Goal: Task Accomplishment & Management: Use online tool/utility

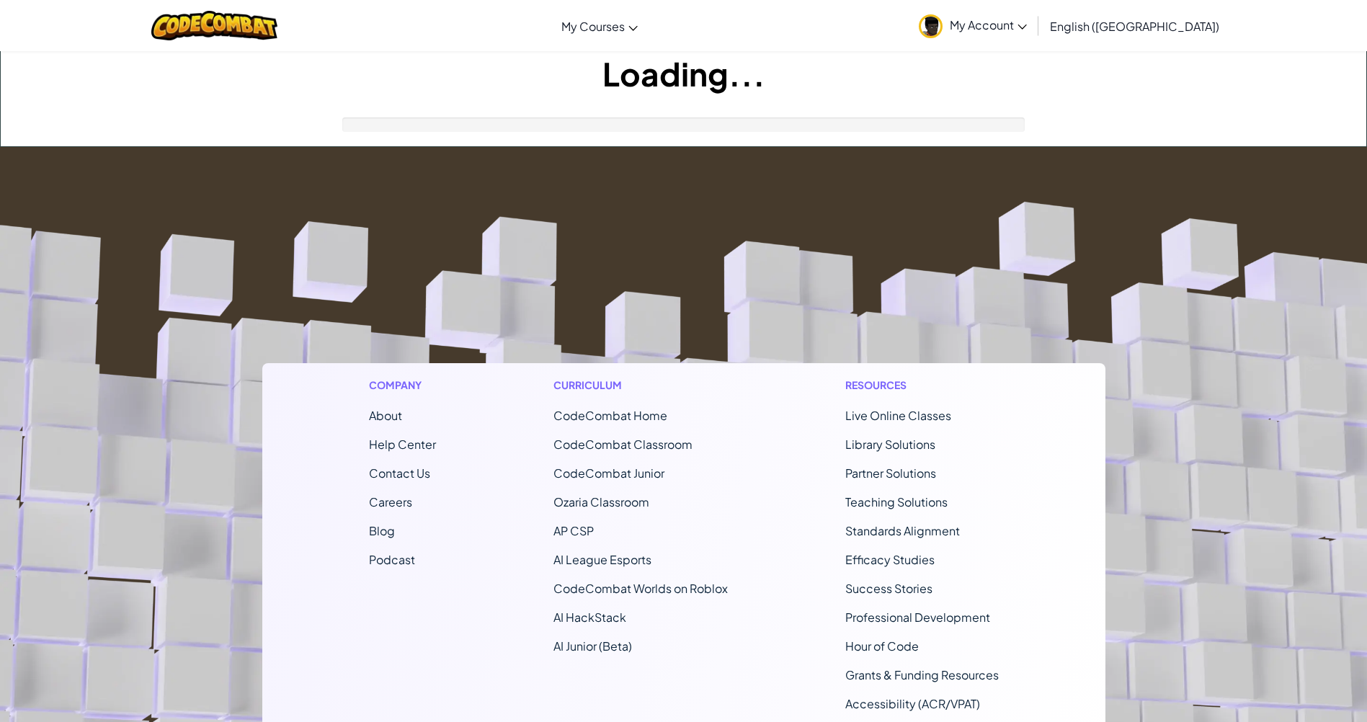
click at [665, 285] on footer "Company About Help Center Contact Us Careers Blog Podcast Curriculum CodeCombat…" at bounding box center [683, 537] width 1367 height 780
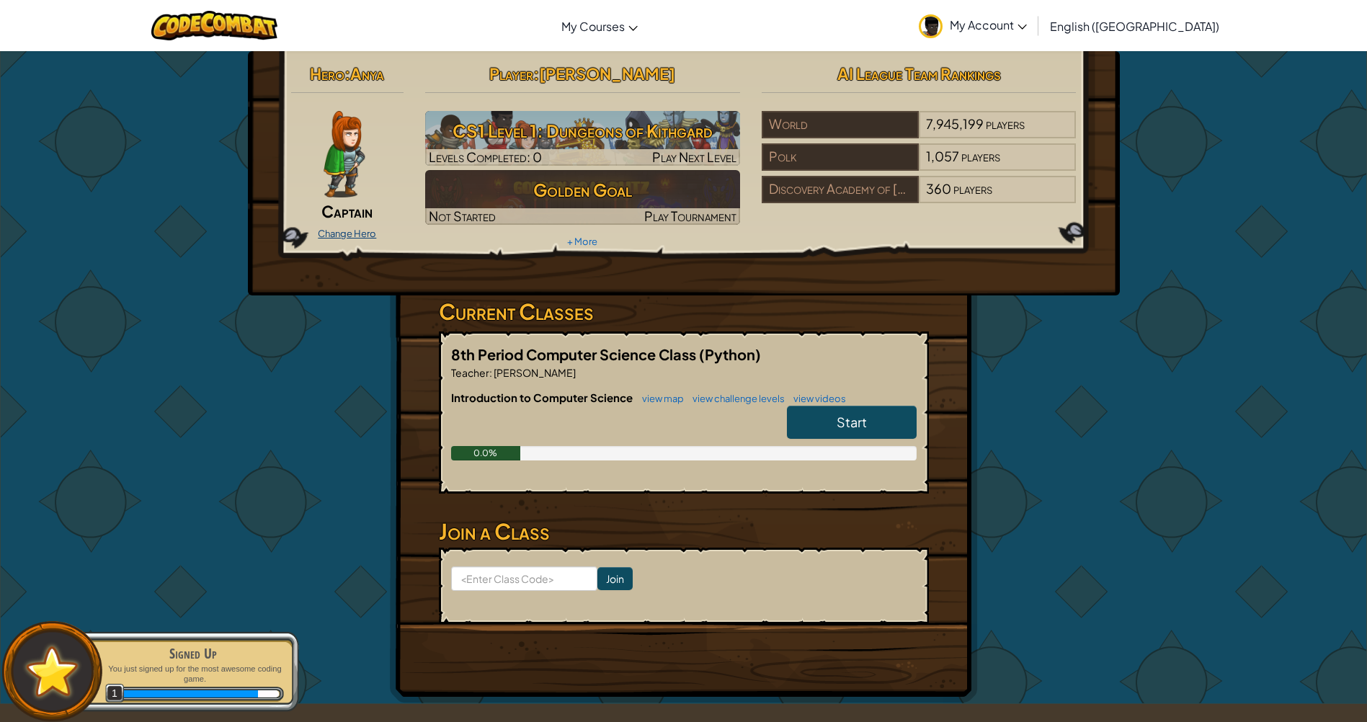
click at [338, 233] on link "Change Hero" at bounding box center [347, 234] width 58 height 12
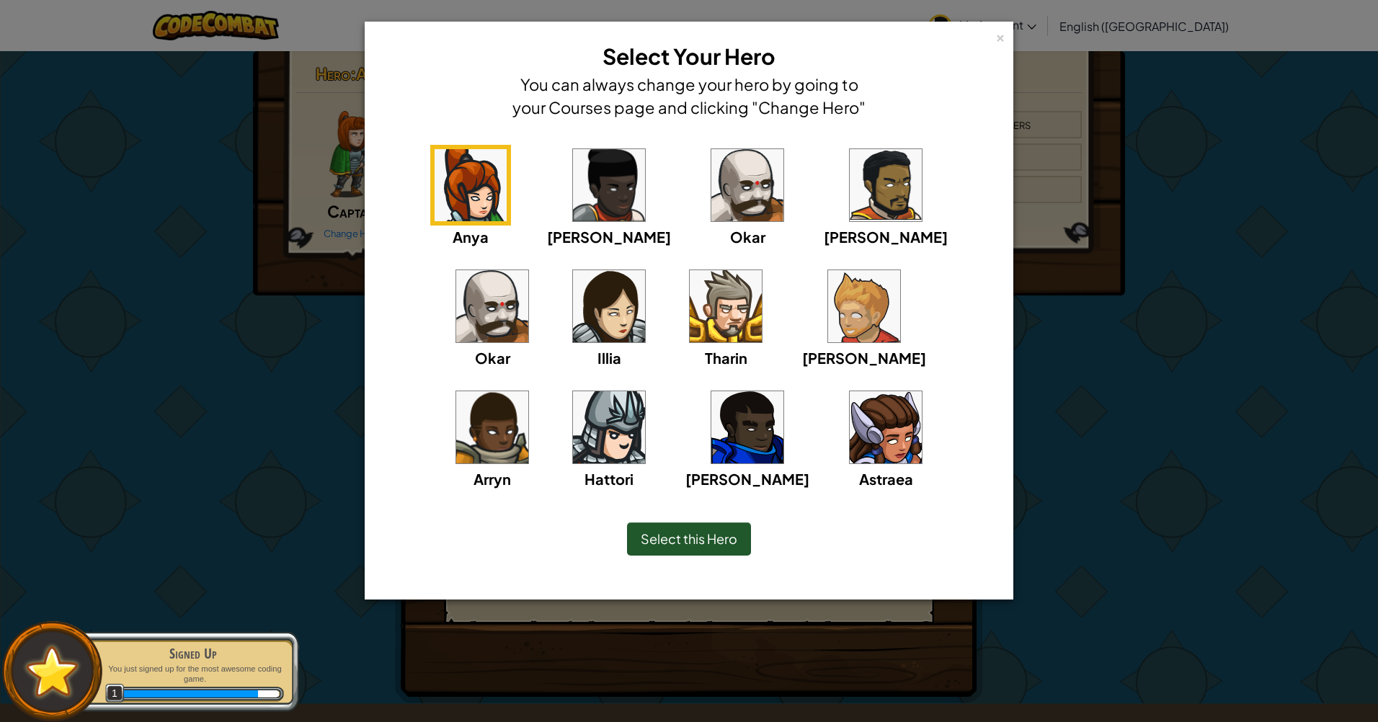
click at [849, 425] on img at bounding box center [885, 427] width 72 height 72
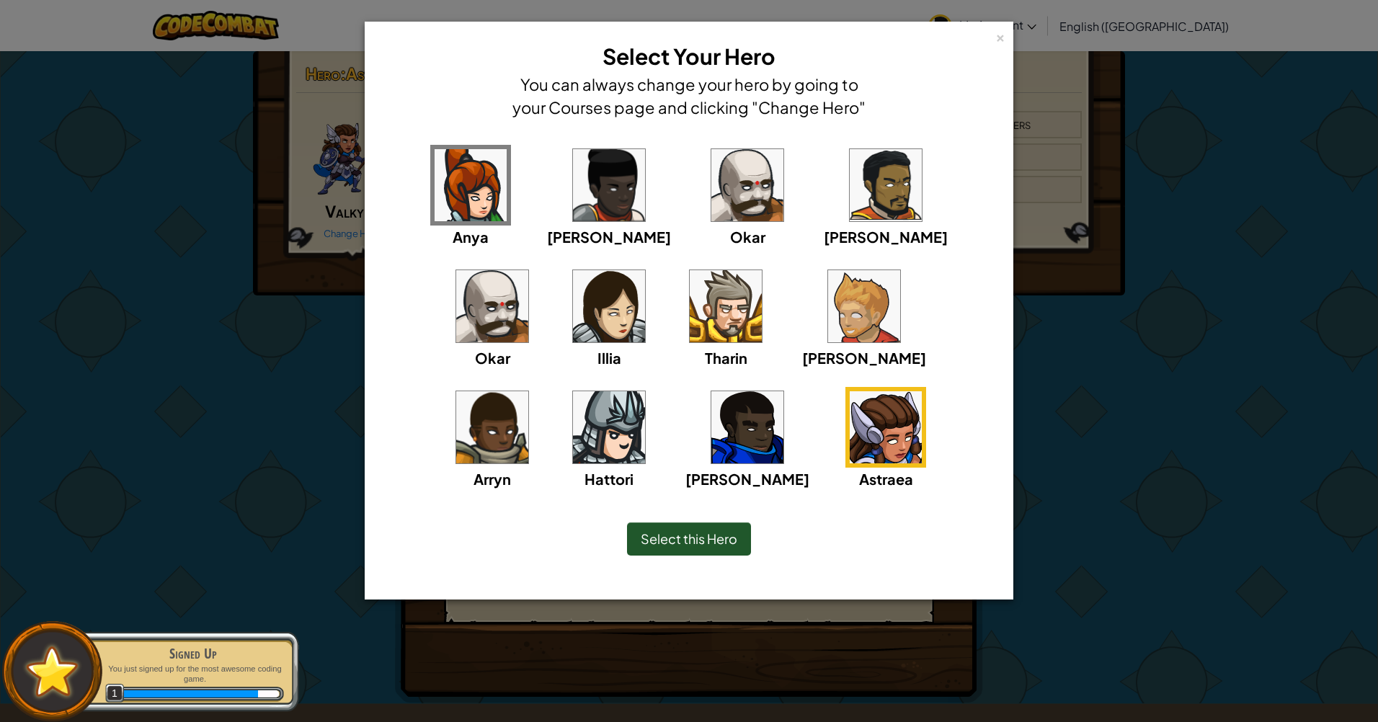
click at [715, 545] on span "Select this Hero" at bounding box center [689, 538] width 97 height 17
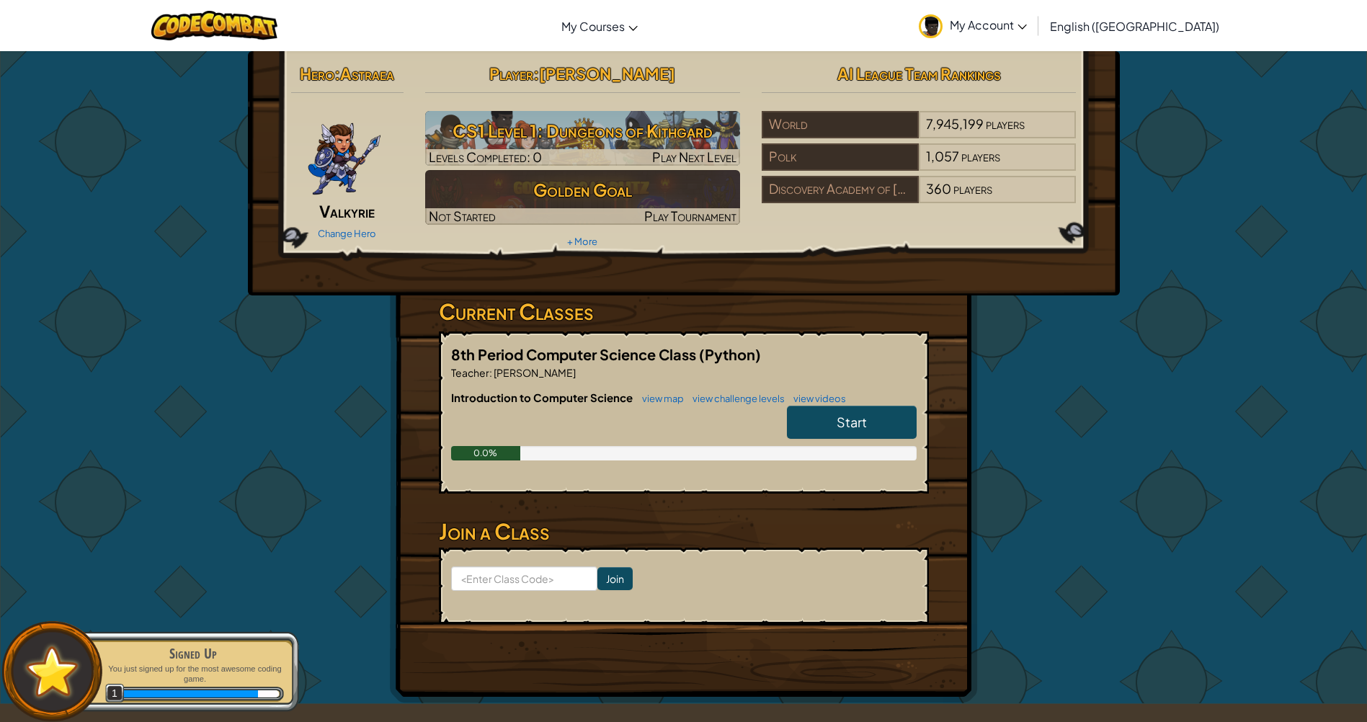
click at [354, 162] on img at bounding box center [344, 154] width 75 height 86
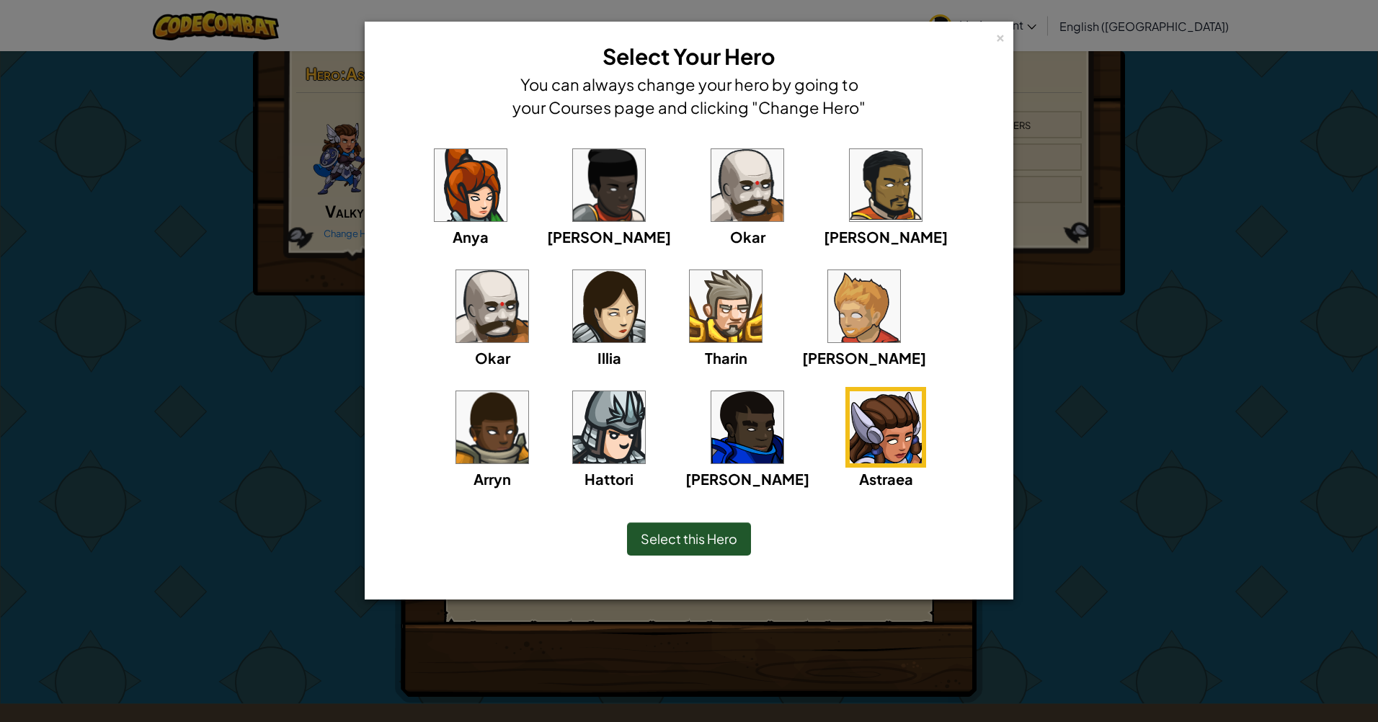
click at [703, 528] on div "Select this Hero" at bounding box center [689, 538] width 124 height 33
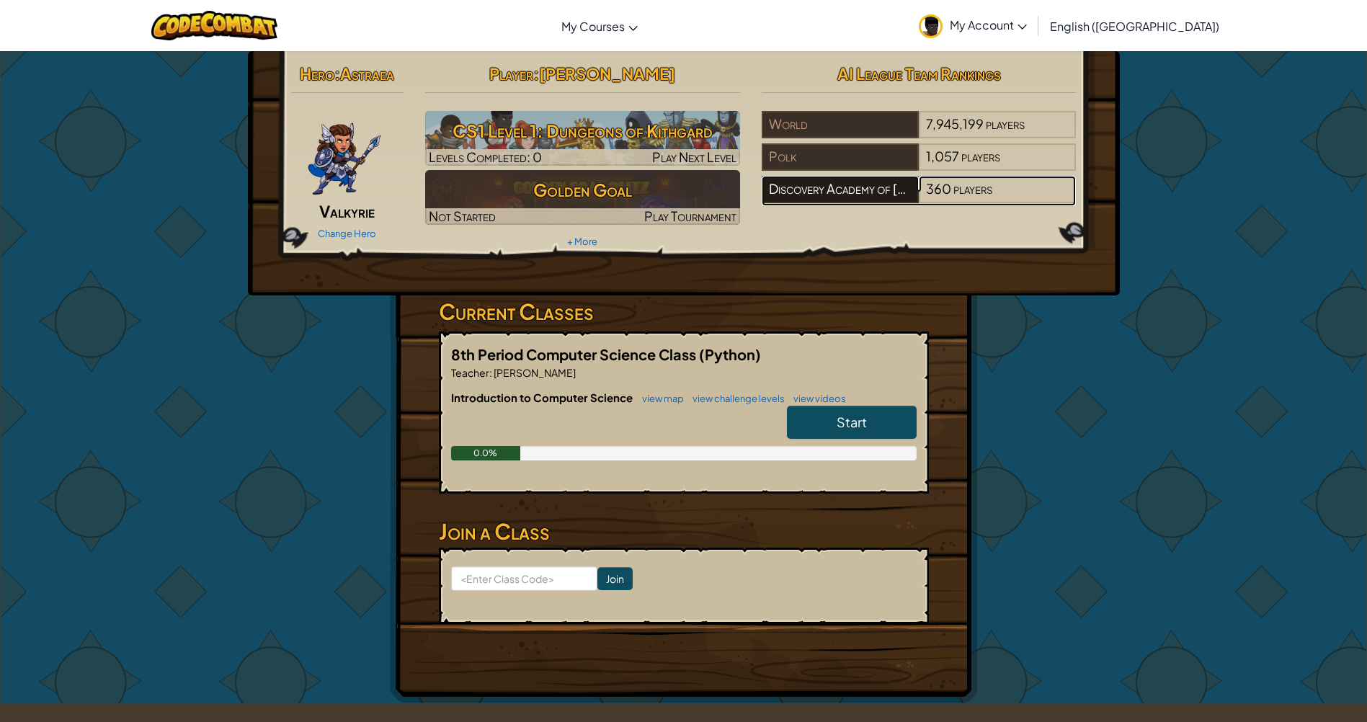
click at [898, 187] on div "Discovery Academy of [PERSON_NAME]" at bounding box center [840, 189] width 157 height 27
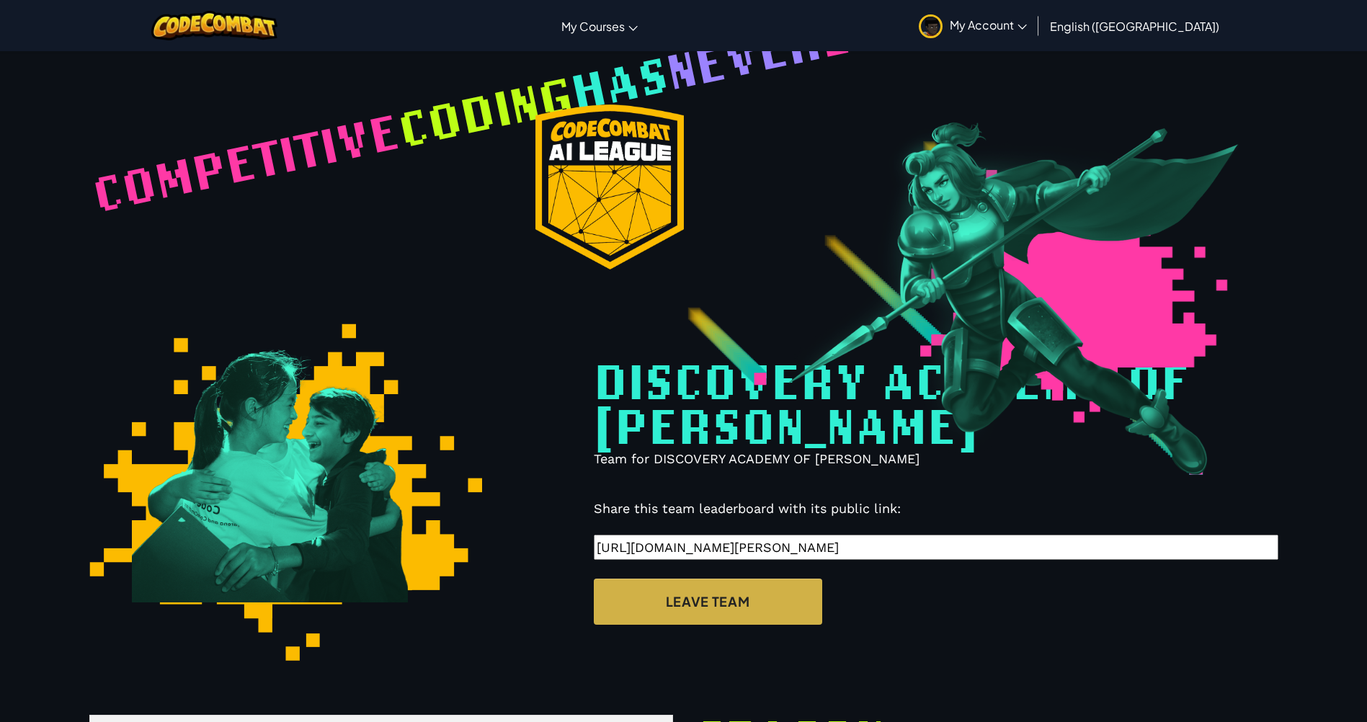
select select "6509f586e5fc580017acc65e"
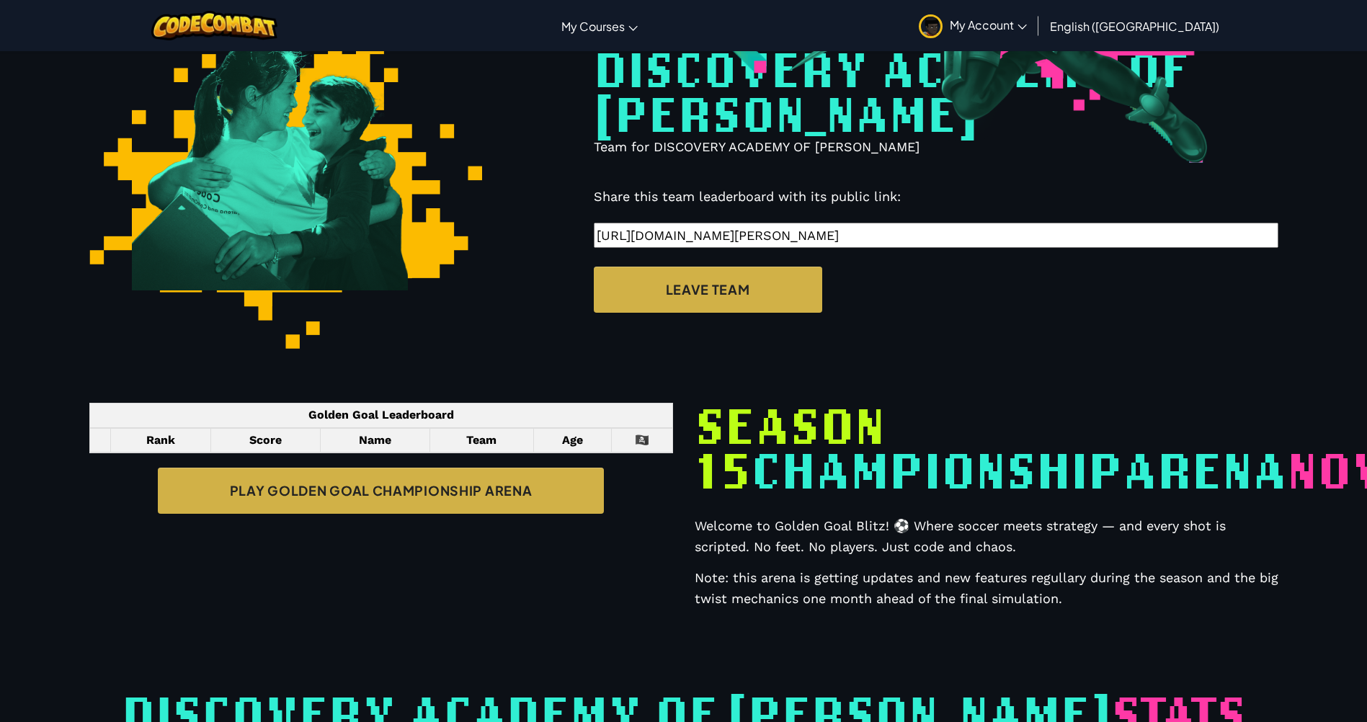
scroll to position [370, 0]
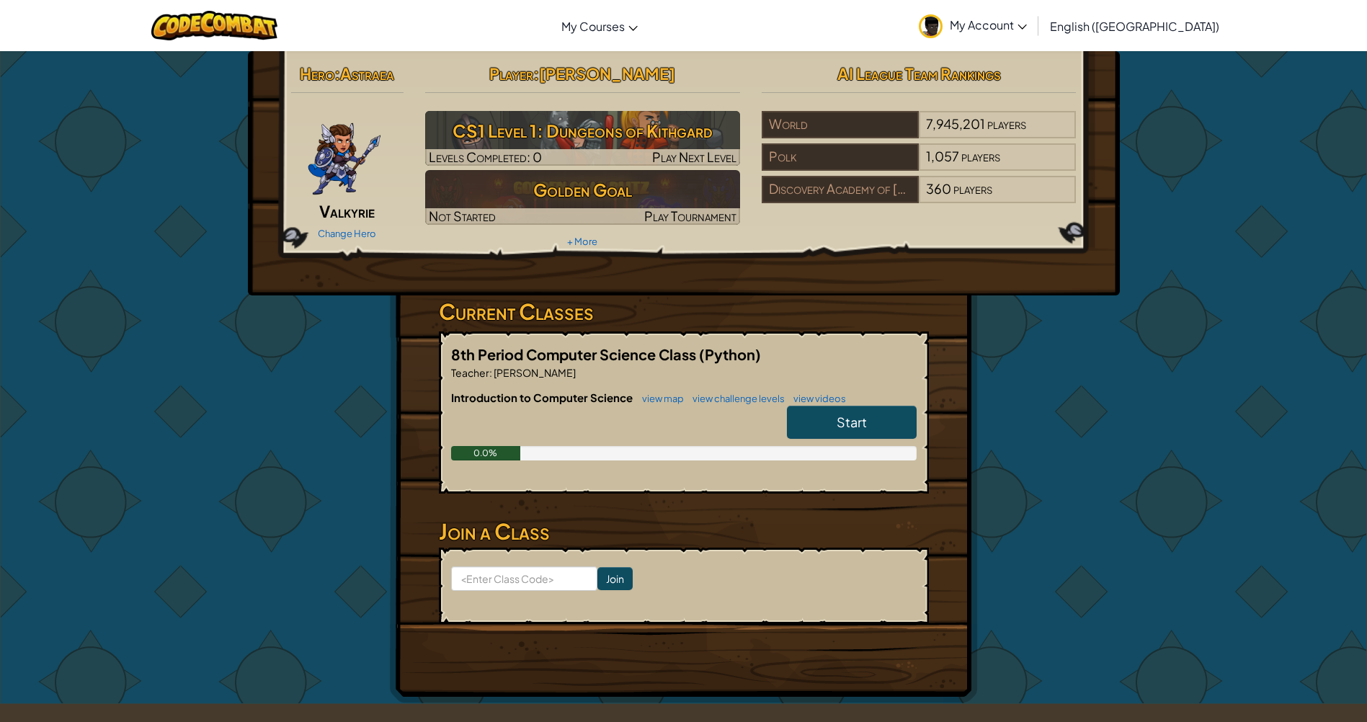
click at [1027, 23] on span "My Account" at bounding box center [988, 24] width 77 height 15
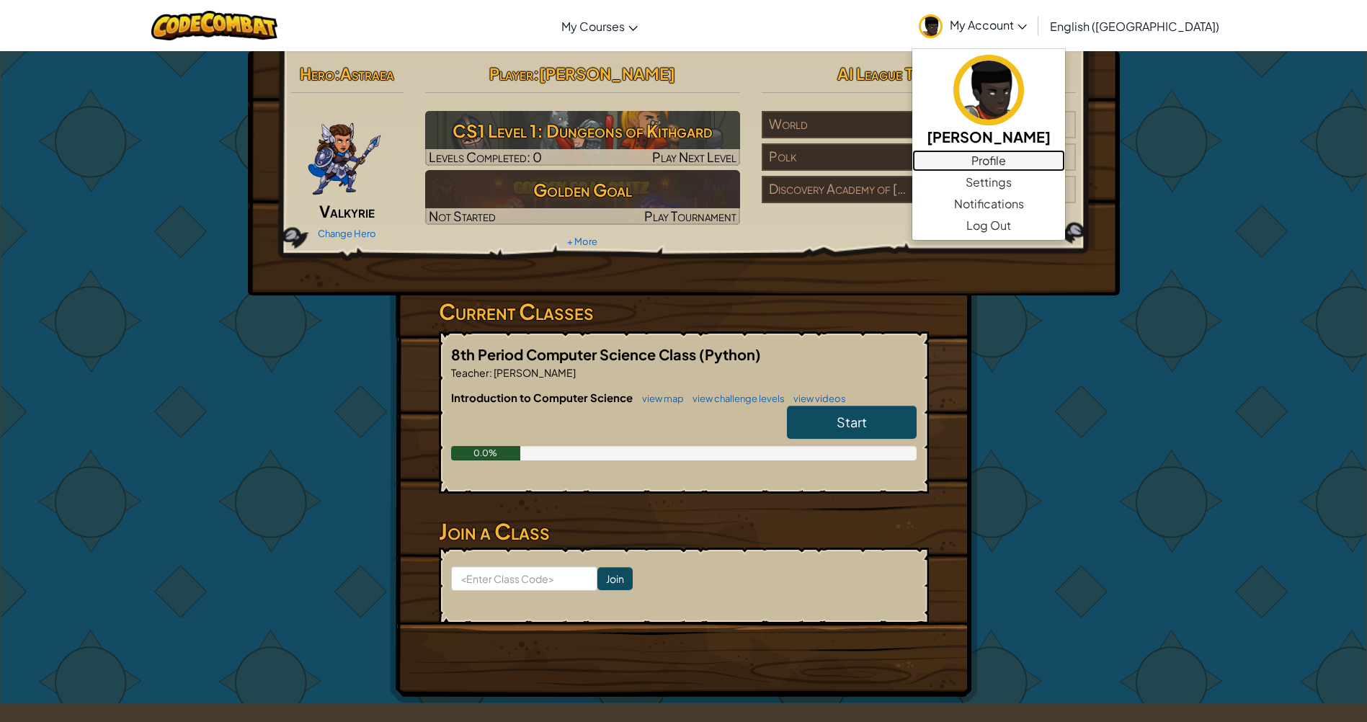
click at [1065, 156] on link "Profile" at bounding box center [988, 161] width 153 height 22
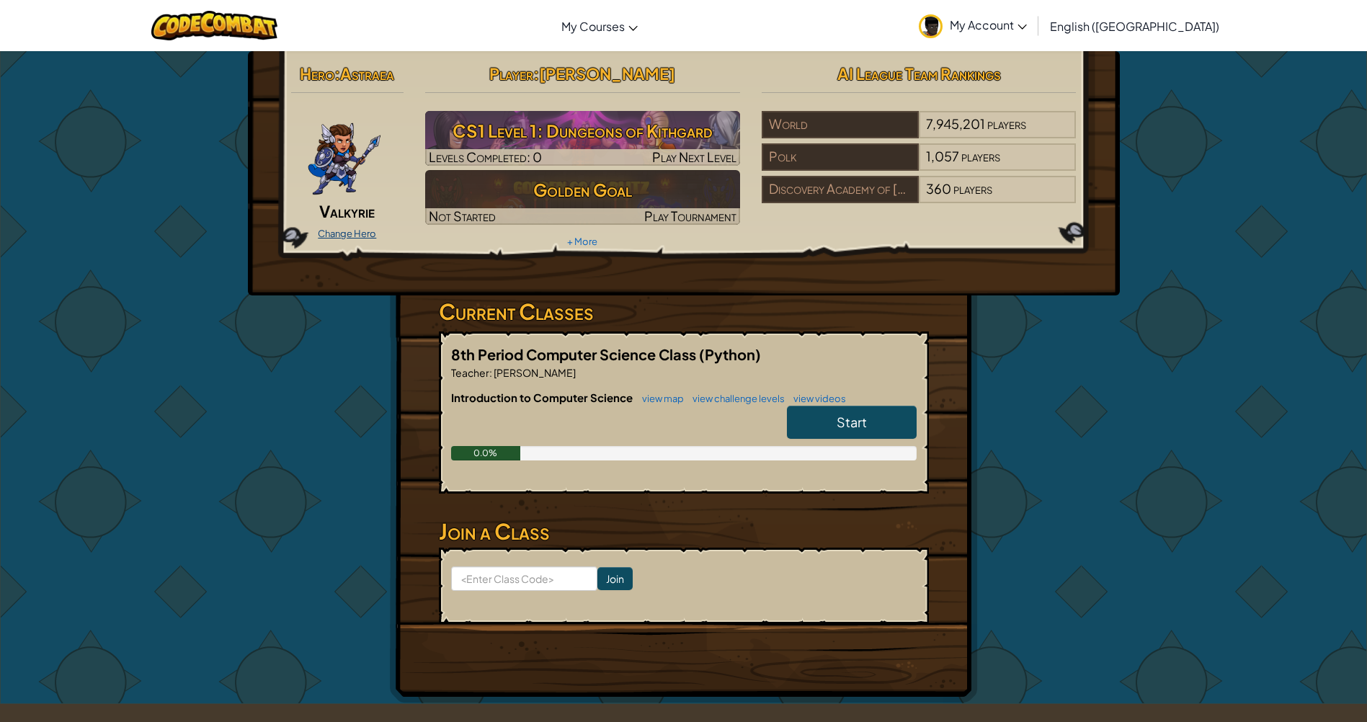
click at [355, 231] on link "Change Hero" at bounding box center [347, 234] width 58 height 12
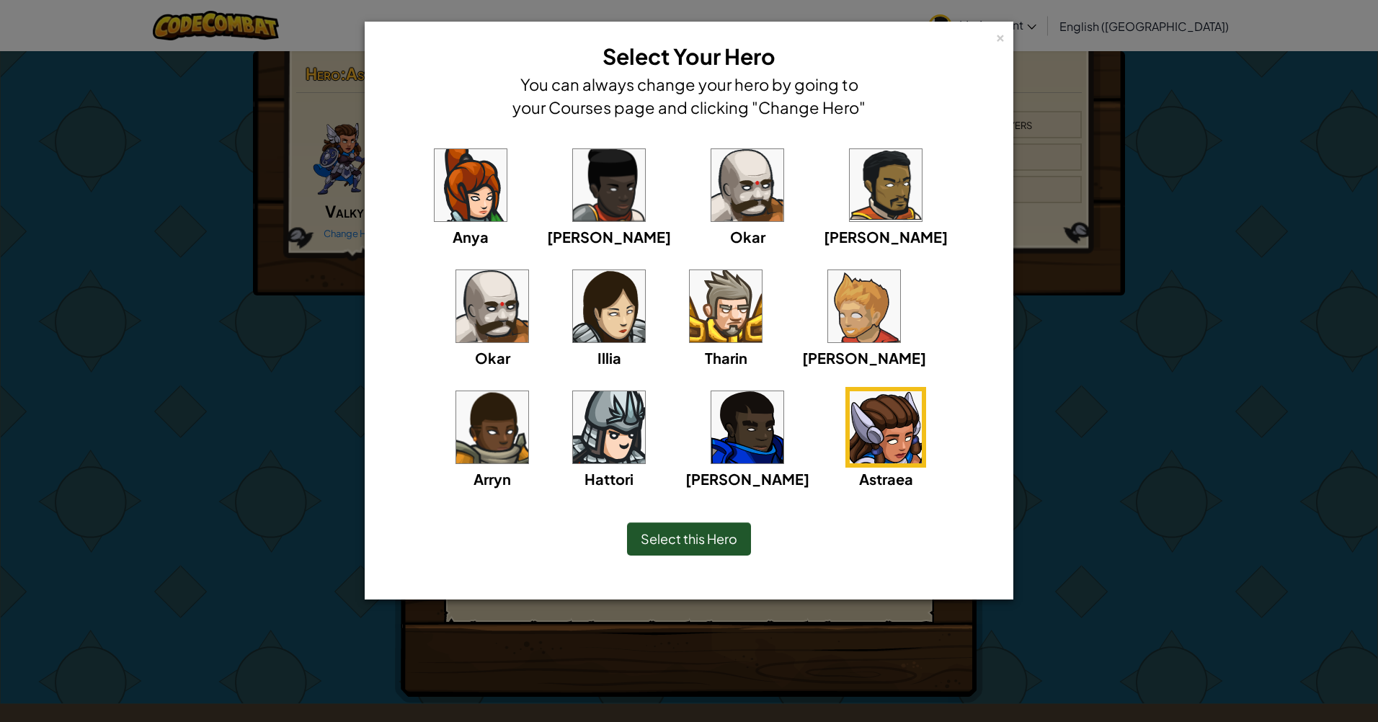
click at [573, 297] on img at bounding box center [609, 306] width 72 height 72
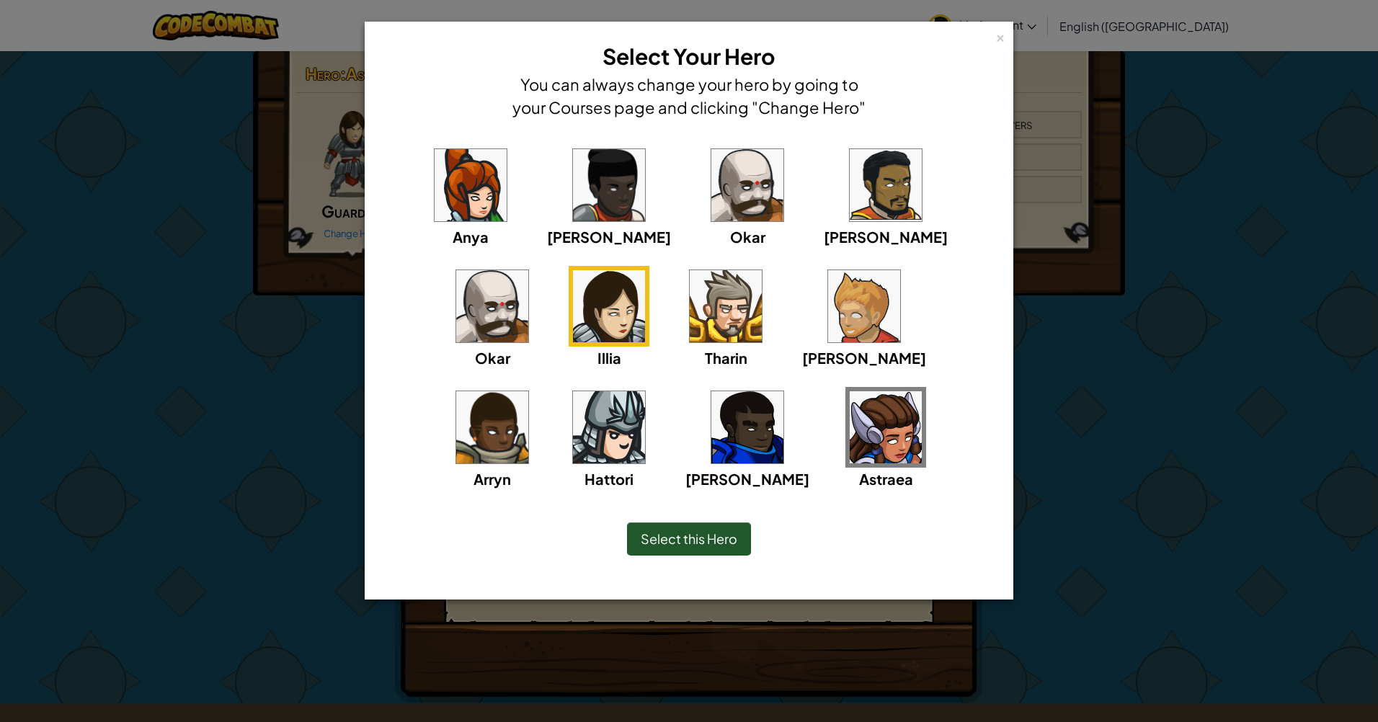
drag, startPoint x: 422, startPoint y: 110, endPoint x: 432, endPoint y: 127, distance: 19.0
click at [424, 115] on div "× Select Your Hero You can always change your hero by going to your Courses pag…" at bounding box center [689, 80] width 633 height 101
click at [438, 195] on img at bounding box center [470, 185] width 72 height 72
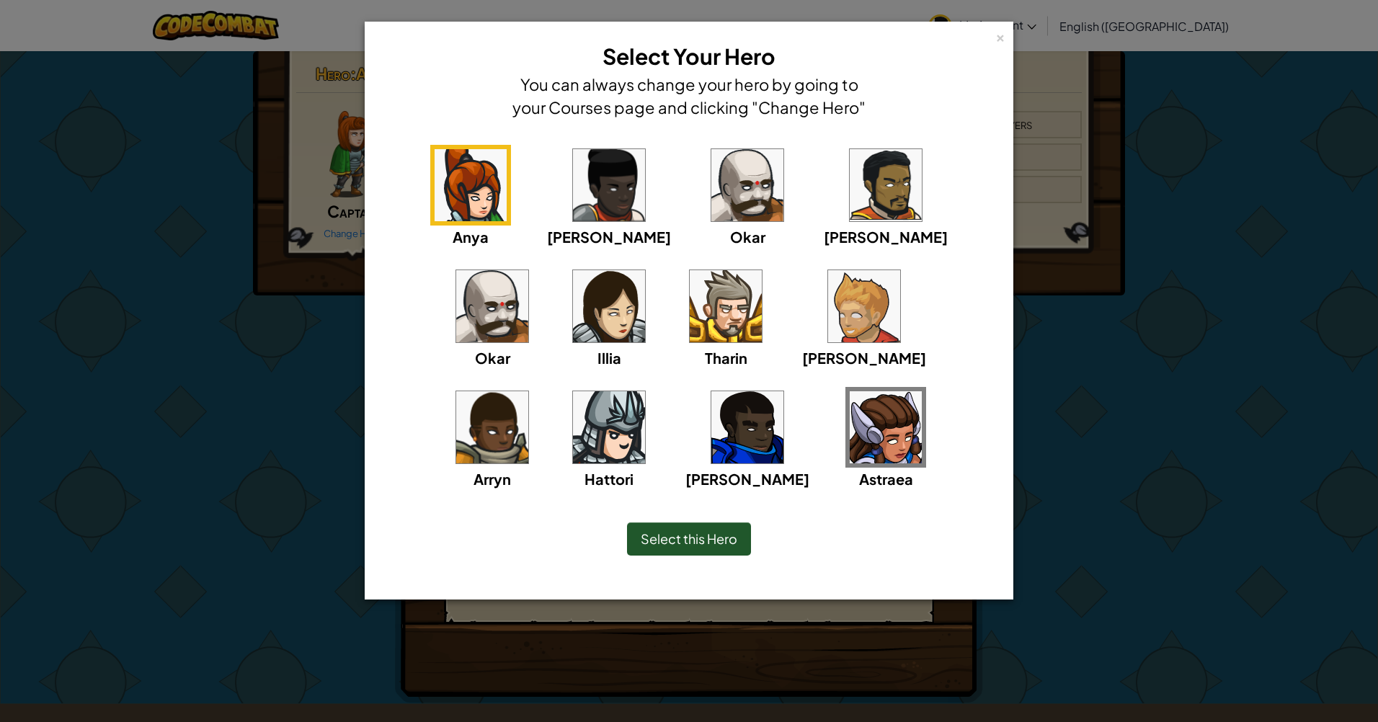
click at [645, 391] on img at bounding box center [609, 427] width 72 height 72
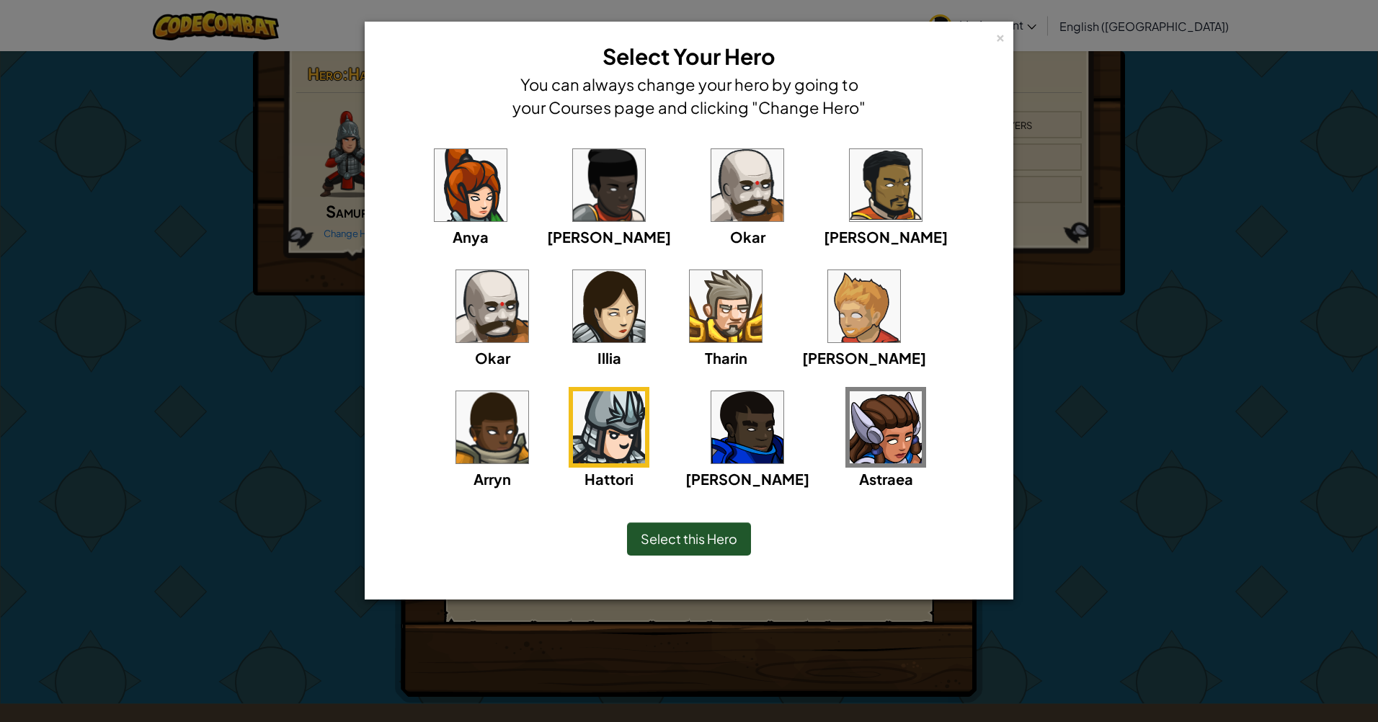
click at [690, 305] on img at bounding box center [726, 306] width 72 height 72
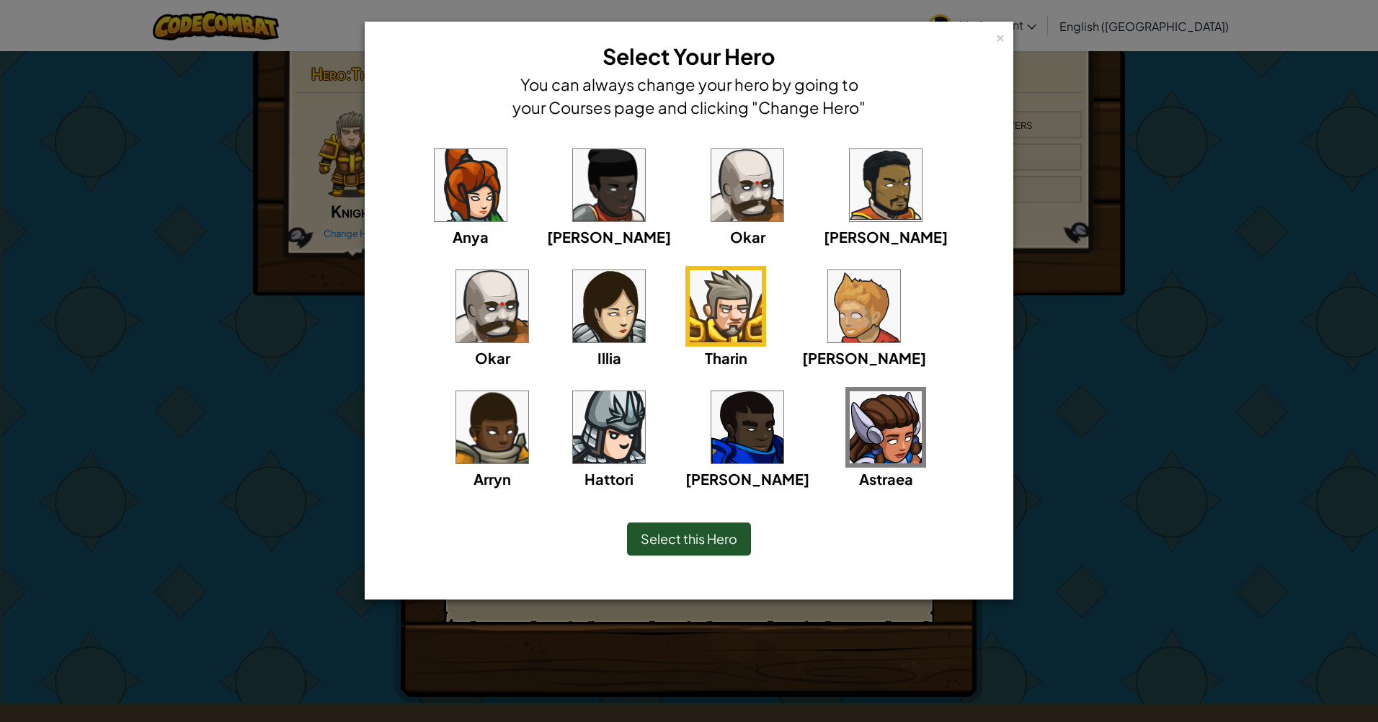
click at [711, 421] on img at bounding box center [747, 427] width 72 height 72
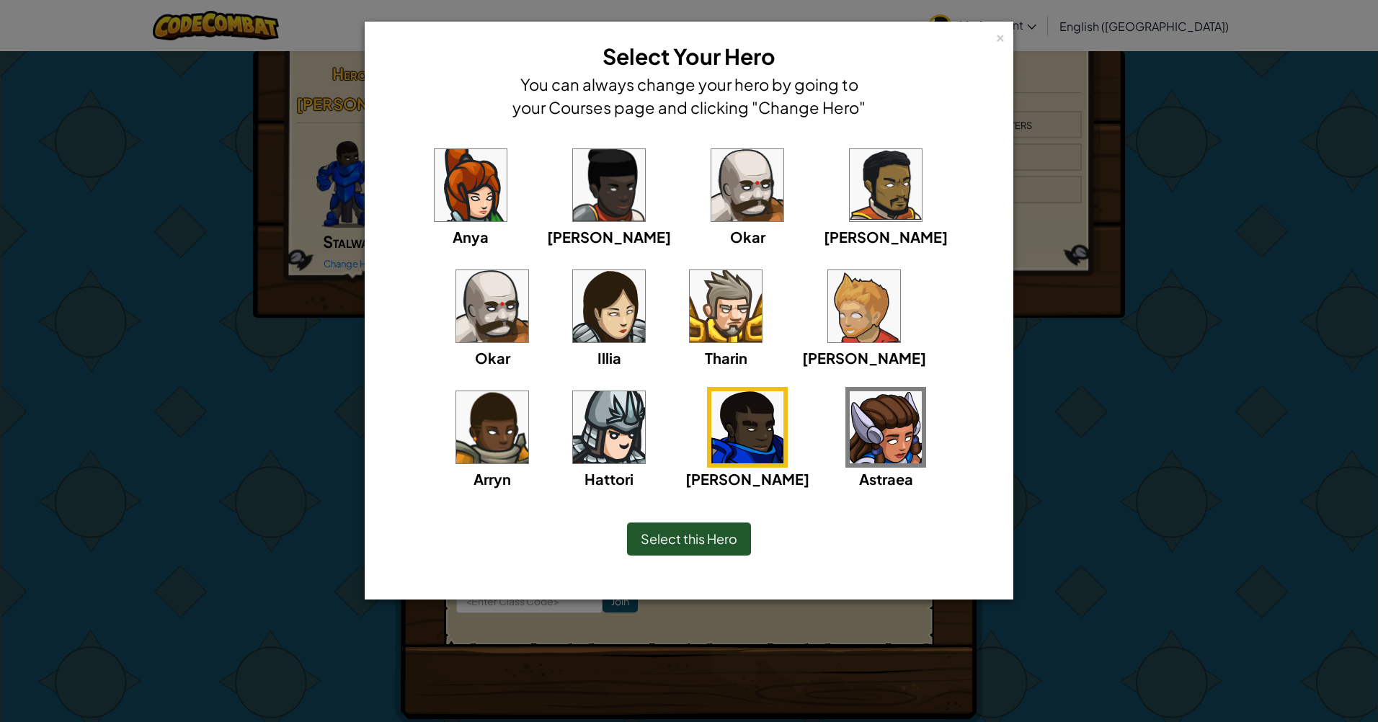
click at [849, 434] on img at bounding box center [885, 427] width 72 height 72
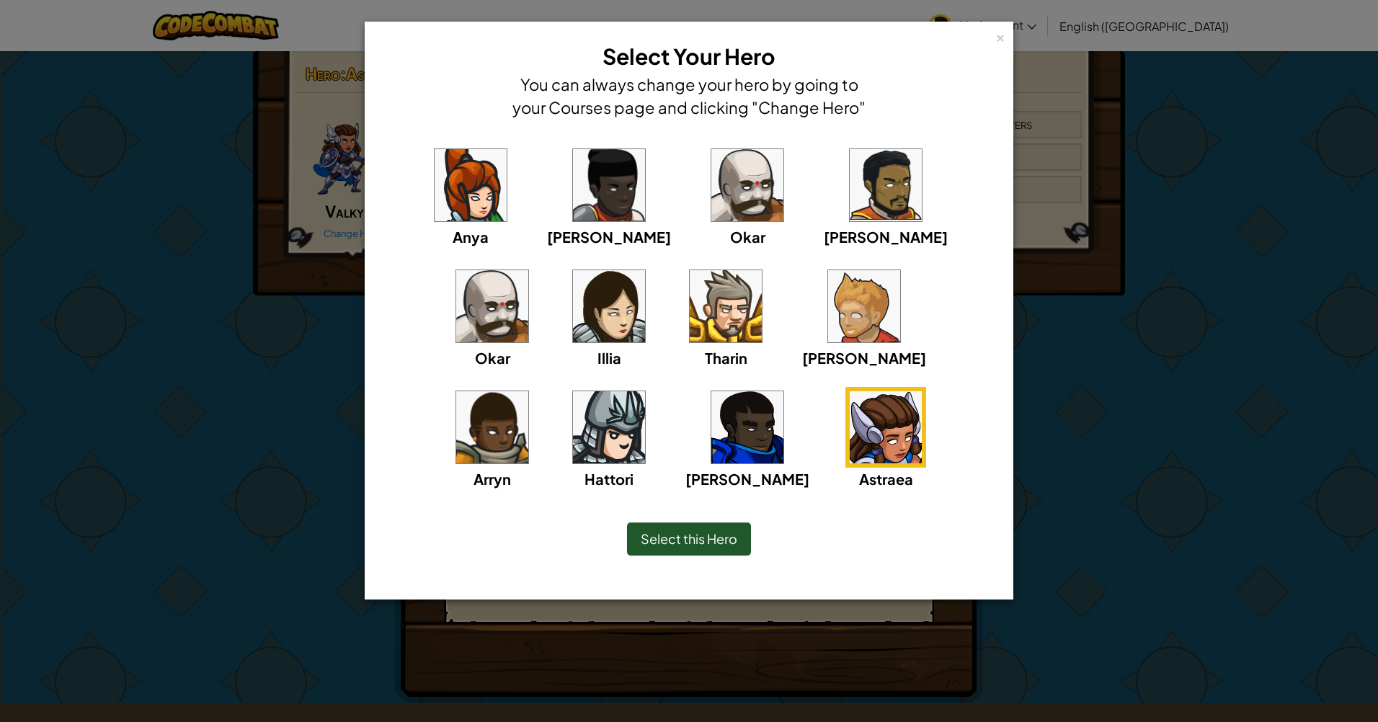
click at [528, 270] on img at bounding box center [492, 306] width 72 height 72
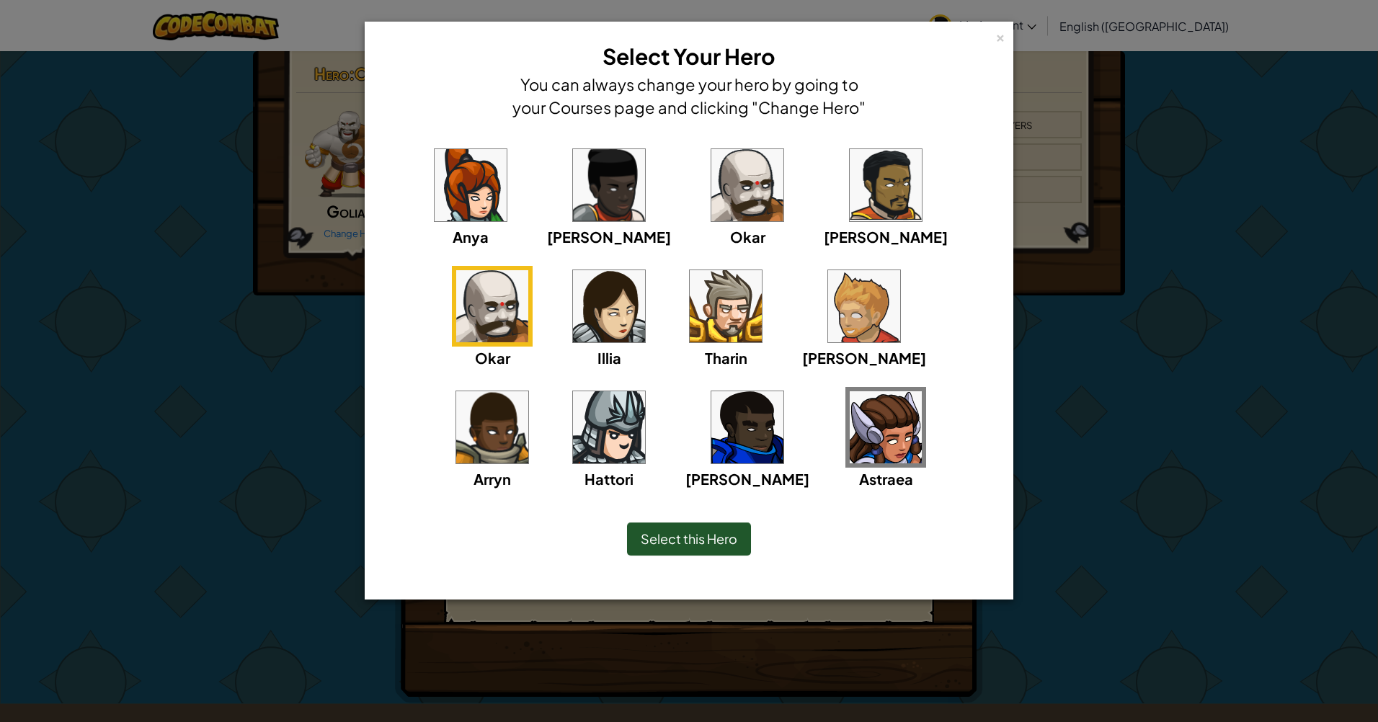
click at [849, 437] on img at bounding box center [885, 427] width 72 height 72
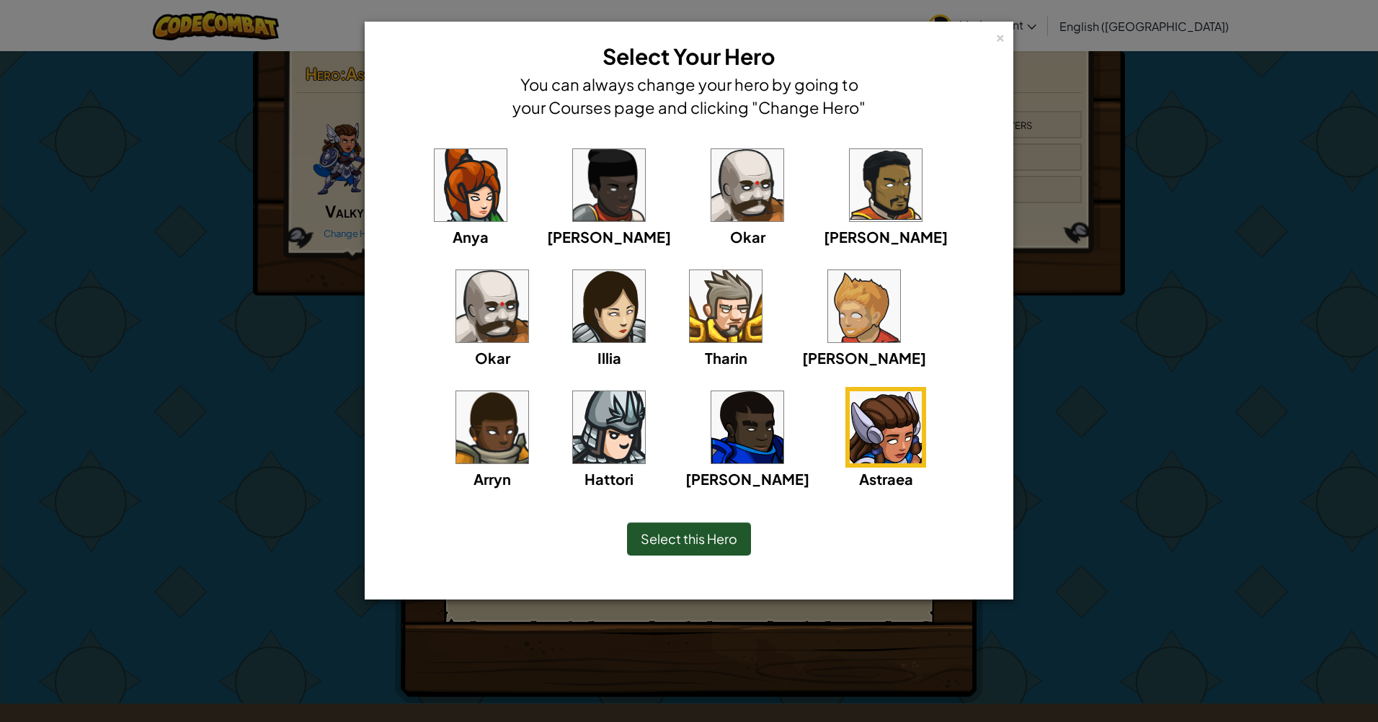
click at [695, 527] on div "Select this Hero" at bounding box center [689, 538] width 124 height 33
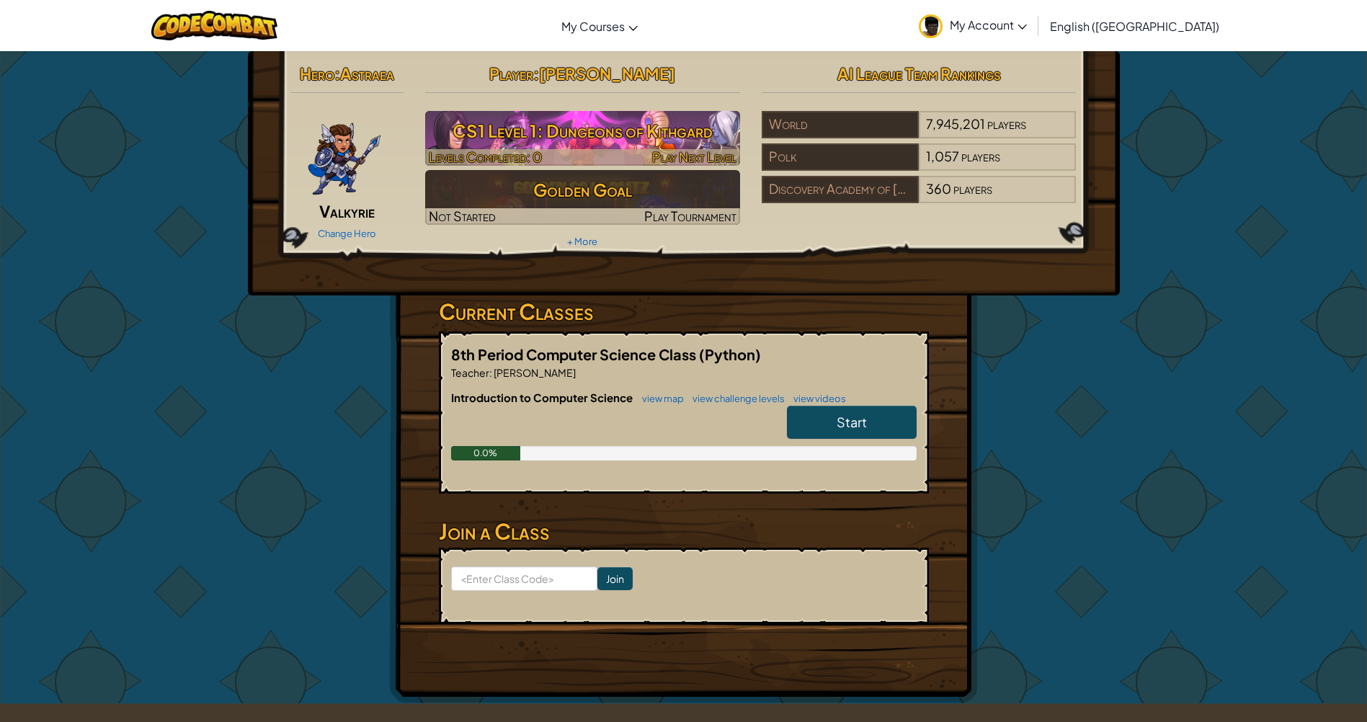
click at [545, 125] on h3 "CS1 Level 1: Dungeons of Kithgard" at bounding box center [582, 131] width 315 height 32
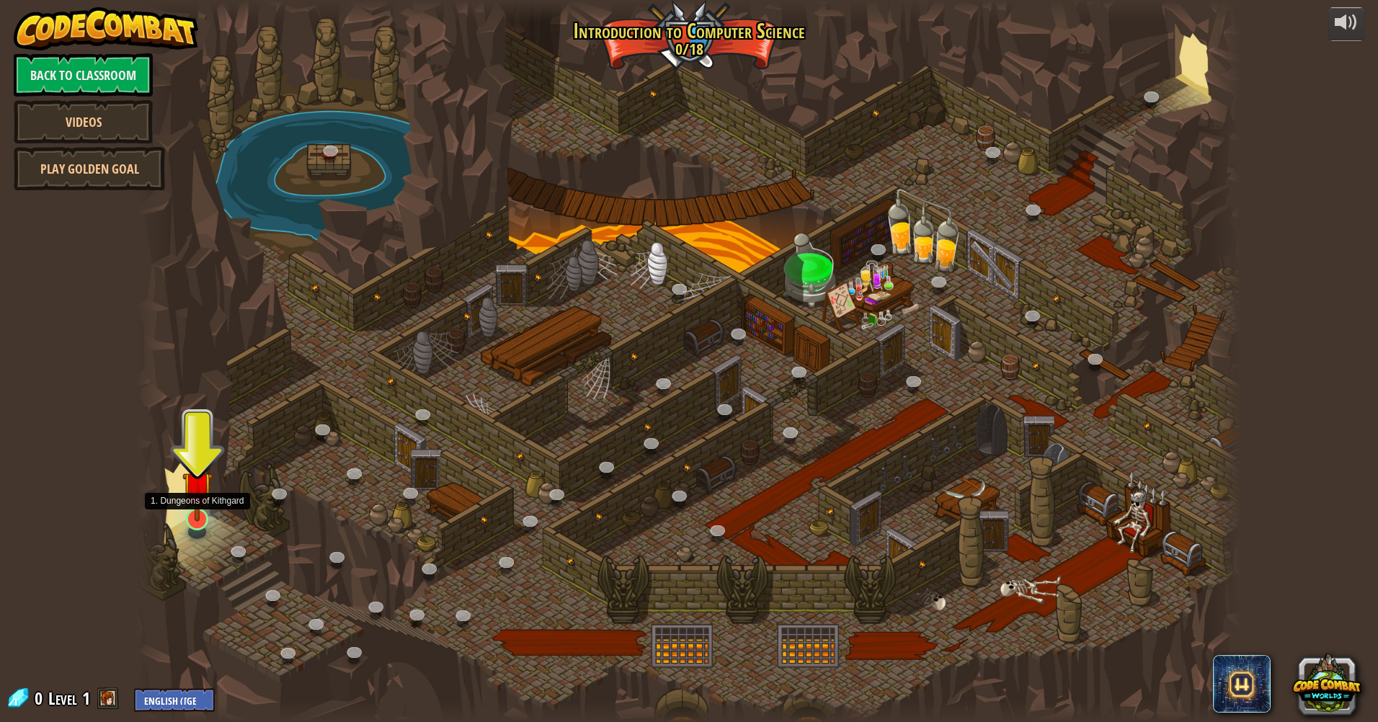
click at [199, 519] on img at bounding box center [197, 486] width 30 height 69
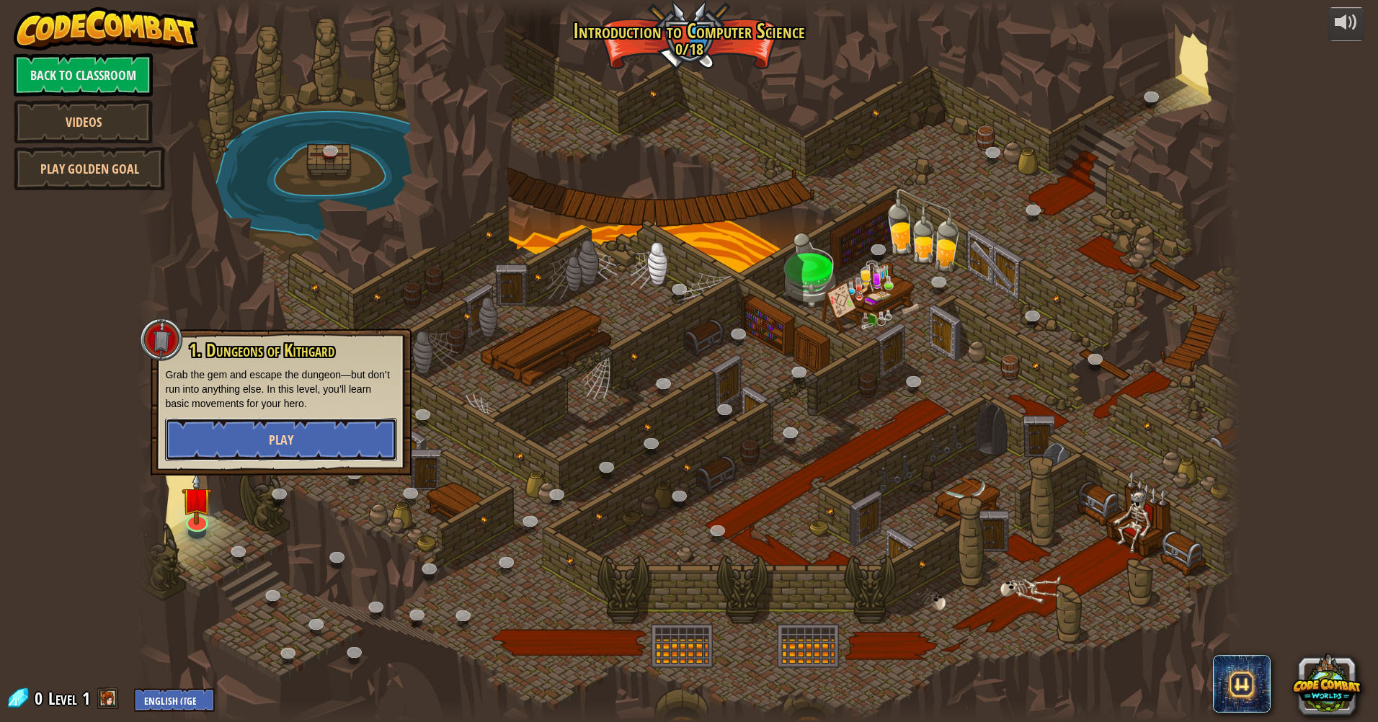
click at [256, 437] on button "Play" at bounding box center [281, 439] width 232 height 43
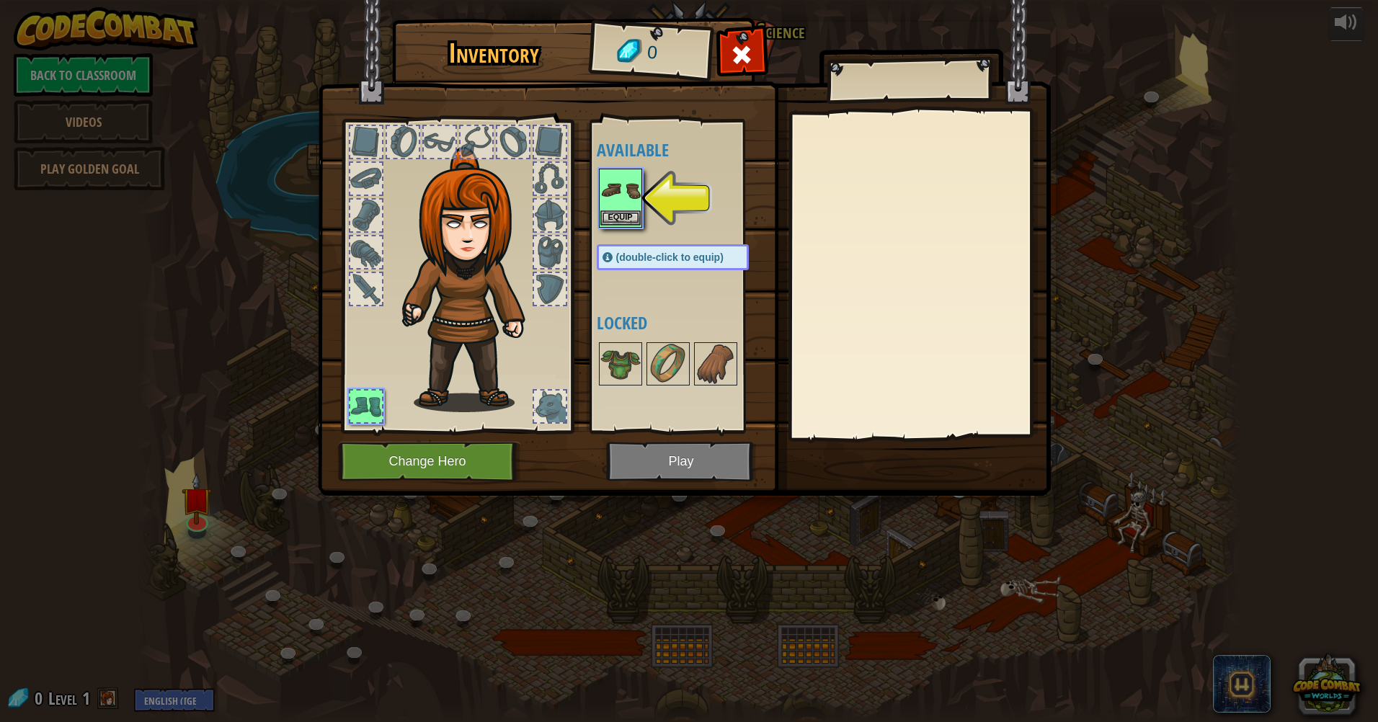
click at [615, 209] on img at bounding box center [620, 190] width 40 height 40
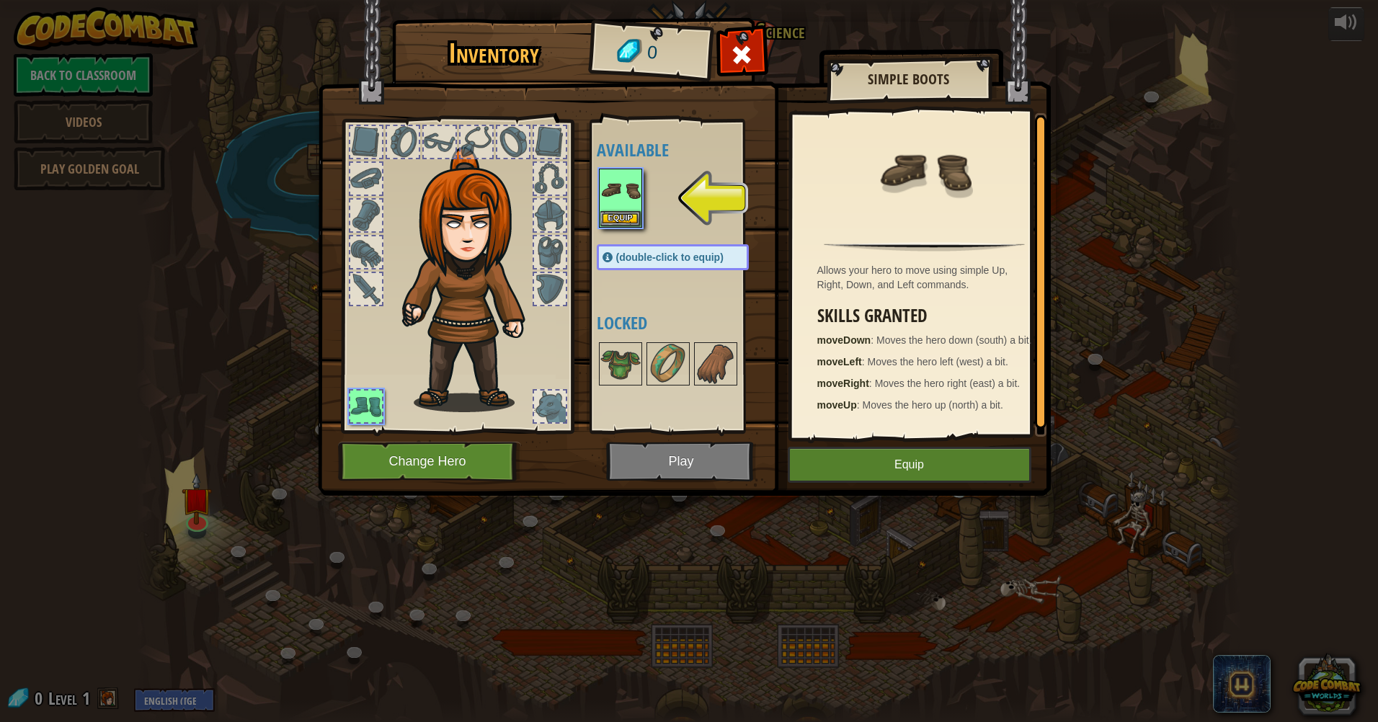
click at [470, 396] on img at bounding box center [473, 279] width 155 height 265
click at [852, 449] on button "Equip" at bounding box center [910, 465] width 244 height 36
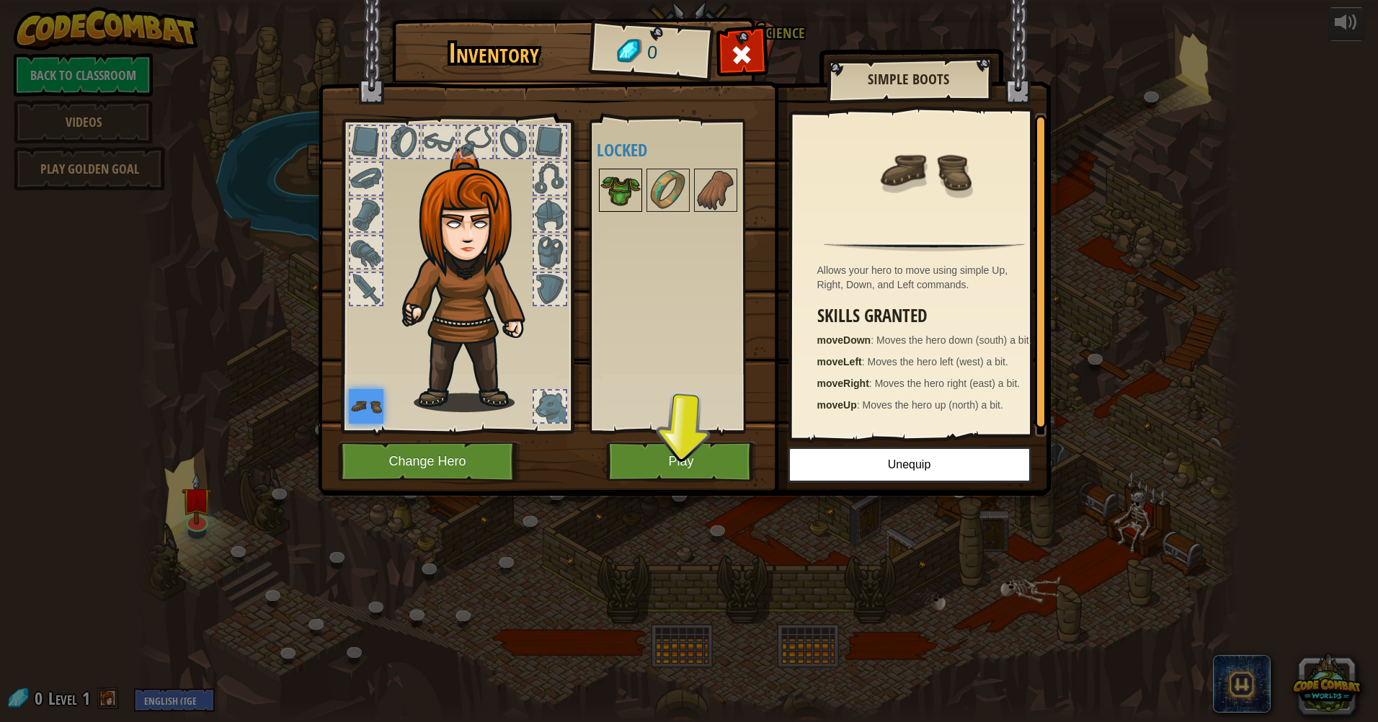
click at [615, 200] on img at bounding box center [620, 190] width 40 height 40
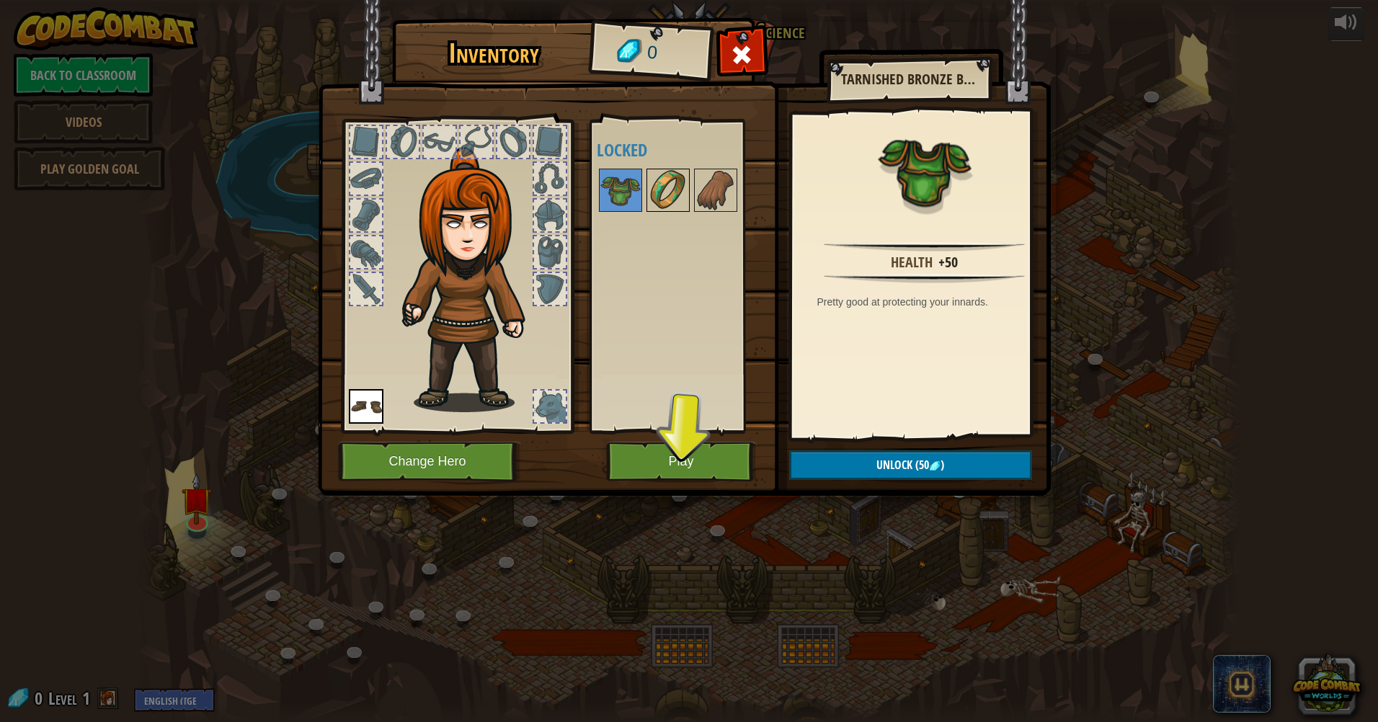
click at [658, 192] on img at bounding box center [668, 190] width 40 height 40
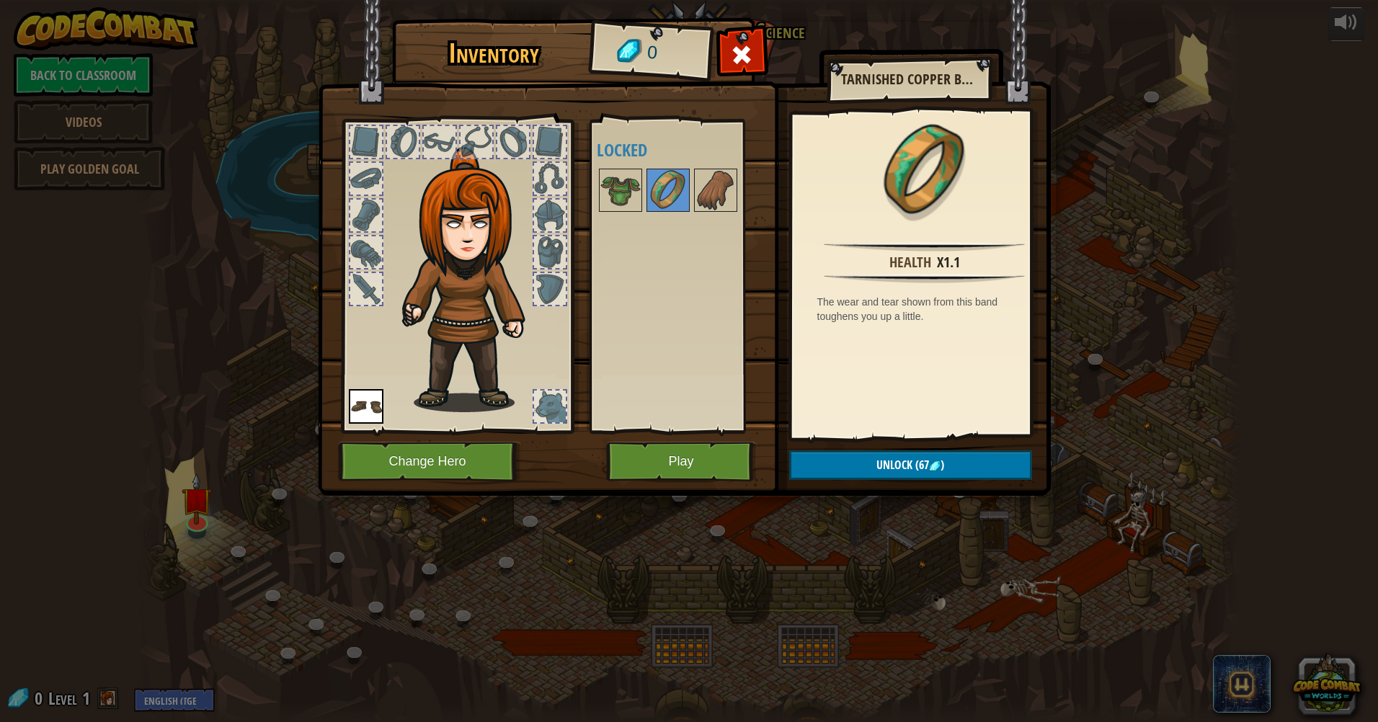
drag, startPoint x: 620, startPoint y: 189, endPoint x: 749, endPoint y: 307, distance: 175.5
click at [646, 215] on div "Available Equip (double-click to equip) Locked" at bounding box center [687, 276] width 181 height 300
click at [698, 469] on button "Play" at bounding box center [681, 462] width 151 height 40
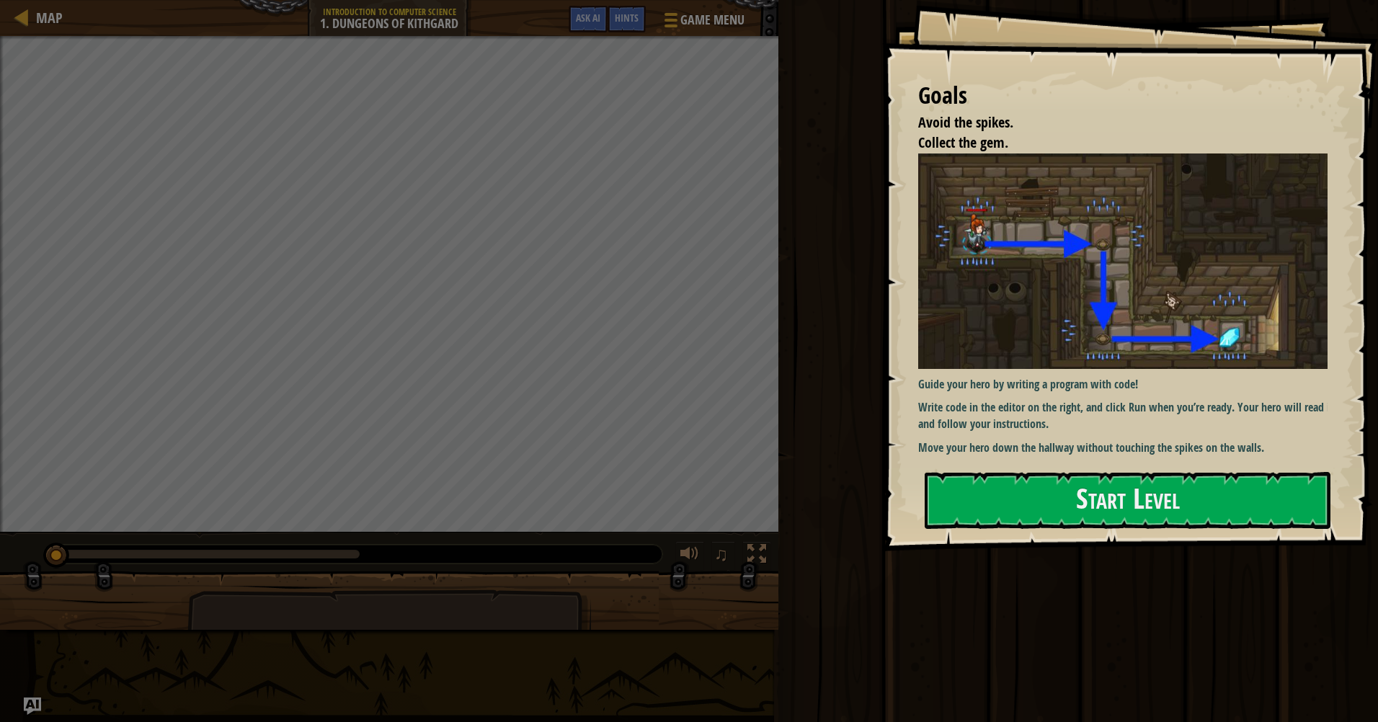
click at [1340, 535] on div "Goals Avoid the spikes. Collect the gem. Guide your hero by writing a program w…" at bounding box center [1130, 275] width 496 height 551
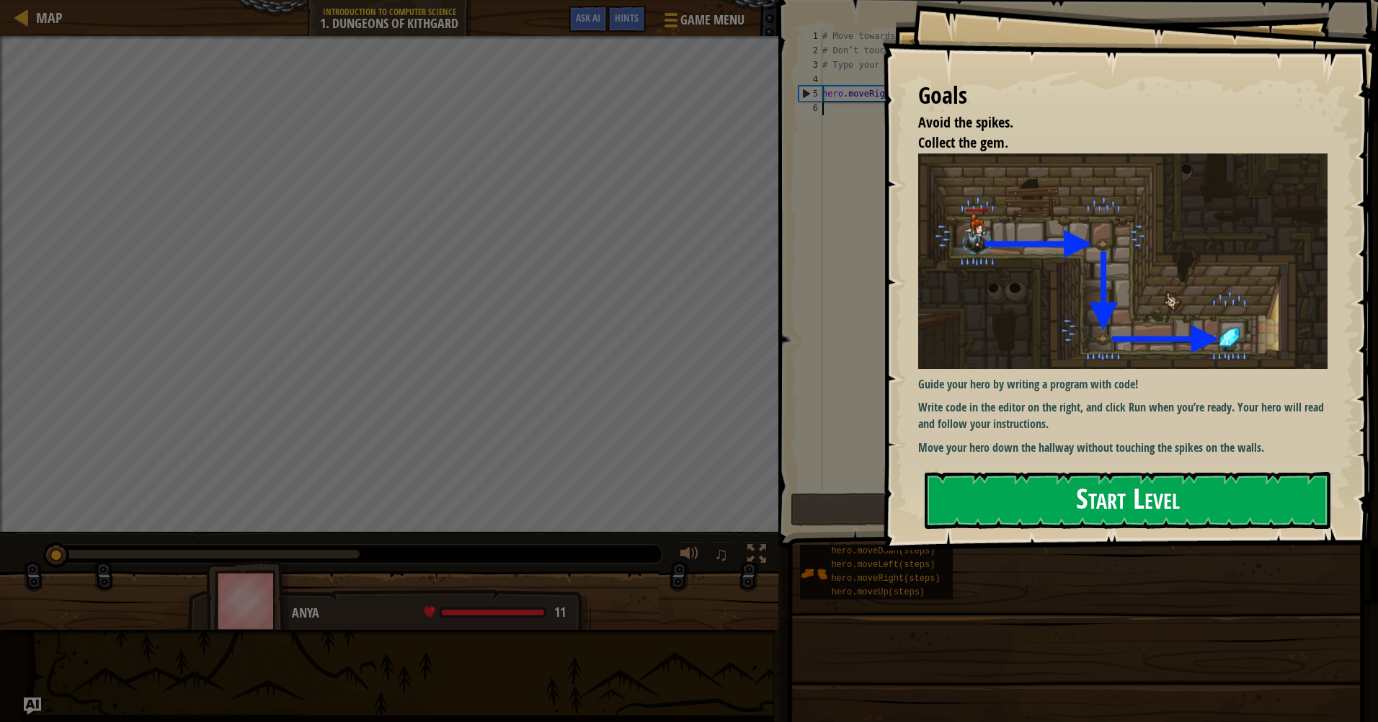
click at [1112, 516] on button "Start Level" at bounding box center [1127, 500] width 406 height 57
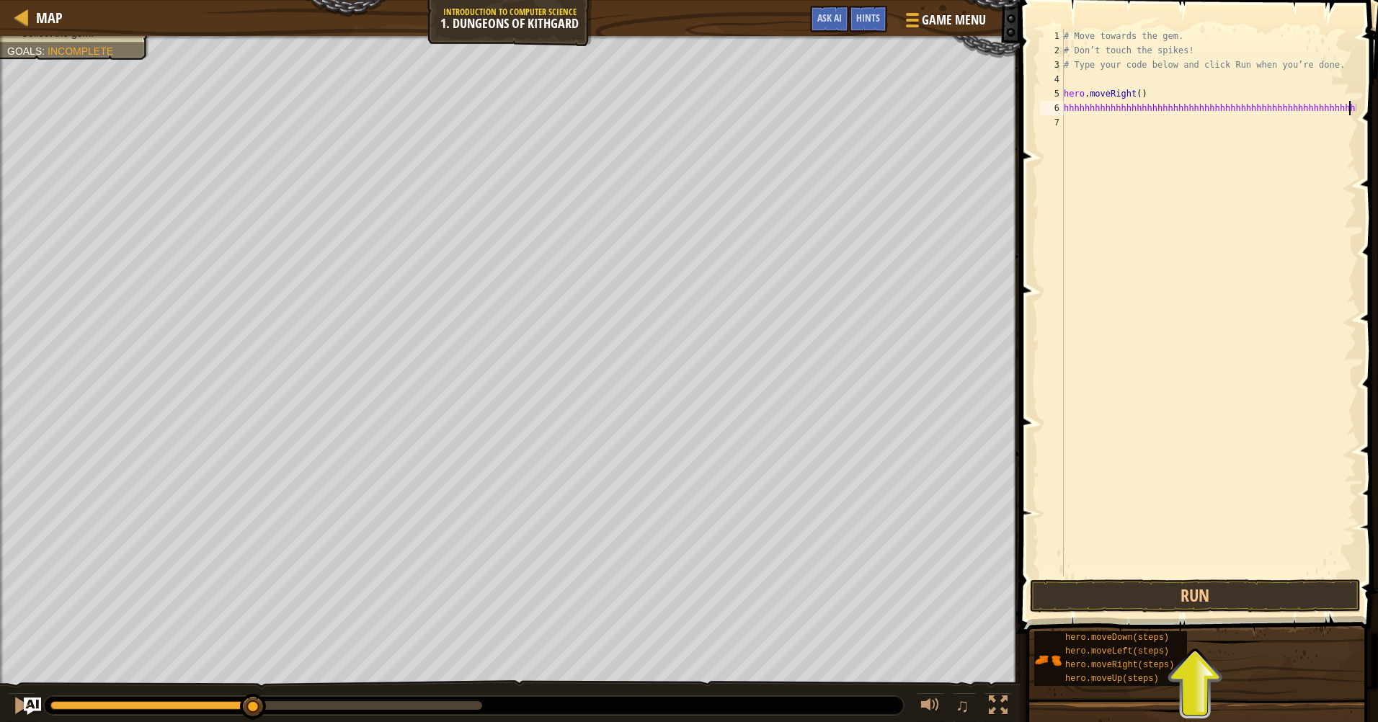
scroll to position [6, 24]
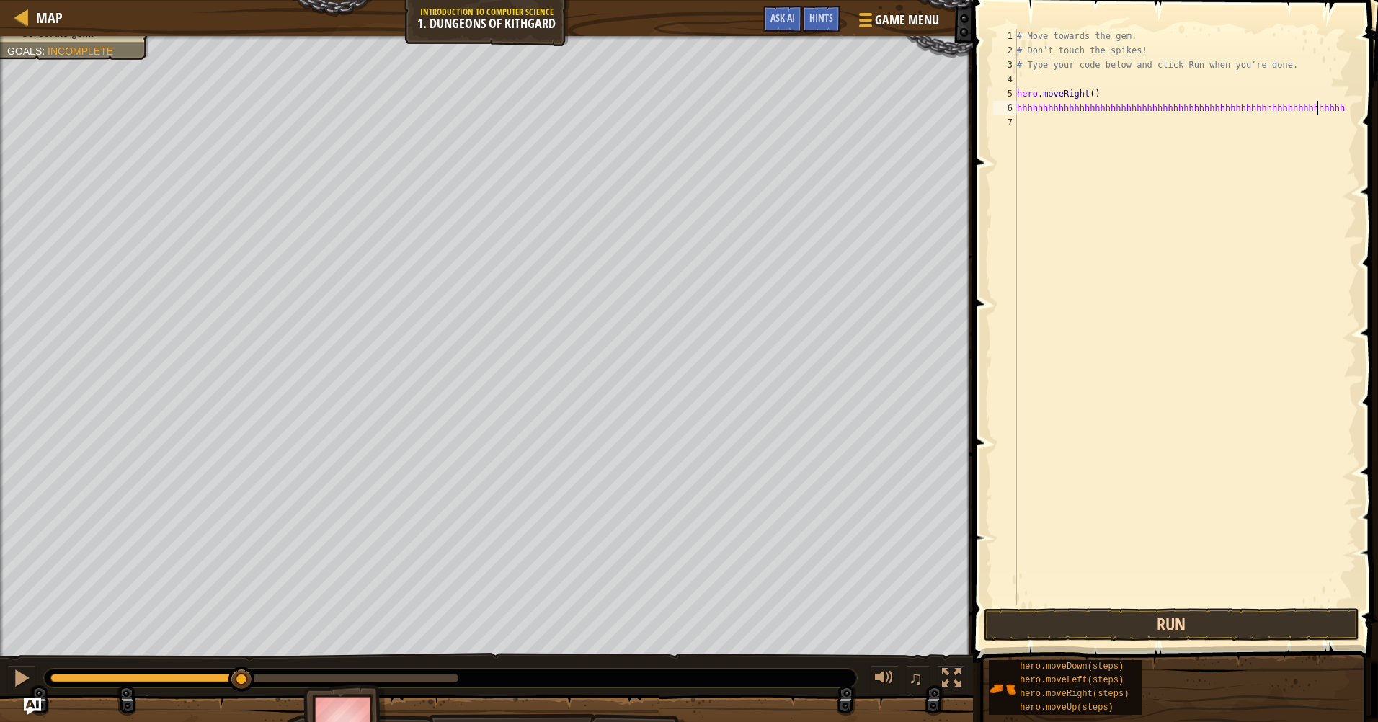
type textarea "hhhhhhhhhhhhhhhhhhhhhhhhhhhhhhhhhhhhhhhhhhhhhhhhhhhhhhhhhhhhhhh"
click at [1152, 620] on button "Run" at bounding box center [1172, 624] width 376 height 33
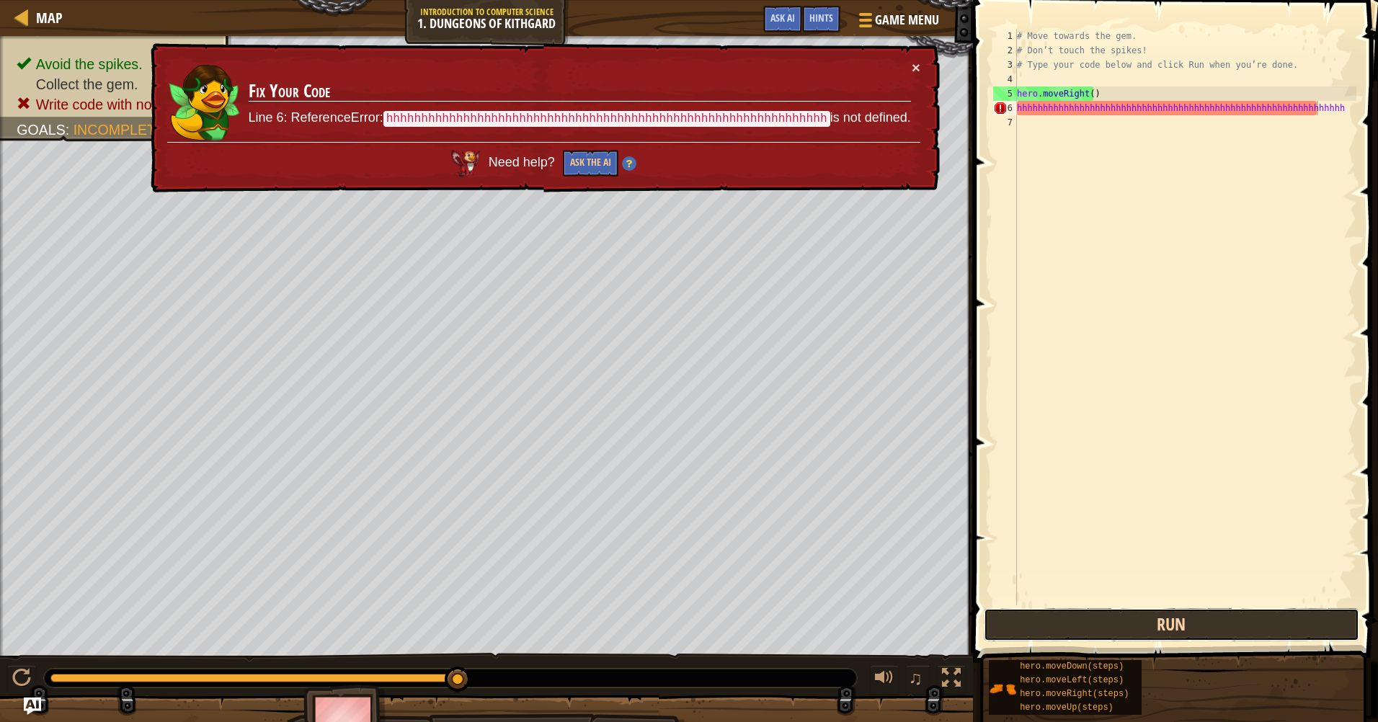
click at [1130, 620] on button "Run" at bounding box center [1172, 624] width 376 height 33
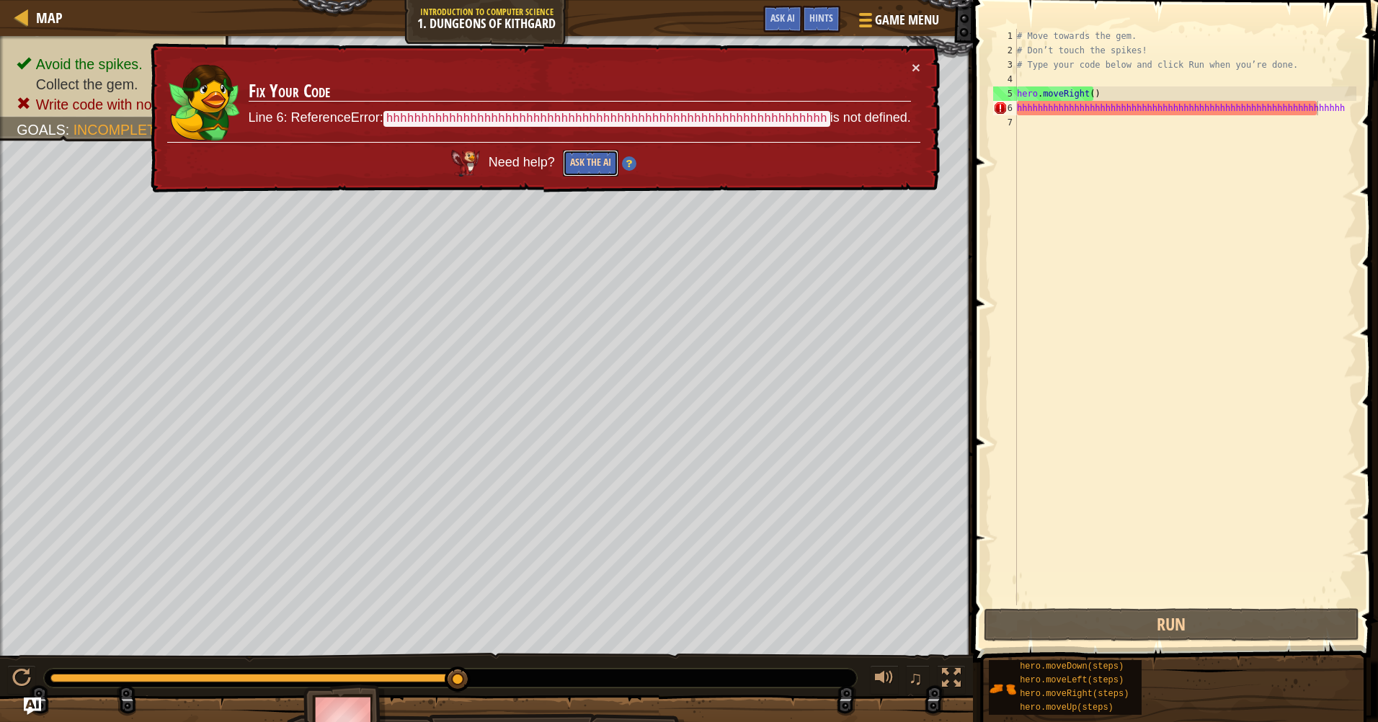
click at [604, 164] on button "Ask the AI" at bounding box center [590, 163] width 55 height 27
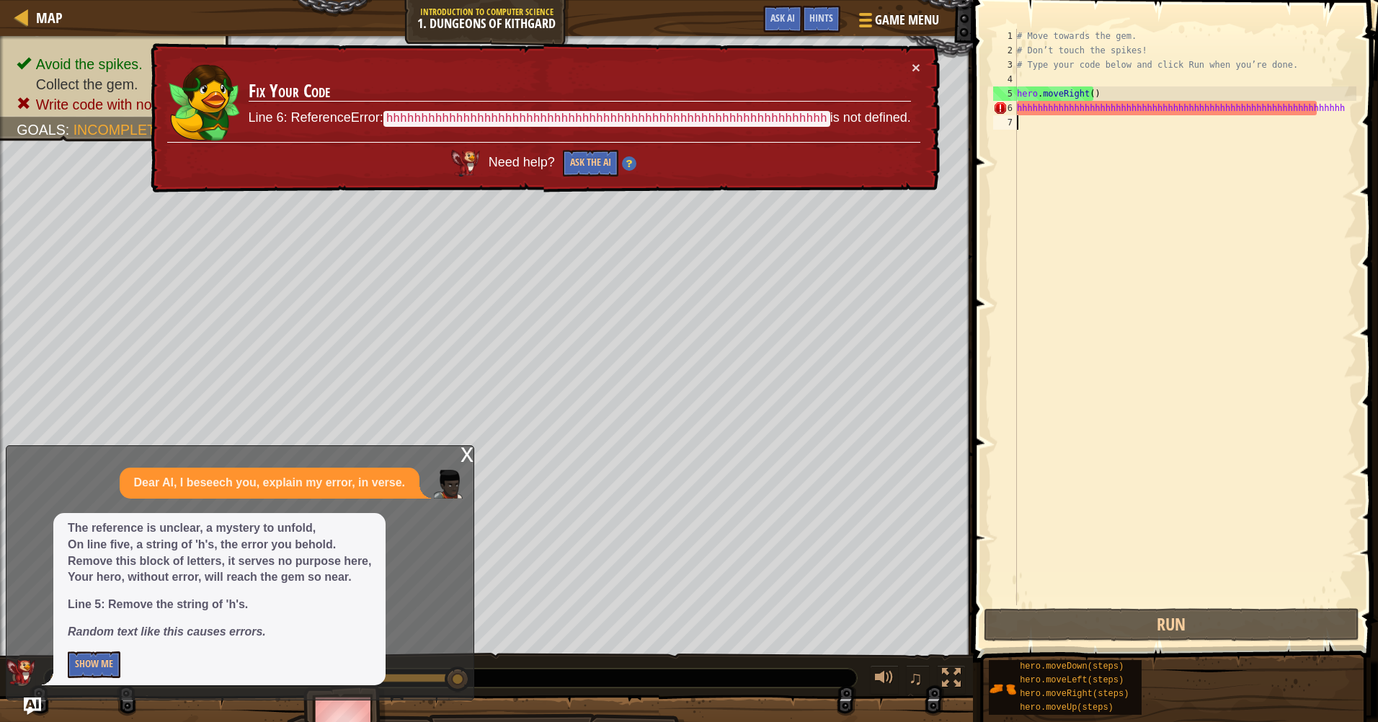
click at [1094, 118] on div "# Move towards the gem. # Don’t touch the spikes! # Type your code below and cl…" at bounding box center [1185, 331] width 342 height 605
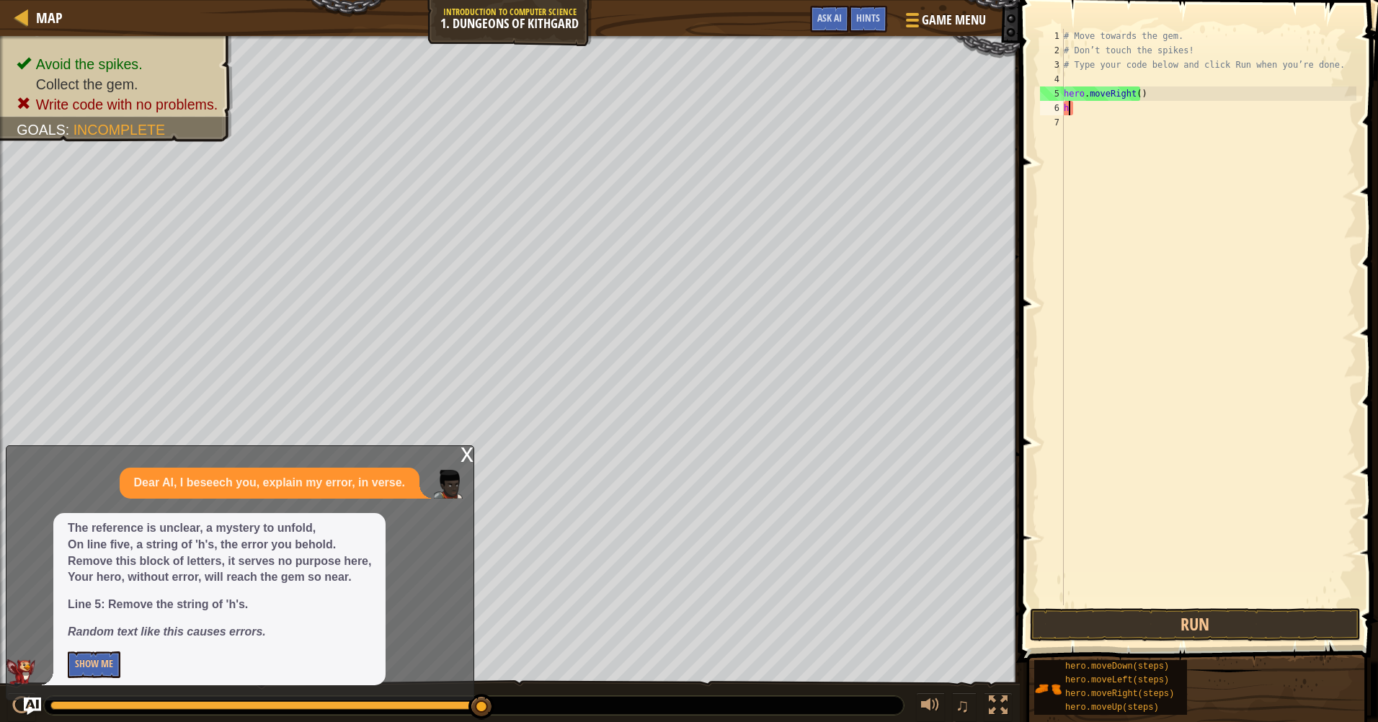
type textarea "h"
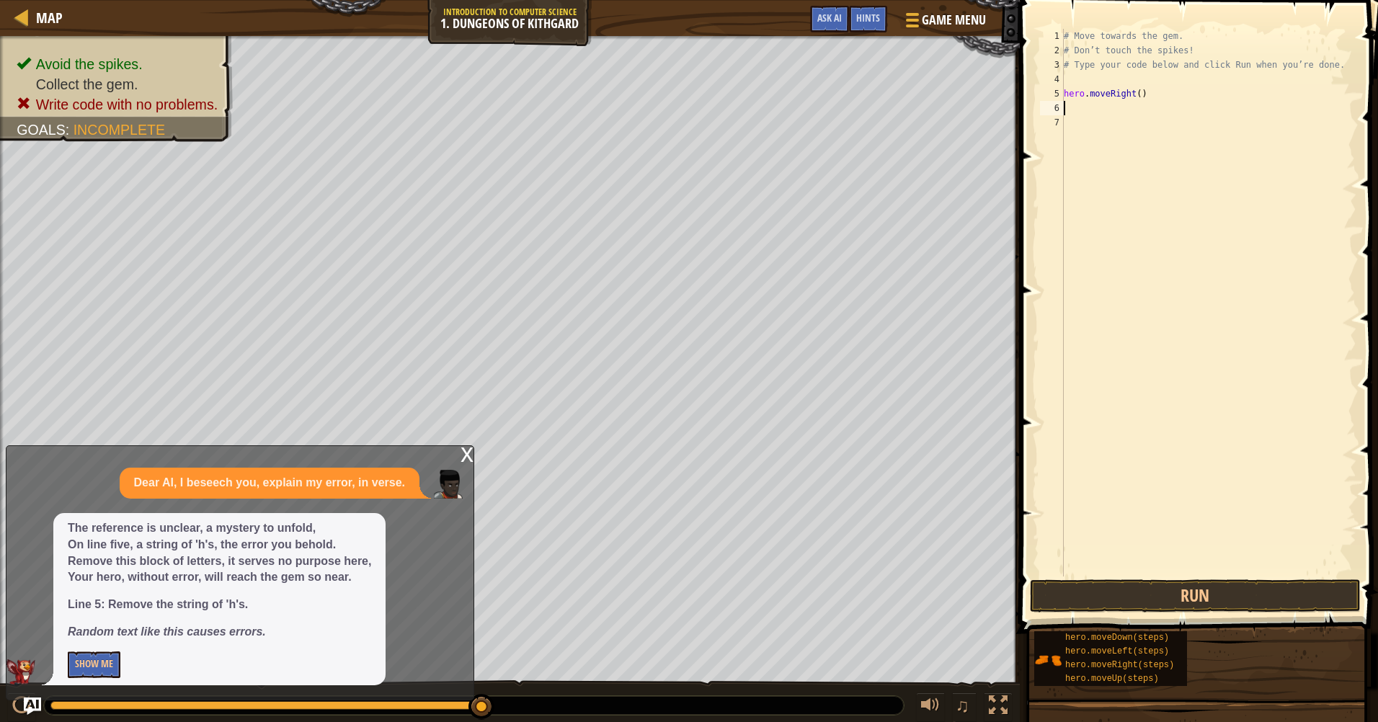
type textarea "h"
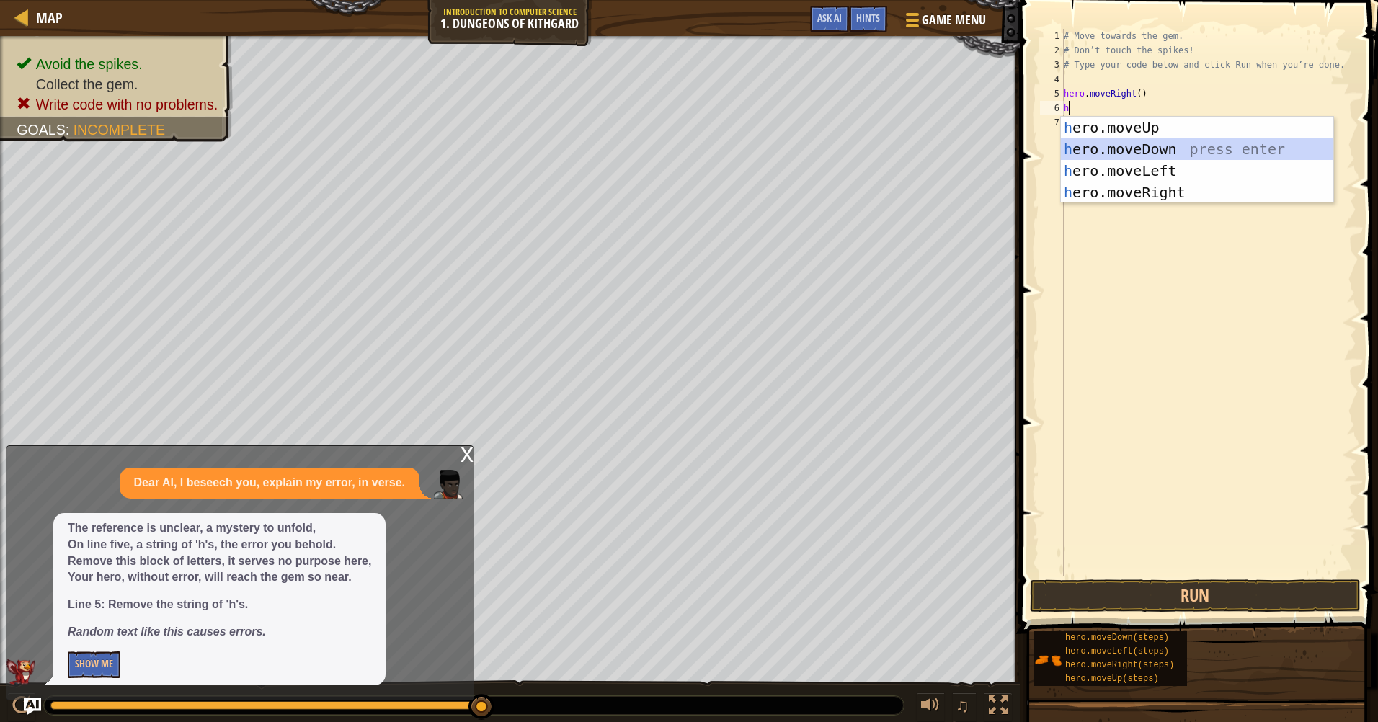
click at [1190, 151] on div "h ero.moveUp press enter h ero.moveDown press enter h ero.moveLeft press enter …" at bounding box center [1197, 182] width 272 height 130
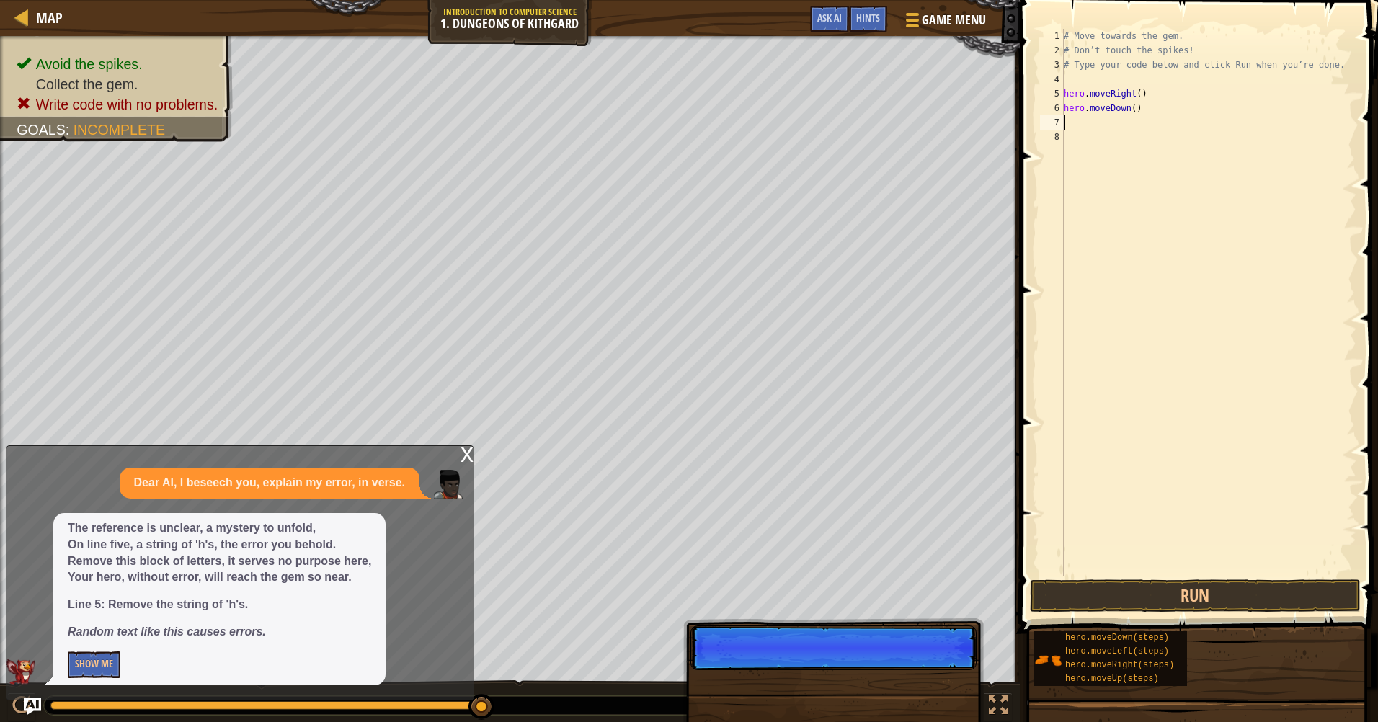
type textarea "h"
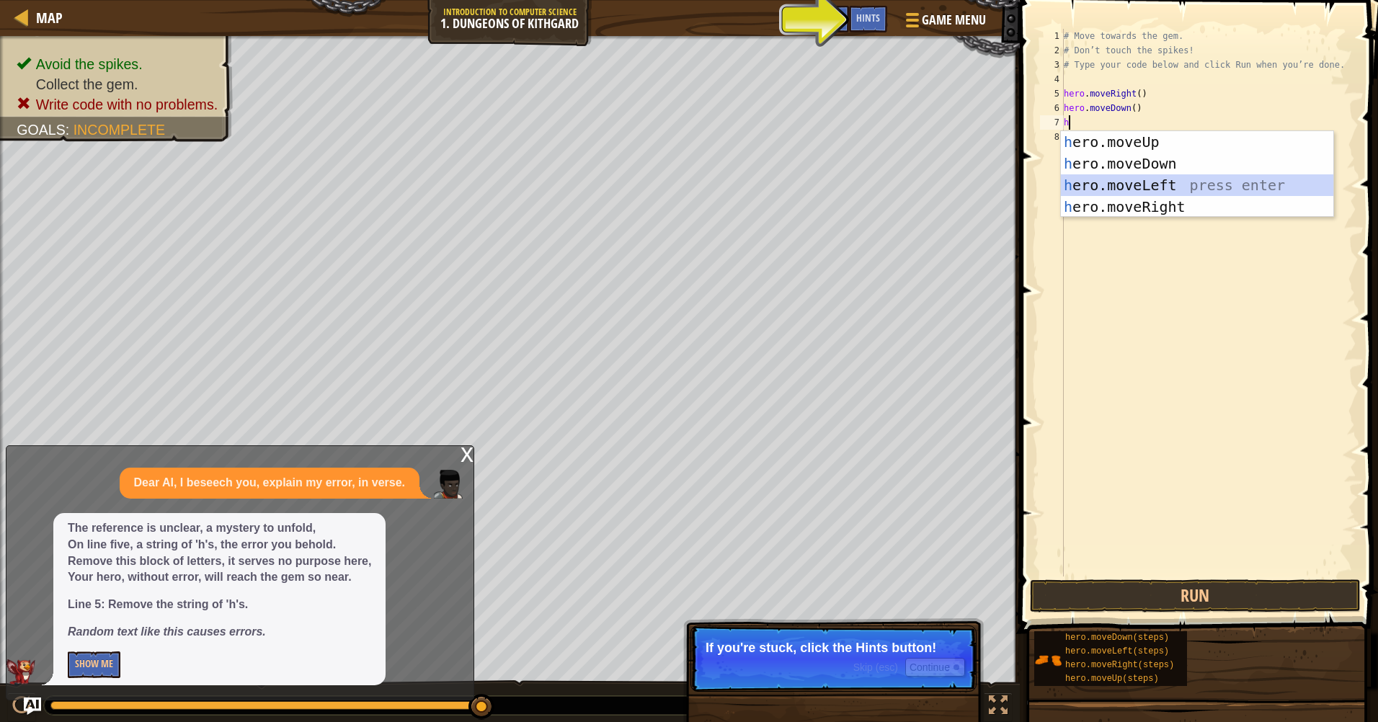
click at [1155, 187] on div "h ero.moveUp press enter h ero.moveDown press enter h ero.moveLeft press enter …" at bounding box center [1197, 196] width 272 height 130
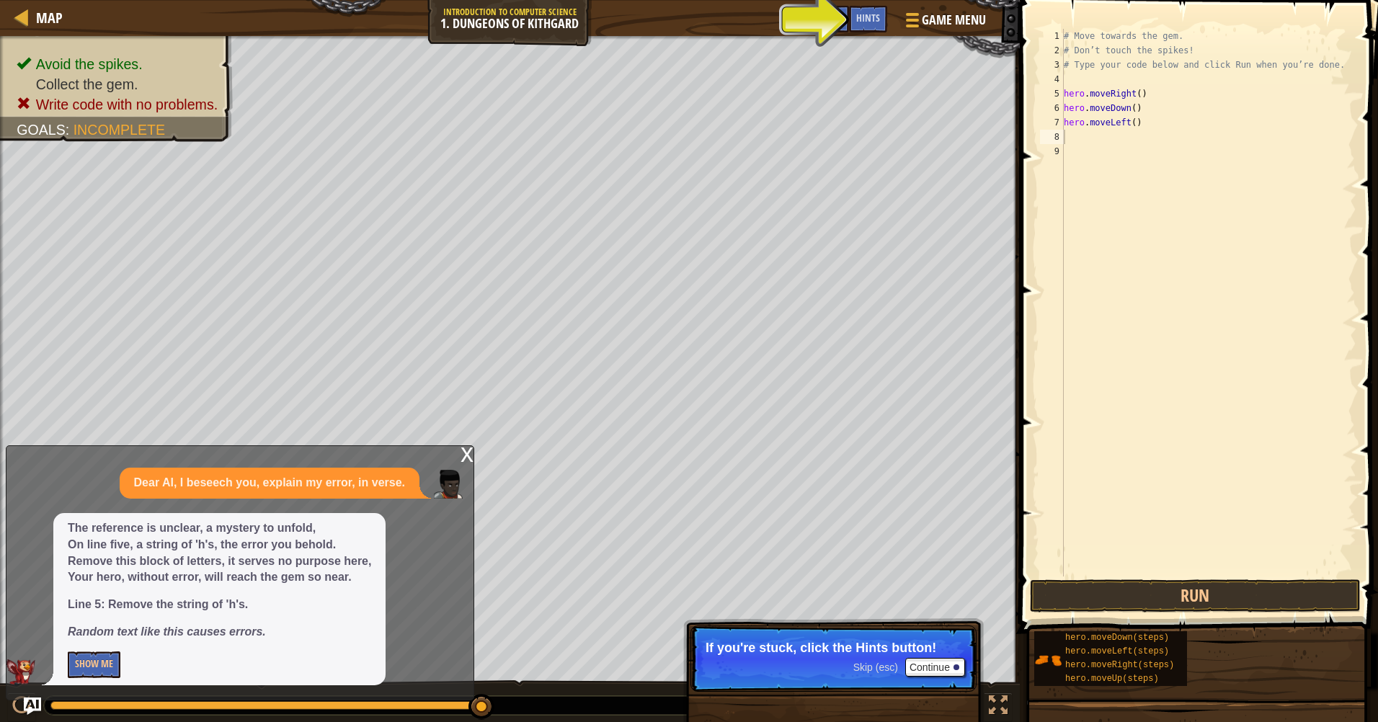
click at [1136, 578] on span at bounding box center [1200, 296] width 370 height 676
click at [1138, 604] on button "Run" at bounding box center [1195, 595] width 331 height 33
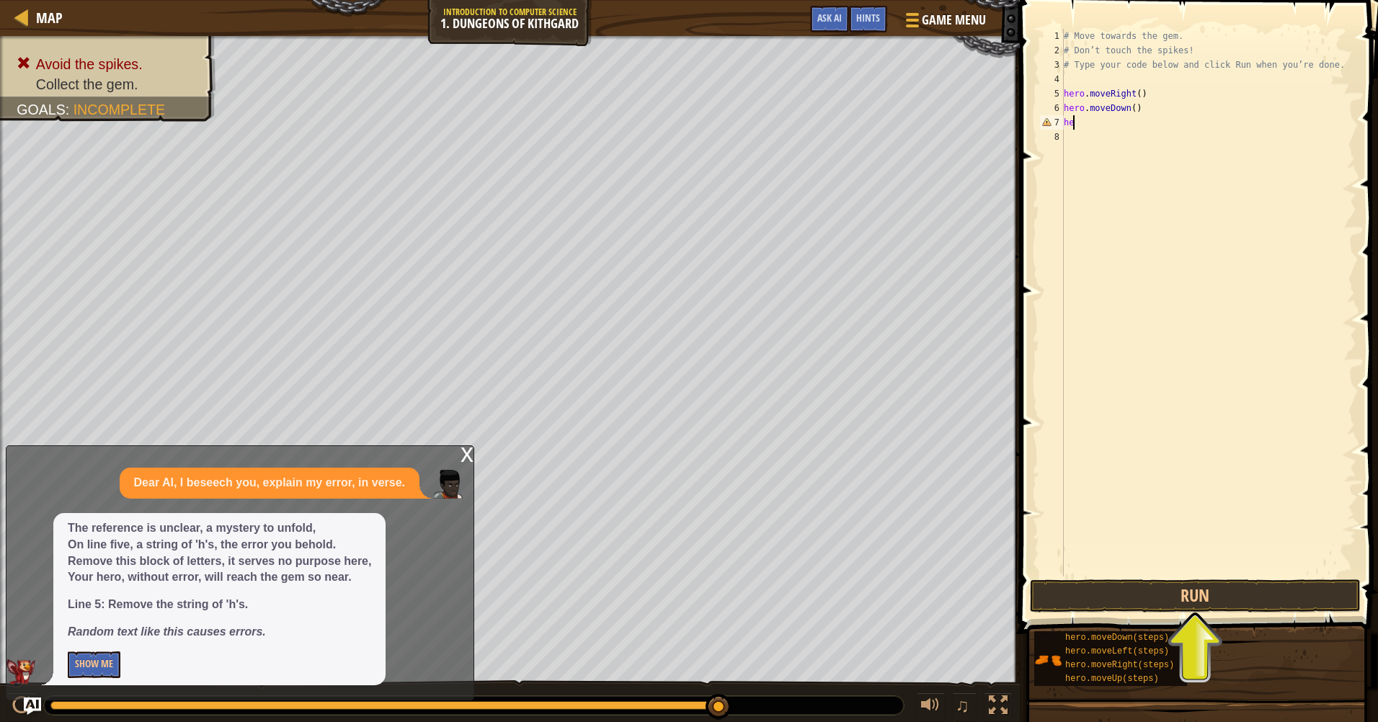
type textarea "h"
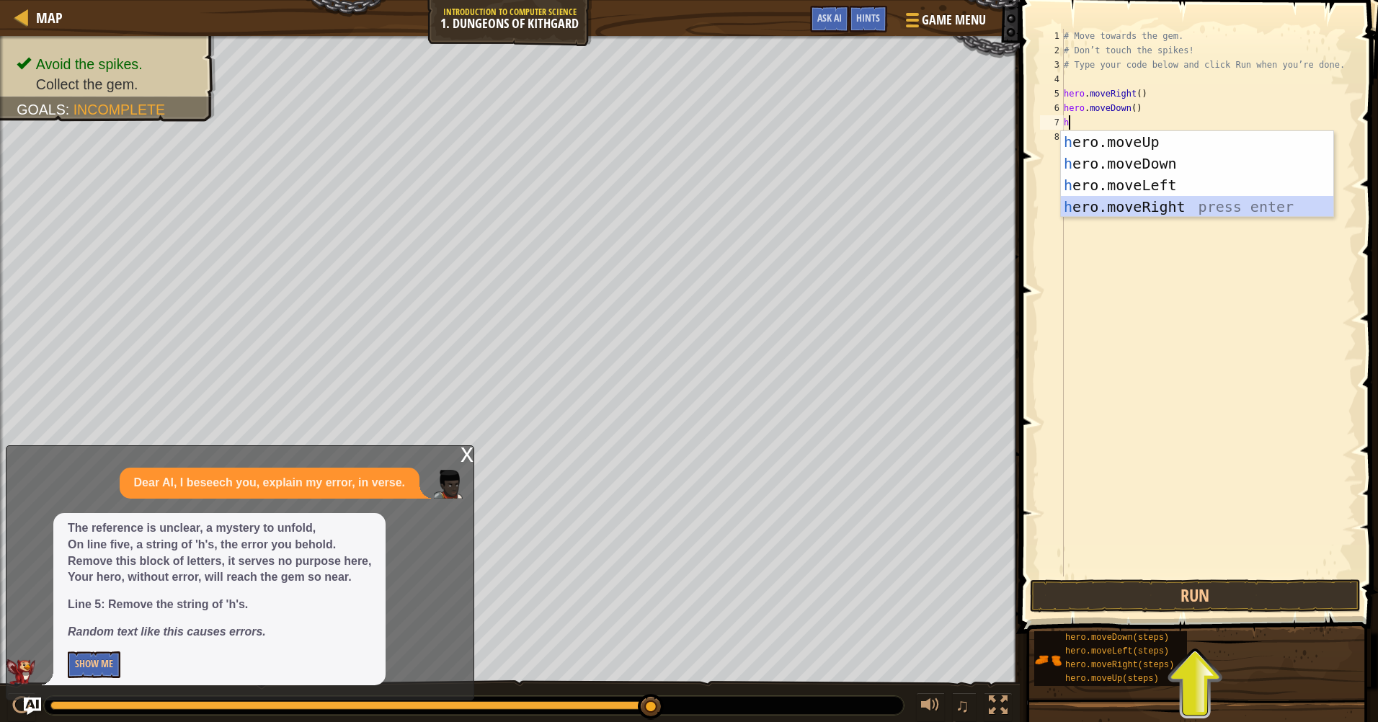
drag, startPoint x: 1157, startPoint y: 210, endPoint x: 1159, endPoint y: 223, distance: 13.0
click at [1158, 209] on div "h ero.moveUp press enter h ero.moveDown press enter h ero.moveLeft press enter …" at bounding box center [1197, 196] width 272 height 130
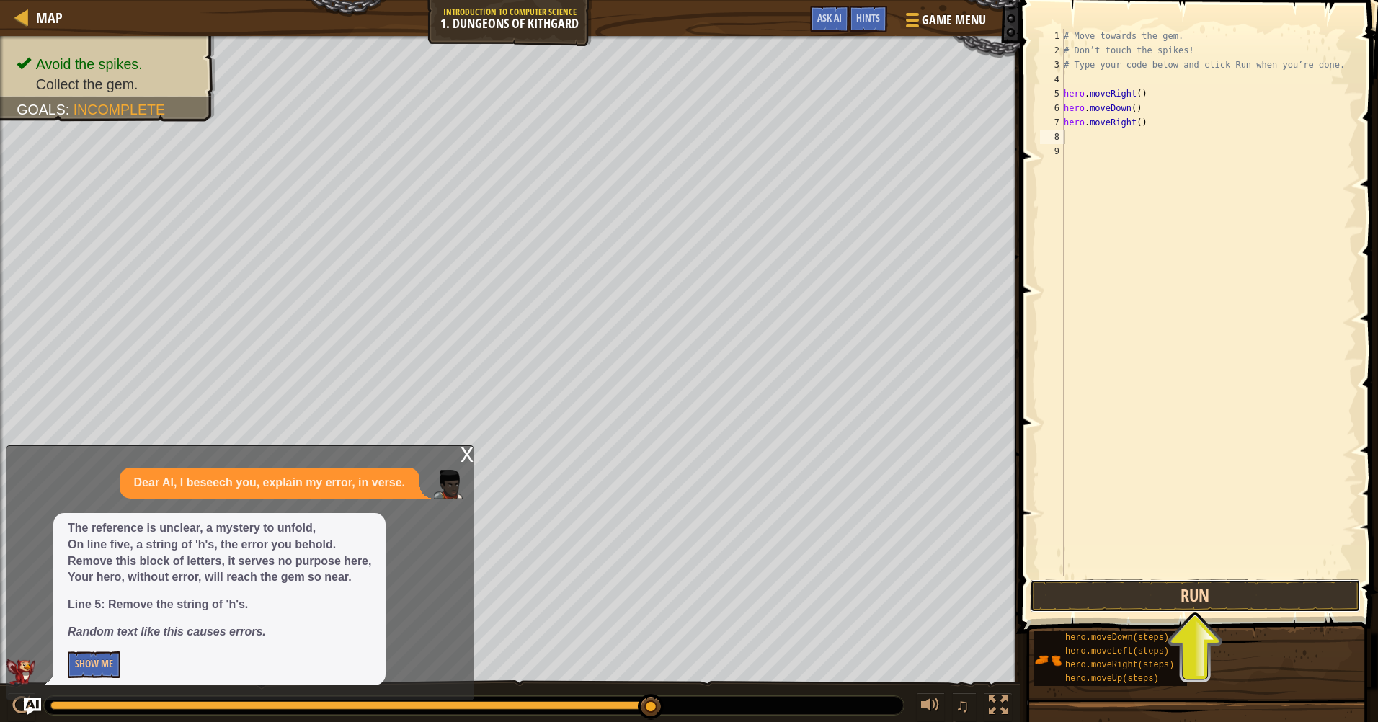
click at [1174, 587] on button "Run" at bounding box center [1195, 595] width 331 height 33
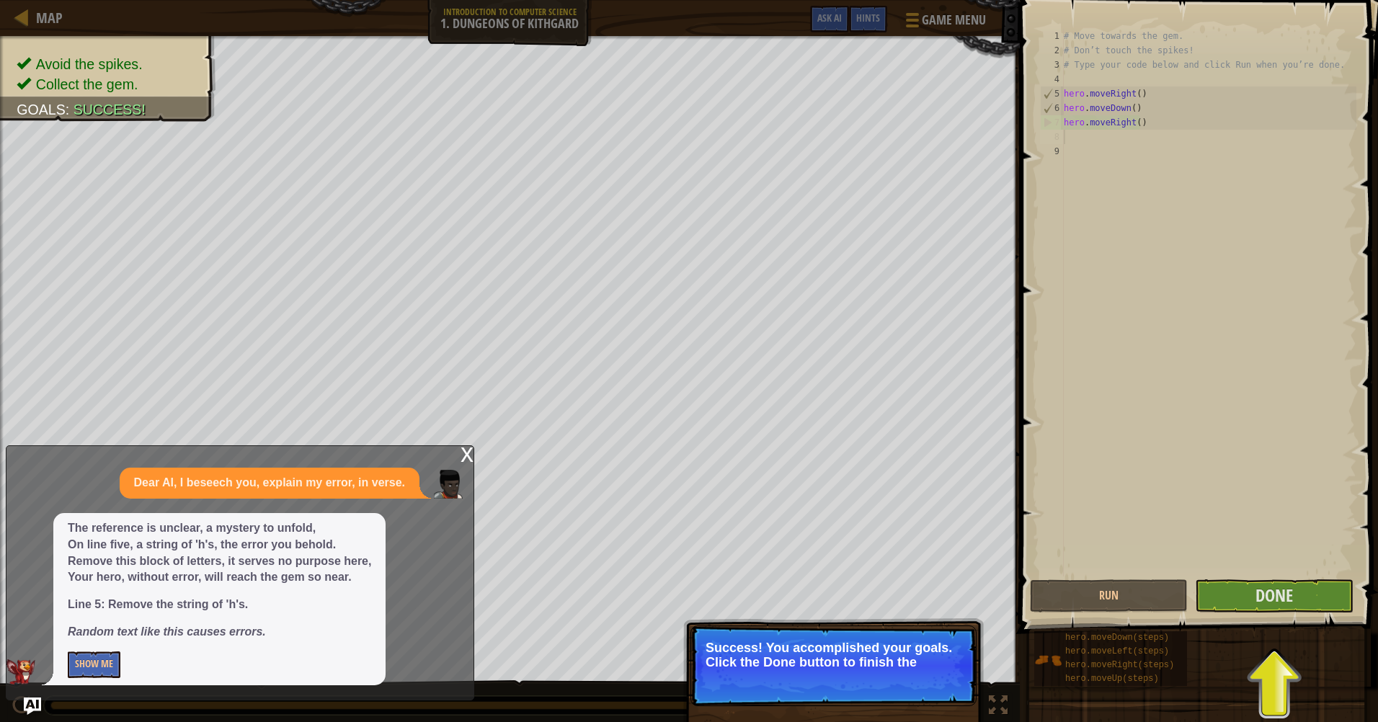
click at [1218, 574] on div "# Move towards the gem. # Don’t touch the spikes! # Type your code below and cl…" at bounding box center [1208, 317] width 295 height 576
click at [1272, 586] on span "Done" at bounding box center [1273, 595] width 37 height 23
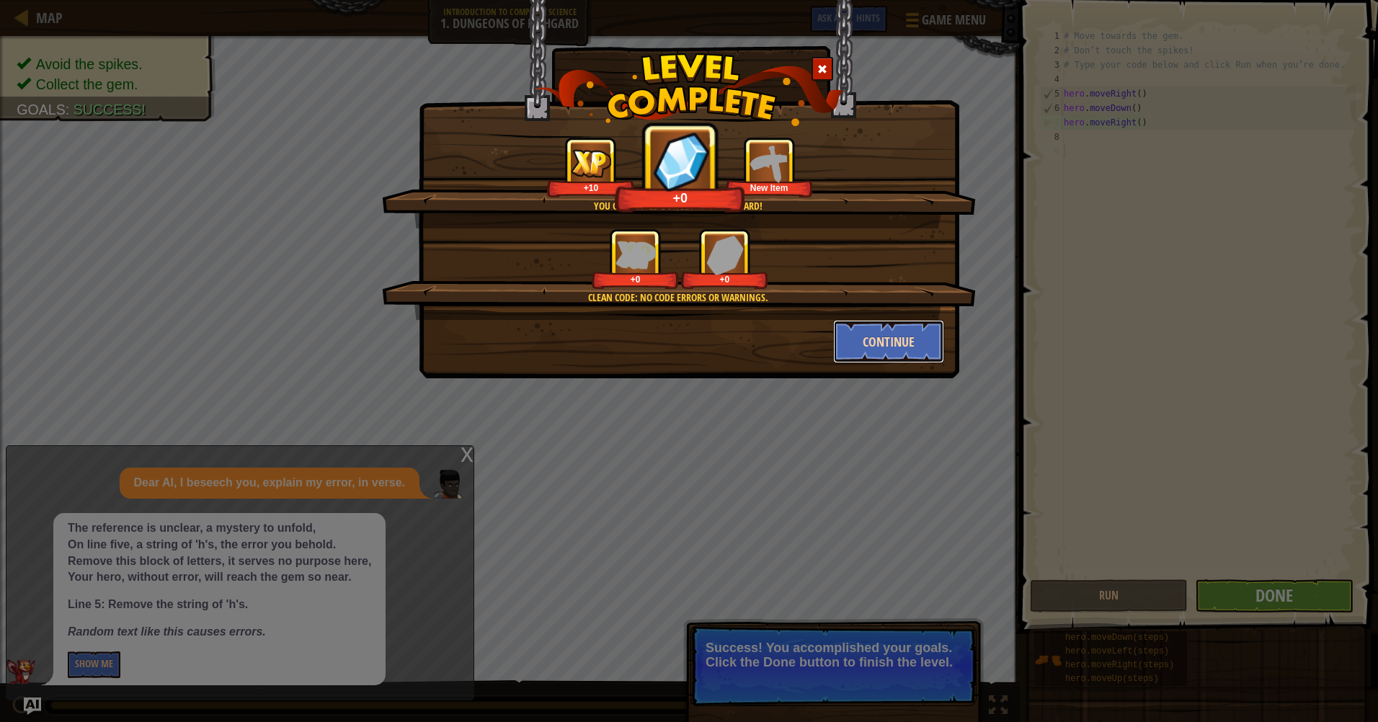
click at [847, 339] on button "Continue" at bounding box center [889, 341] width 112 height 43
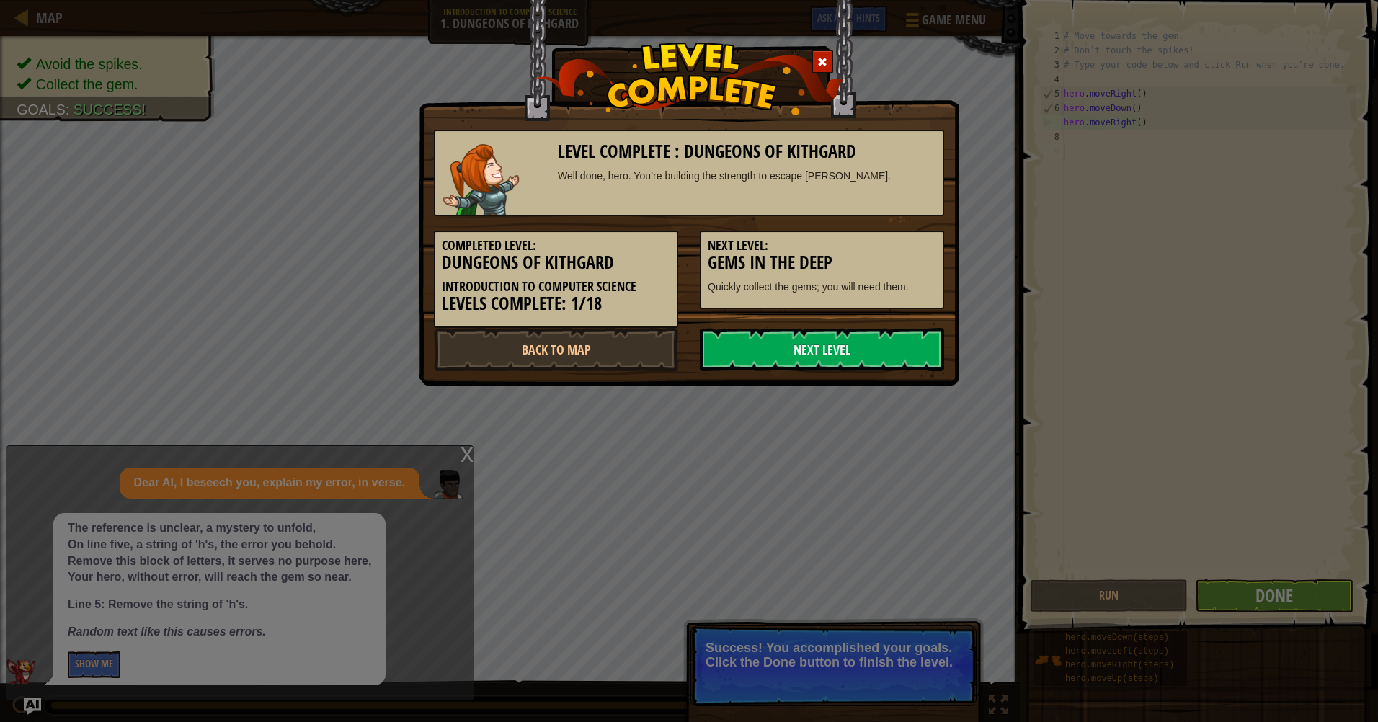
click at [865, 342] on link "Next Level" at bounding box center [822, 349] width 244 height 43
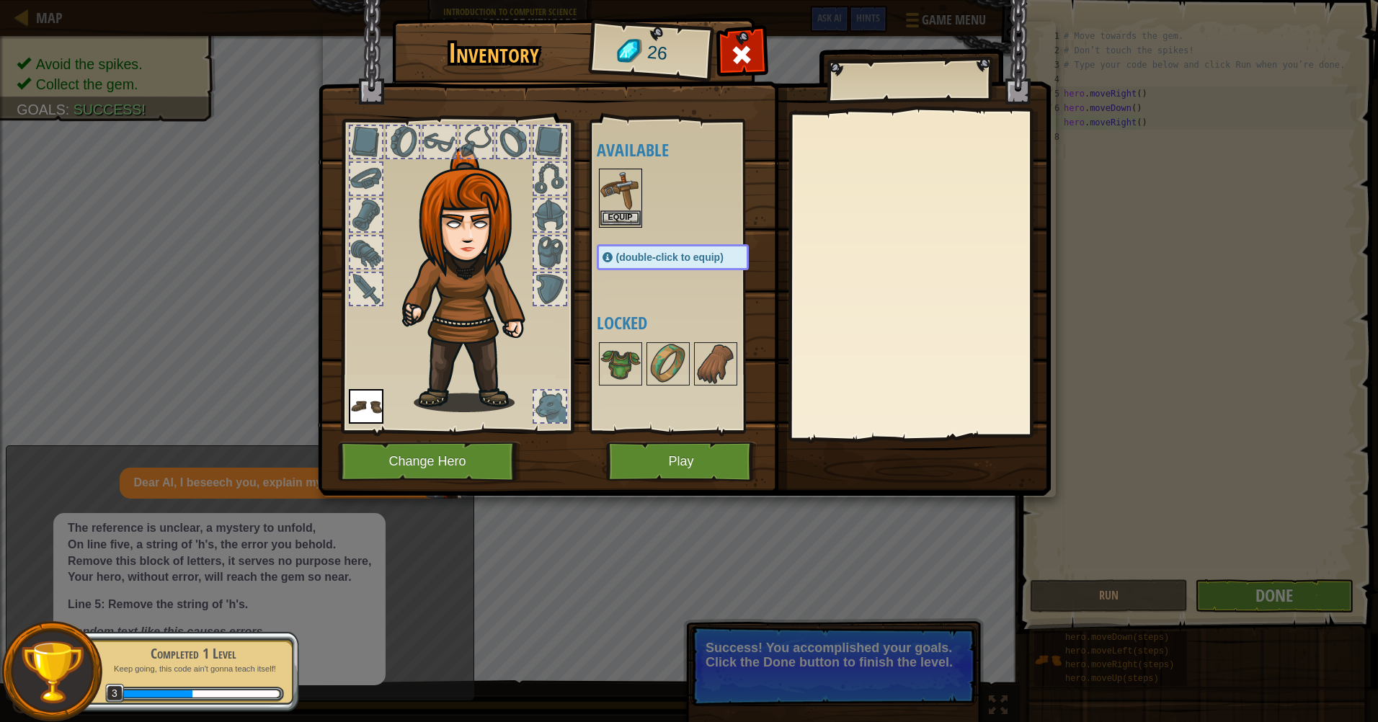
click at [622, 182] on img at bounding box center [620, 190] width 40 height 40
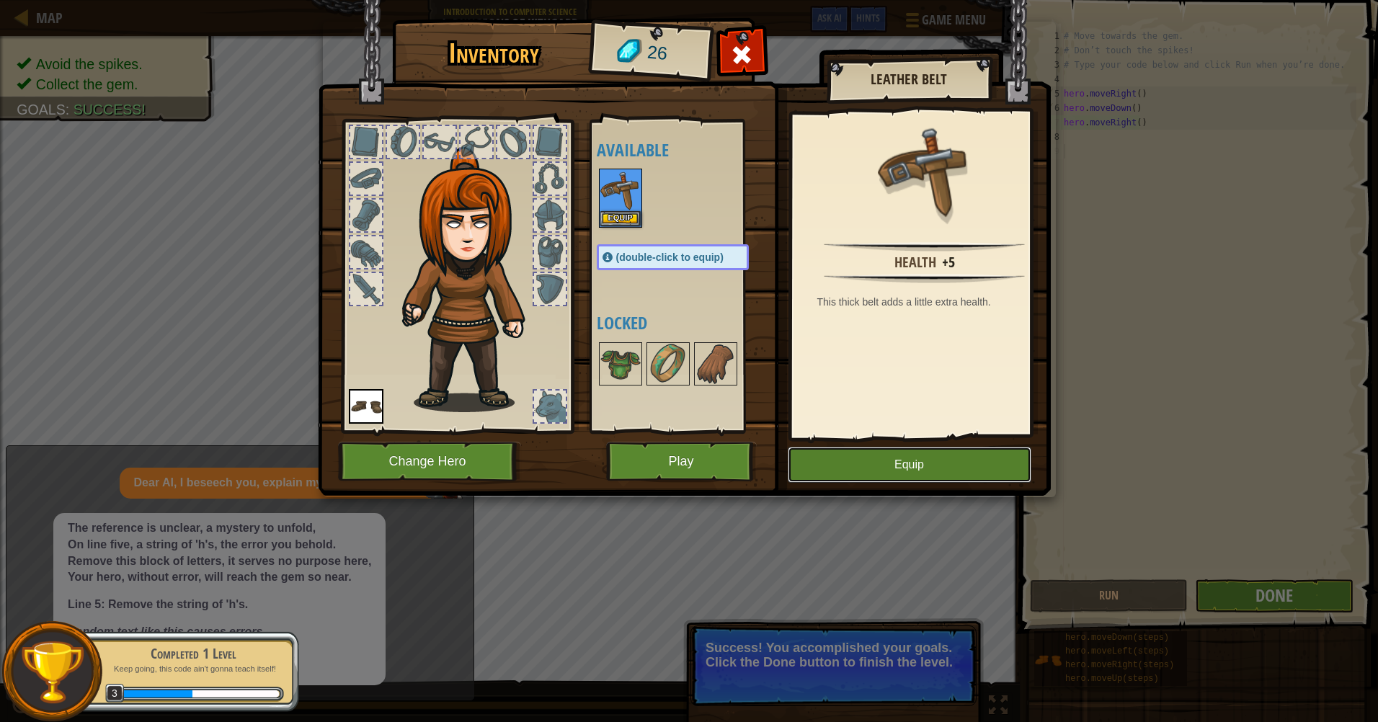
click at [884, 475] on button "Equip" at bounding box center [910, 465] width 244 height 36
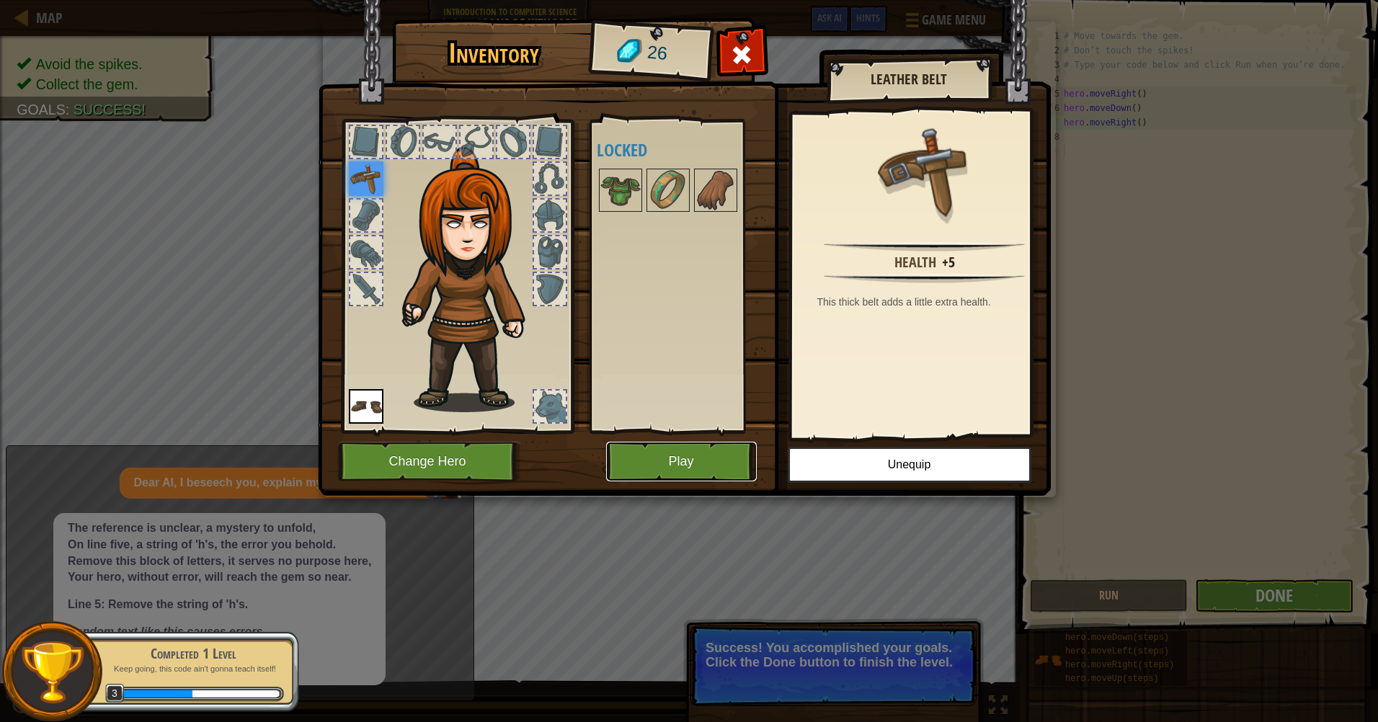
drag, startPoint x: 658, startPoint y: 454, endPoint x: 656, endPoint y: 447, distance: 7.5
click at [656, 447] on button "Play" at bounding box center [681, 462] width 151 height 40
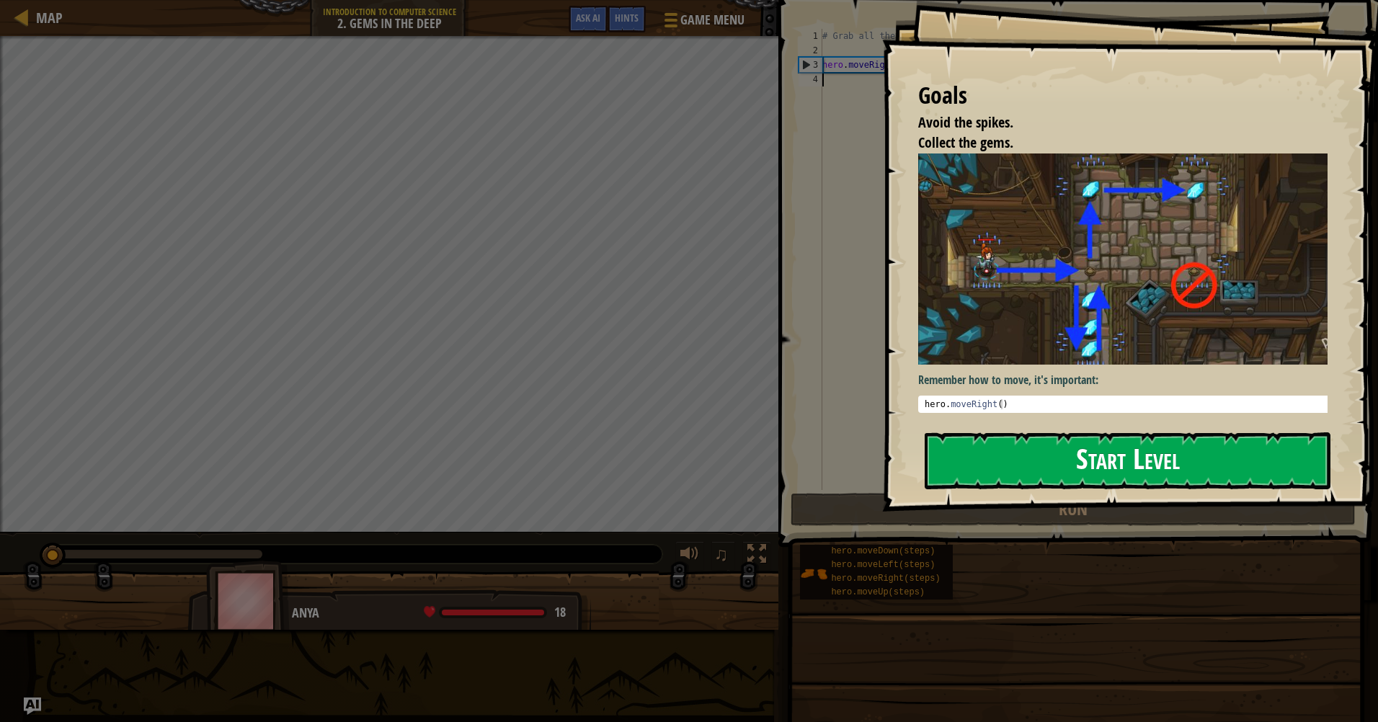
click at [1079, 456] on button "Start Level" at bounding box center [1127, 460] width 406 height 57
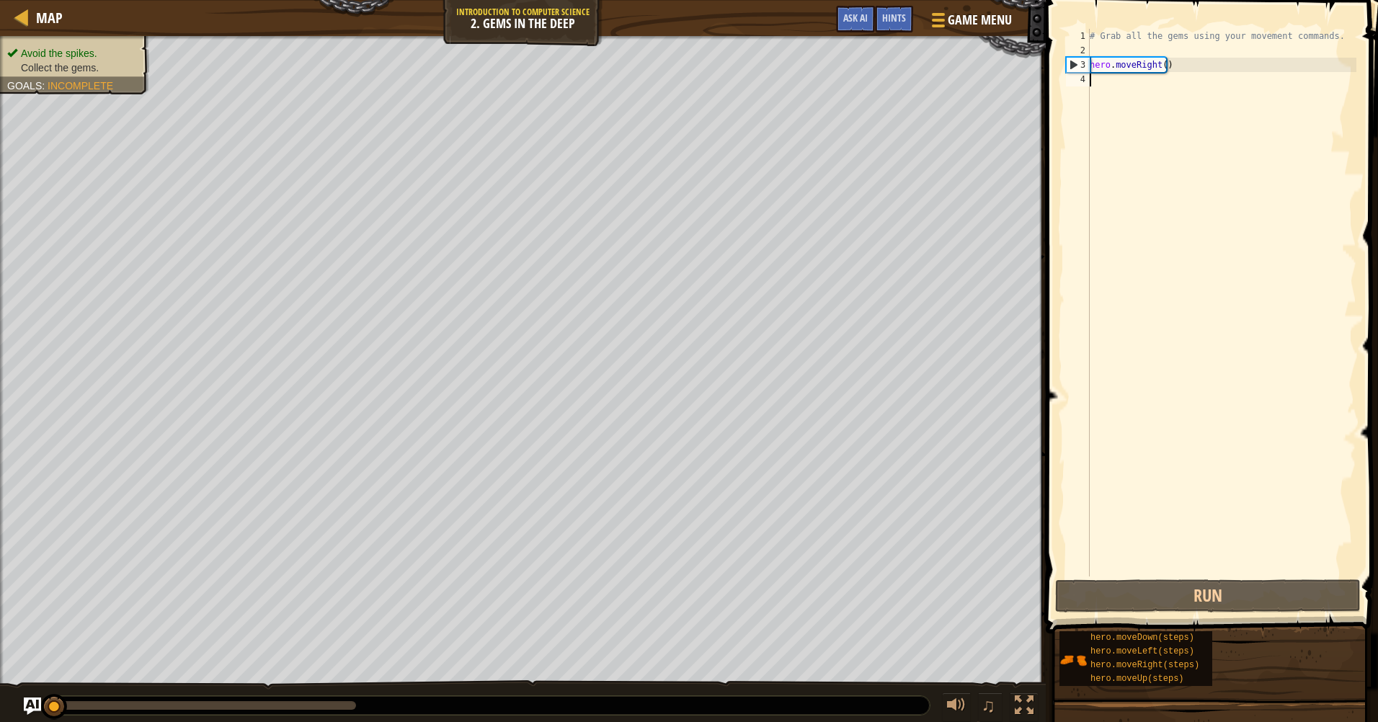
type textarea "h"
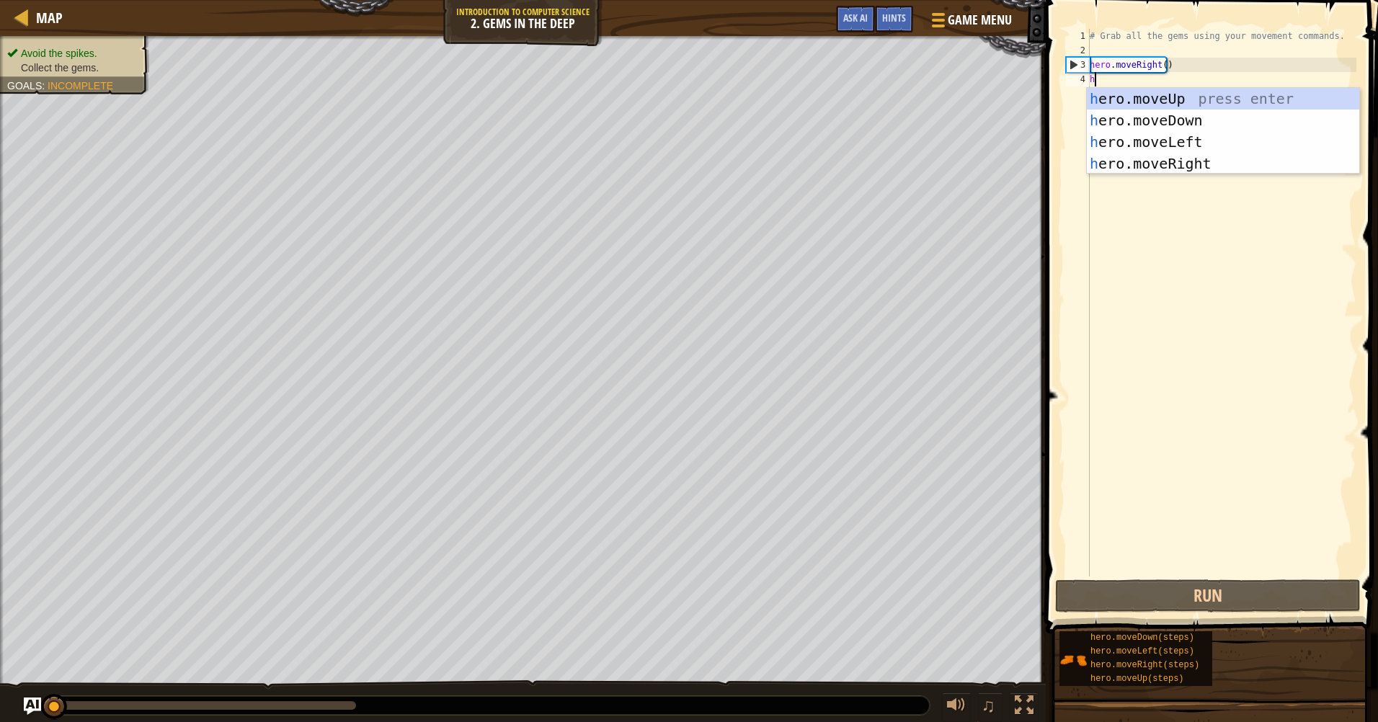
scroll to position [6, 0]
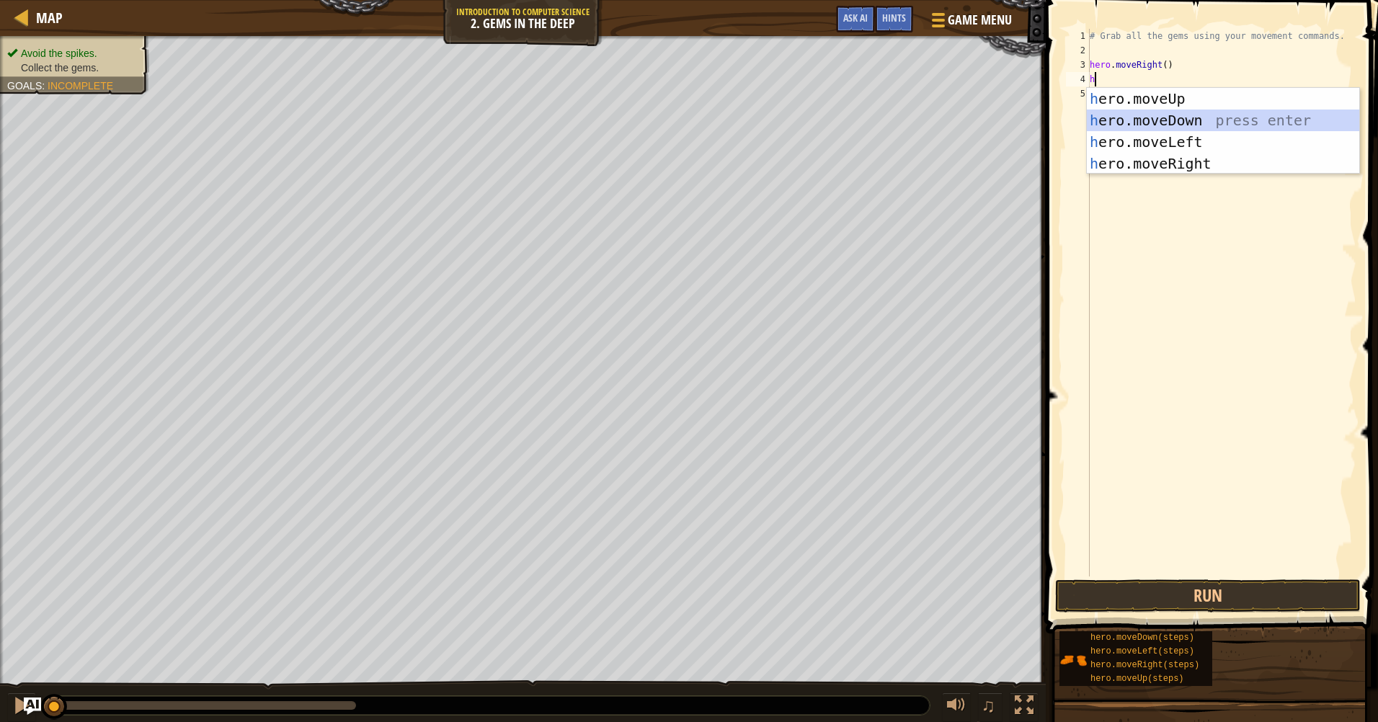
click at [1154, 117] on div "h ero.moveUp press enter h ero.moveDown press enter h ero.moveLeft press enter …" at bounding box center [1223, 153] width 272 height 130
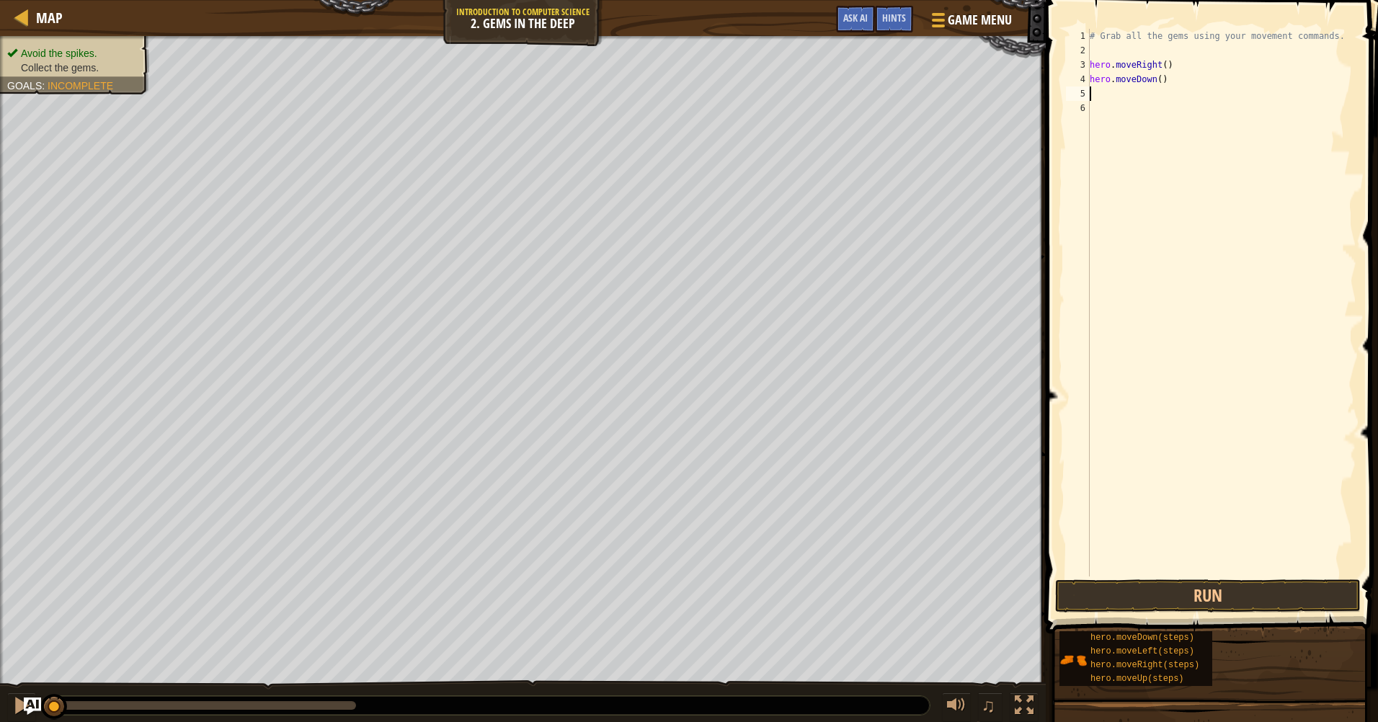
type textarea "h"
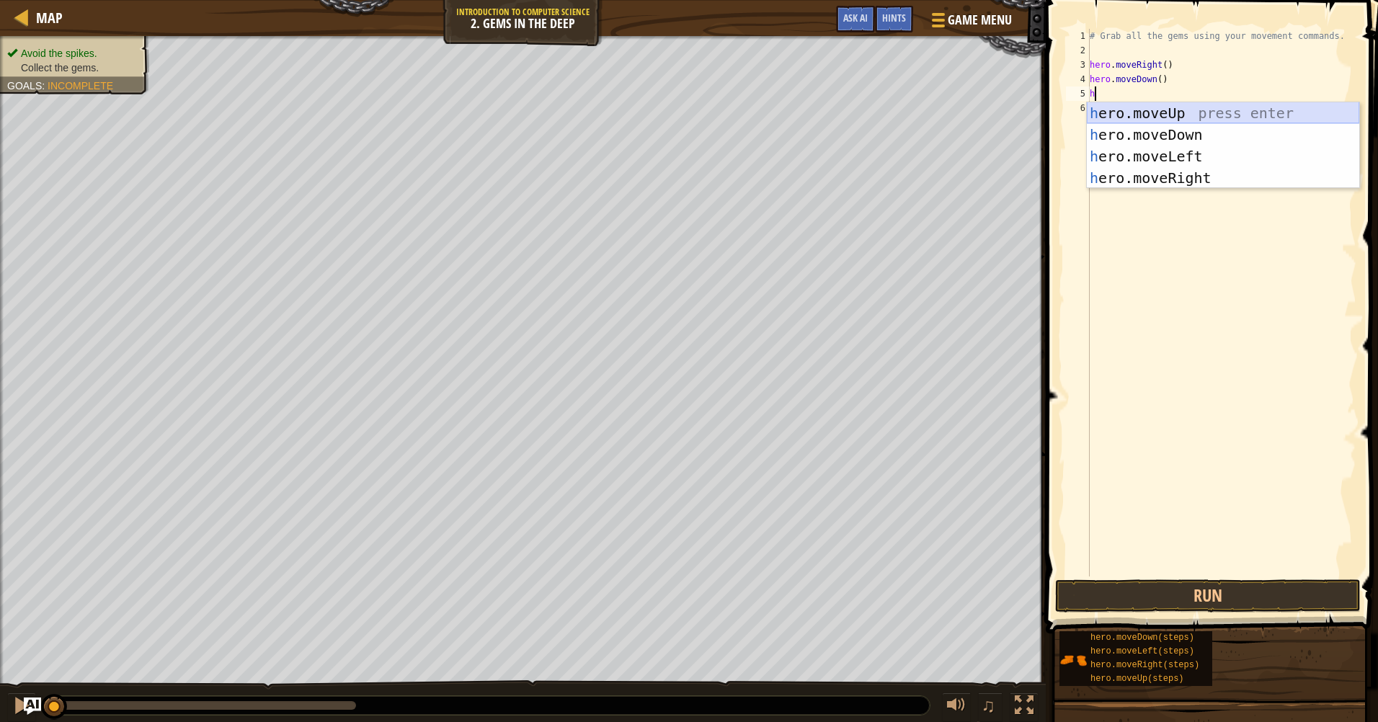
click at [1138, 112] on div "h ero.moveUp press enter h ero.moveDown press enter h ero.moveLeft press enter …" at bounding box center [1223, 167] width 272 height 130
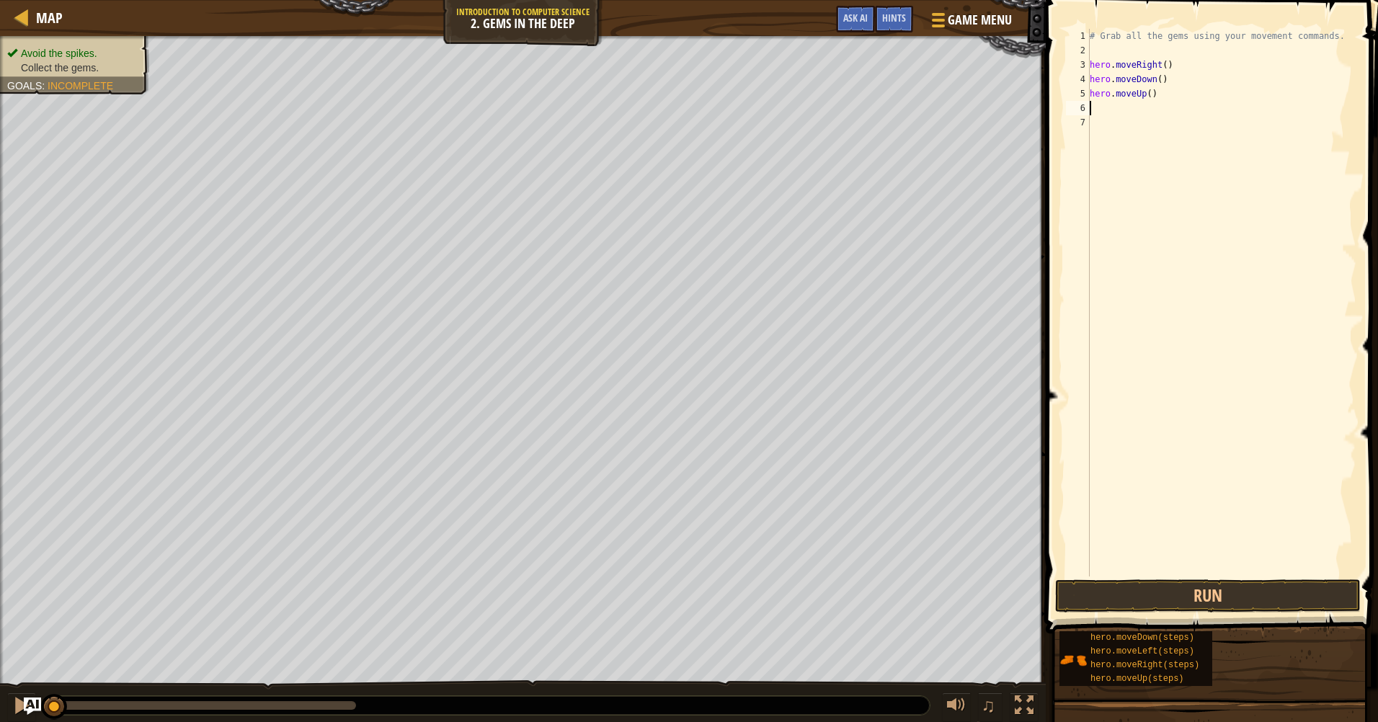
type textarea "h"
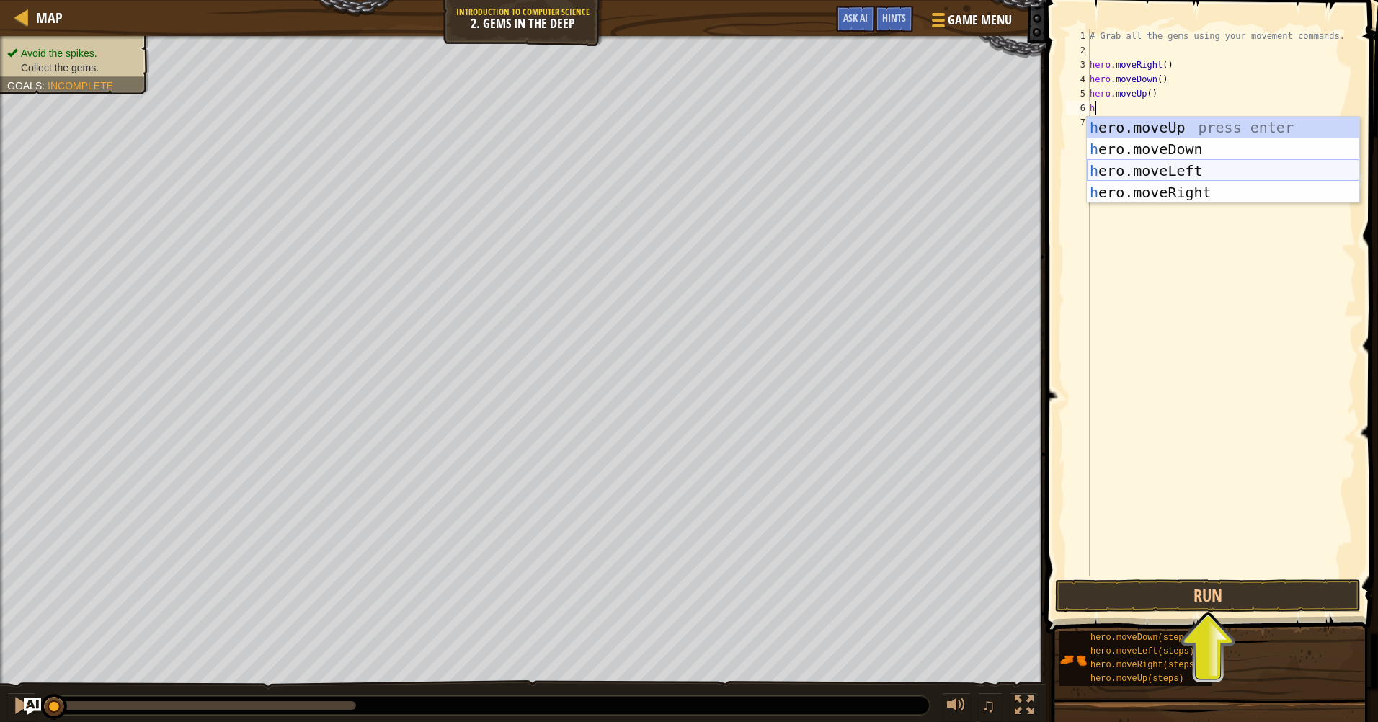
click at [1151, 163] on div "h ero.moveUp press enter h ero.moveDown press enter h ero.moveLeft press enter …" at bounding box center [1223, 182] width 272 height 130
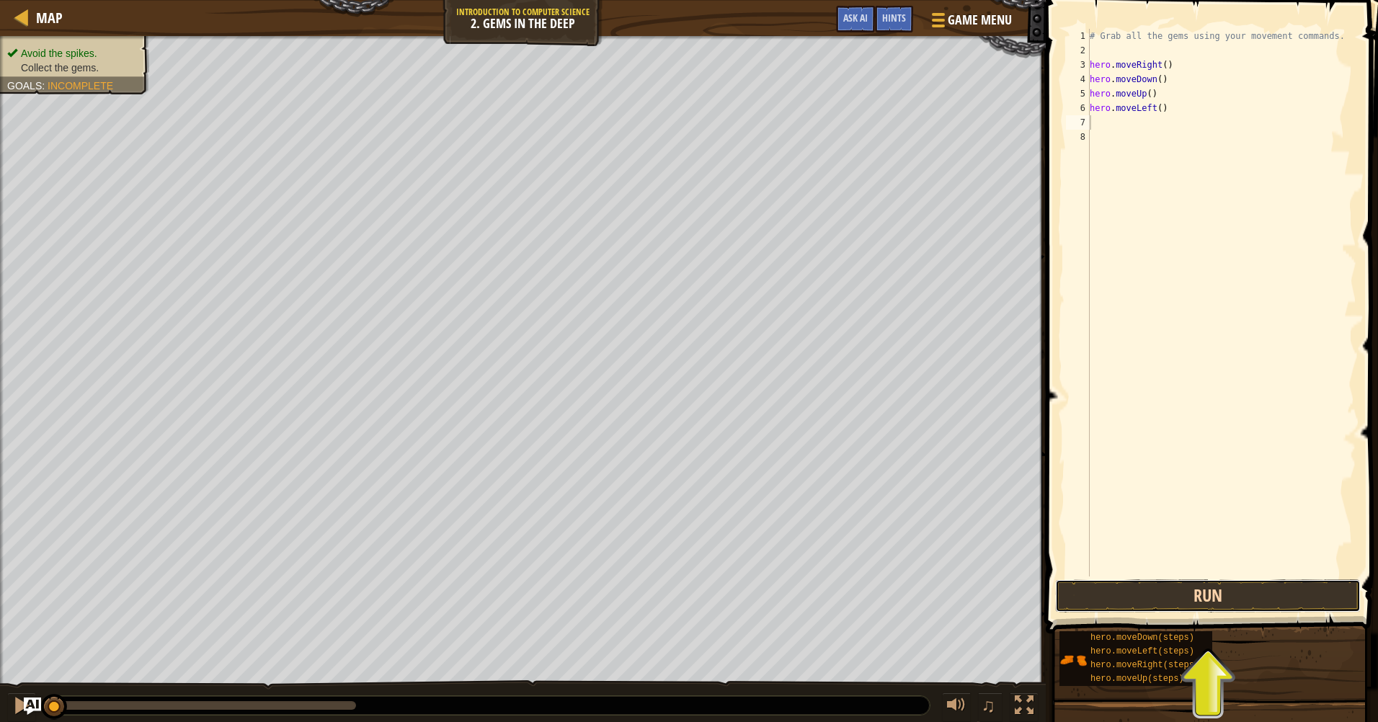
click at [1229, 584] on button "Run" at bounding box center [1207, 595] width 305 height 33
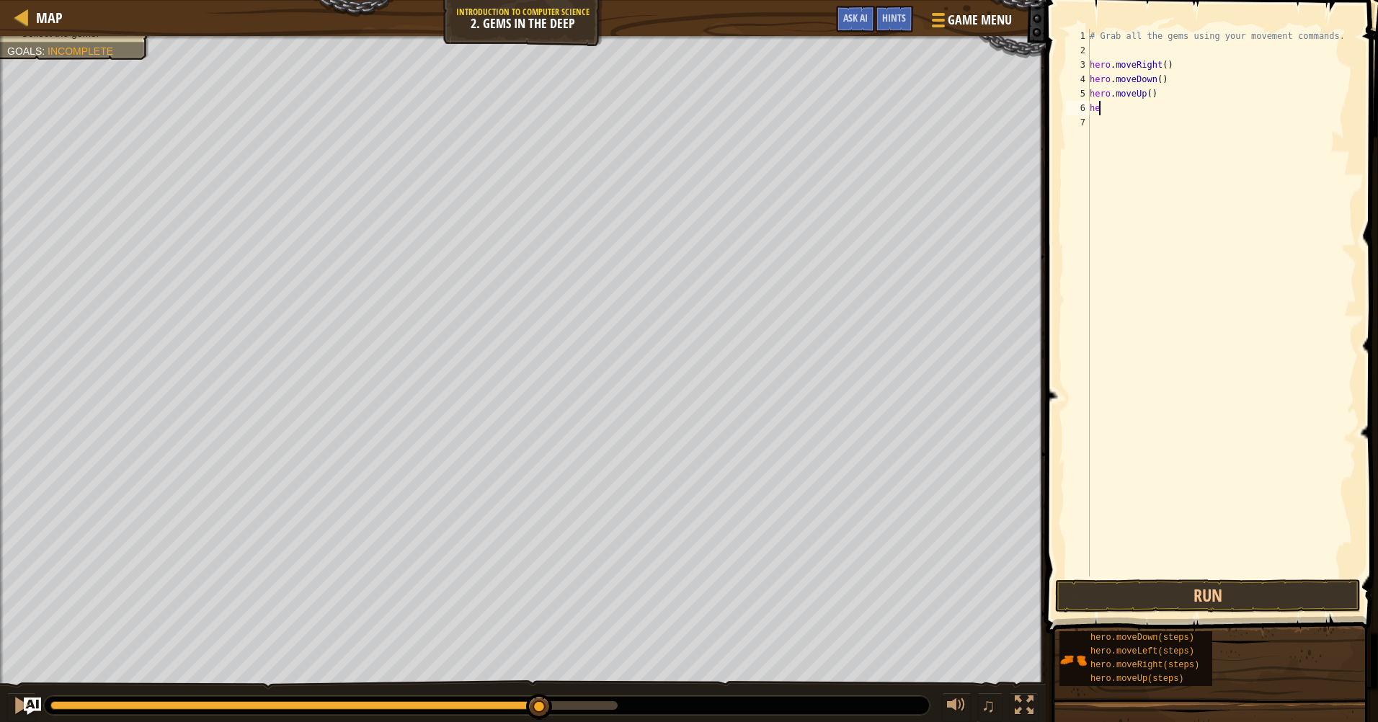
type textarea "h"
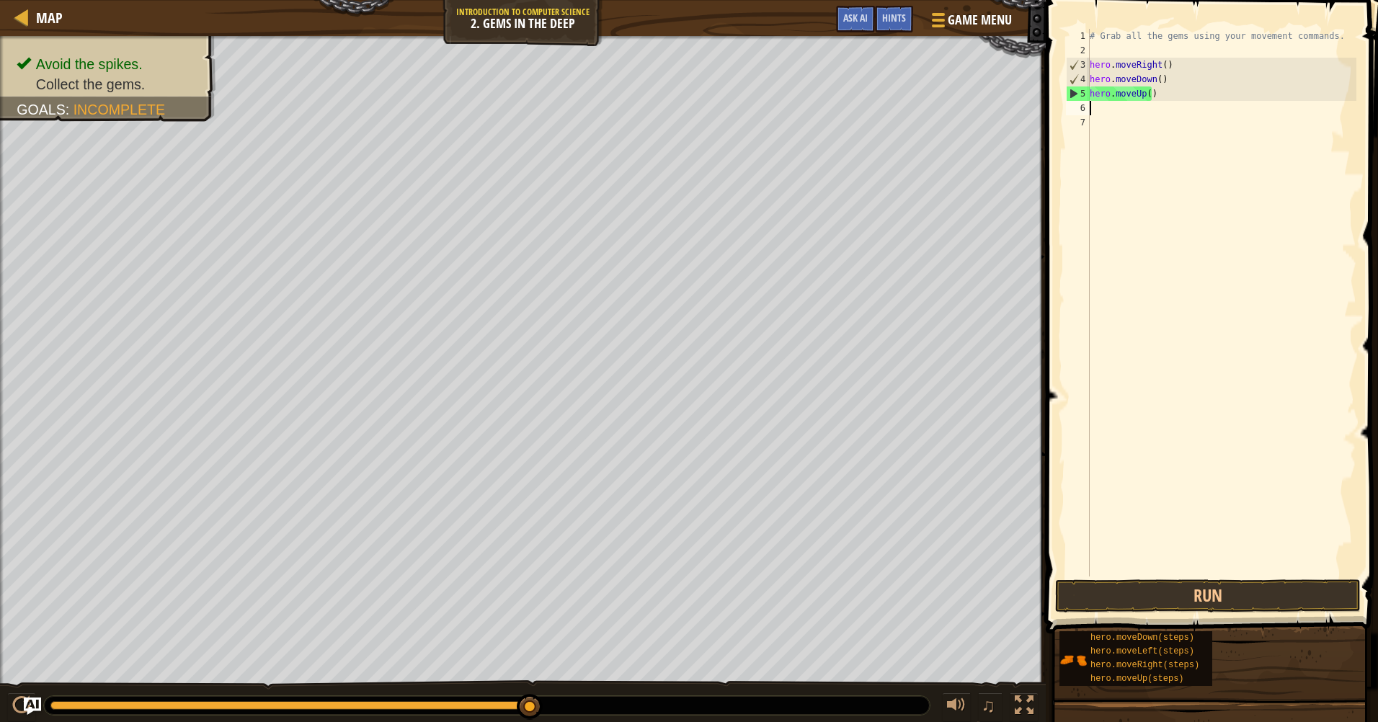
type textarea "h"
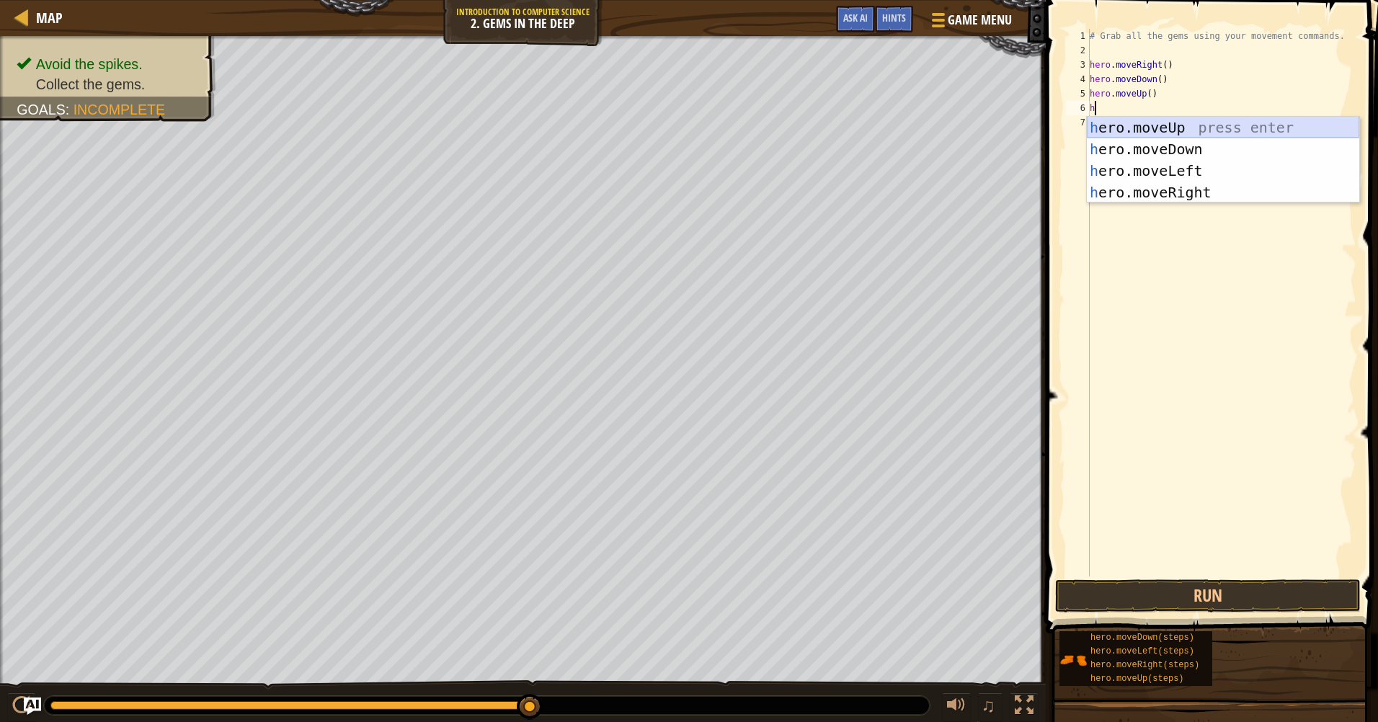
click at [1179, 123] on div "h ero.moveUp press enter h ero.moveDown press enter h ero.moveLeft press enter …" at bounding box center [1223, 182] width 272 height 130
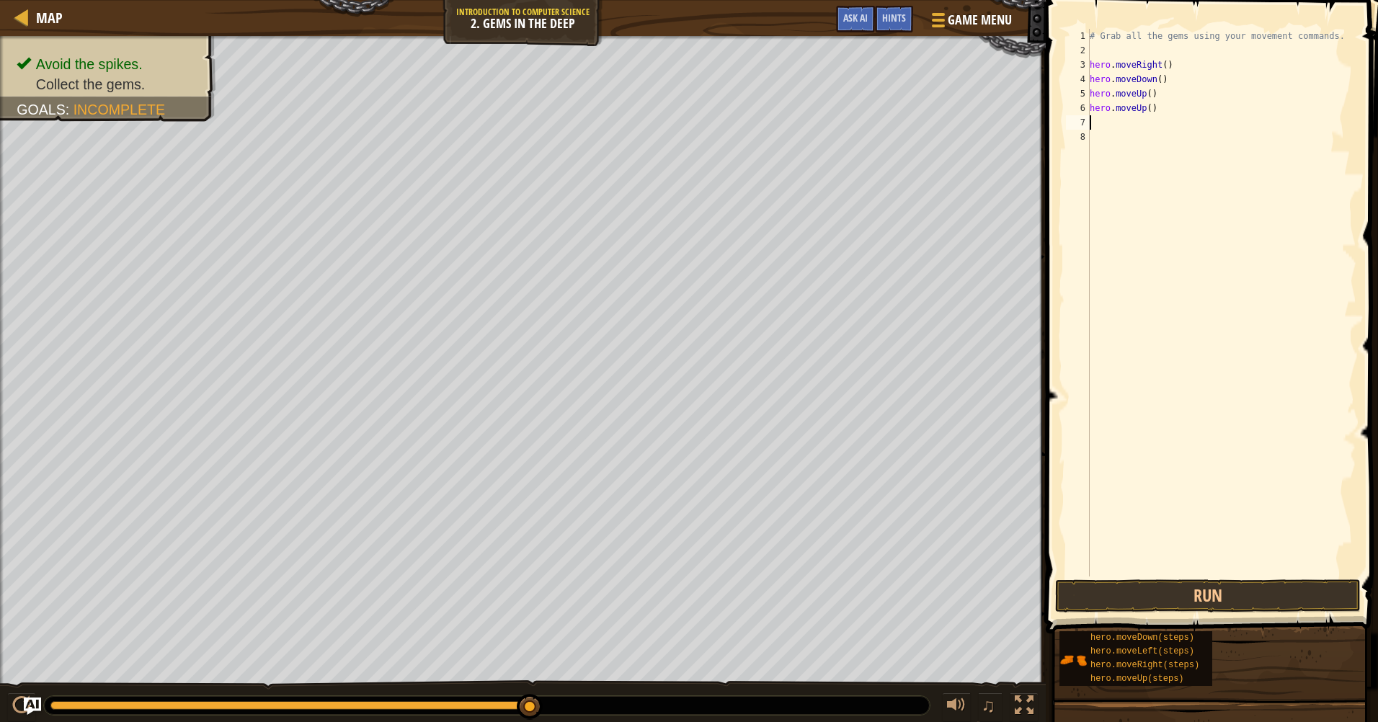
type textarea "h"
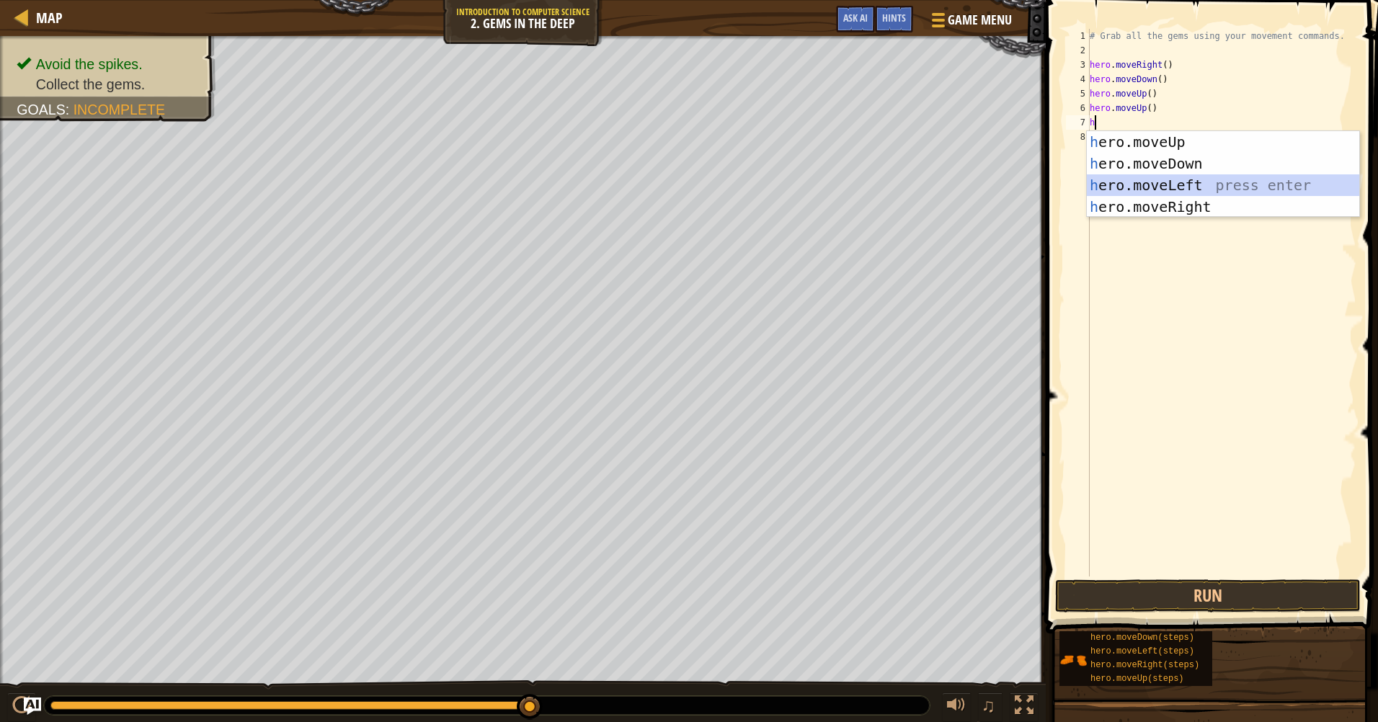
click at [1185, 175] on div "h ero.moveUp press enter h ero.moveDown press enter h ero.moveLeft press enter …" at bounding box center [1223, 196] width 272 height 130
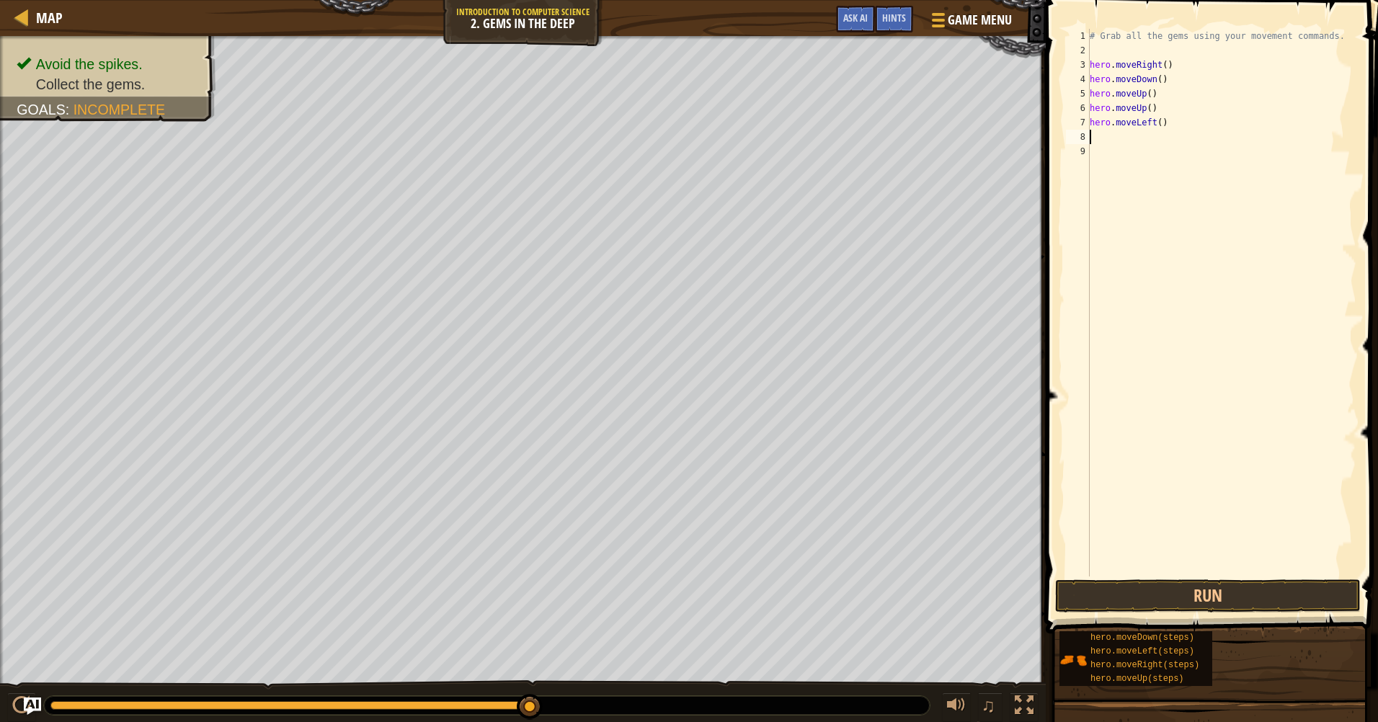
type textarea "h"
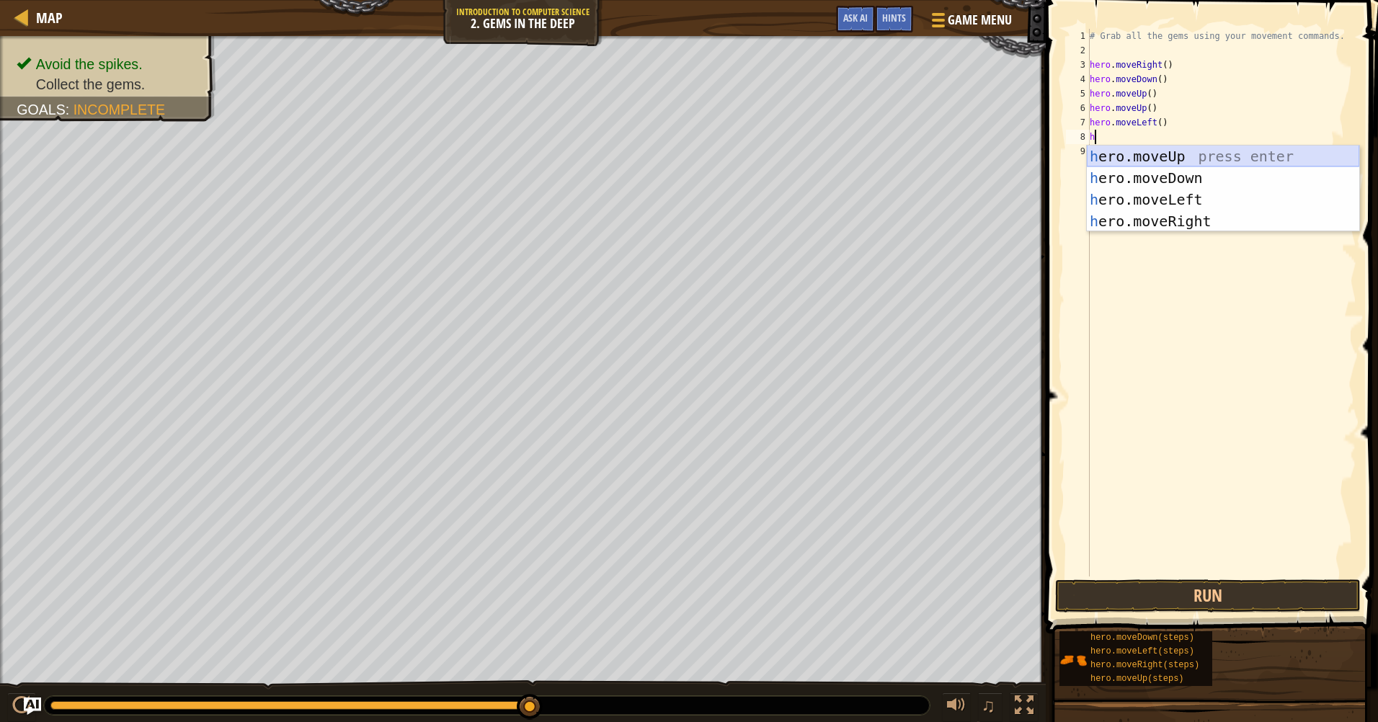
click at [1162, 149] on div "h ero.moveUp press enter h ero.moveDown press enter h ero.moveLeft press enter …" at bounding box center [1223, 211] width 272 height 130
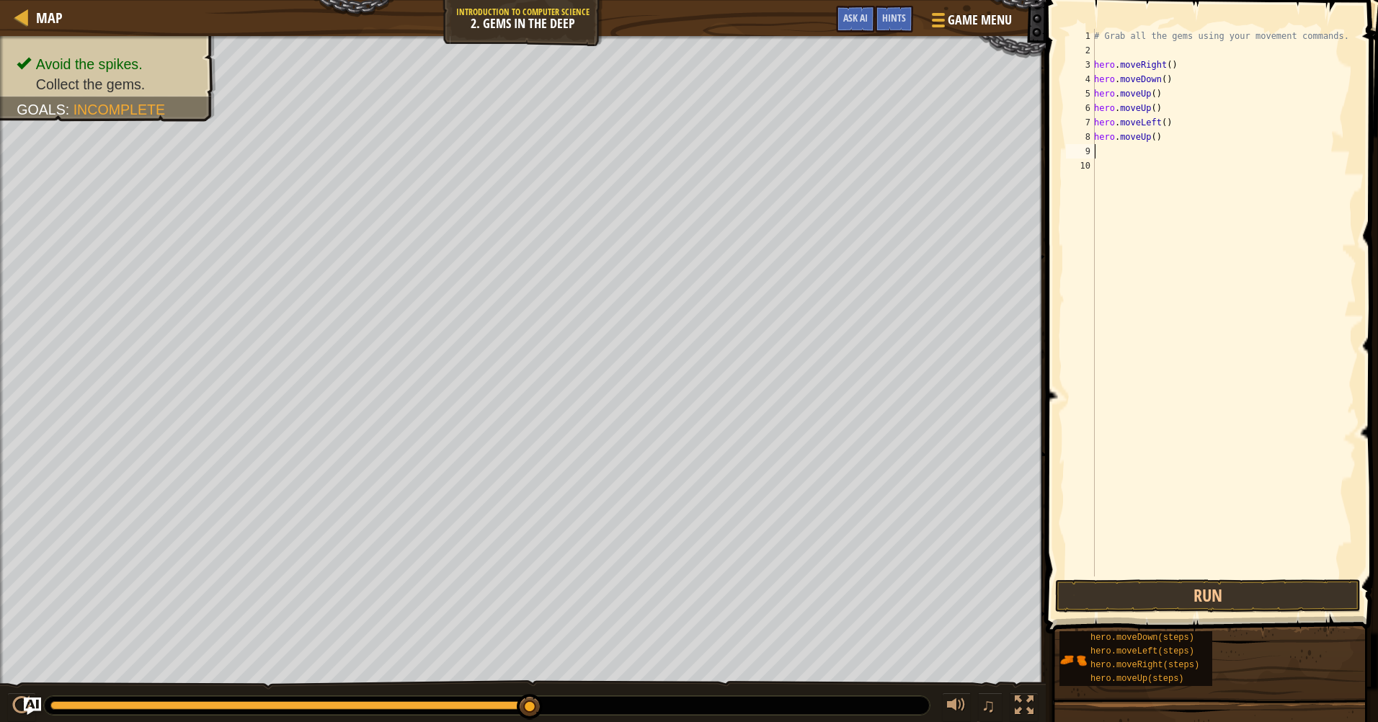
type textarea "h"
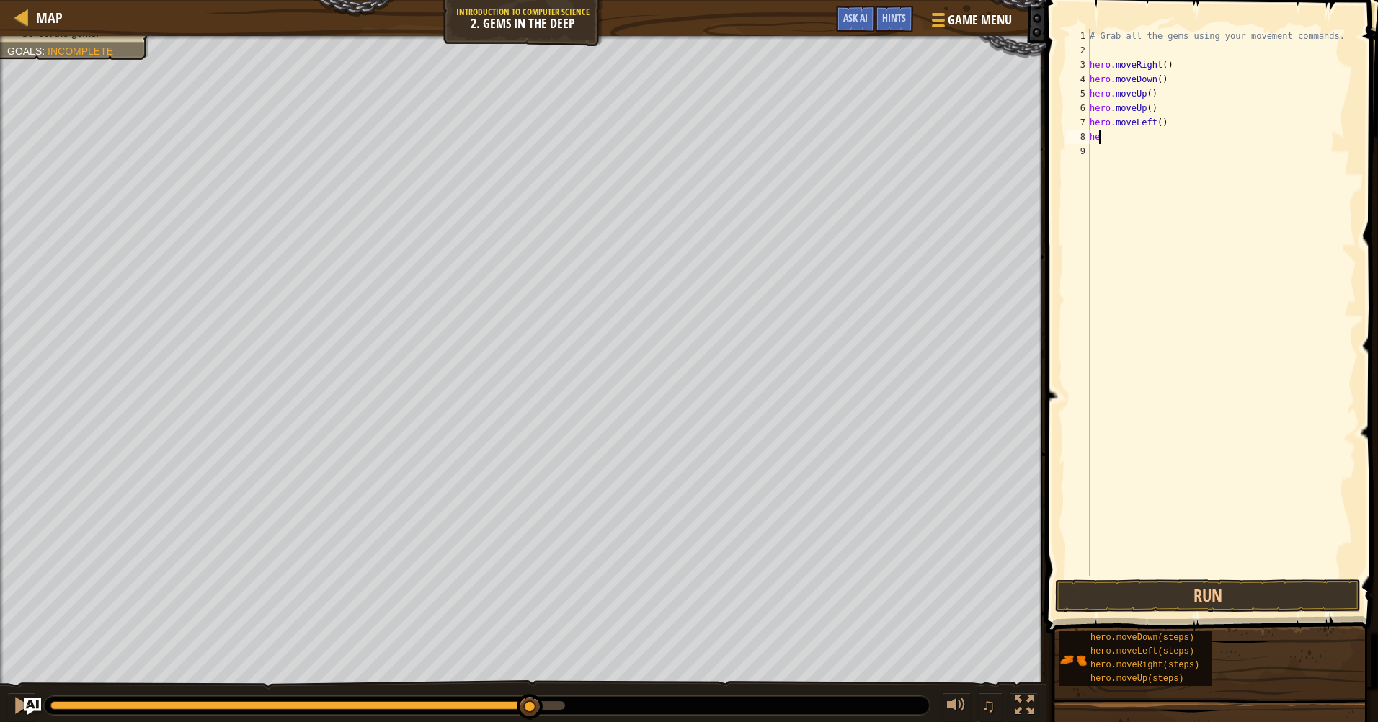
type textarea "h"
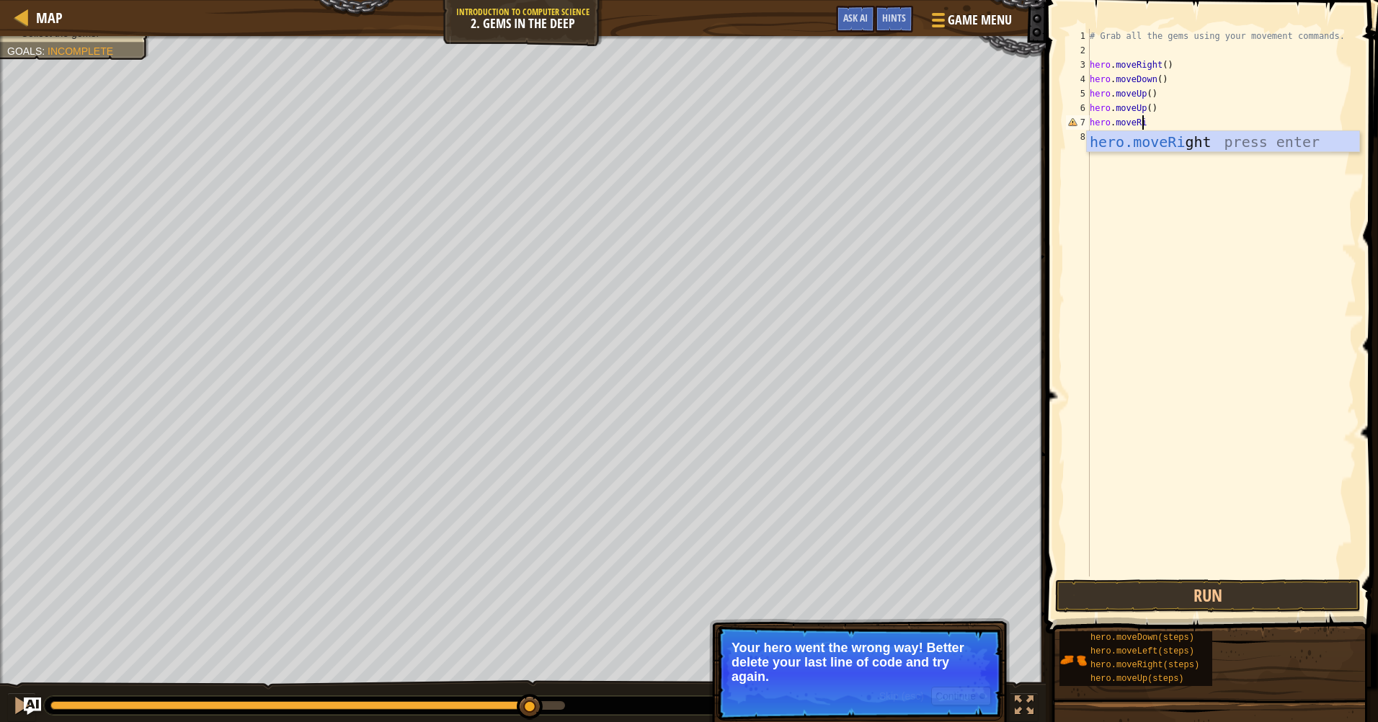
scroll to position [6, 4]
type textarea "hero.moveRight"
click at [1192, 135] on div "hero.moveRight press enter" at bounding box center [1223, 163] width 272 height 65
click at [1211, 602] on button "Run" at bounding box center [1207, 595] width 305 height 33
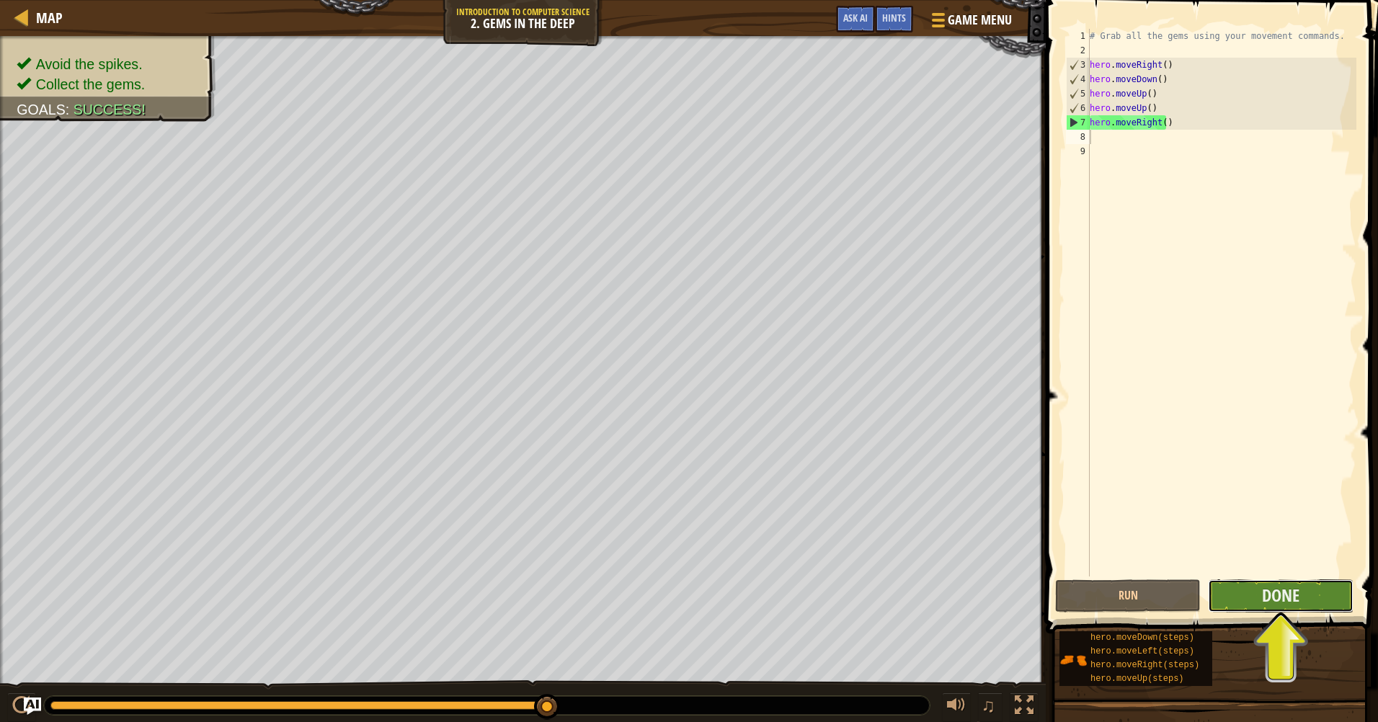
click at [1253, 600] on button "Done" at bounding box center [1281, 595] width 146 height 33
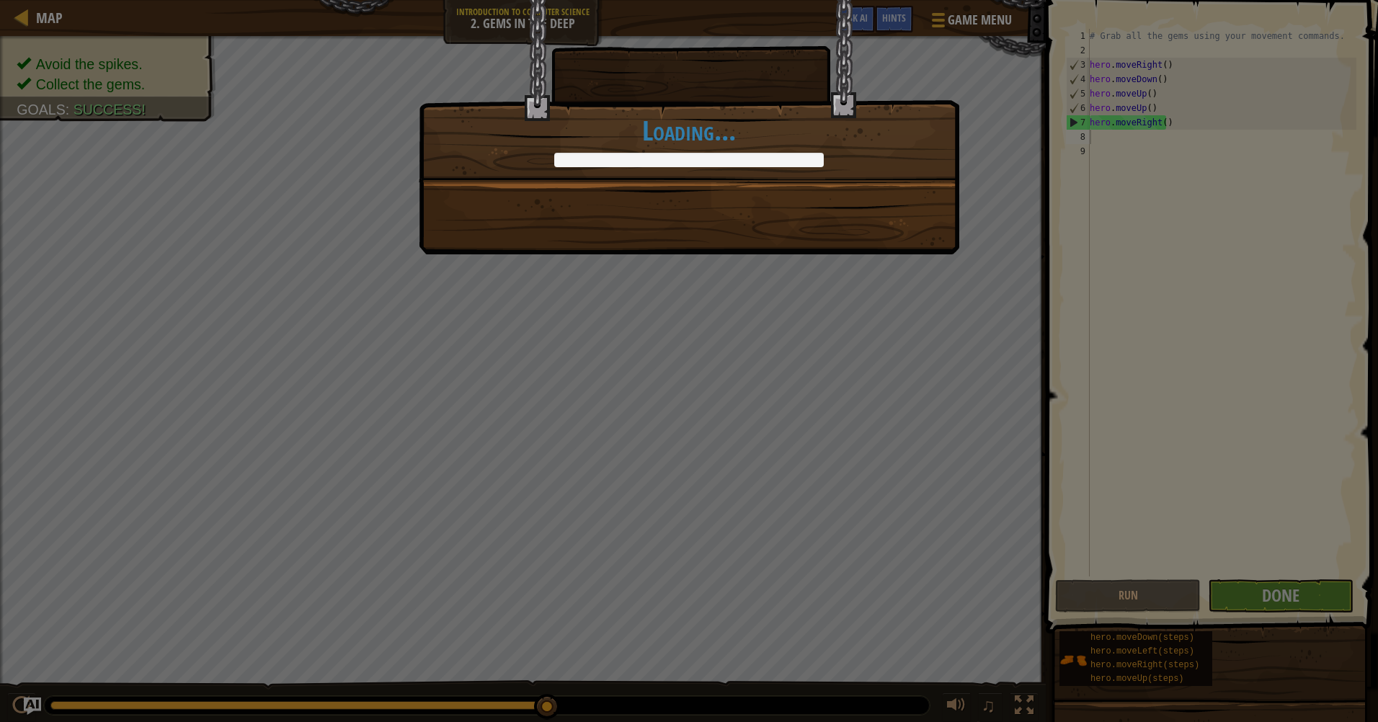
drag, startPoint x: 625, startPoint y: 146, endPoint x: 641, endPoint y: 171, distance: 29.8
click at [641, 171] on div "You completed Gems in the Deep. +11 +12 Clean code: no code errors or warnings.…" at bounding box center [689, 90] width 540 height 183
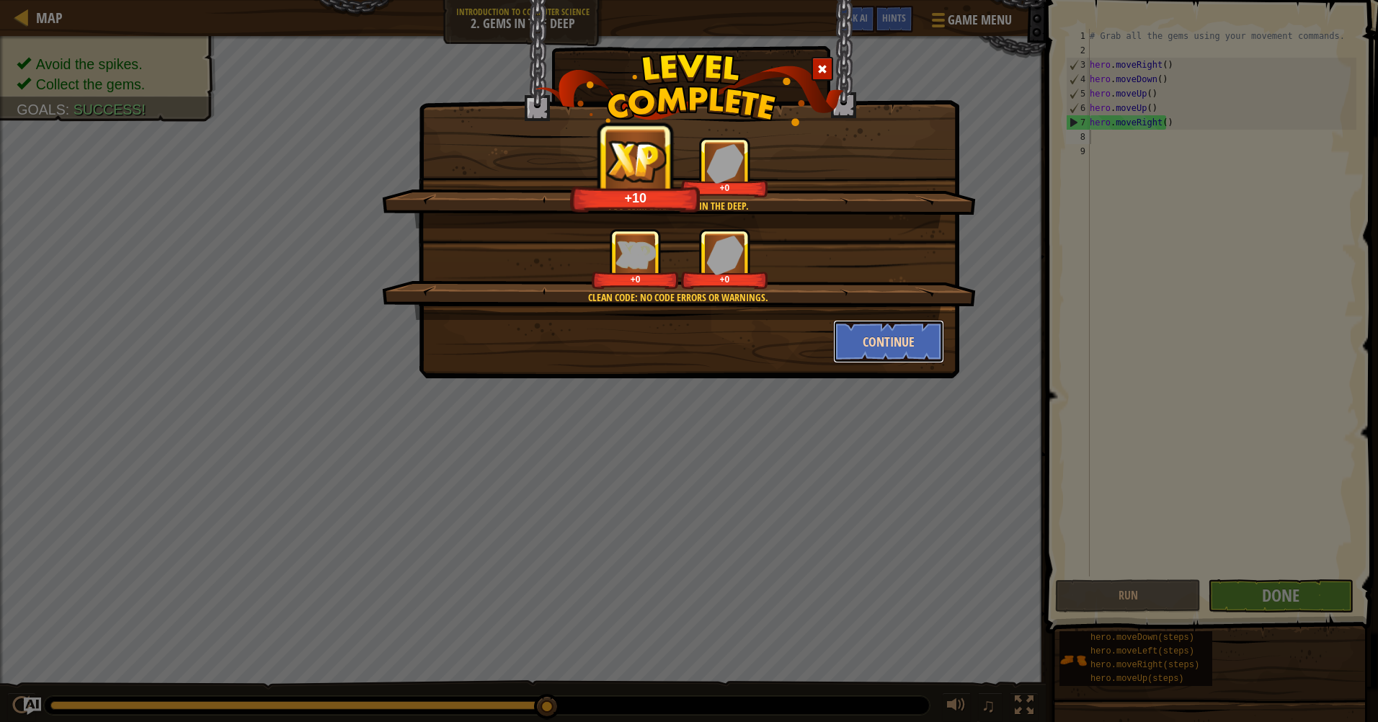
click at [901, 356] on button "Continue" at bounding box center [889, 341] width 112 height 43
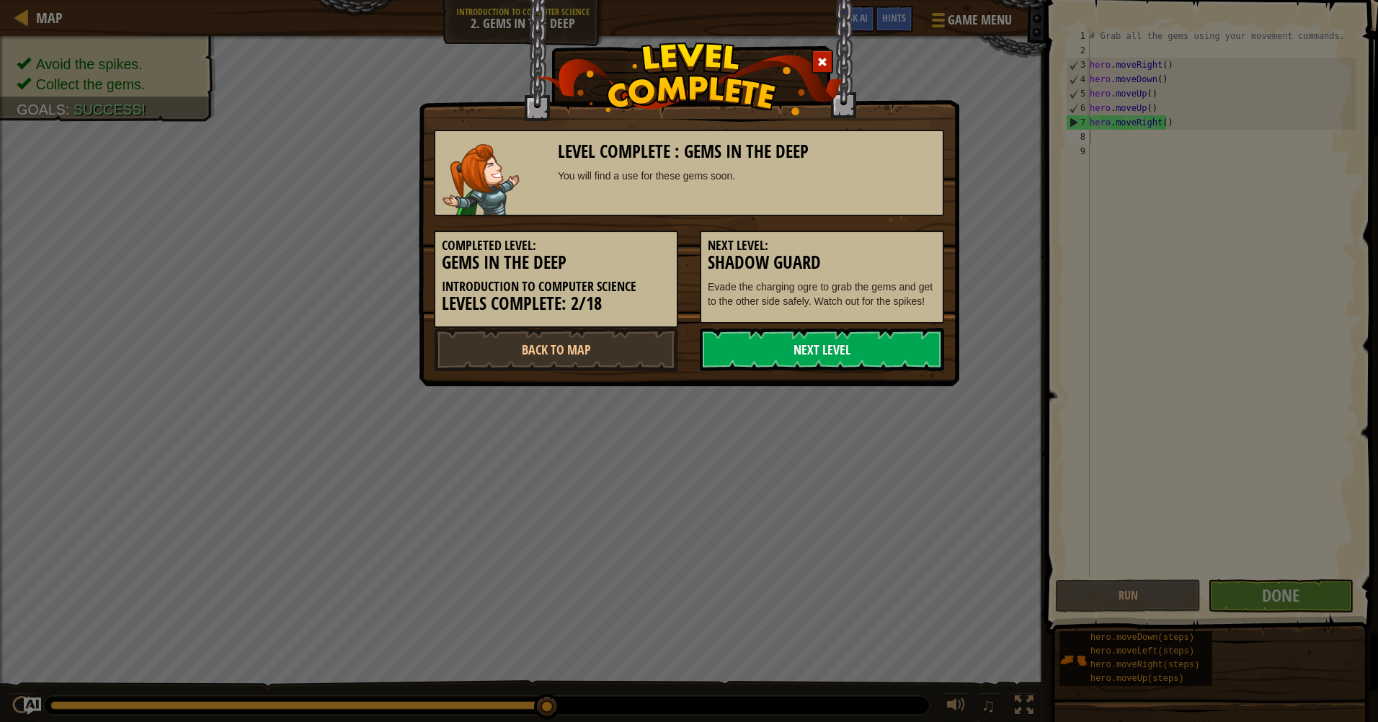
click at [821, 348] on link "Next Level" at bounding box center [822, 349] width 244 height 43
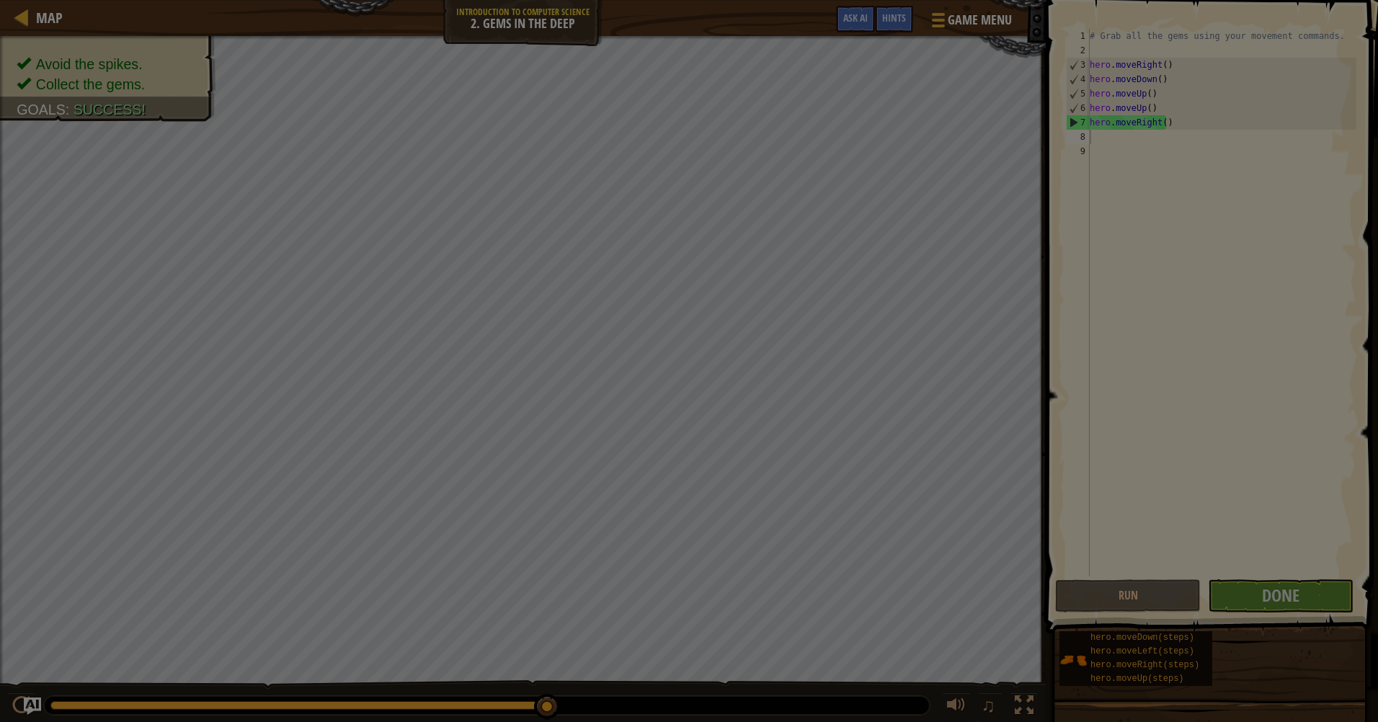
click at [824, 1] on body "Map Introduction to Computer Science 2. Gems in the Deep Game Menu Done Hints A…" at bounding box center [689, 0] width 1378 height 1
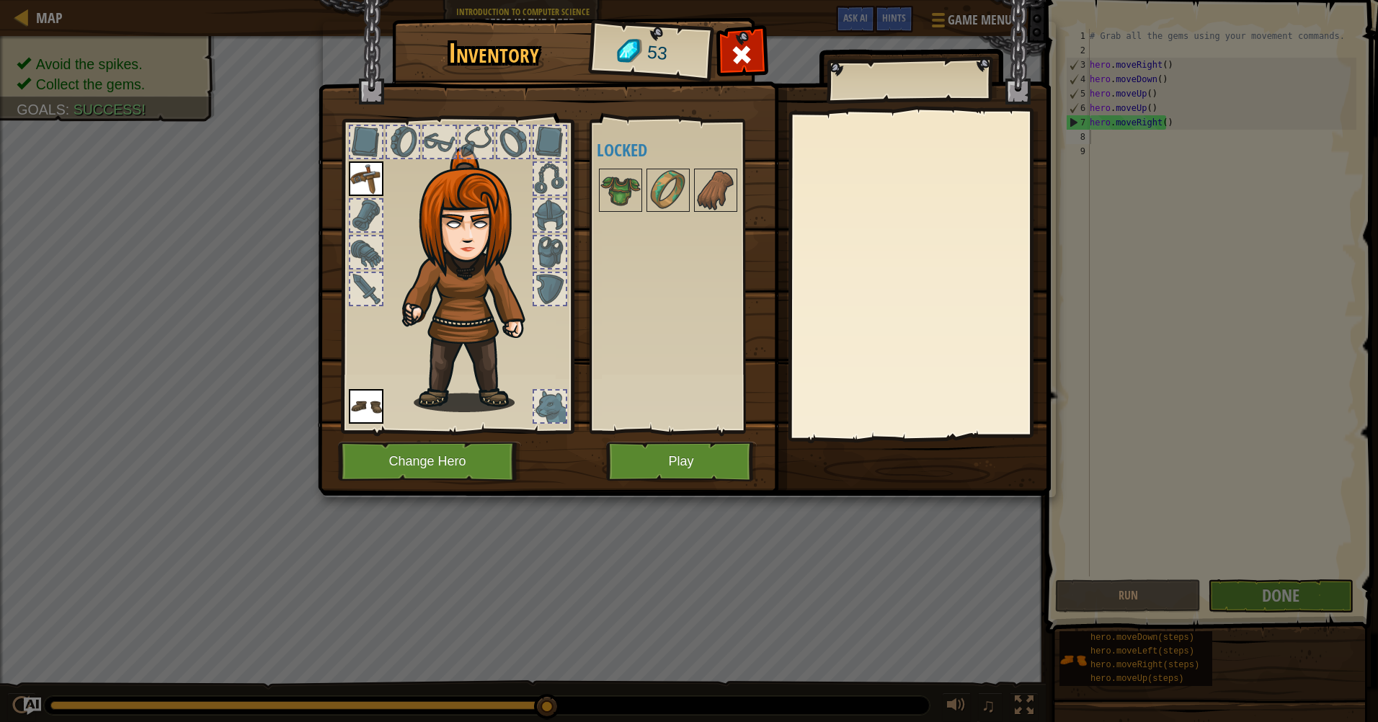
click at [557, 259] on div at bounding box center [550, 252] width 32 height 32
click at [550, 406] on div at bounding box center [550, 407] width 32 height 32
click at [541, 298] on div at bounding box center [550, 289] width 32 height 32
click at [550, 254] on div at bounding box center [550, 252] width 32 height 32
click at [444, 480] on button "Change Hero" at bounding box center [429, 462] width 183 height 40
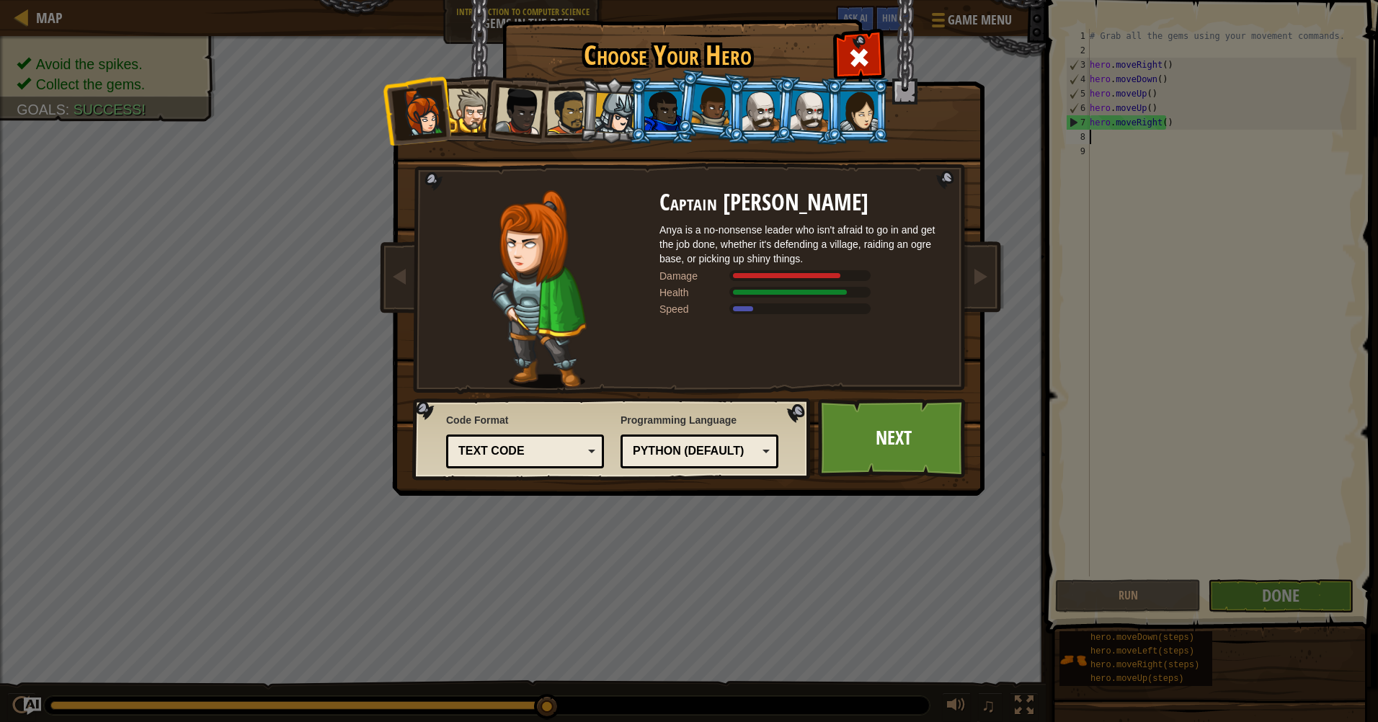
click at [848, 111] on div at bounding box center [858, 111] width 37 height 39
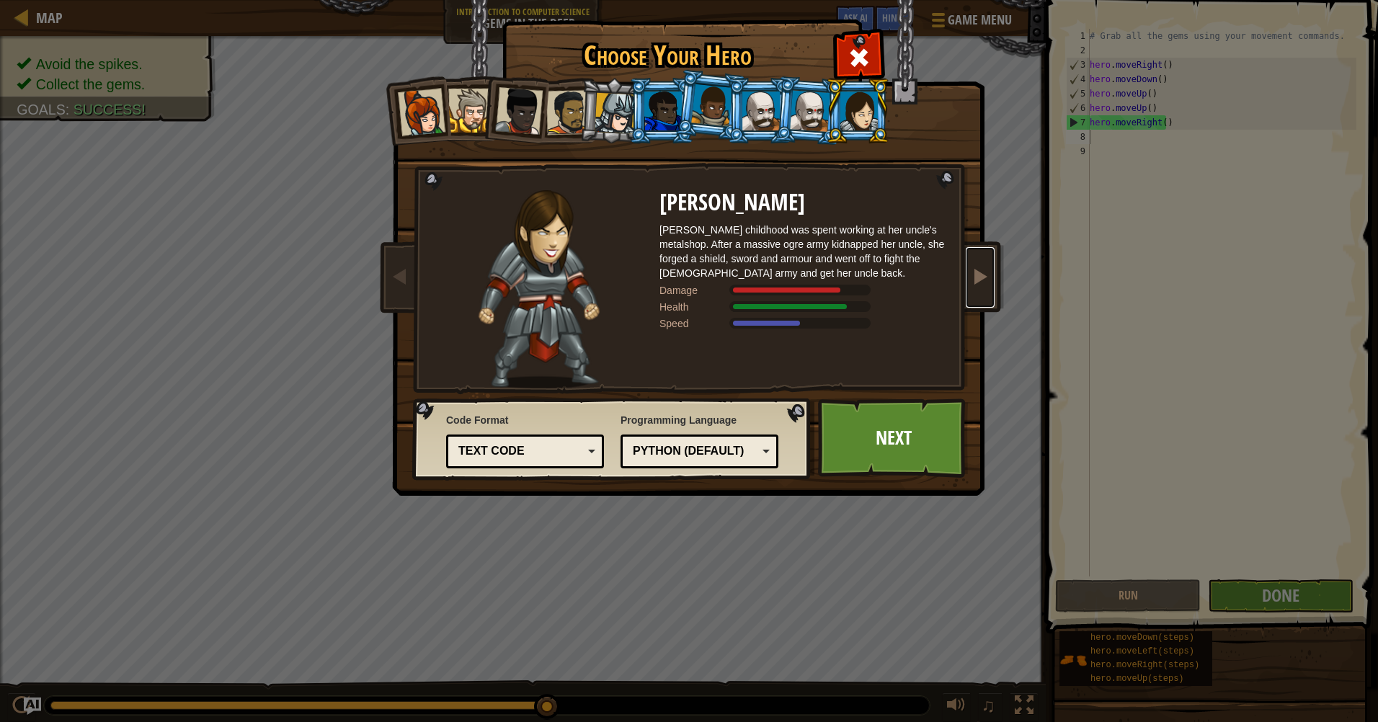
click at [986, 277] on span at bounding box center [979, 275] width 17 height 17
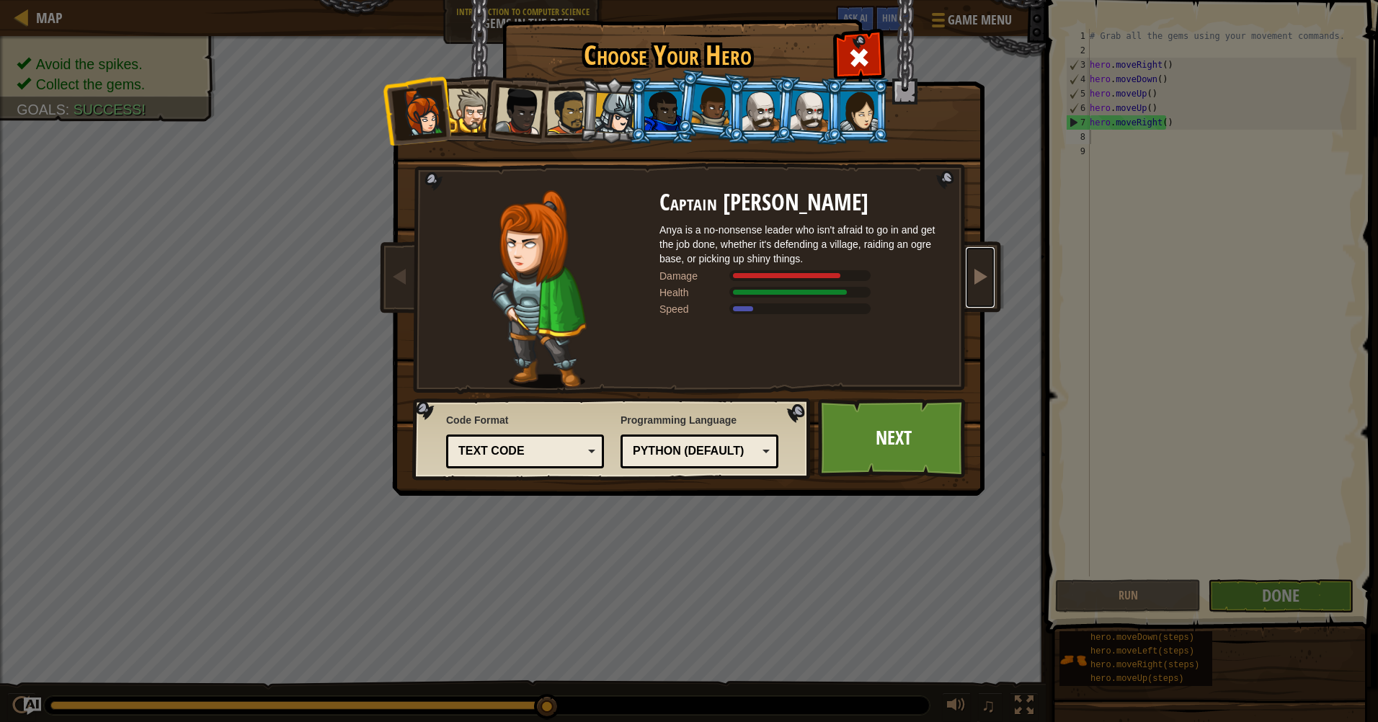
click at [985, 278] on span at bounding box center [979, 275] width 17 height 17
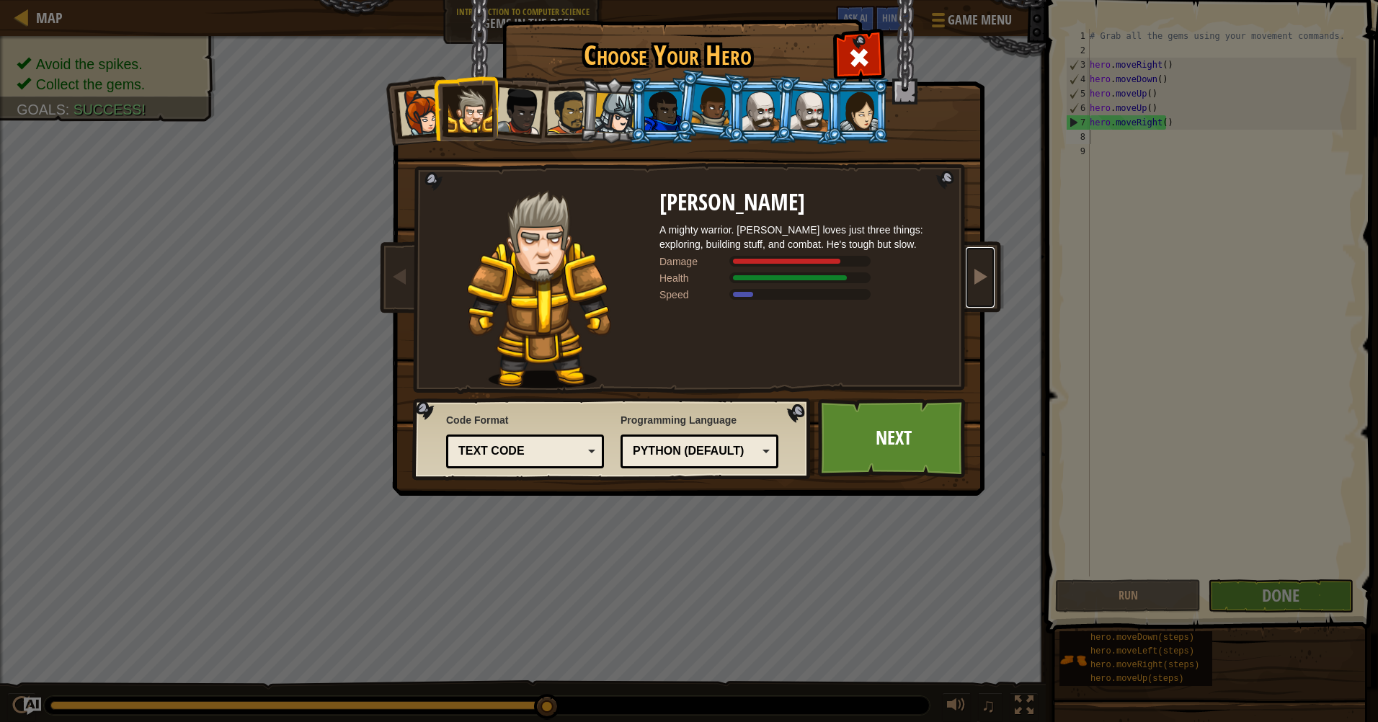
click at [984, 277] on span at bounding box center [979, 275] width 17 height 17
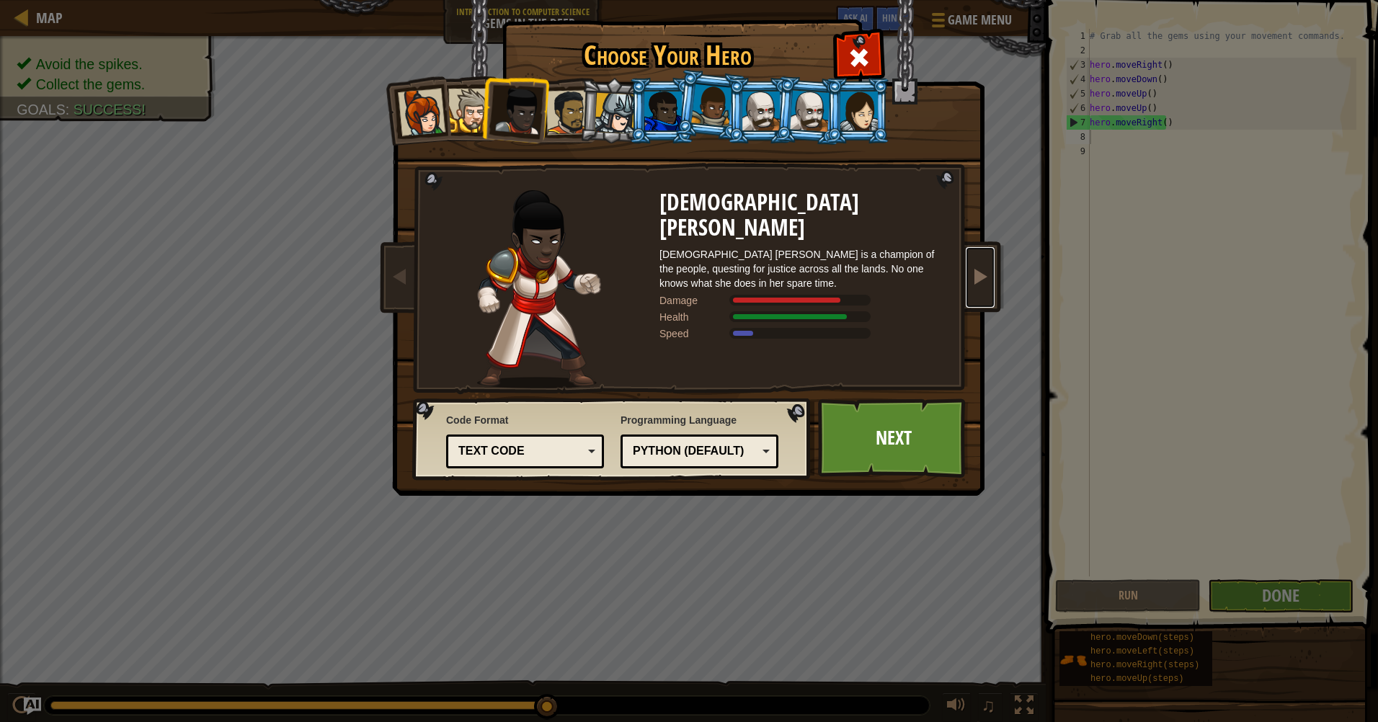
click at [984, 273] on span at bounding box center [979, 275] width 17 height 17
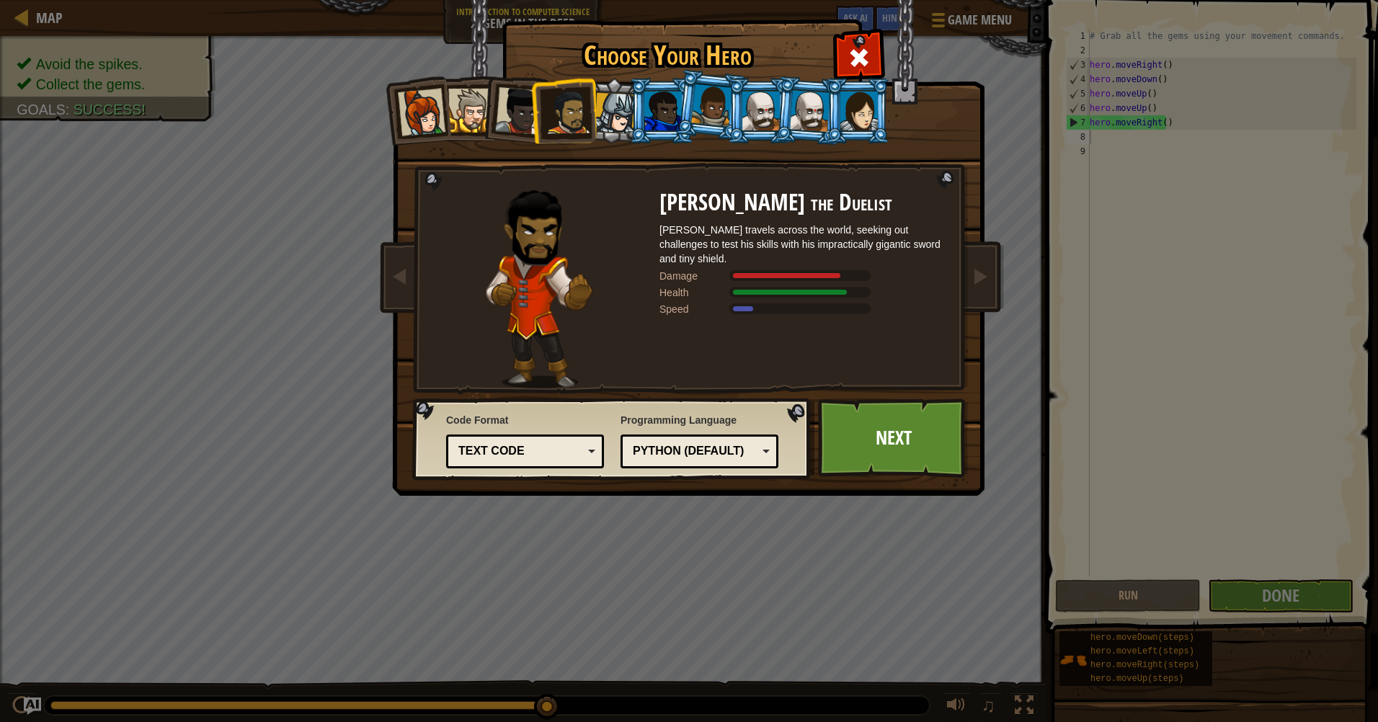
click at [620, 110] on div at bounding box center [614, 113] width 41 height 41
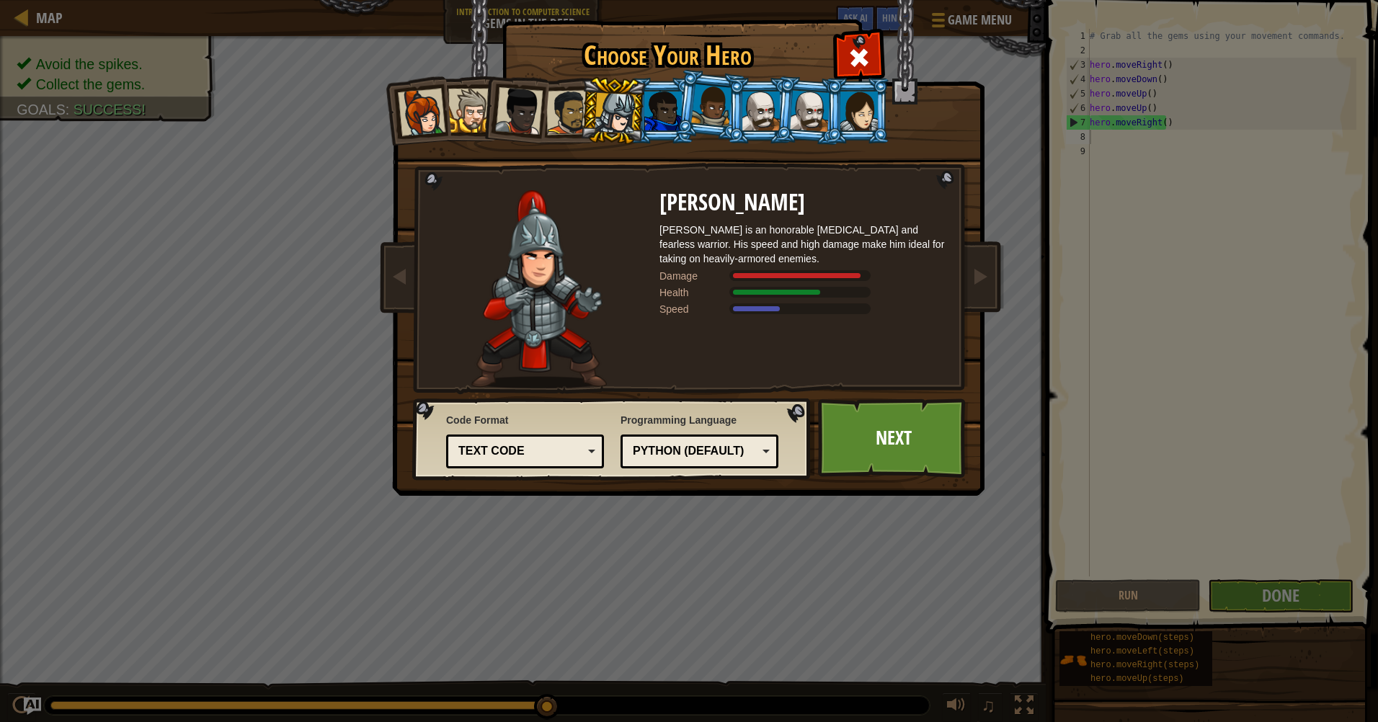
click at [663, 101] on div at bounding box center [662, 111] width 37 height 39
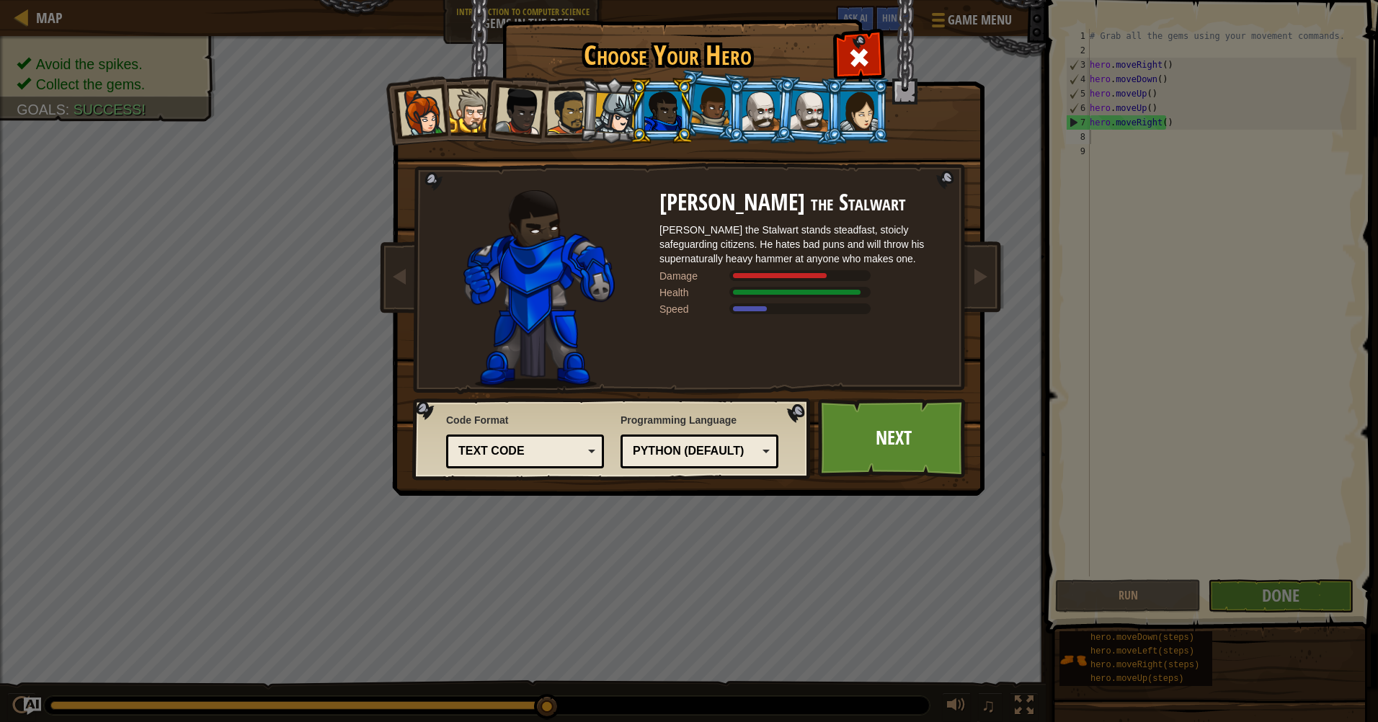
click at [718, 102] on div at bounding box center [711, 105] width 41 height 43
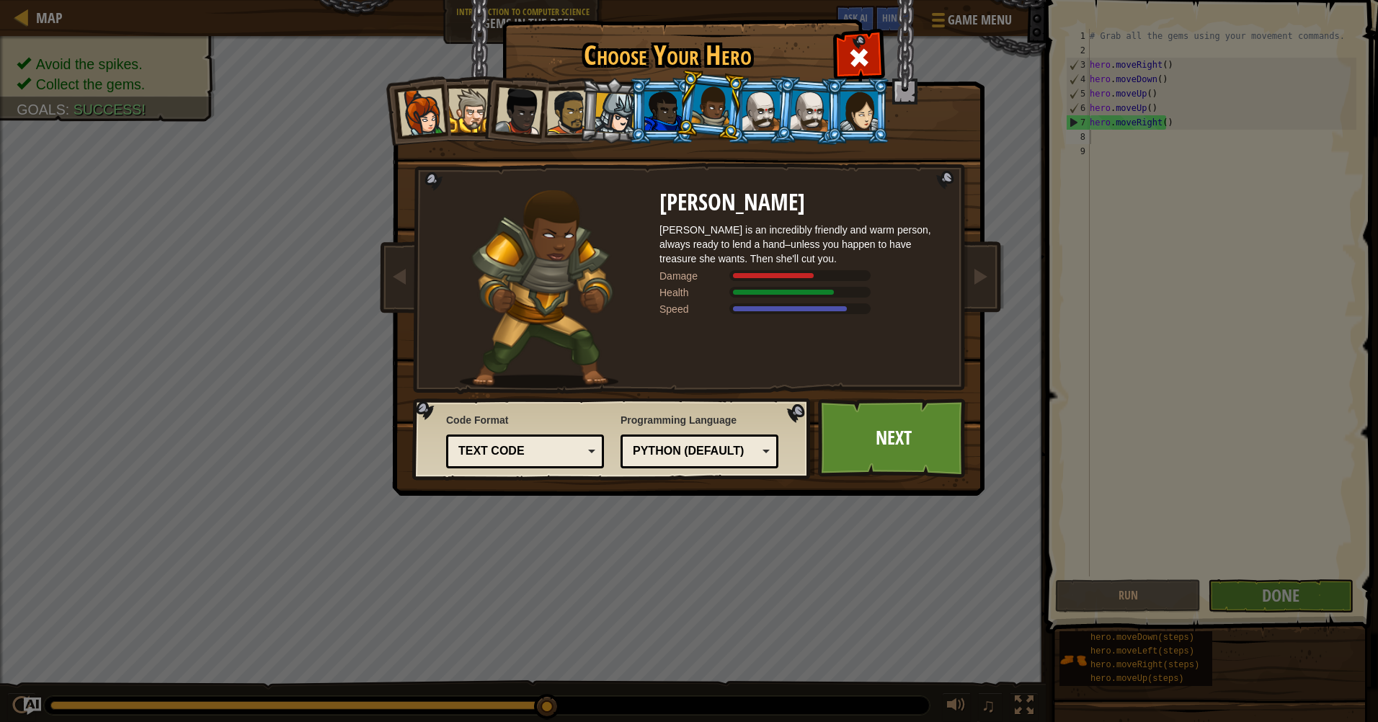
click at [759, 107] on div at bounding box center [760, 111] width 37 height 39
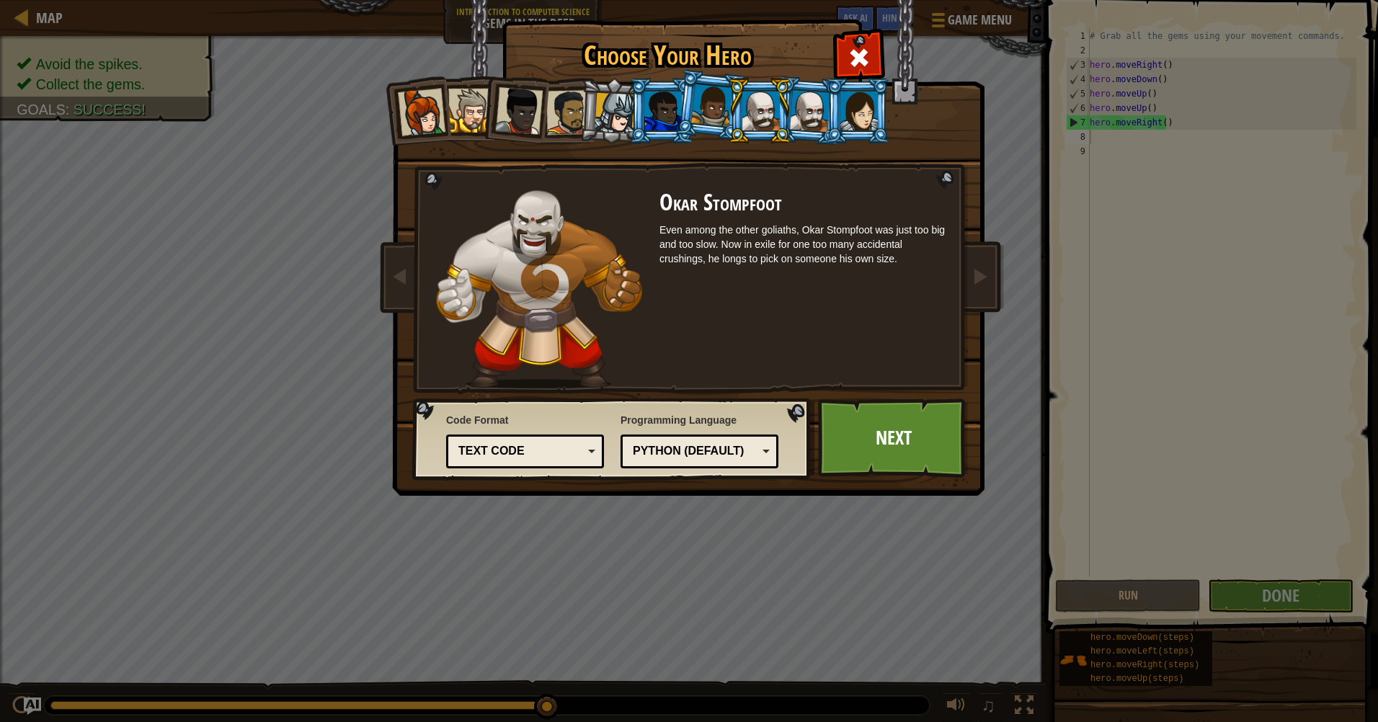
click at [790, 110] on li at bounding box center [759, 111] width 65 height 66
click at [798, 105] on div at bounding box center [810, 110] width 40 height 41
click at [631, 121] on li at bounding box center [661, 111] width 65 height 66
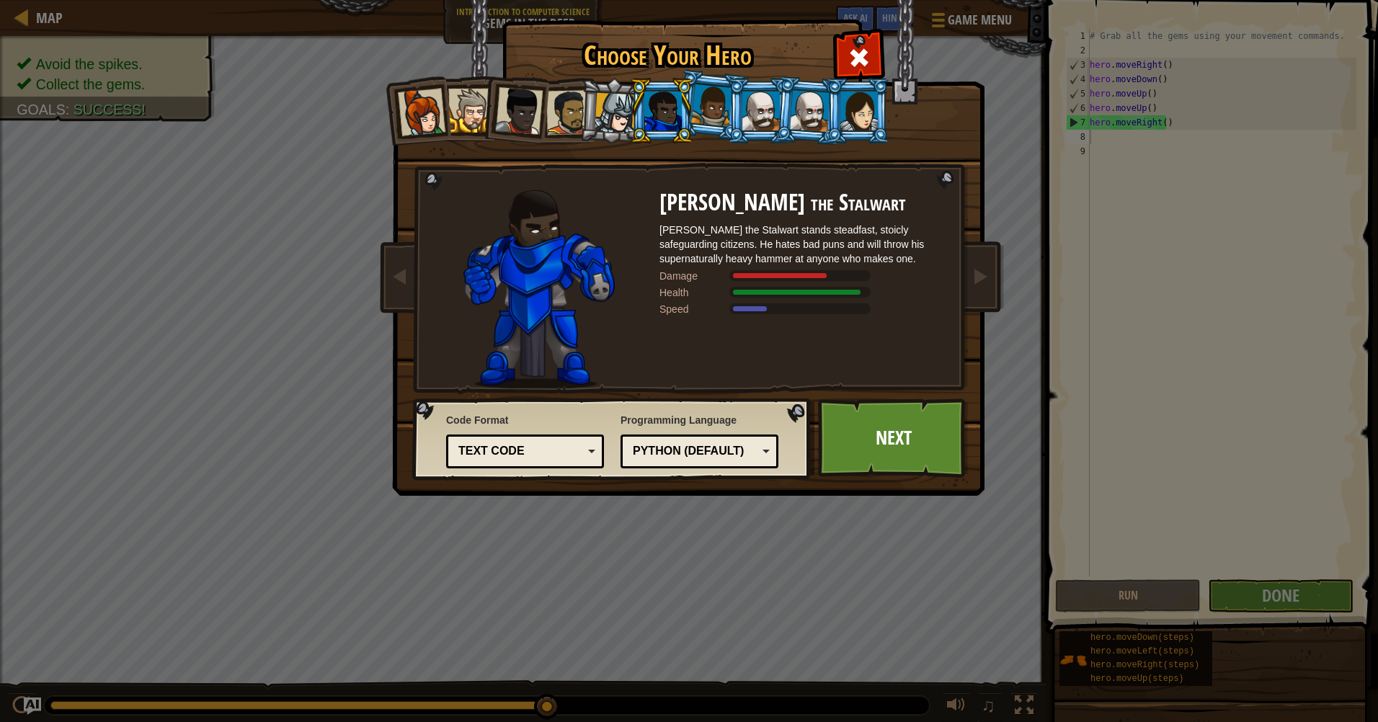
drag, startPoint x: 860, startPoint y: 105, endPoint x: 862, endPoint y: 112, distance: 7.3
click at [862, 105] on div at bounding box center [858, 111] width 37 height 39
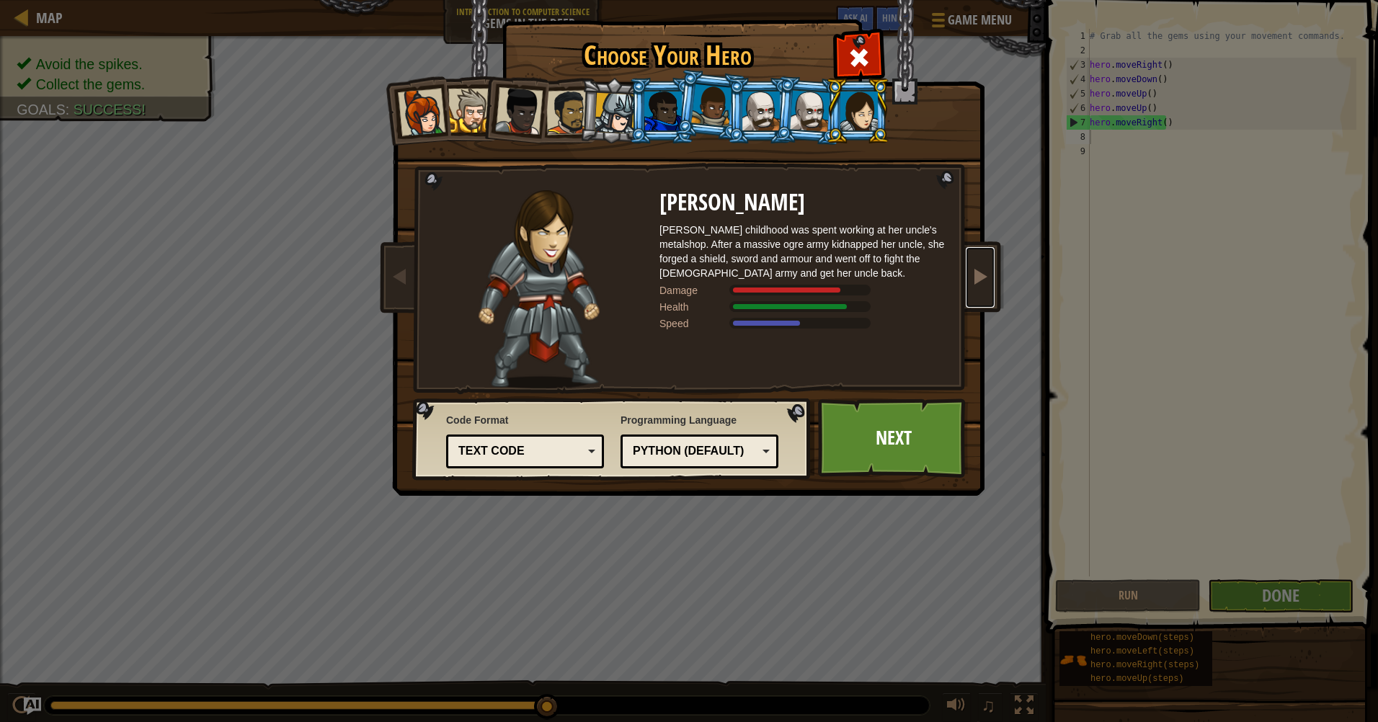
click at [982, 269] on span at bounding box center [979, 275] width 17 height 17
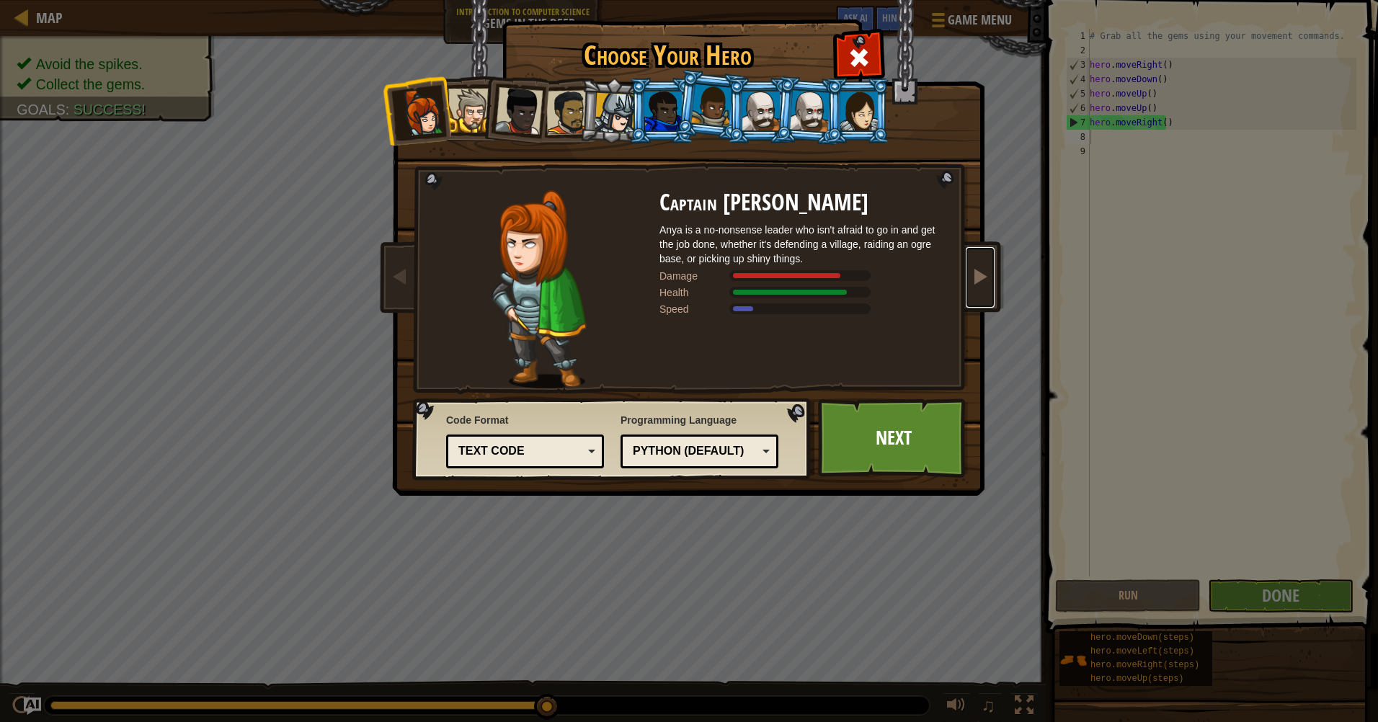
click at [982, 269] on span at bounding box center [979, 275] width 17 height 17
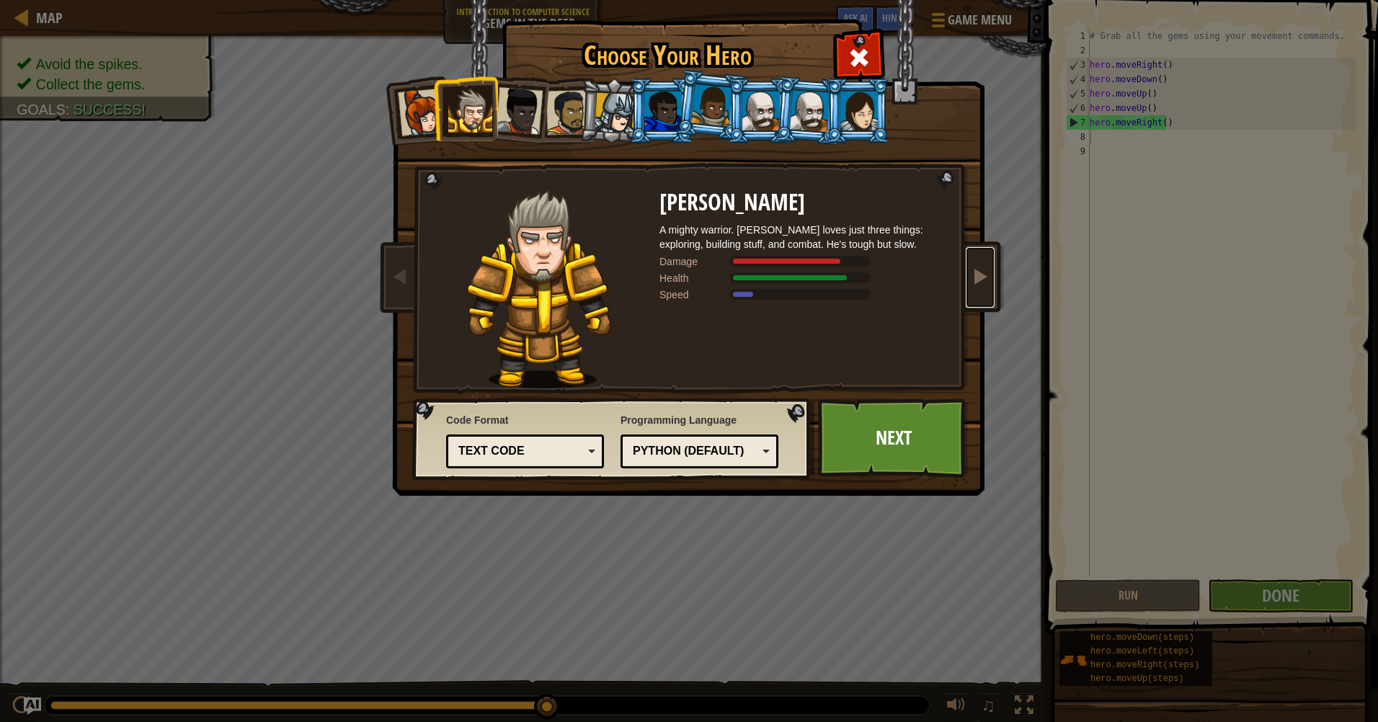
click at [982, 269] on span at bounding box center [979, 275] width 17 height 17
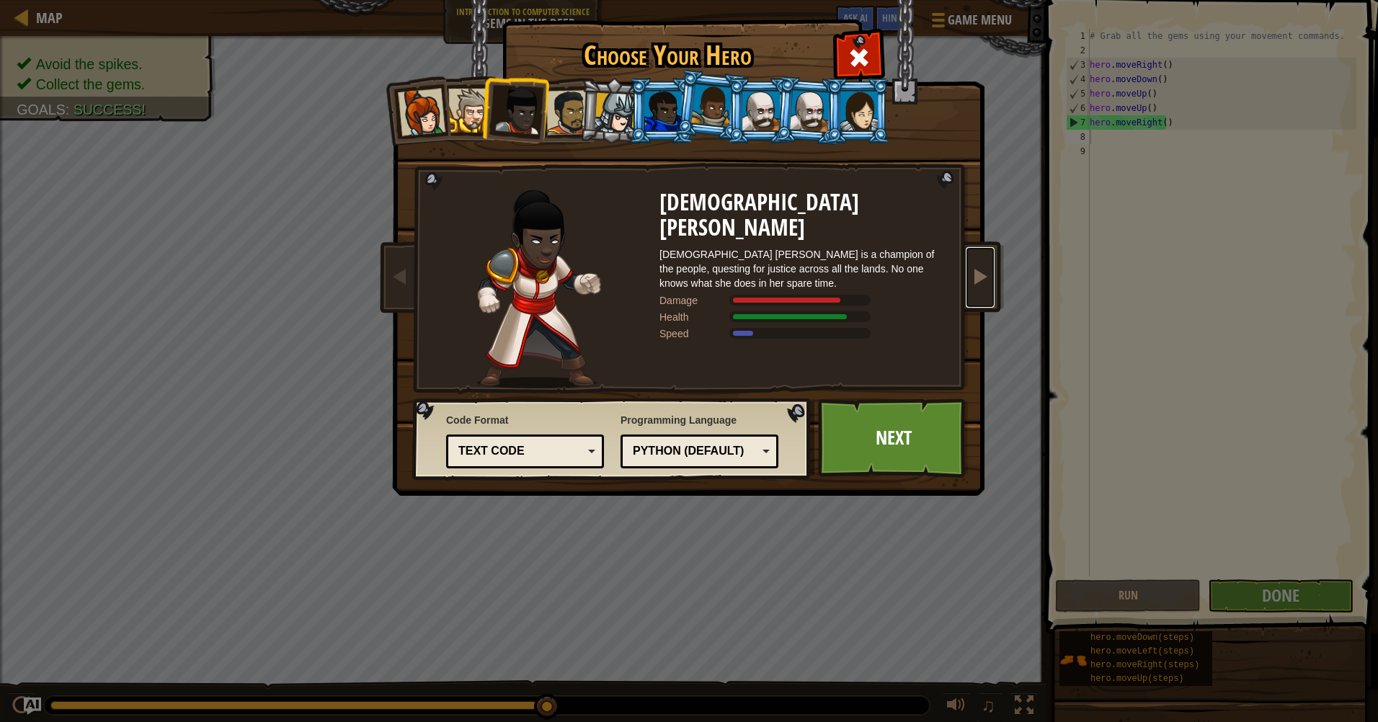
click at [982, 269] on span at bounding box center [979, 275] width 17 height 17
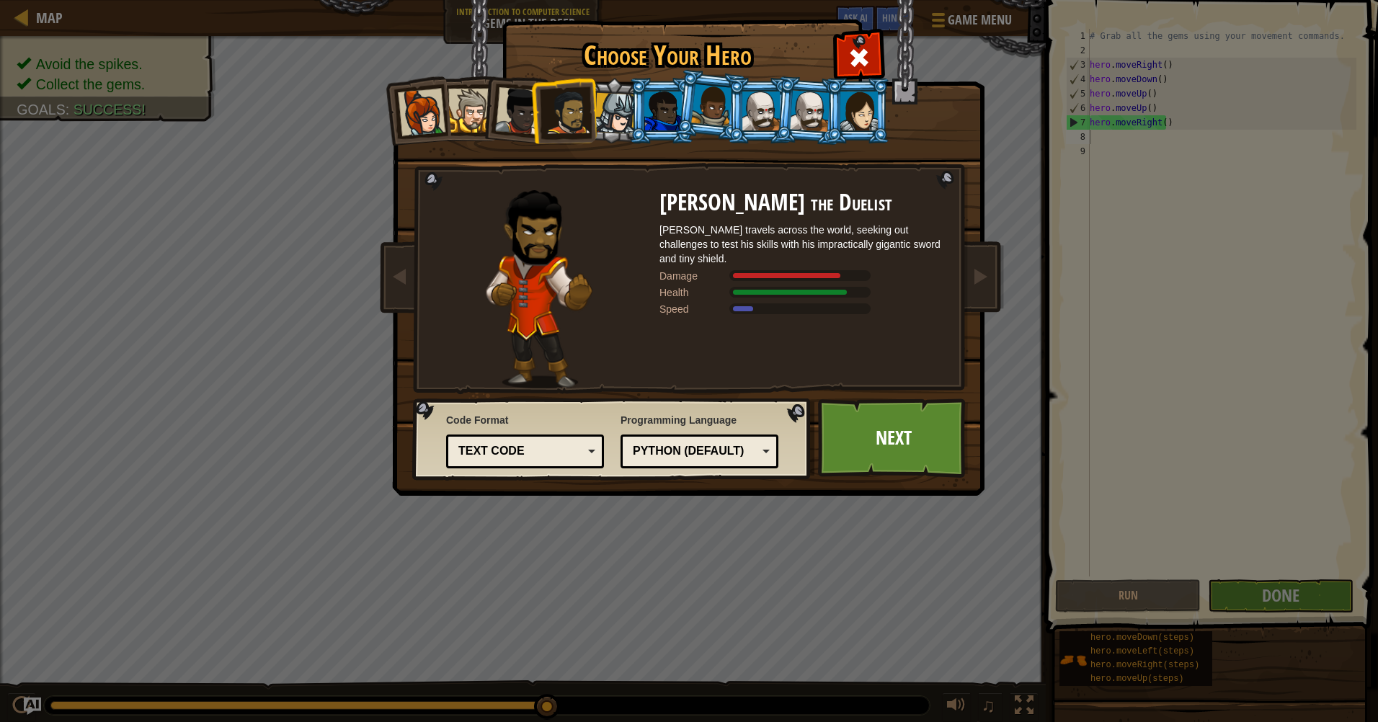
click at [502, 114] on div at bounding box center [519, 111] width 48 height 48
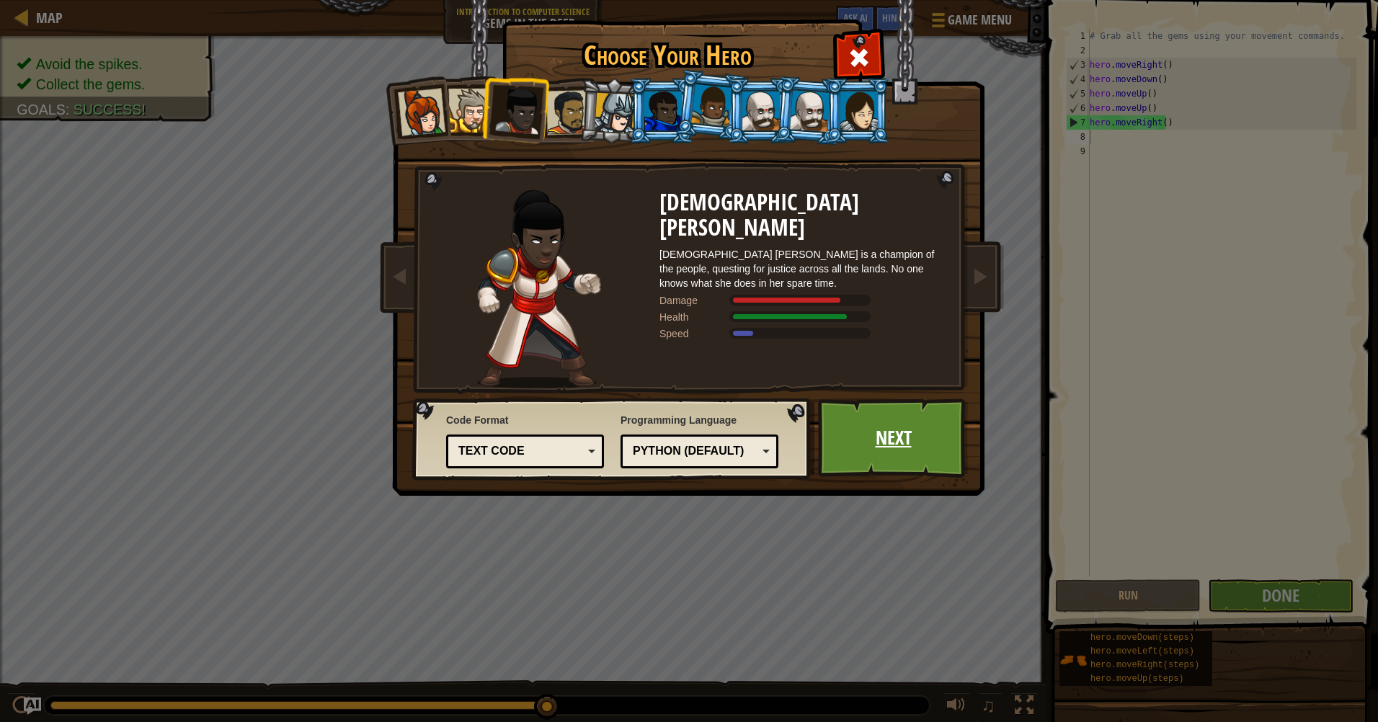
click at [863, 441] on link "Next" at bounding box center [893, 437] width 151 height 79
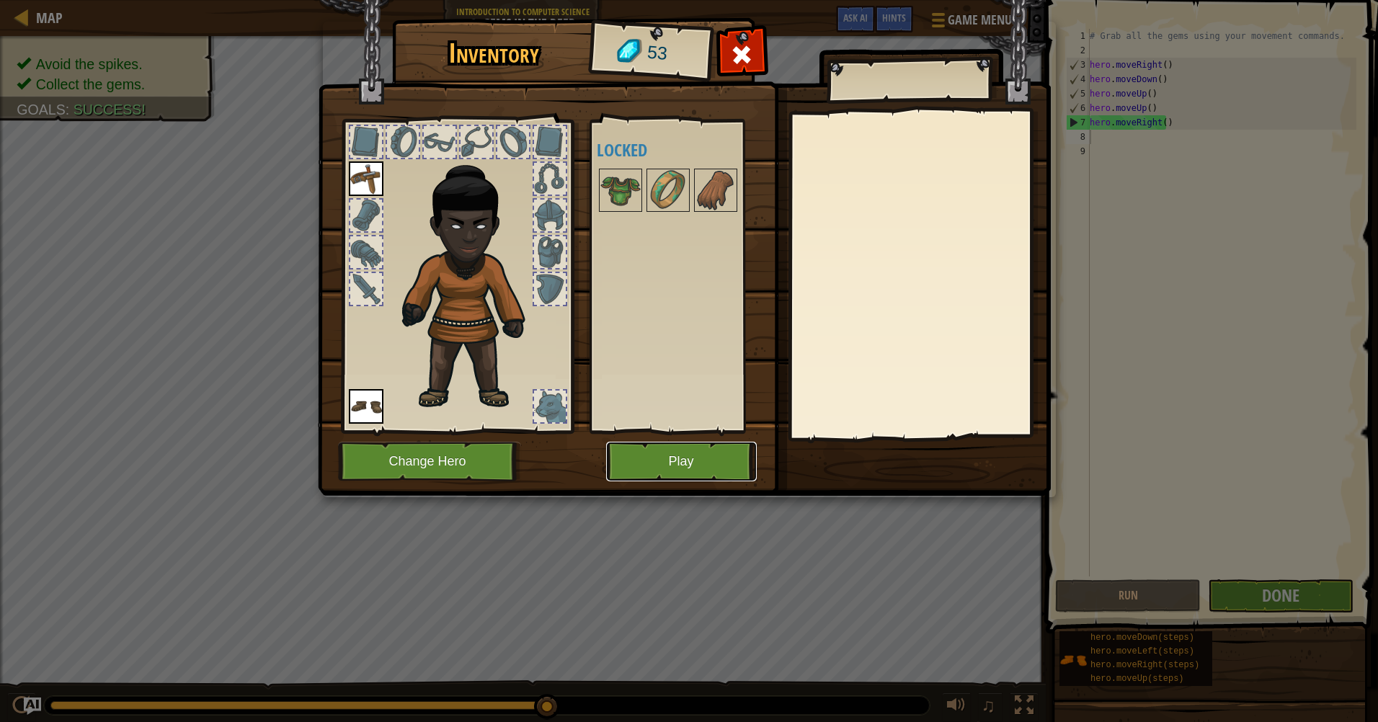
click at [670, 467] on button "Play" at bounding box center [681, 462] width 151 height 40
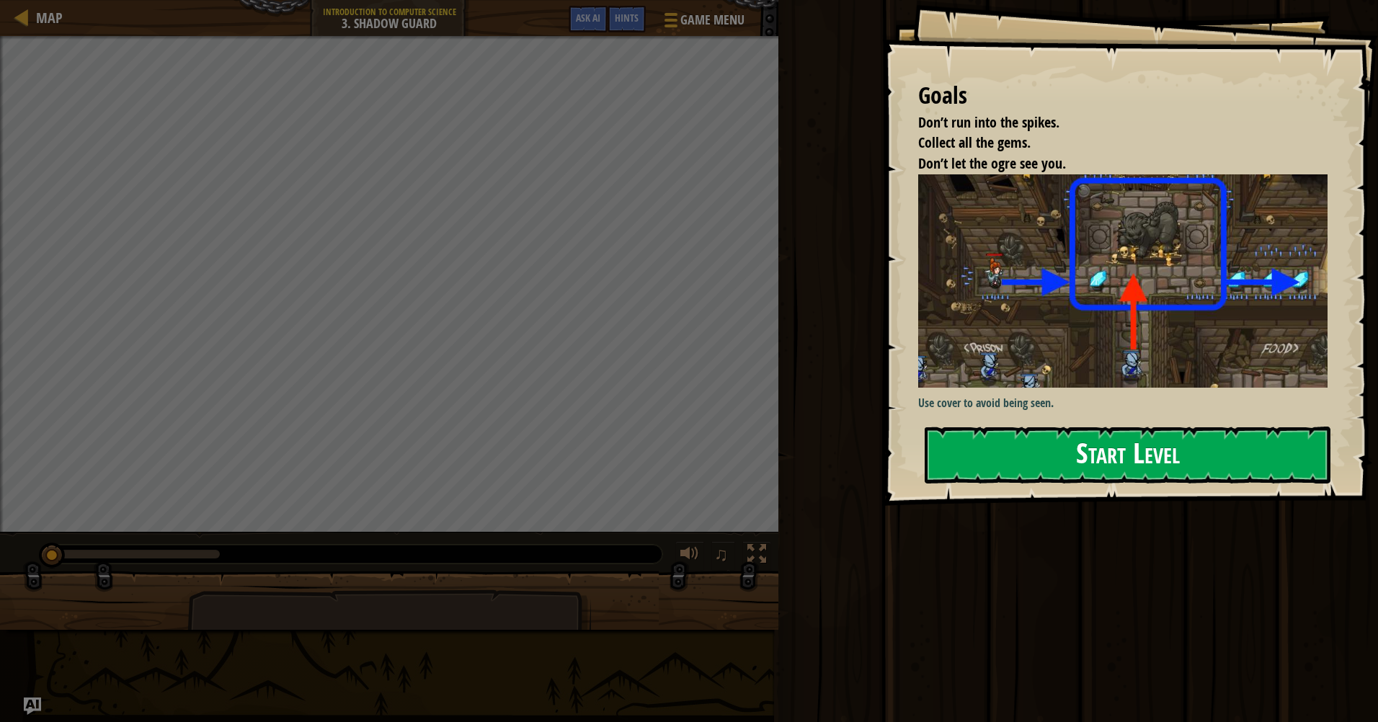
click at [973, 467] on button "Start Level" at bounding box center [1127, 455] width 406 height 57
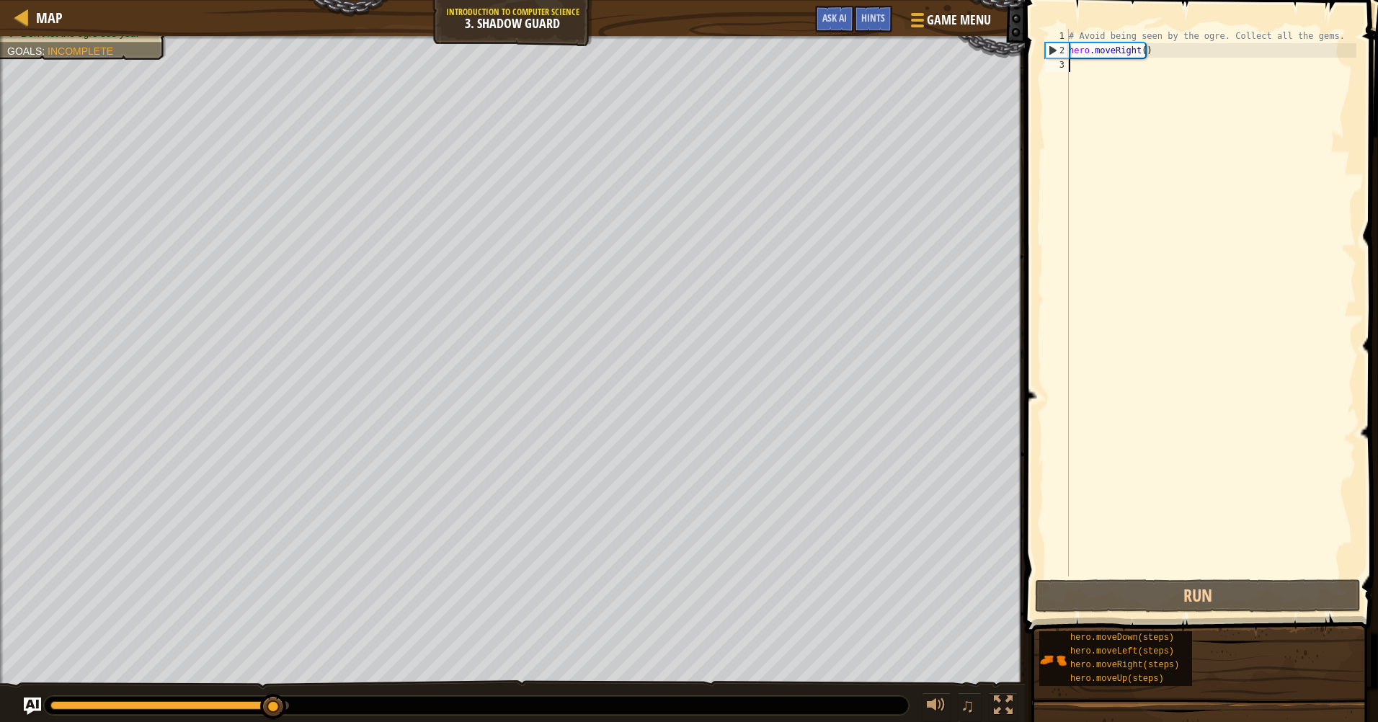
type textarea "h"
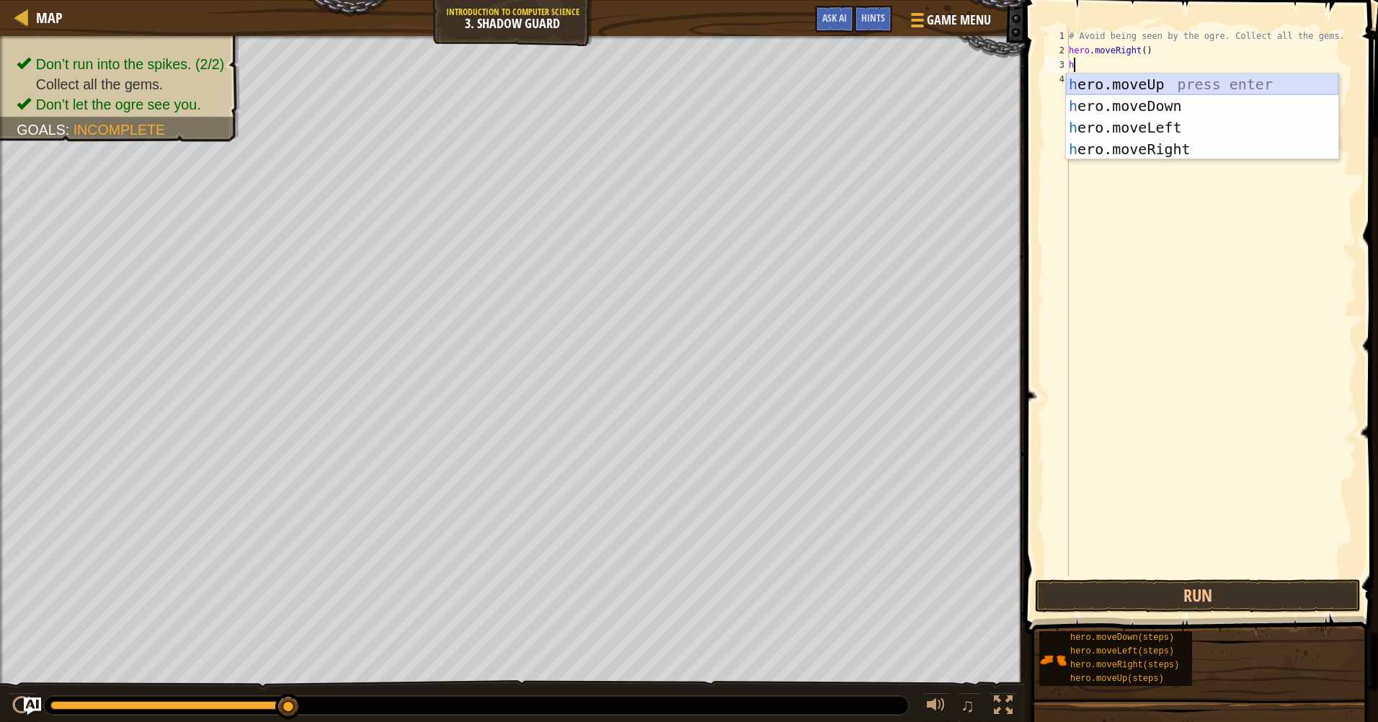
click at [1152, 75] on div "h ero.moveUp press enter h ero.moveDown press enter h ero.moveLeft press enter …" at bounding box center [1202, 138] width 272 height 130
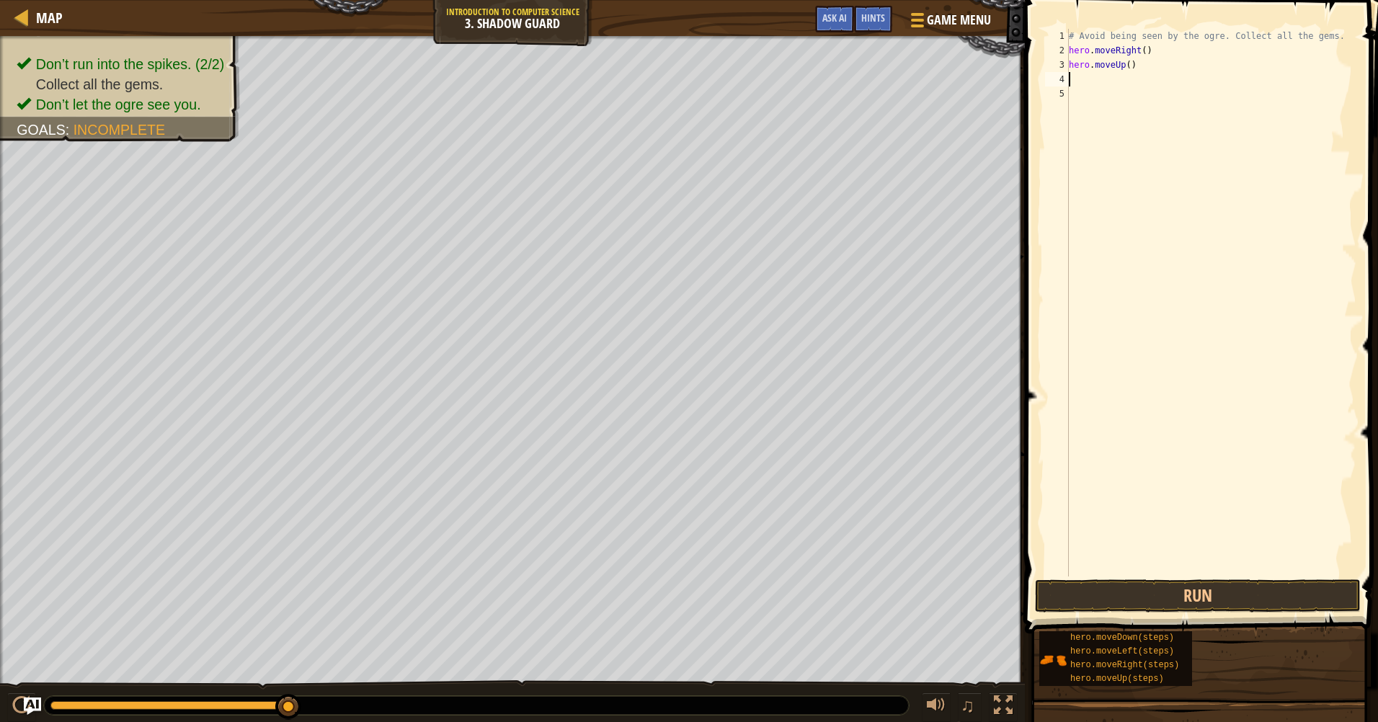
type textarea "h"
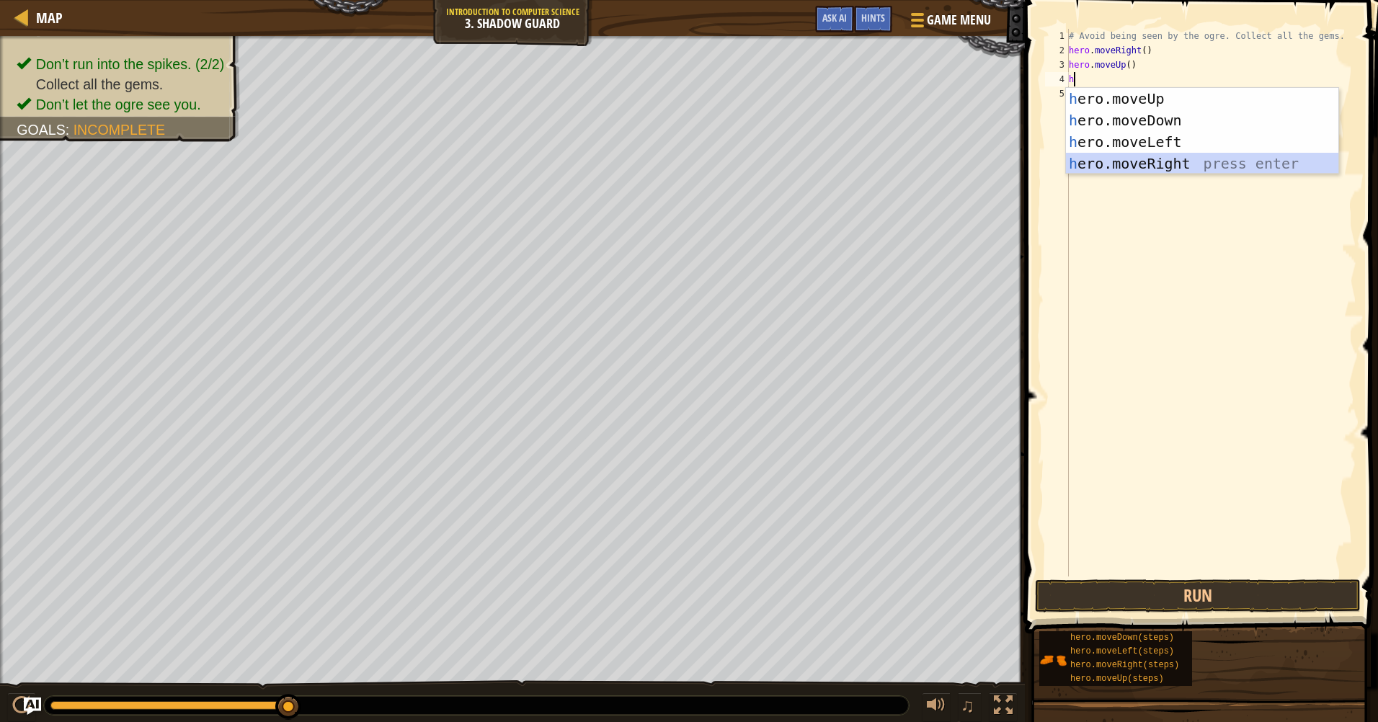
click at [1157, 158] on div "h ero.moveUp press enter h ero.moveDown press enter h ero.moveLeft press enter …" at bounding box center [1202, 153] width 272 height 130
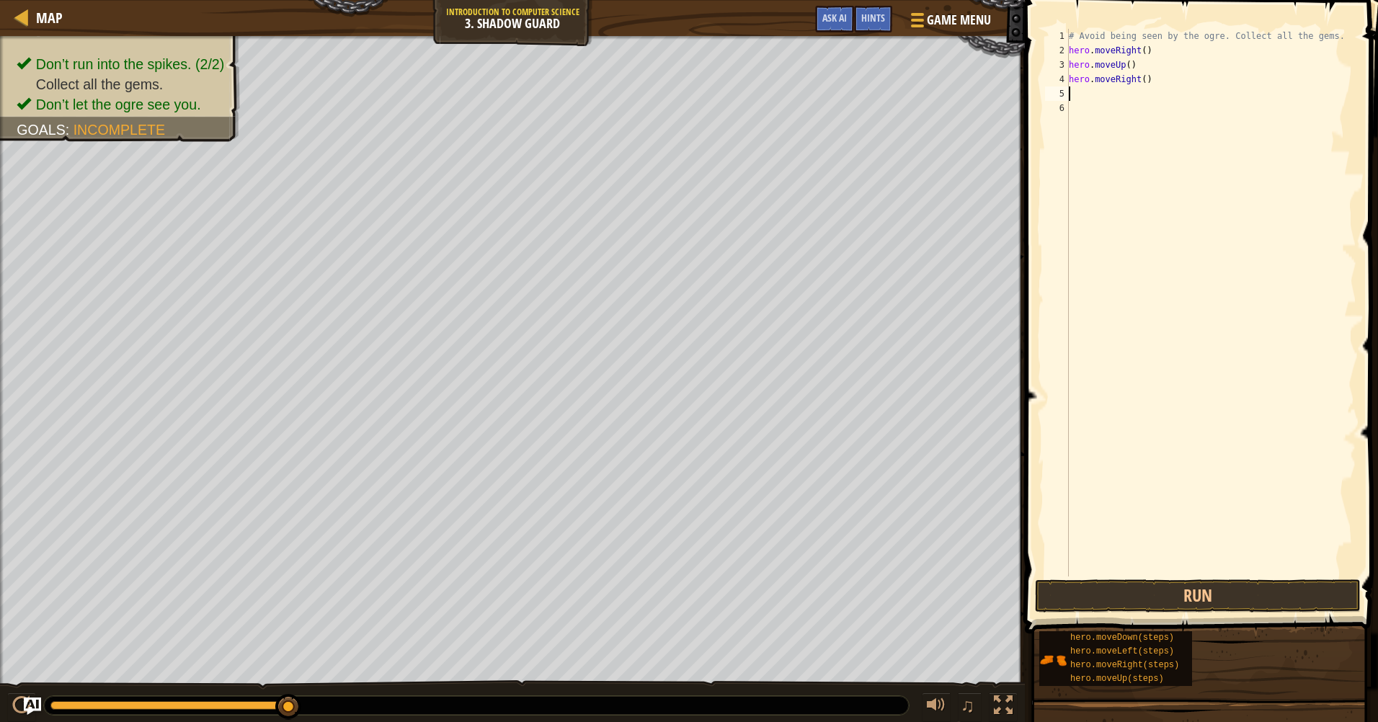
type textarea "h"
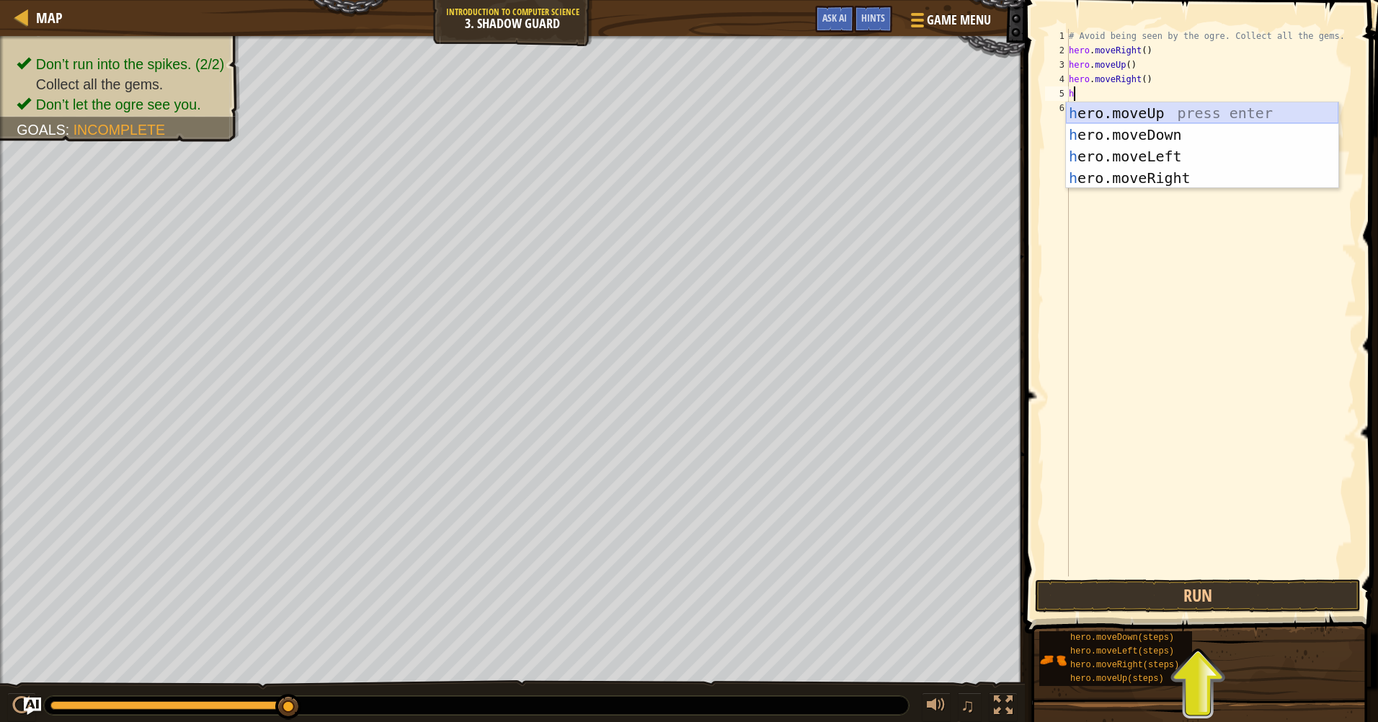
click at [1153, 111] on div "h ero.moveUp press enter h ero.moveDown press enter h ero.moveLeft press enter …" at bounding box center [1202, 167] width 272 height 130
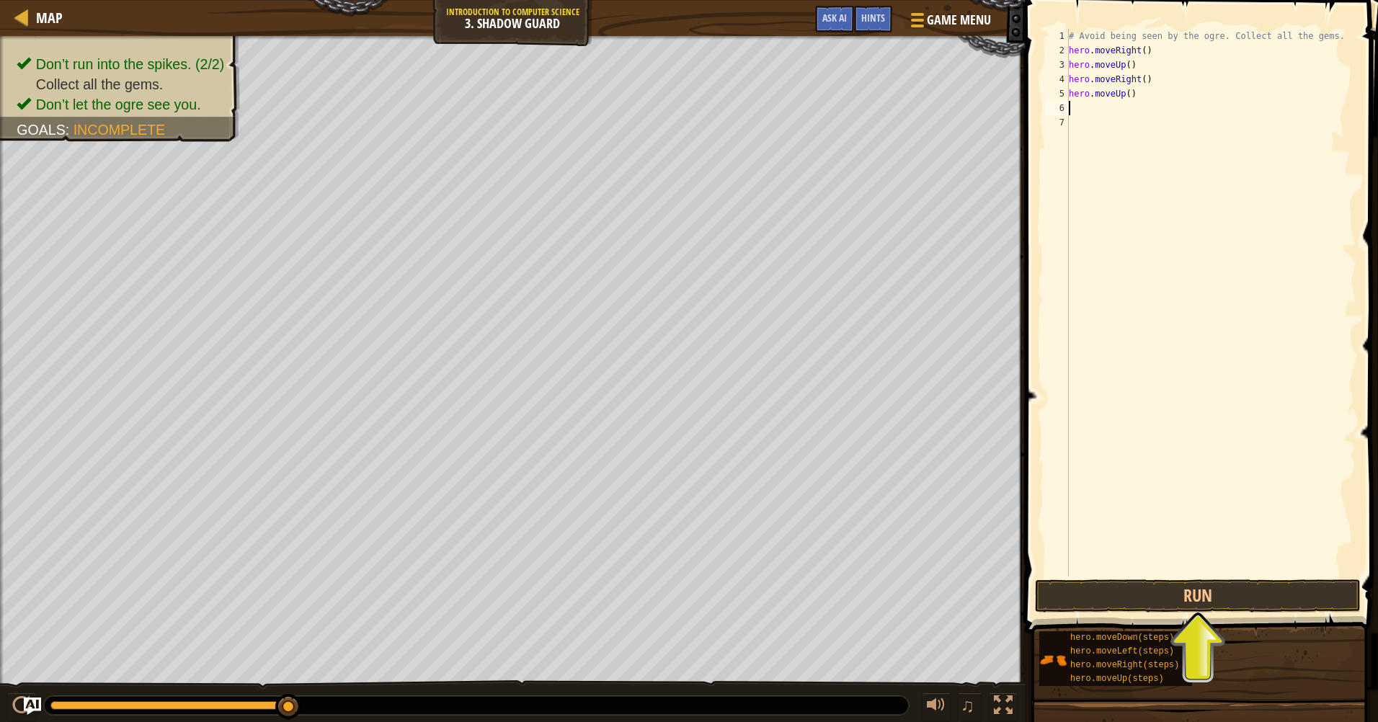
click at [1118, 511] on div "Map Introduction to Computer Science 3. Shadow Guard Game Menu Done Hints Ask A…" at bounding box center [689, 361] width 1378 height 722
click at [1177, 599] on button "Run" at bounding box center [1198, 595] width 326 height 33
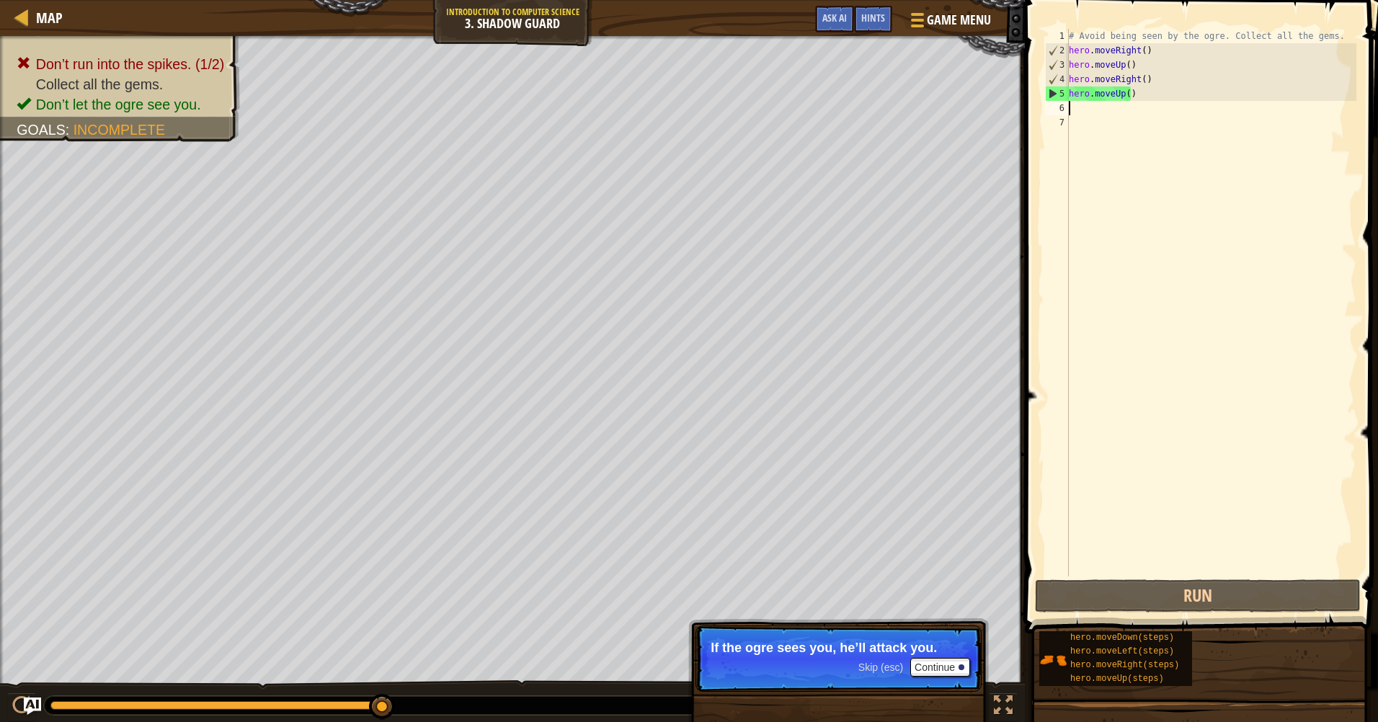
type textarea "h"
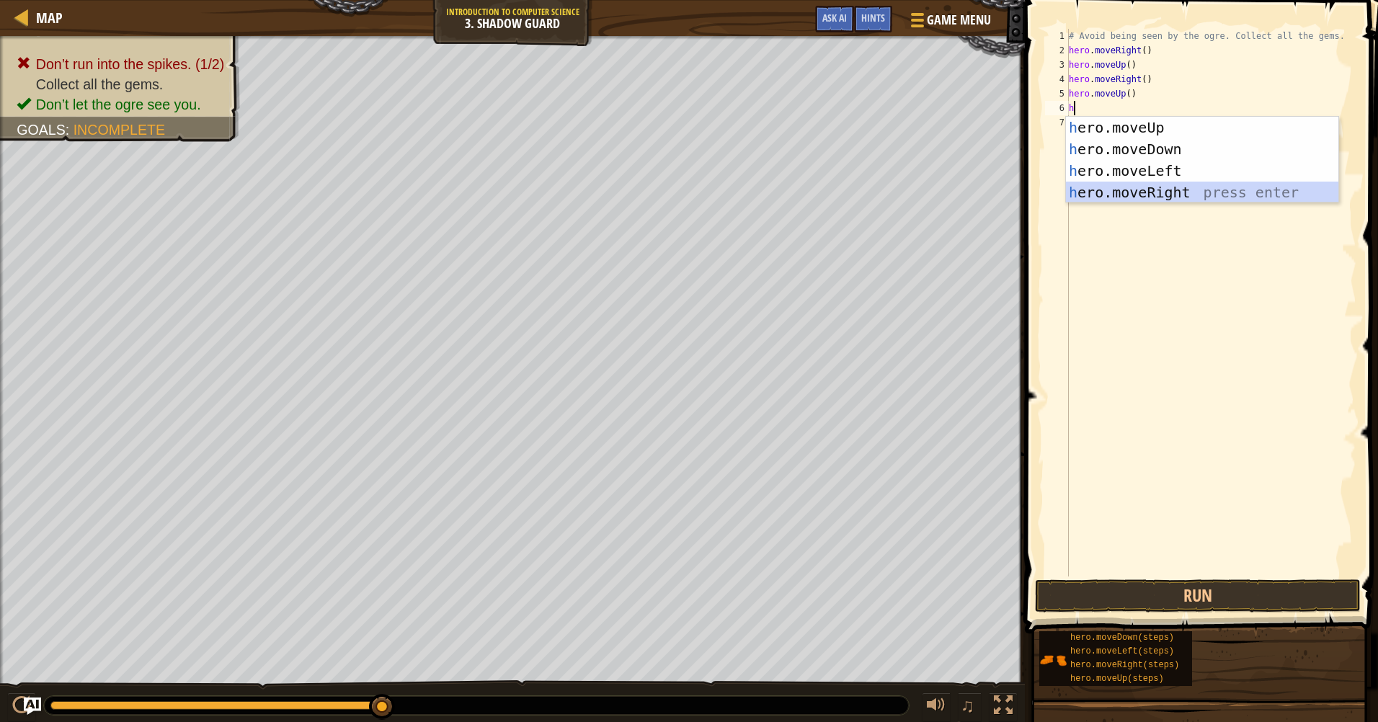
click at [1179, 199] on div "h ero.moveUp press enter h ero.moveDown press enter h ero.moveLeft press enter …" at bounding box center [1202, 182] width 272 height 130
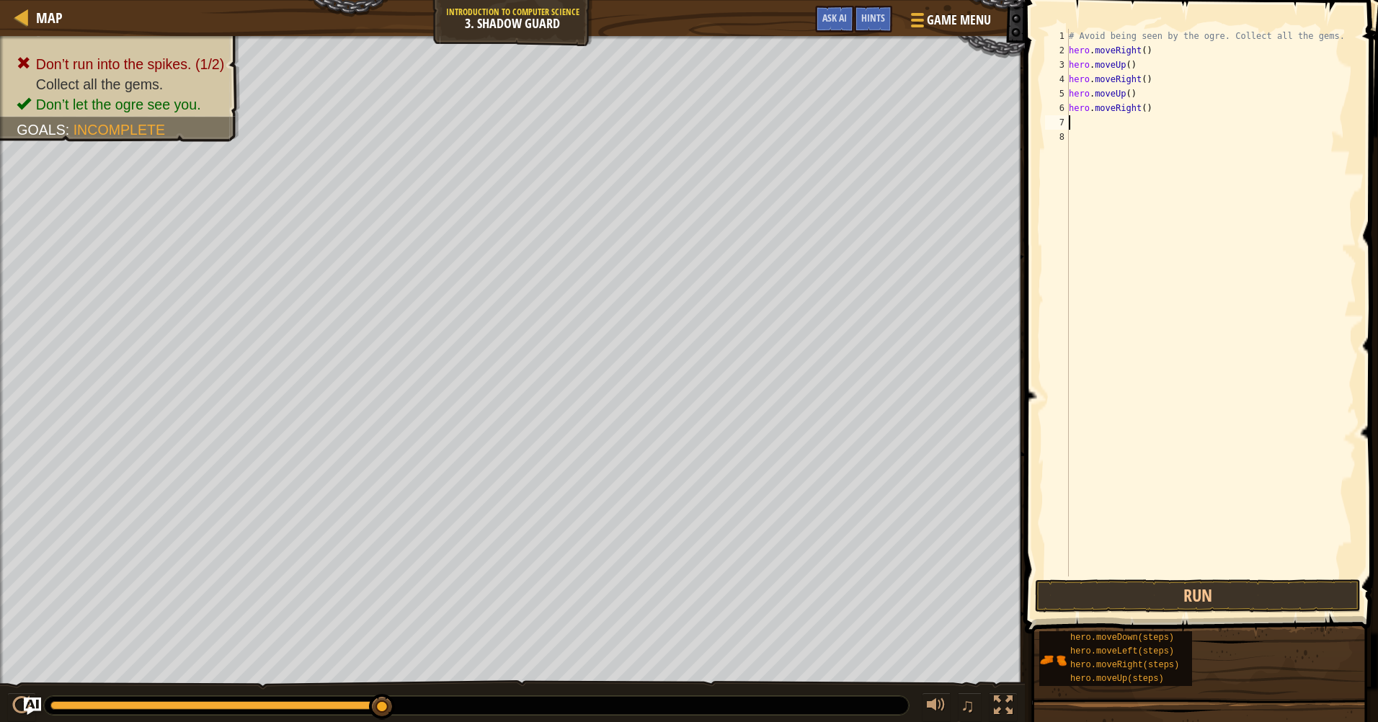
type textarea "h"
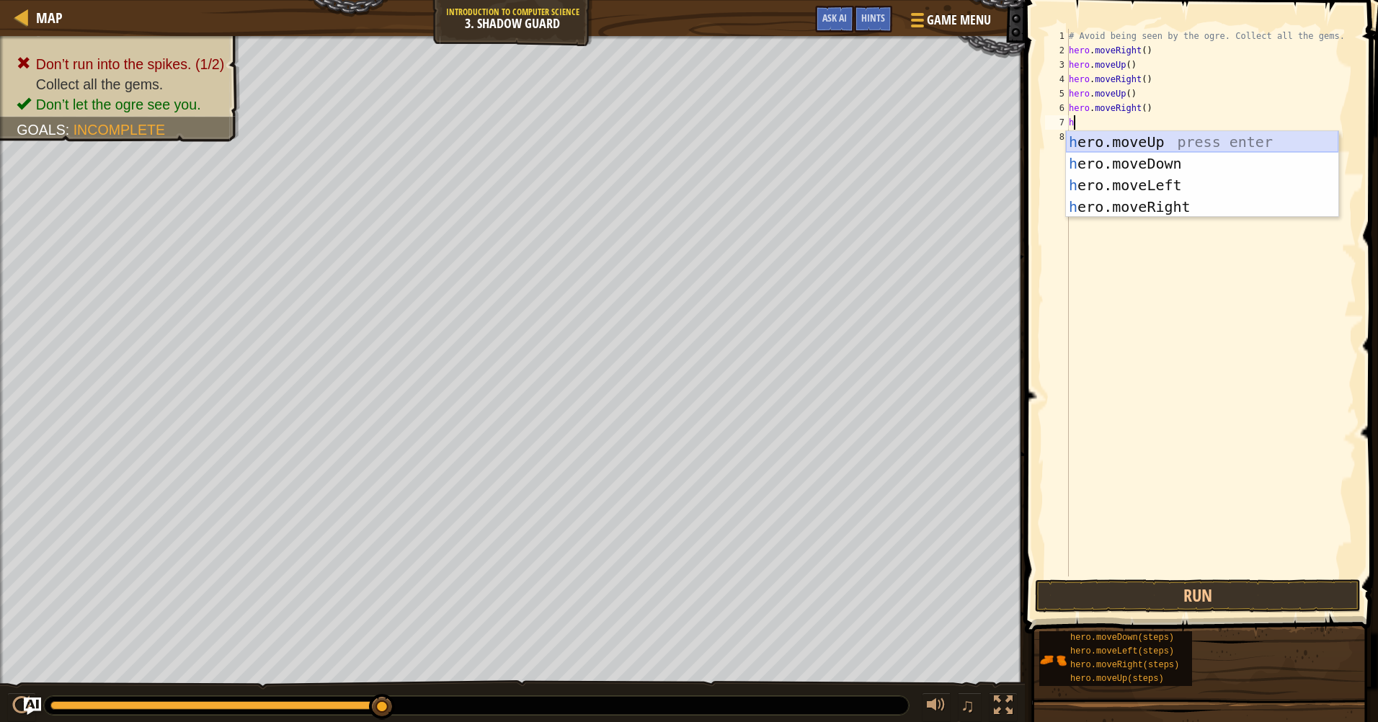
click at [1139, 135] on div "h ero.moveUp press enter h ero.moveDown press enter h ero.moveLeft press enter …" at bounding box center [1202, 196] width 272 height 130
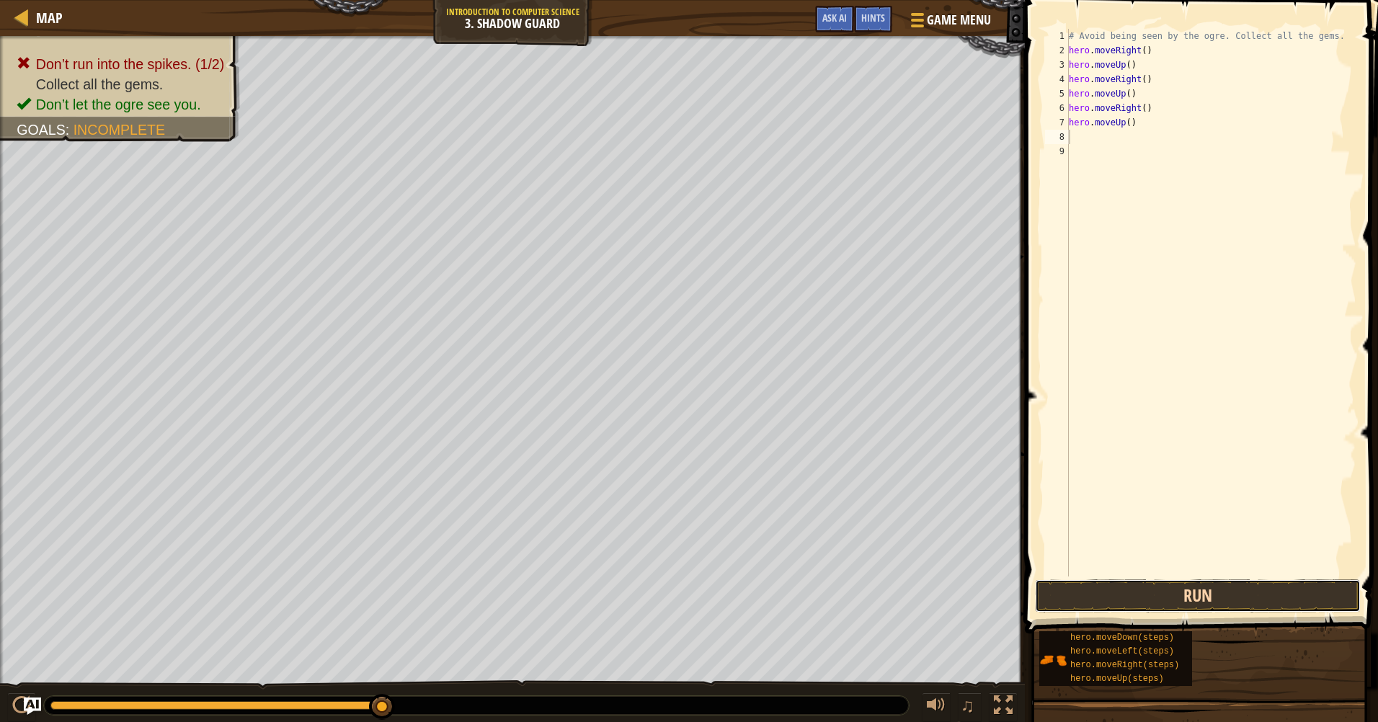
click at [1084, 591] on button "Run" at bounding box center [1198, 595] width 326 height 33
type textarea "h"
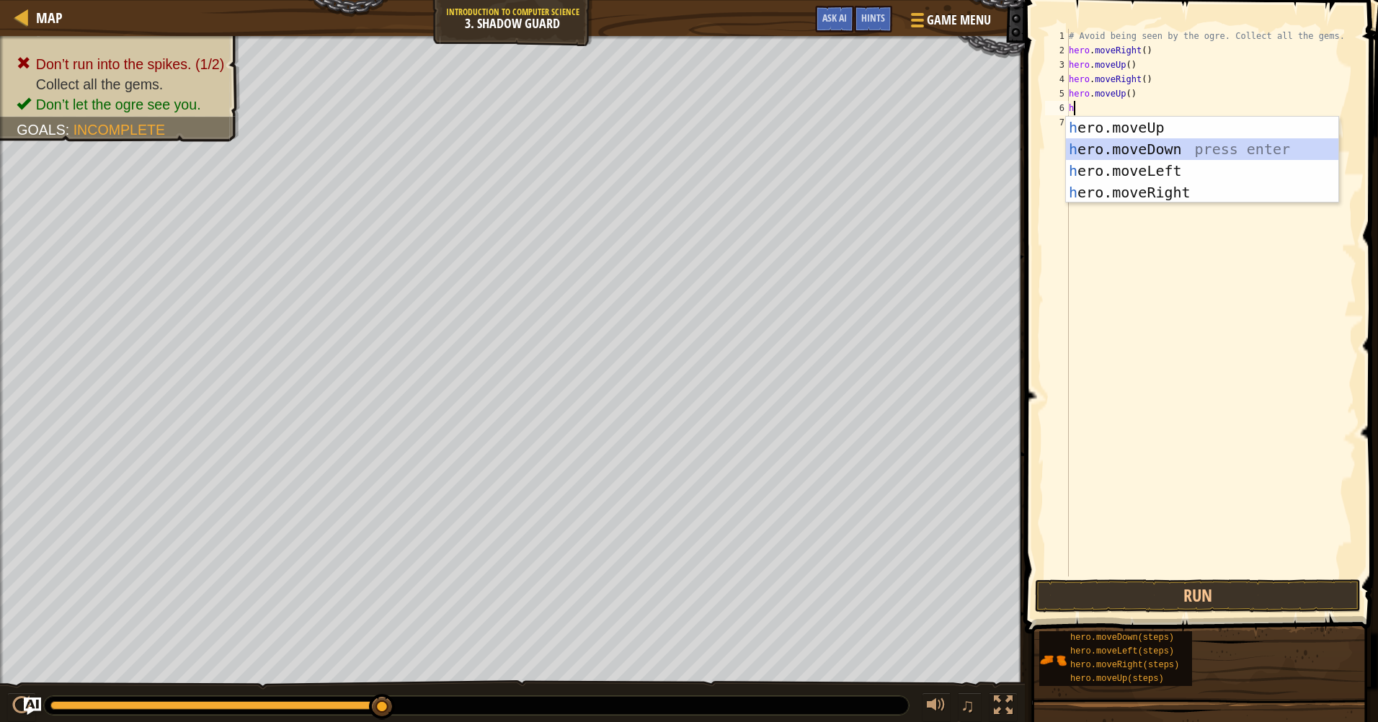
click at [1136, 152] on div "h ero.moveUp press enter h ero.moveDown press enter h ero.moveLeft press enter …" at bounding box center [1202, 182] width 272 height 130
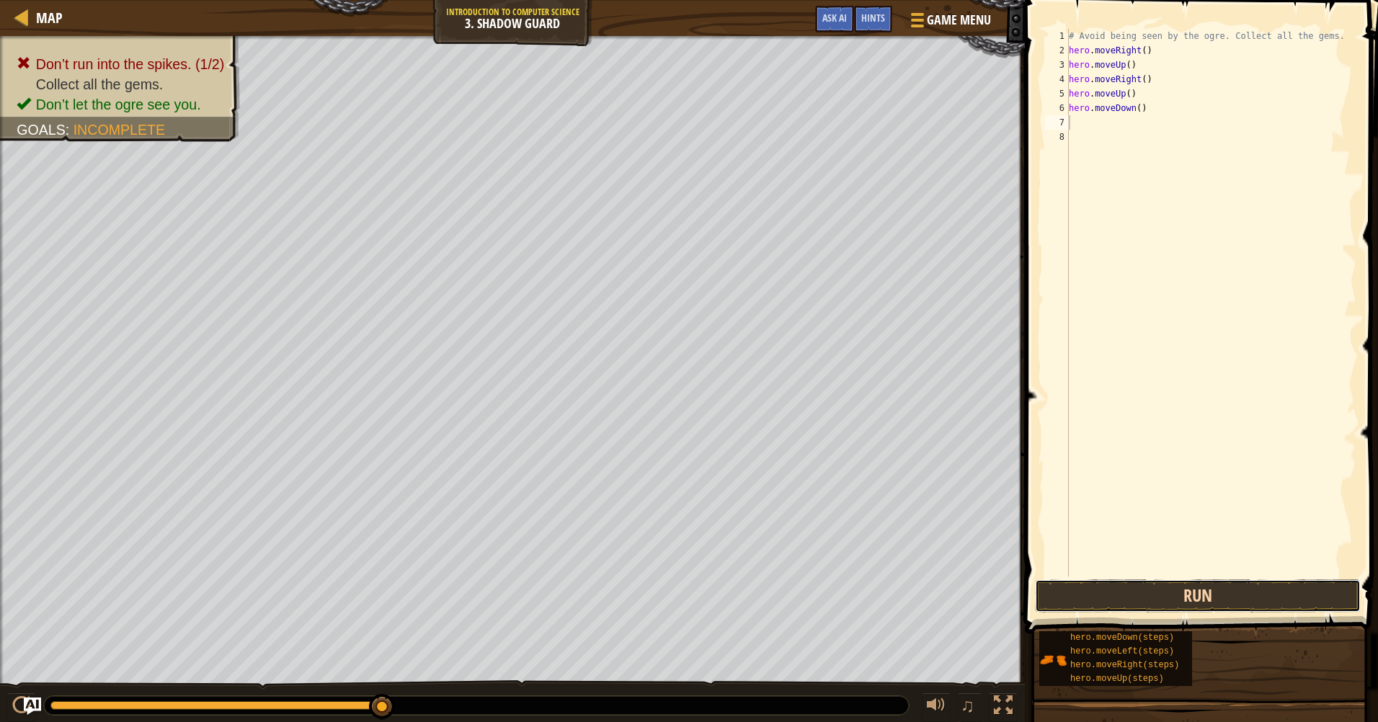
drag, startPoint x: 1096, startPoint y: 580, endPoint x: 1130, endPoint y: 597, distance: 38.4
click at [1102, 581] on button "Run" at bounding box center [1198, 595] width 326 height 33
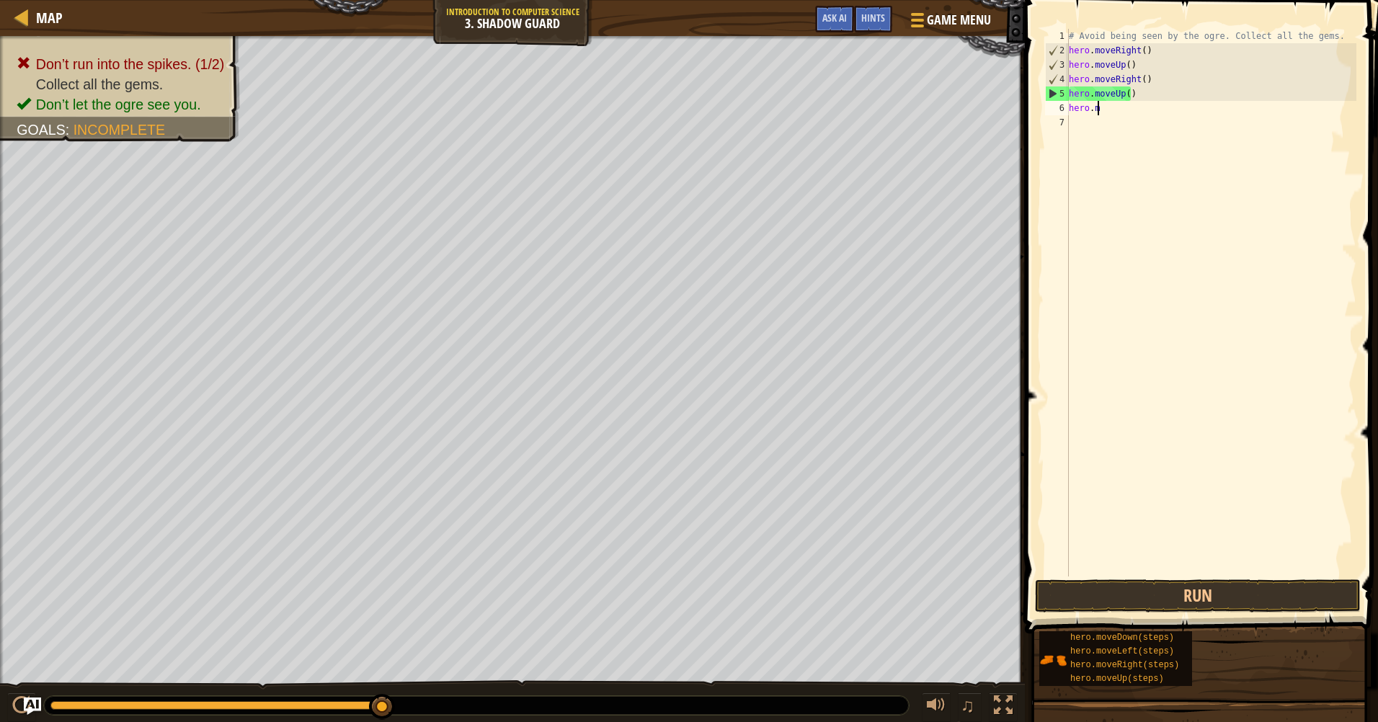
type textarea "h"
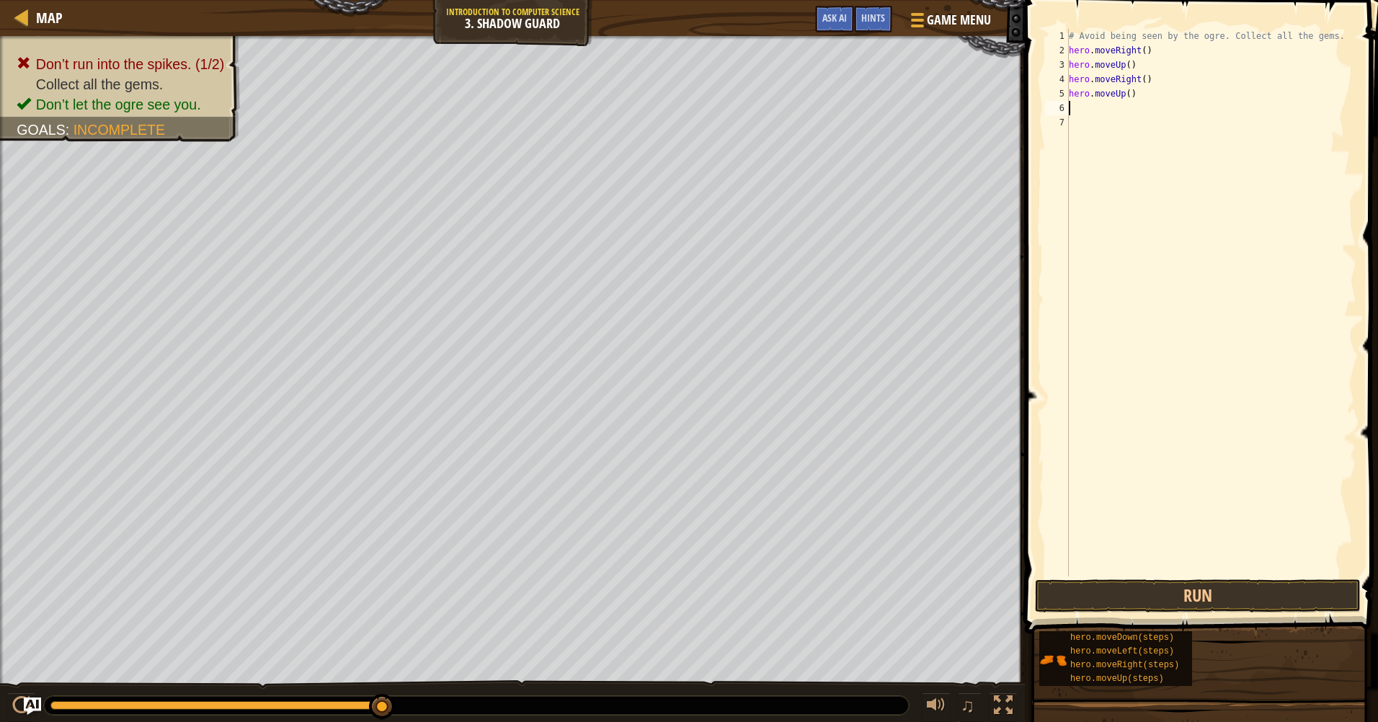
type textarea "h"
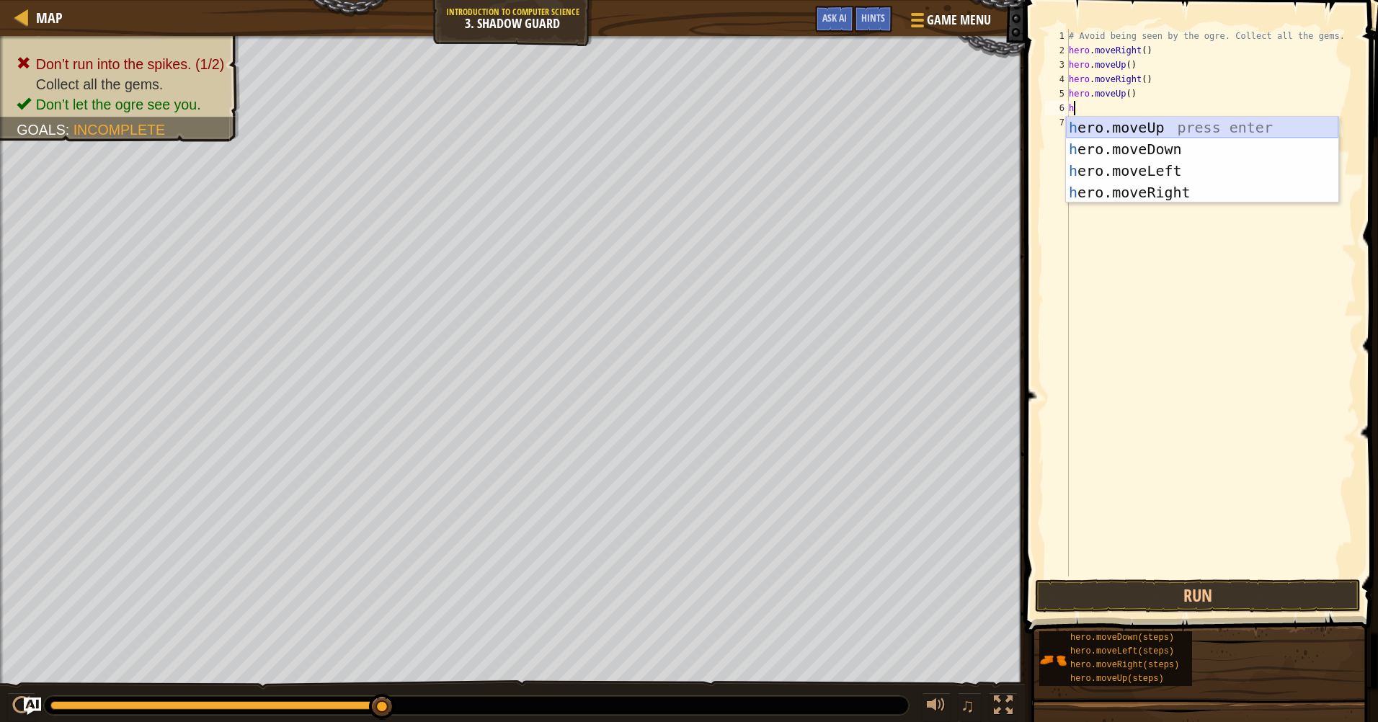
click at [1138, 122] on div "h ero.moveUp press enter h ero.moveDown press enter h ero.moveLeft press enter …" at bounding box center [1202, 182] width 272 height 130
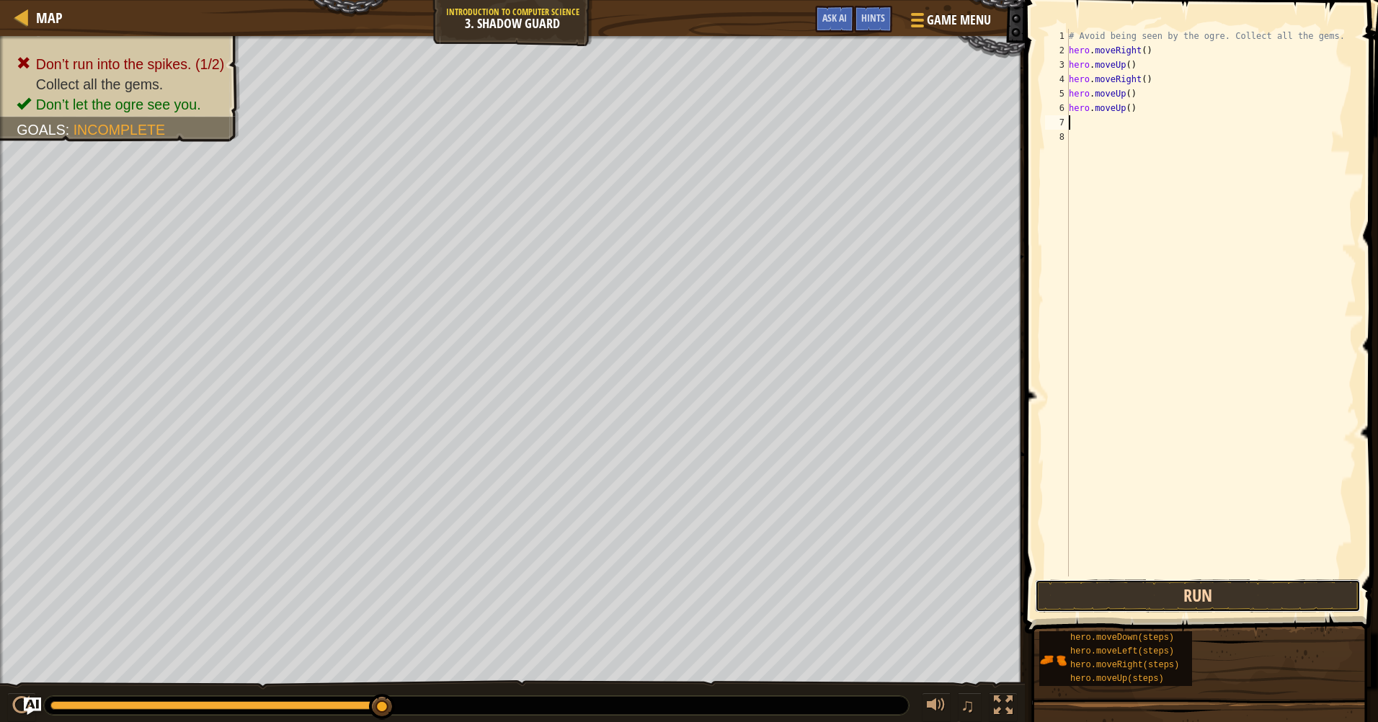
click at [1054, 601] on button "Run" at bounding box center [1198, 595] width 326 height 33
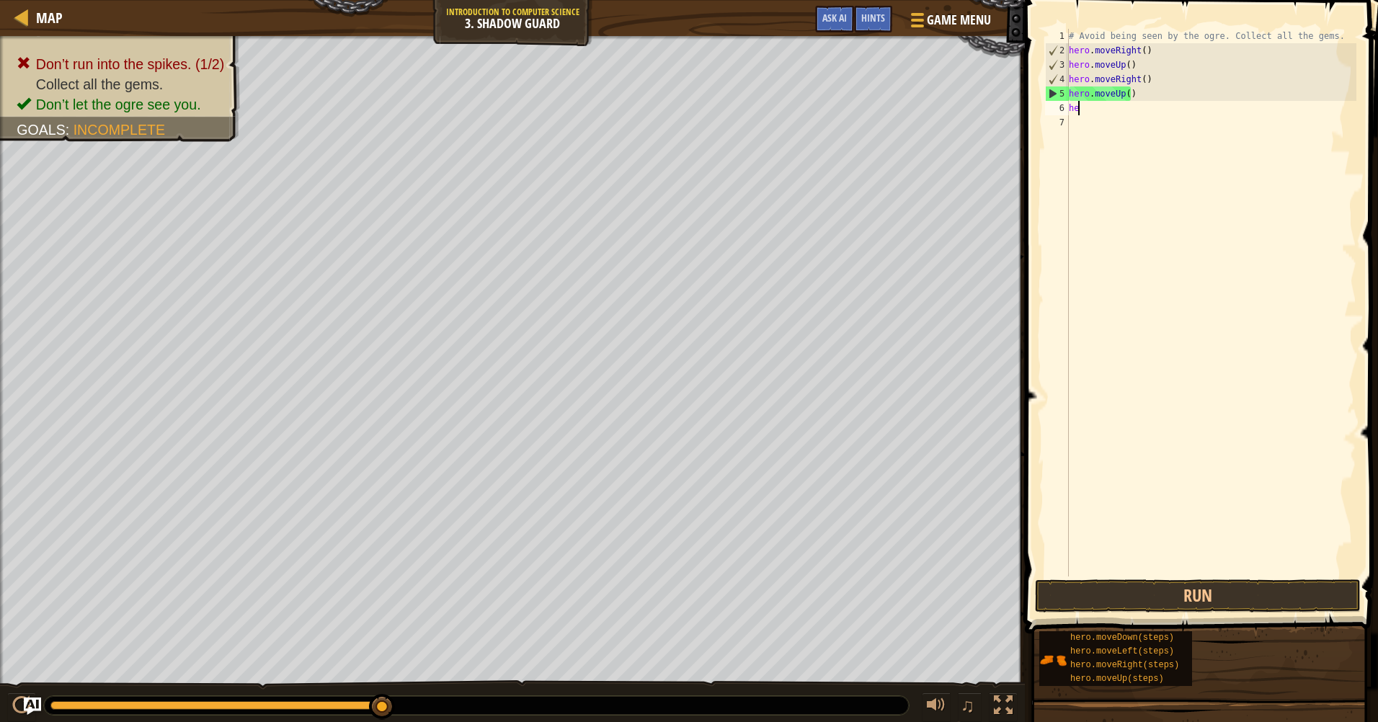
type textarea "h"
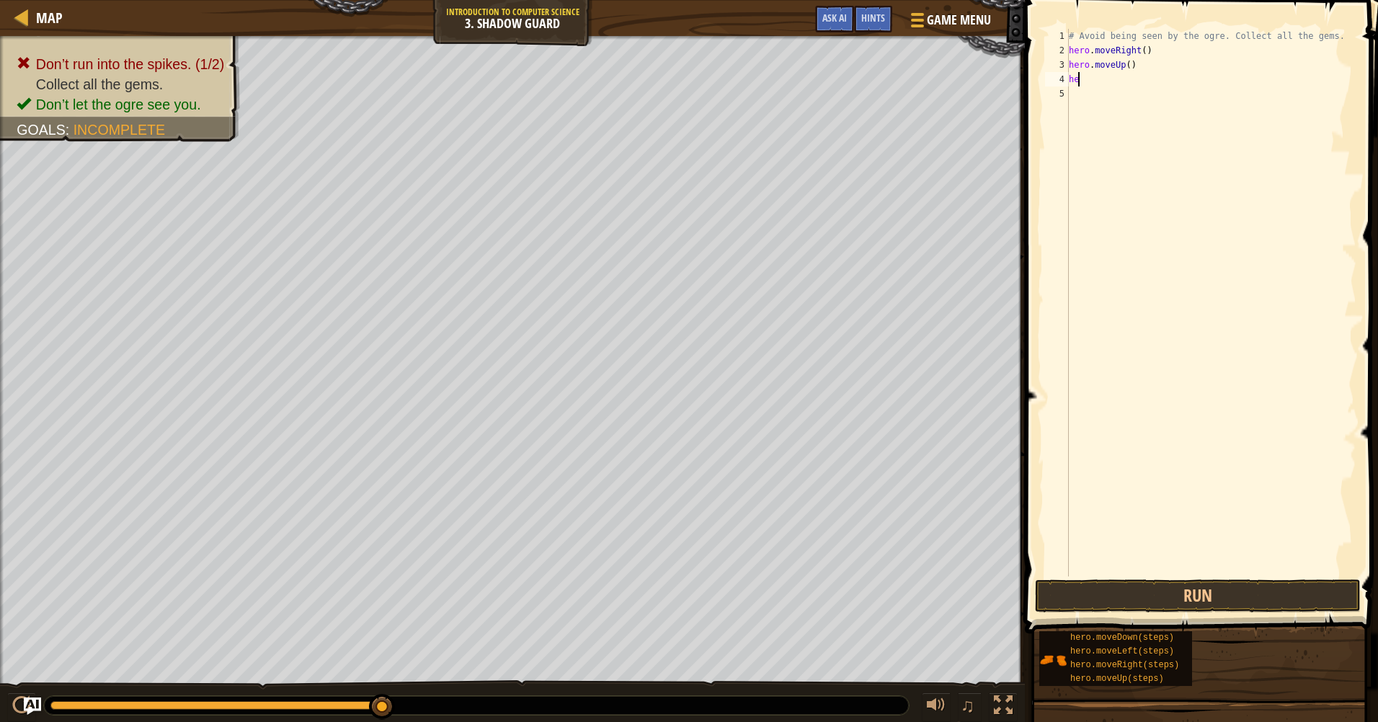
type textarea "h"
type textarea "j"
type textarea "h"
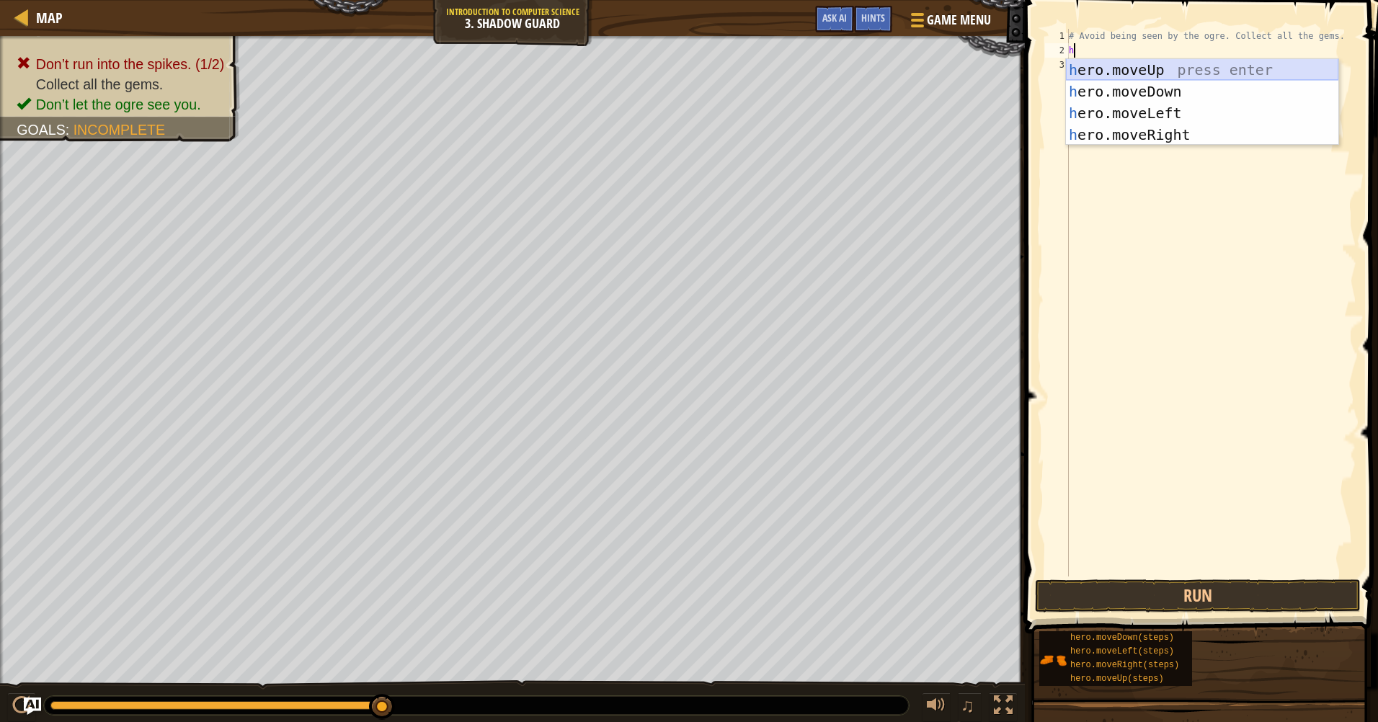
click at [1161, 66] on div "h ero.moveUp press enter h ero.moveDown press enter h ero.moveLeft press enter …" at bounding box center [1202, 124] width 272 height 130
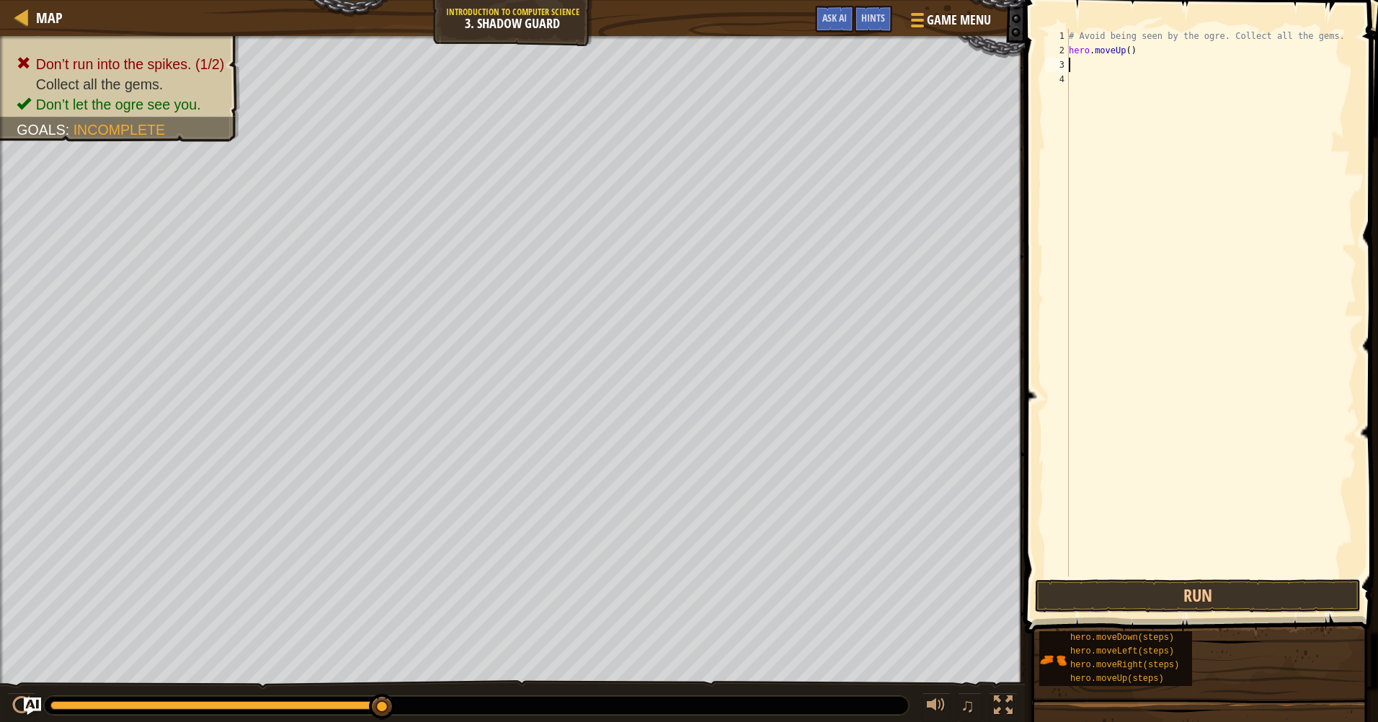
click at [1036, 578] on div "Map Introduction to Computer Science 3. Shadow Guard Game Menu Done Hints Ask A…" at bounding box center [689, 361] width 1378 height 722
drag, startPoint x: 1148, startPoint y: 585, endPoint x: 1143, endPoint y: 595, distance: 11.3
click at [1145, 595] on button "Run" at bounding box center [1198, 595] width 326 height 33
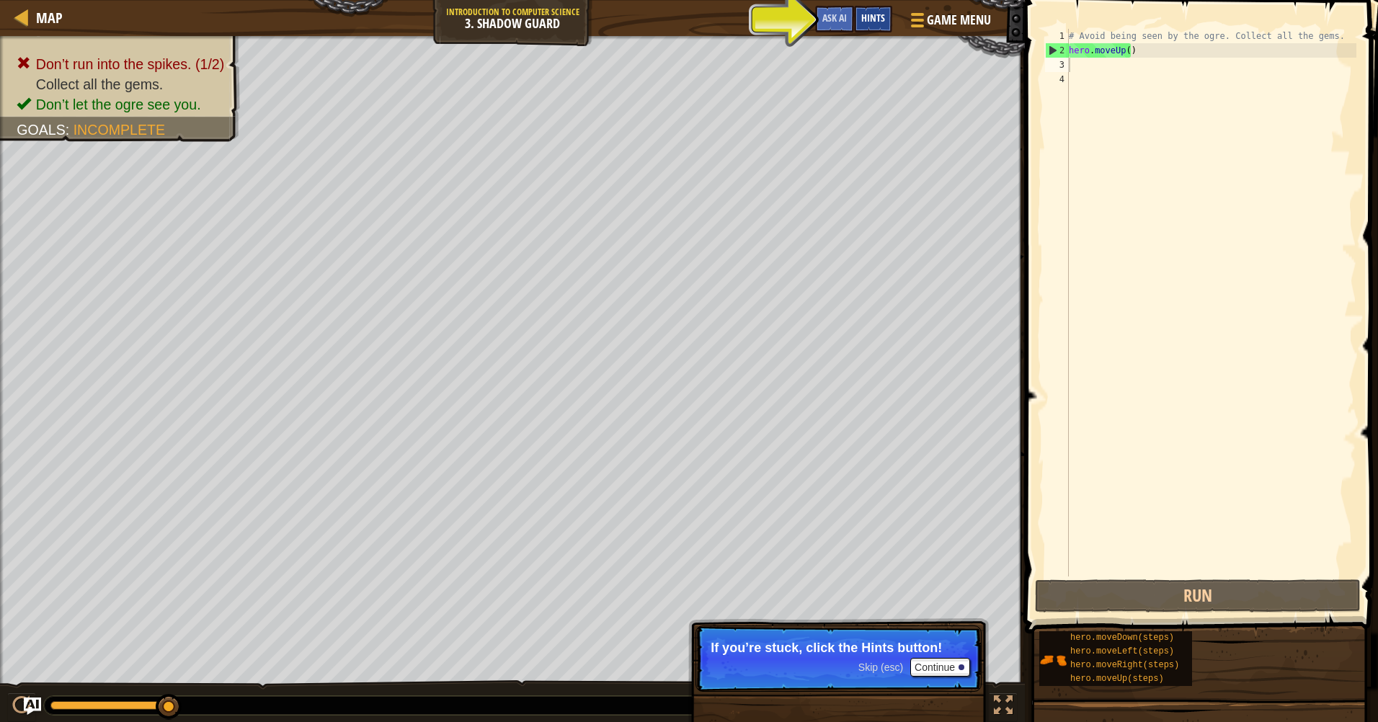
click at [878, 19] on span "Hints" at bounding box center [873, 18] width 24 height 14
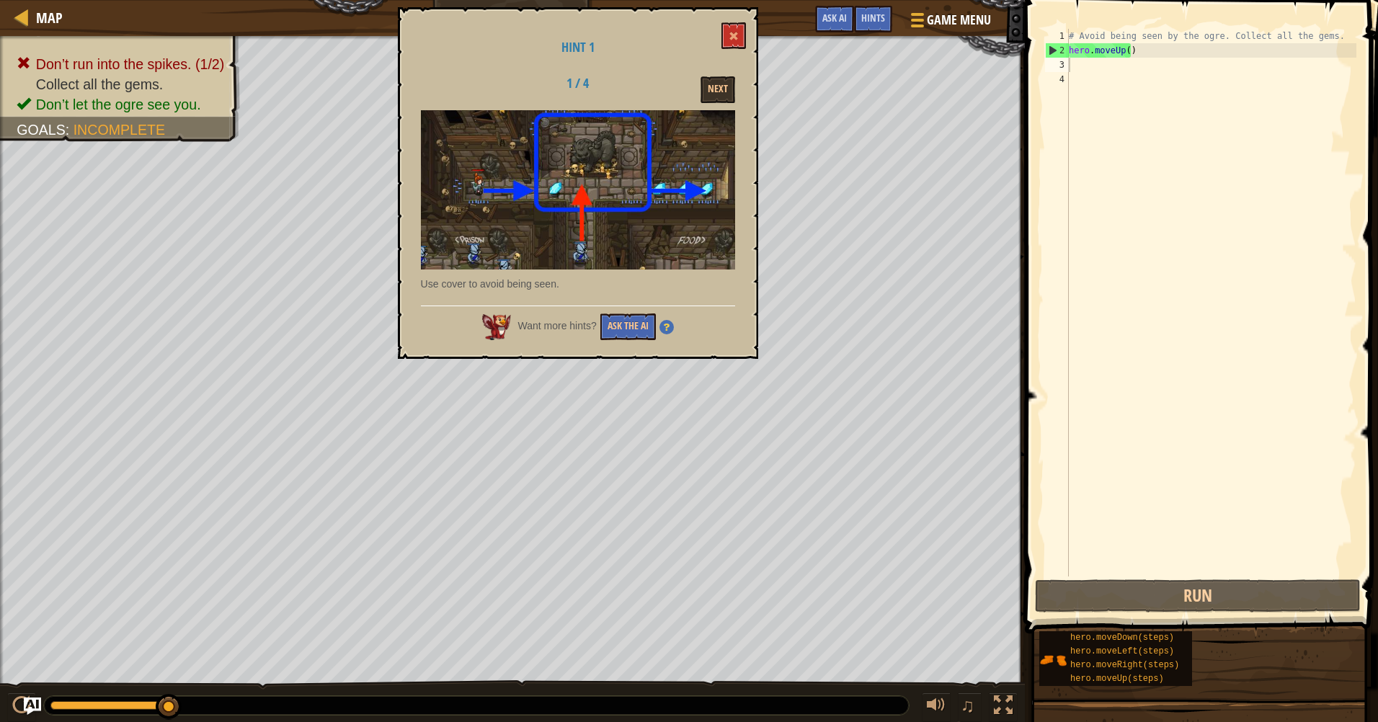
drag, startPoint x: 538, startPoint y: 194, endPoint x: 561, endPoint y: 194, distance: 22.3
click at [733, 35] on span at bounding box center [733, 36] width 10 height 10
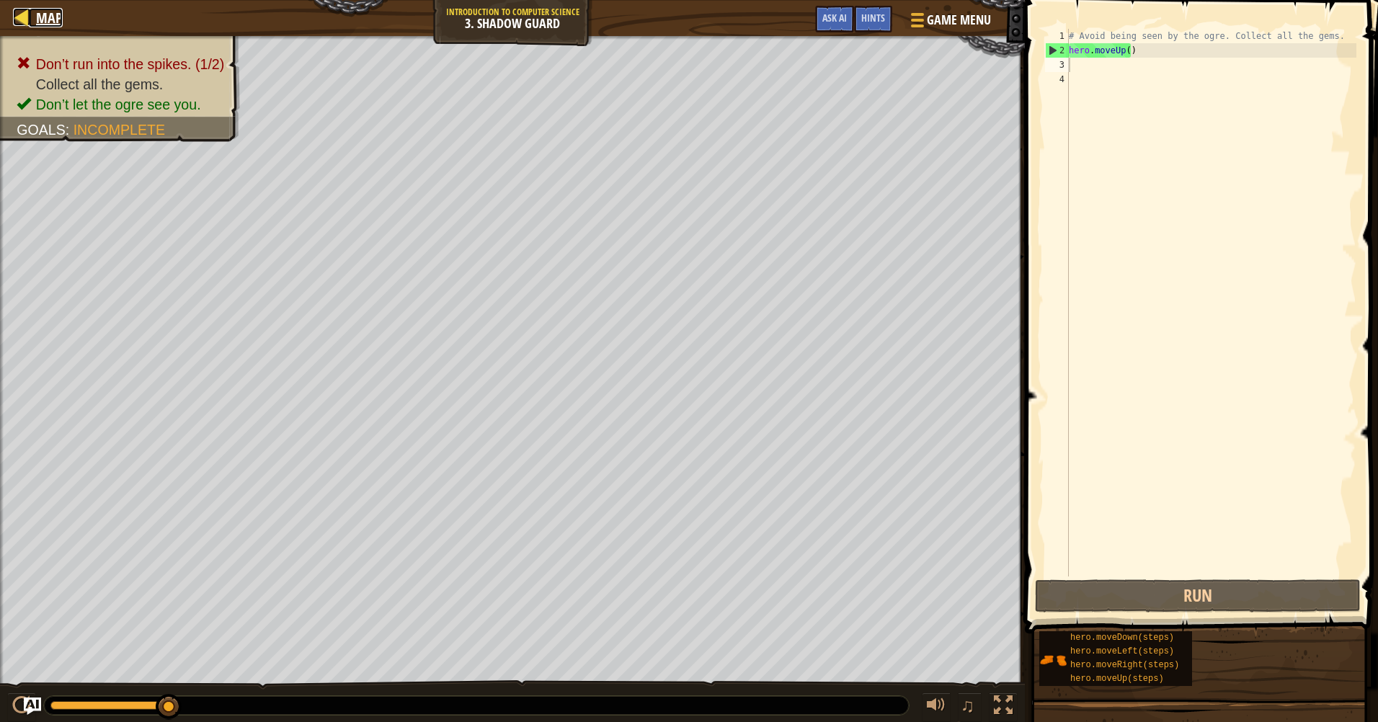
click at [45, 22] on span "Map" at bounding box center [49, 17] width 27 height 19
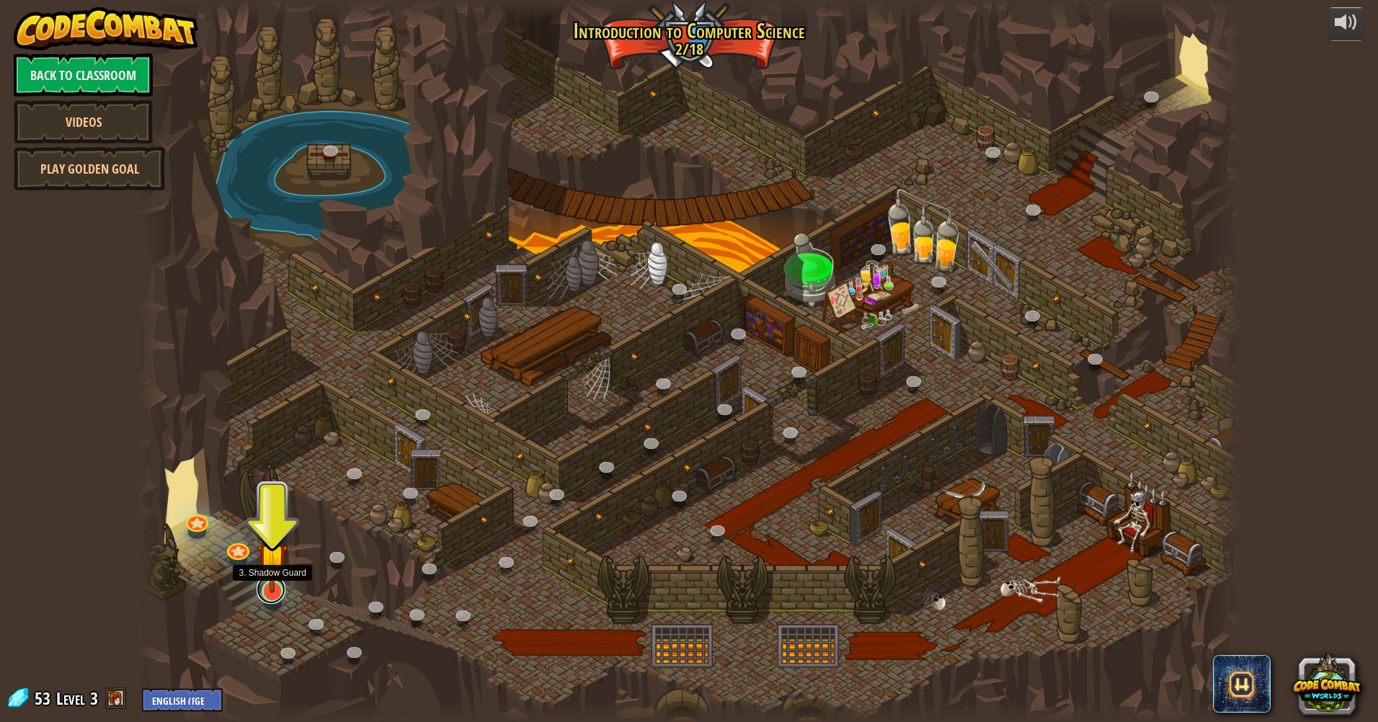
click at [269, 594] on link at bounding box center [271, 589] width 29 height 29
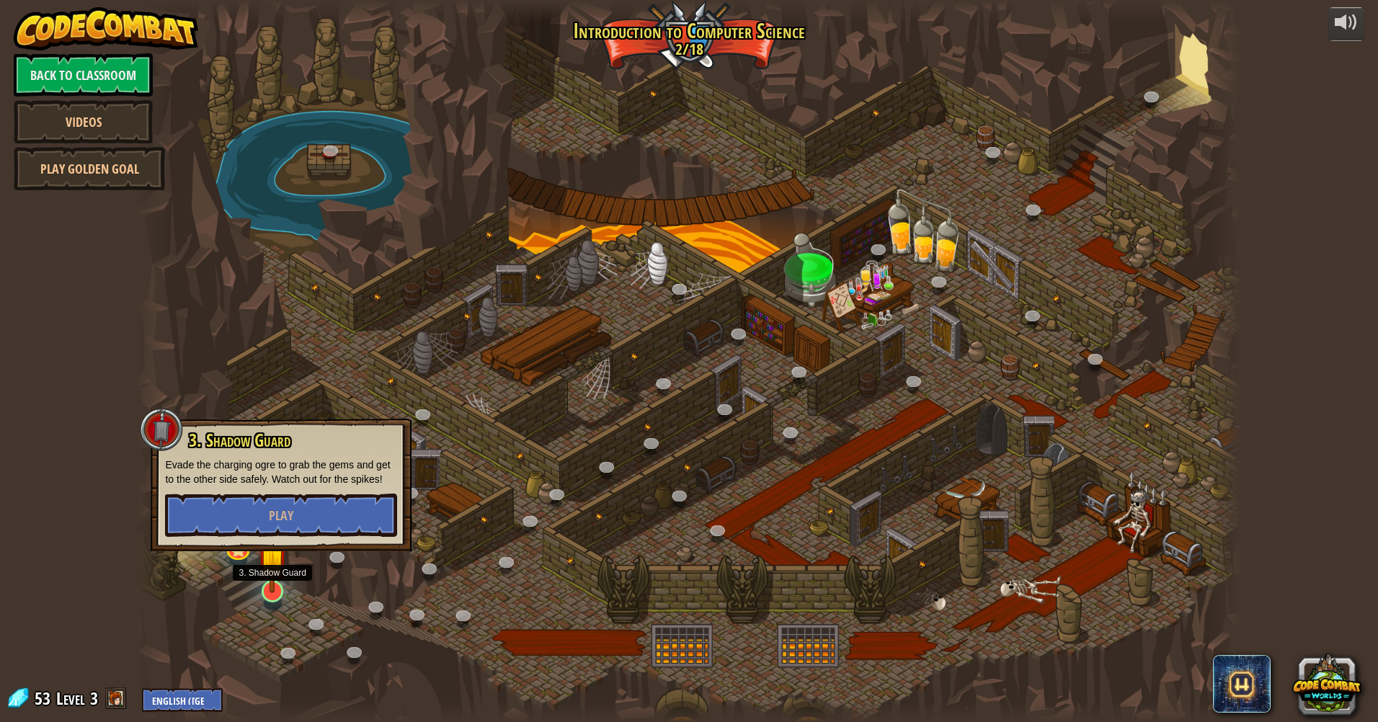
click at [259, 591] on img at bounding box center [272, 558] width 30 height 69
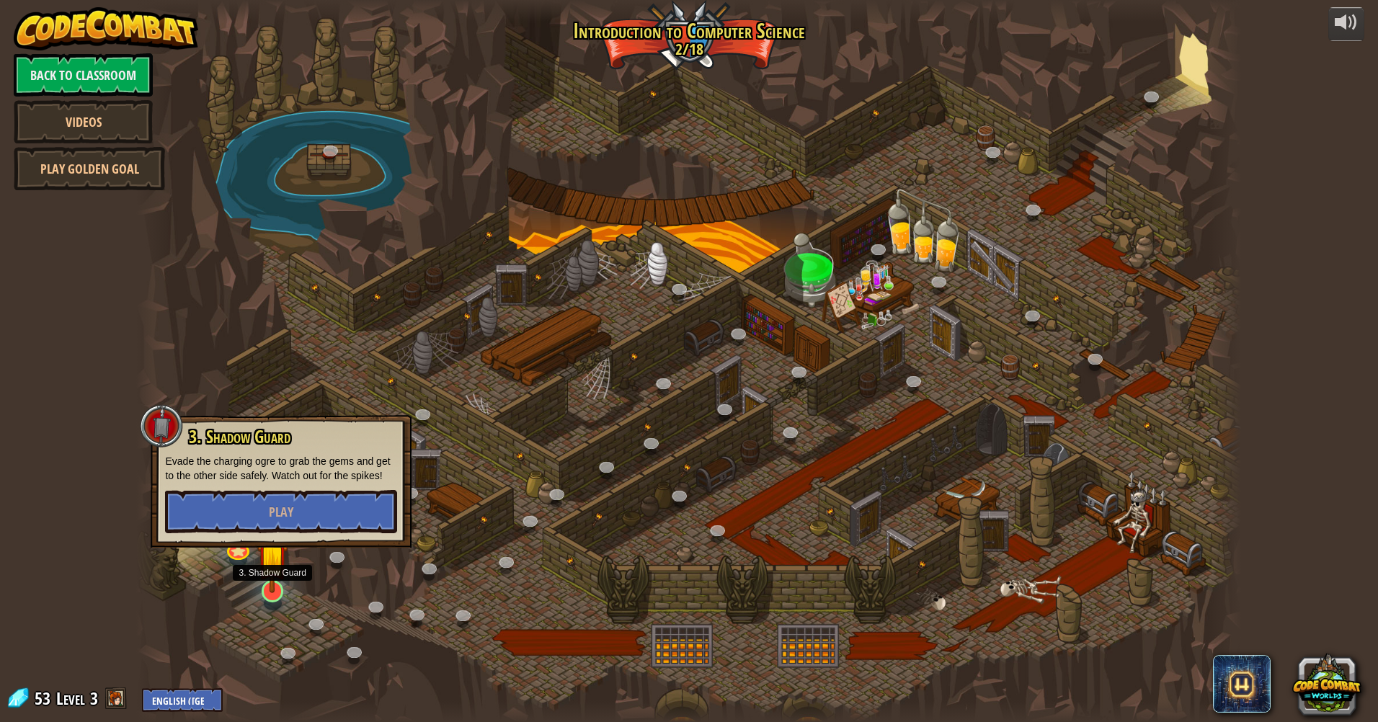
click at [283, 579] on img at bounding box center [272, 558] width 30 height 69
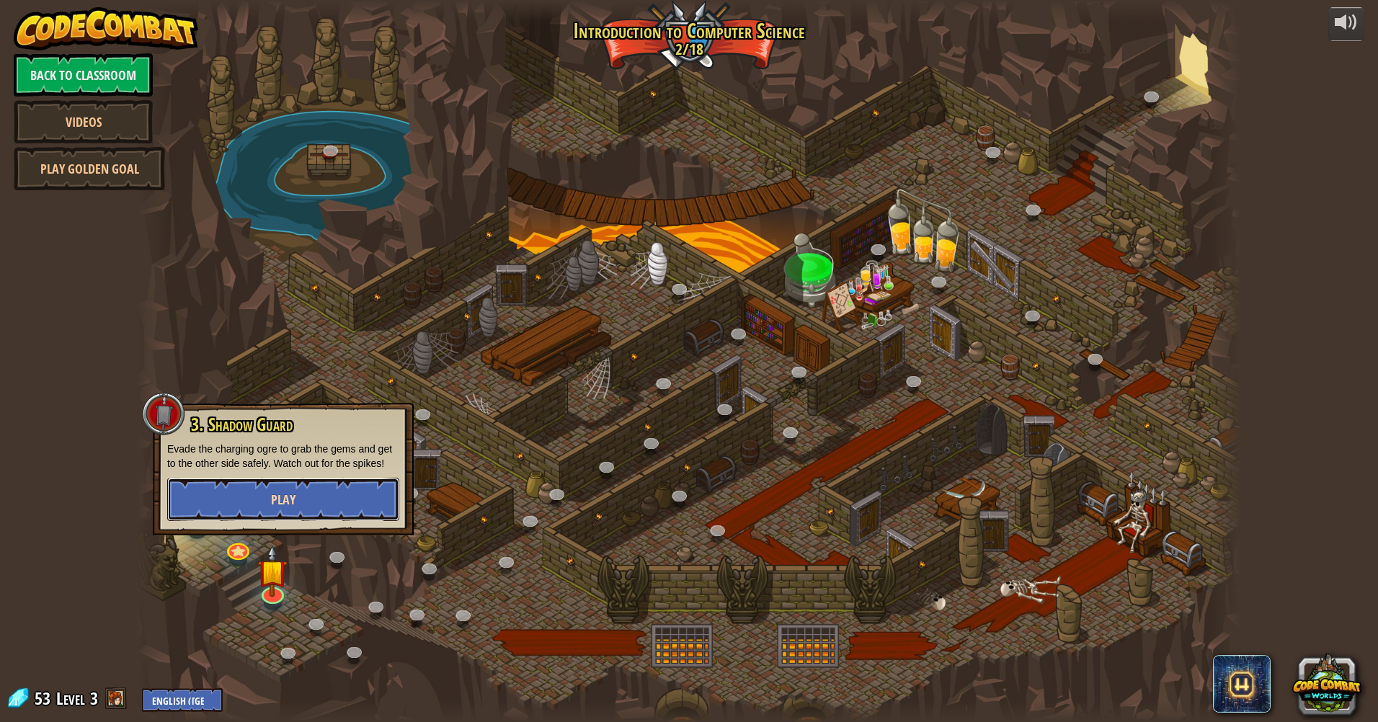
click at [294, 502] on span "Play" at bounding box center [283, 500] width 24 height 18
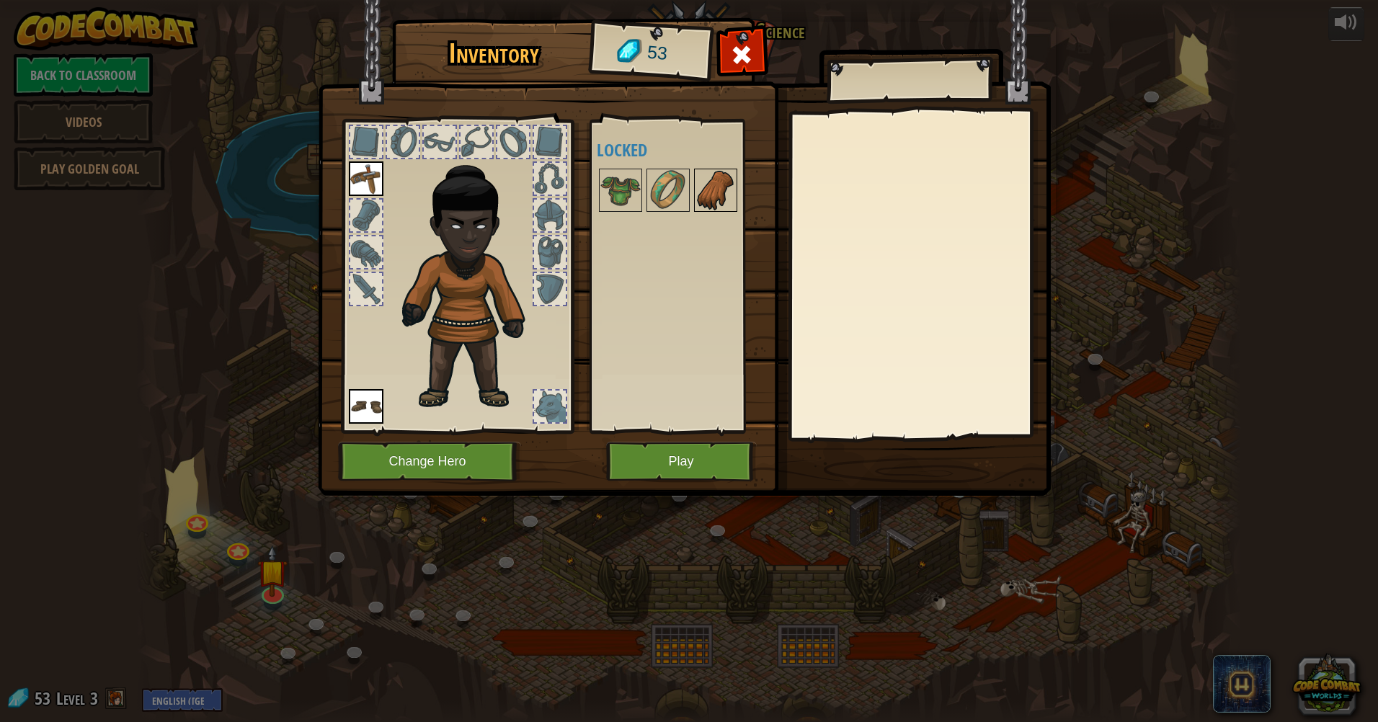
click at [718, 189] on img at bounding box center [715, 190] width 40 height 40
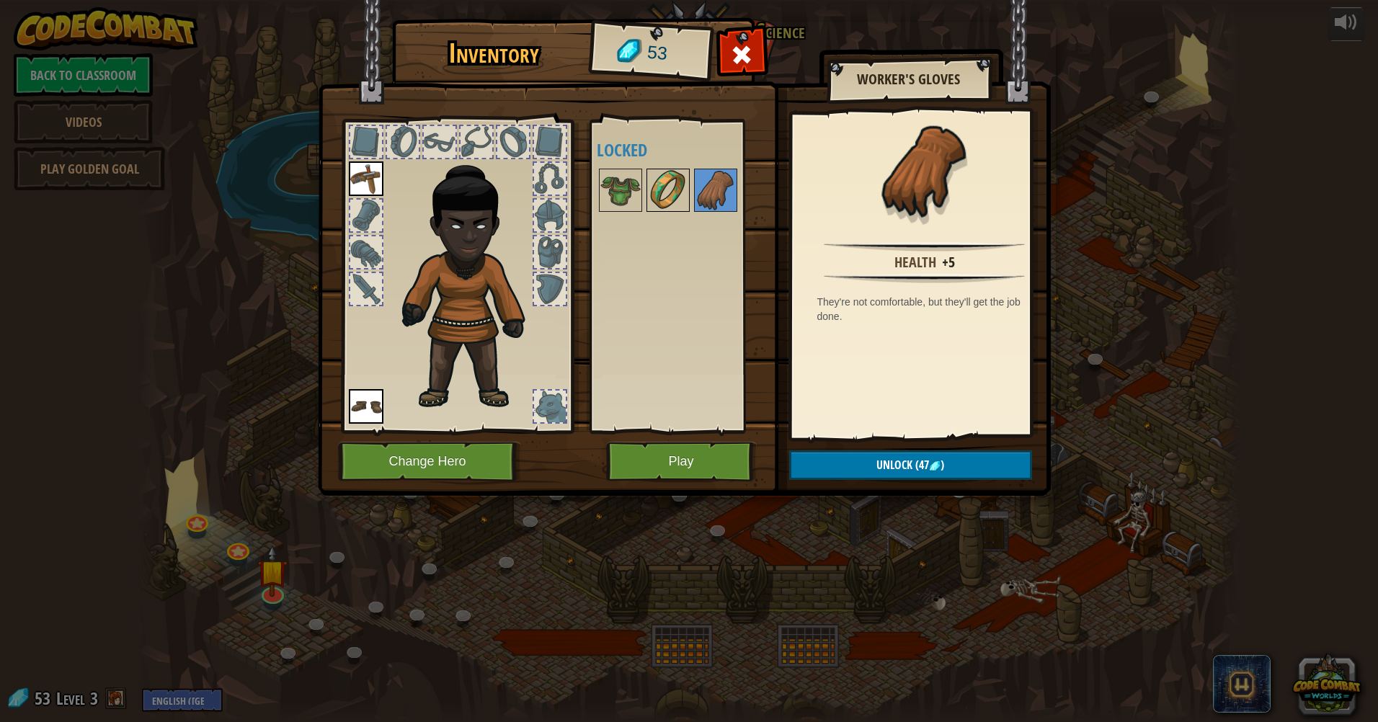
click at [659, 193] on img at bounding box center [668, 190] width 40 height 40
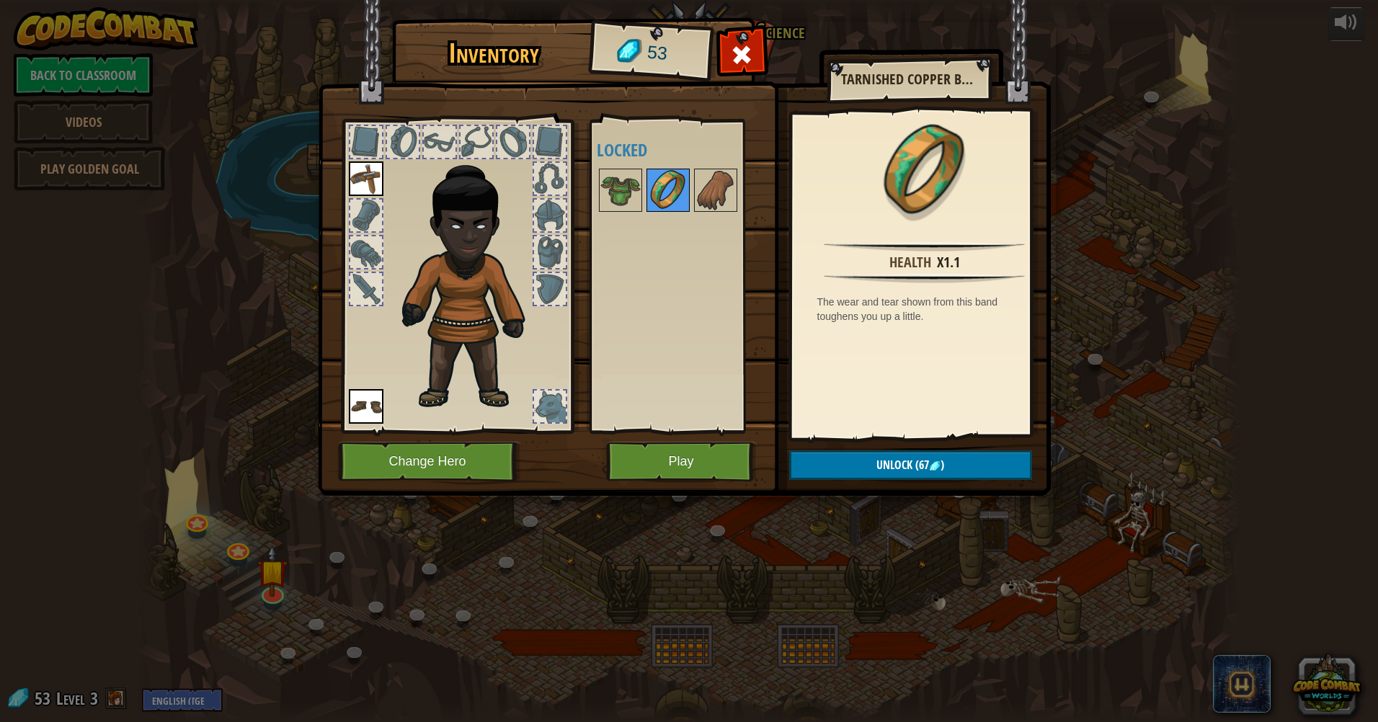
click at [651, 185] on img at bounding box center [668, 190] width 40 height 40
click at [608, 200] on img at bounding box center [620, 190] width 40 height 40
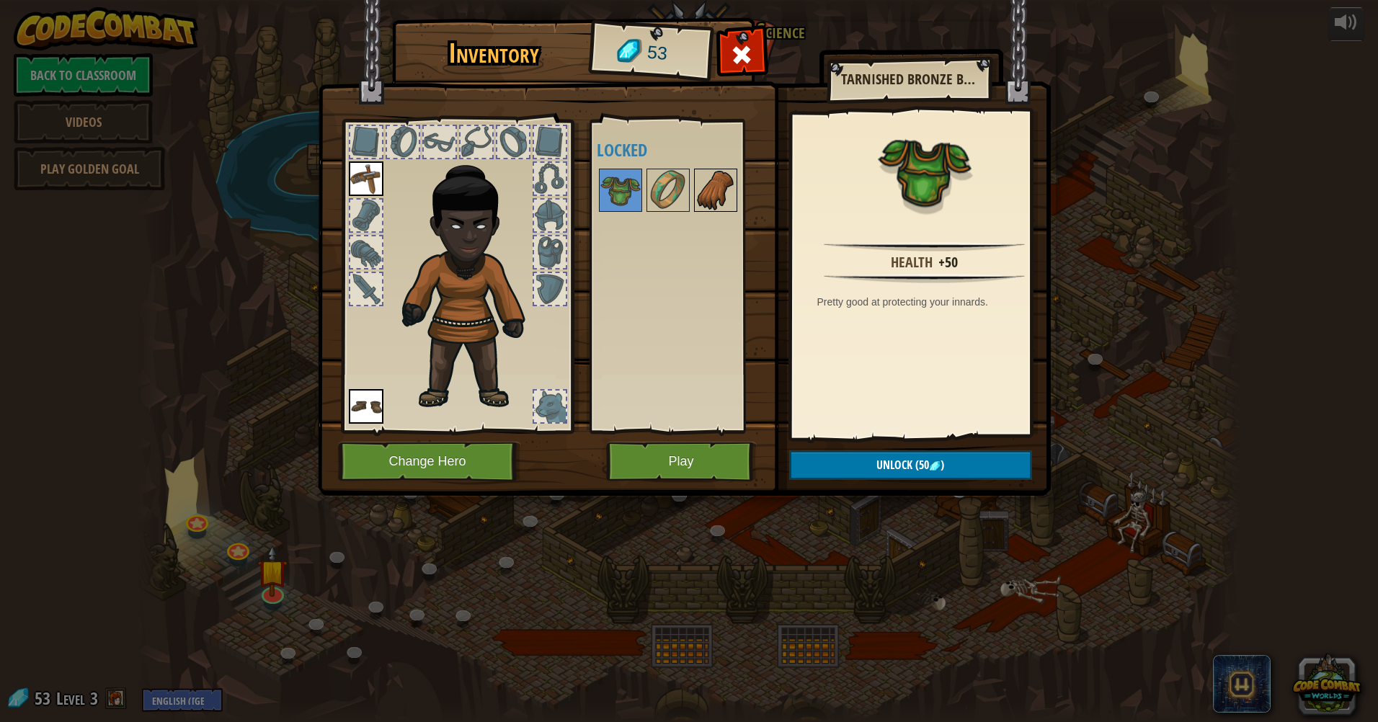
click at [713, 200] on img at bounding box center [715, 190] width 40 height 40
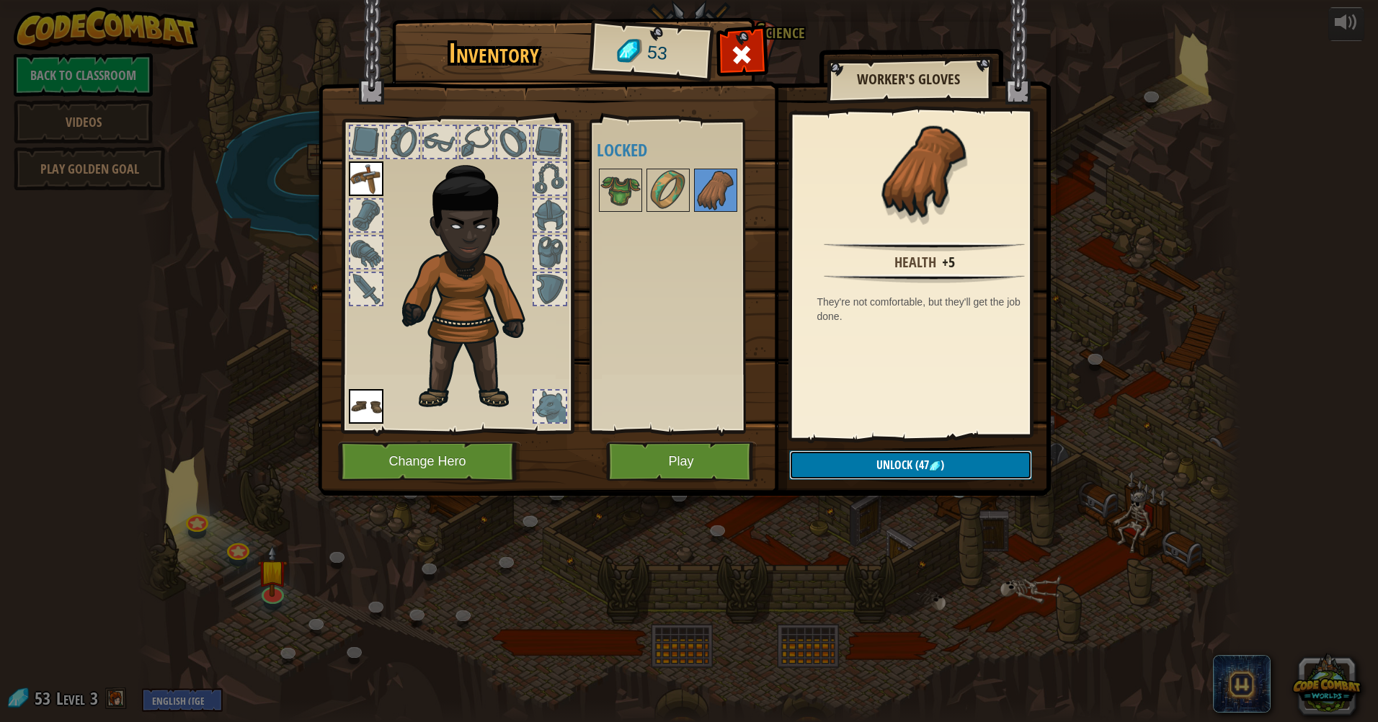
click at [896, 463] on span "Unlock" at bounding box center [894, 465] width 36 height 16
click at [846, 464] on button "Confirm" at bounding box center [910, 465] width 243 height 30
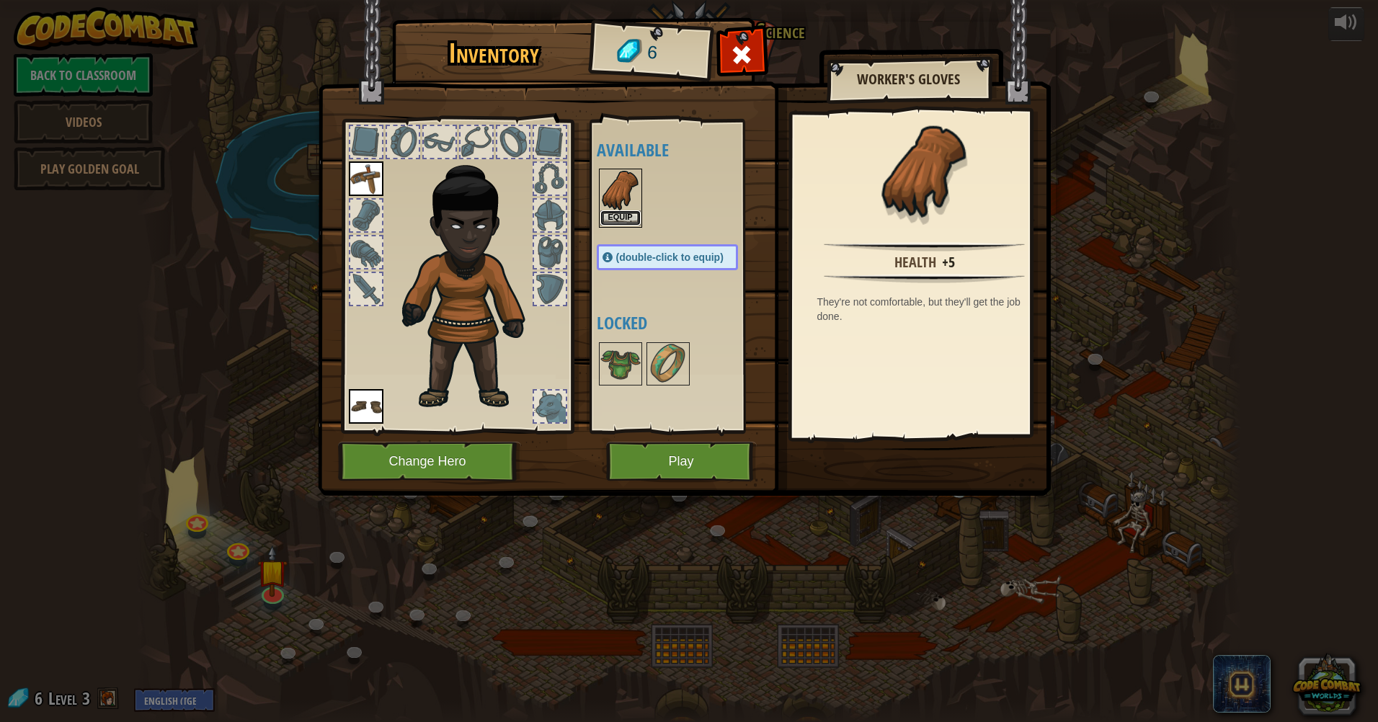
click at [620, 217] on button "Equip" at bounding box center [620, 217] width 40 height 15
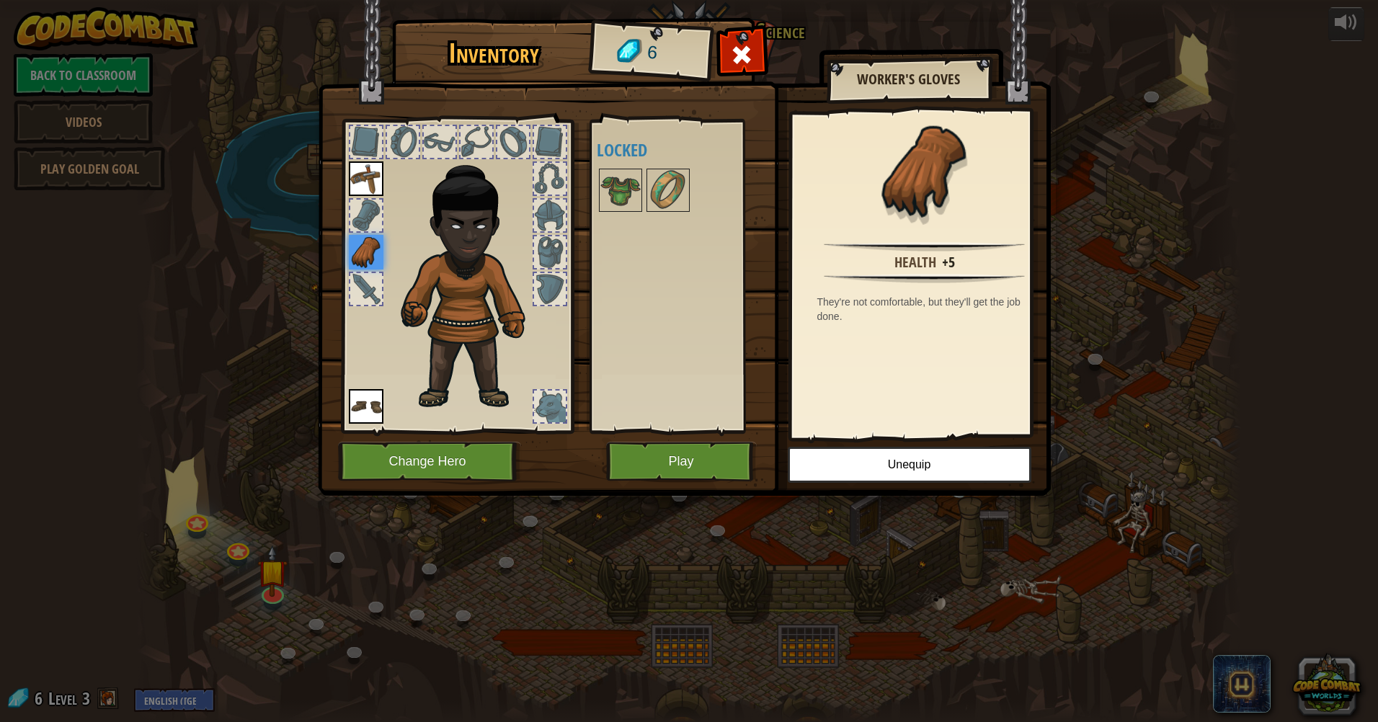
click at [369, 165] on img at bounding box center [366, 178] width 35 height 35
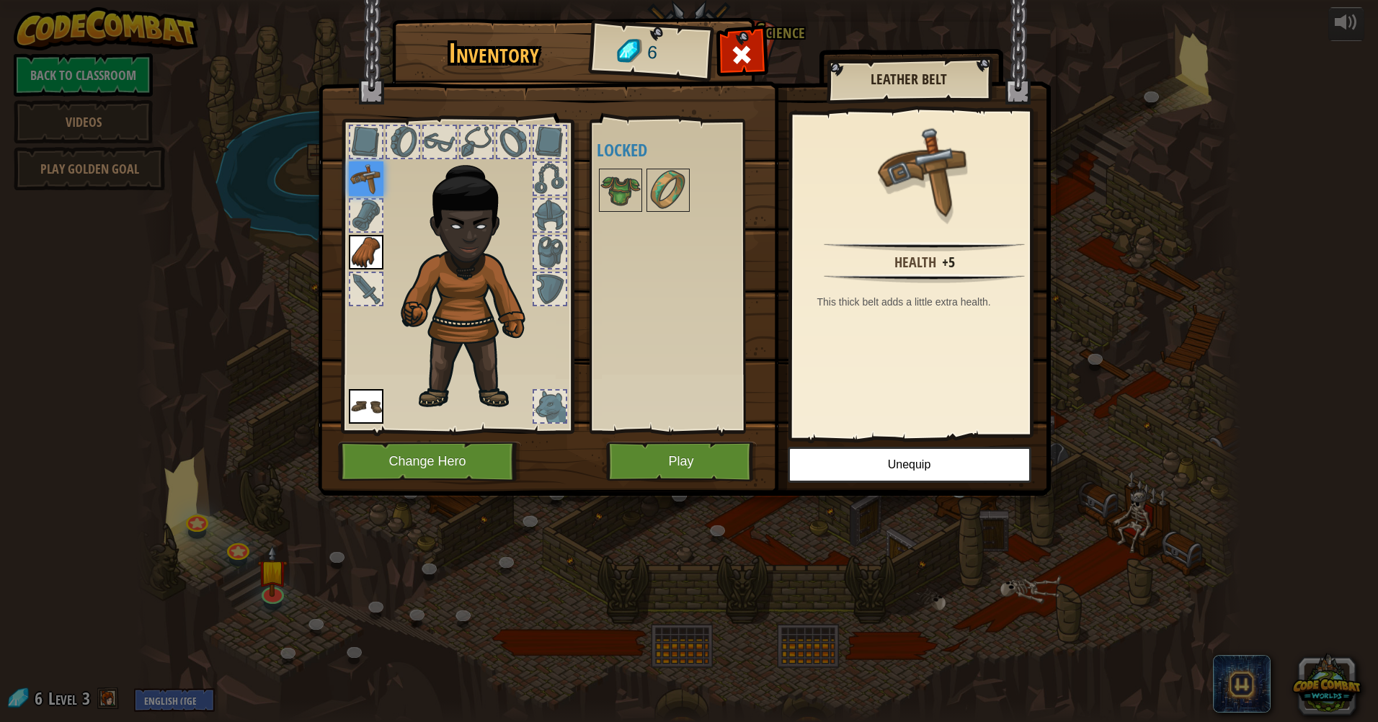
click at [364, 176] on img at bounding box center [366, 178] width 35 height 35
click at [414, 449] on button "Change Hero" at bounding box center [429, 462] width 183 height 40
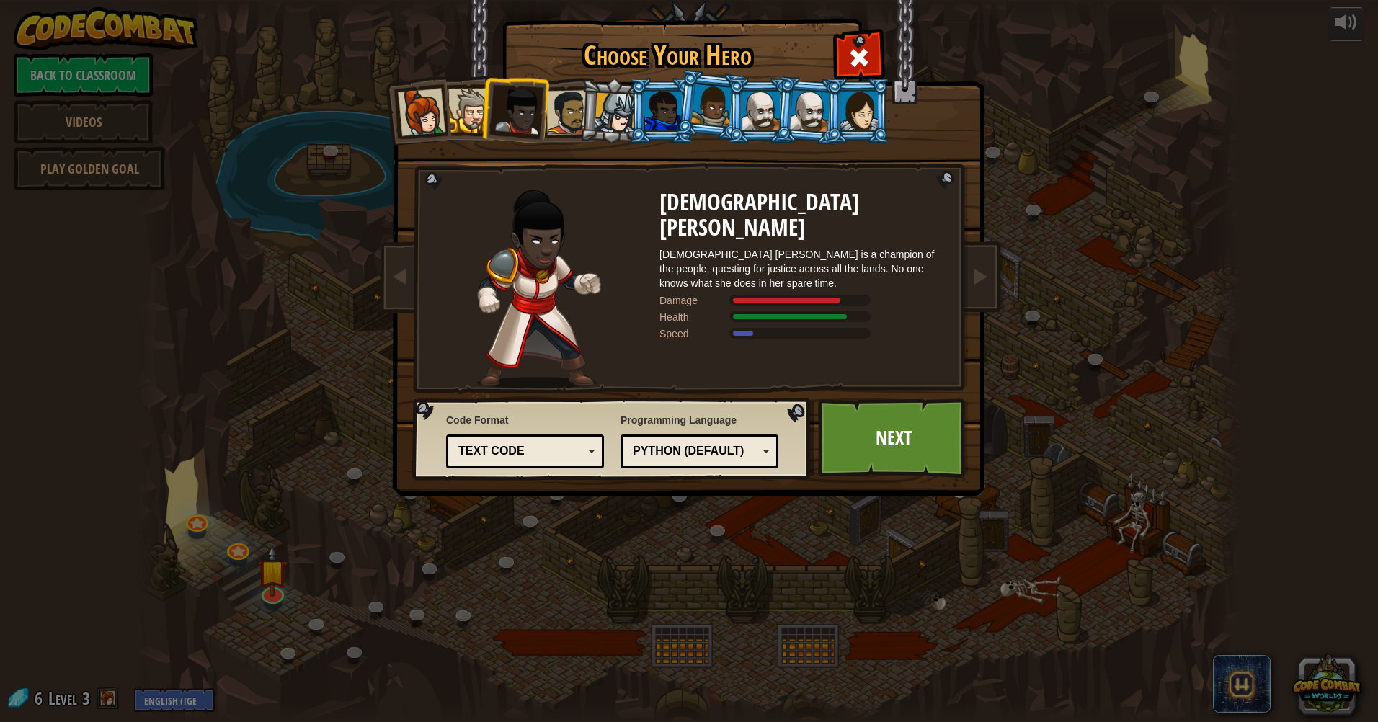
click at [408, 107] on div at bounding box center [422, 113] width 48 height 48
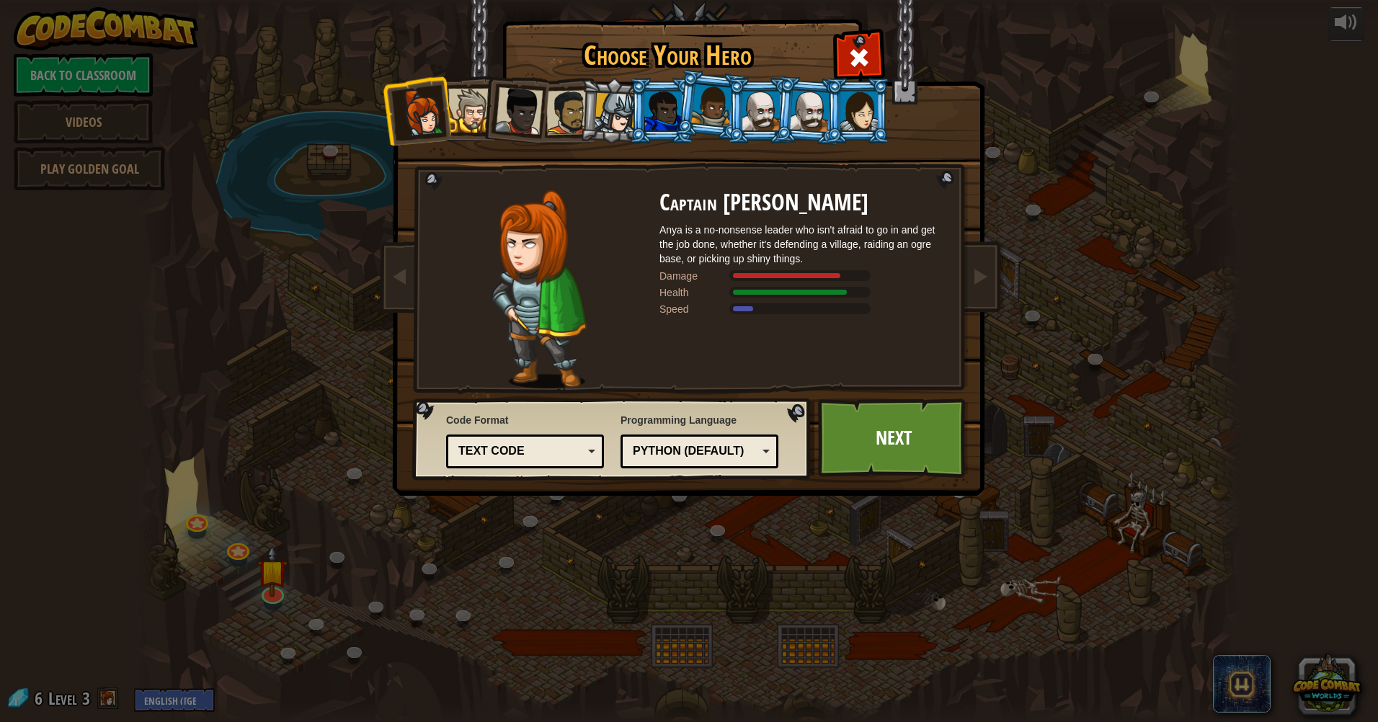
drag, startPoint x: 447, startPoint y: 118, endPoint x: 470, endPoint y: 136, distance: 28.7
click at [448, 78] on ol at bounding box center [689, 78] width 594 height 0
drag, startPoint x: 489, startPoint y: 115, endPoint x: 447, endPoint y: 103, distance: 44.2
click at [467, 78] on ol at bounding box center [689, 78] width 594 height 0
click at [468, 111] on div at bounding box center [470, 111] width 44 height 44
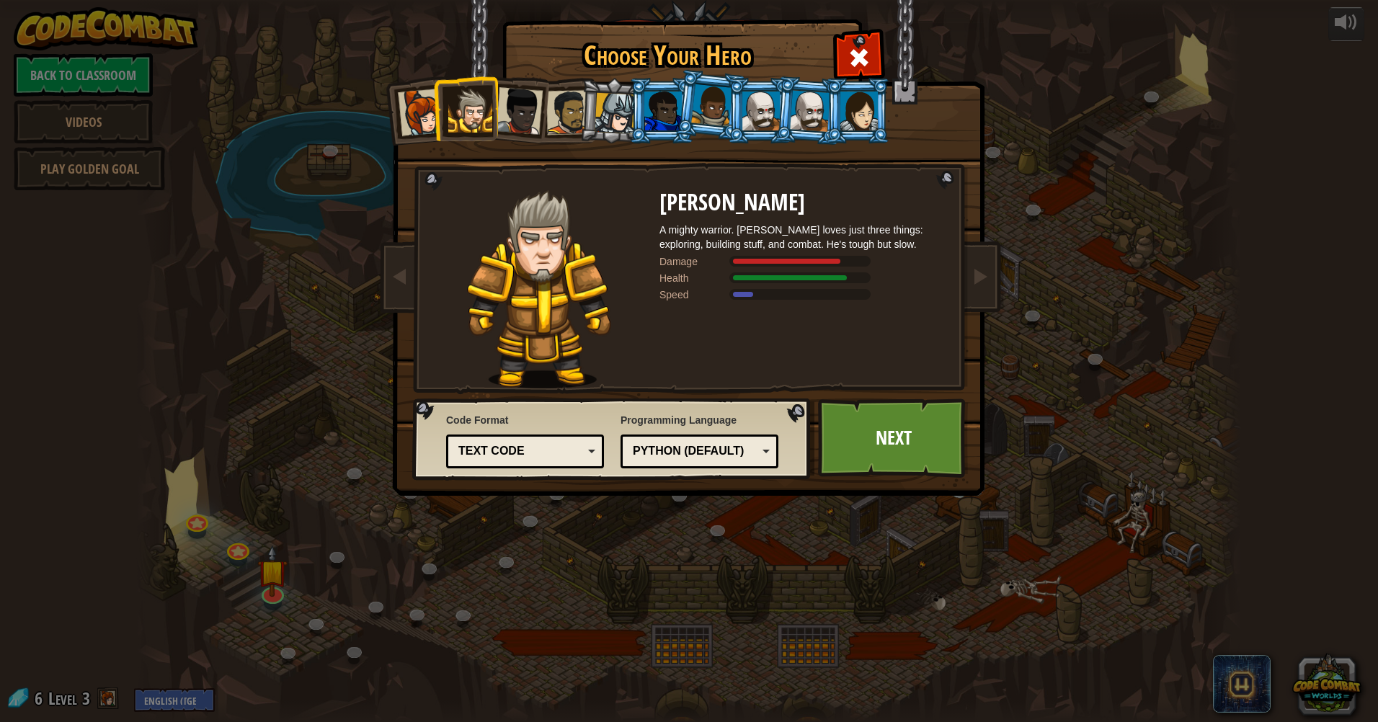
click at [583, 104] on li at bounding box center [613, 110] width 68 height 69
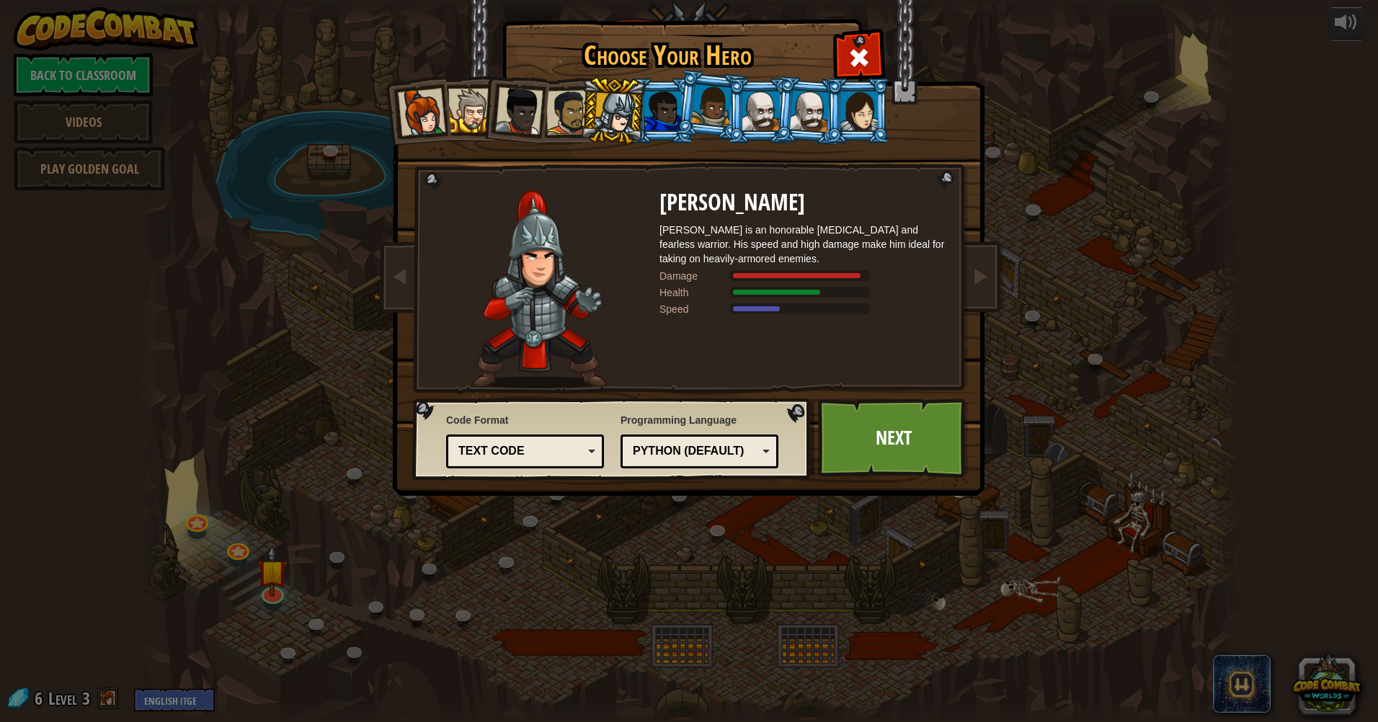
click at [553, 107] on div at bounding box center [568, 112] width 45 height 45
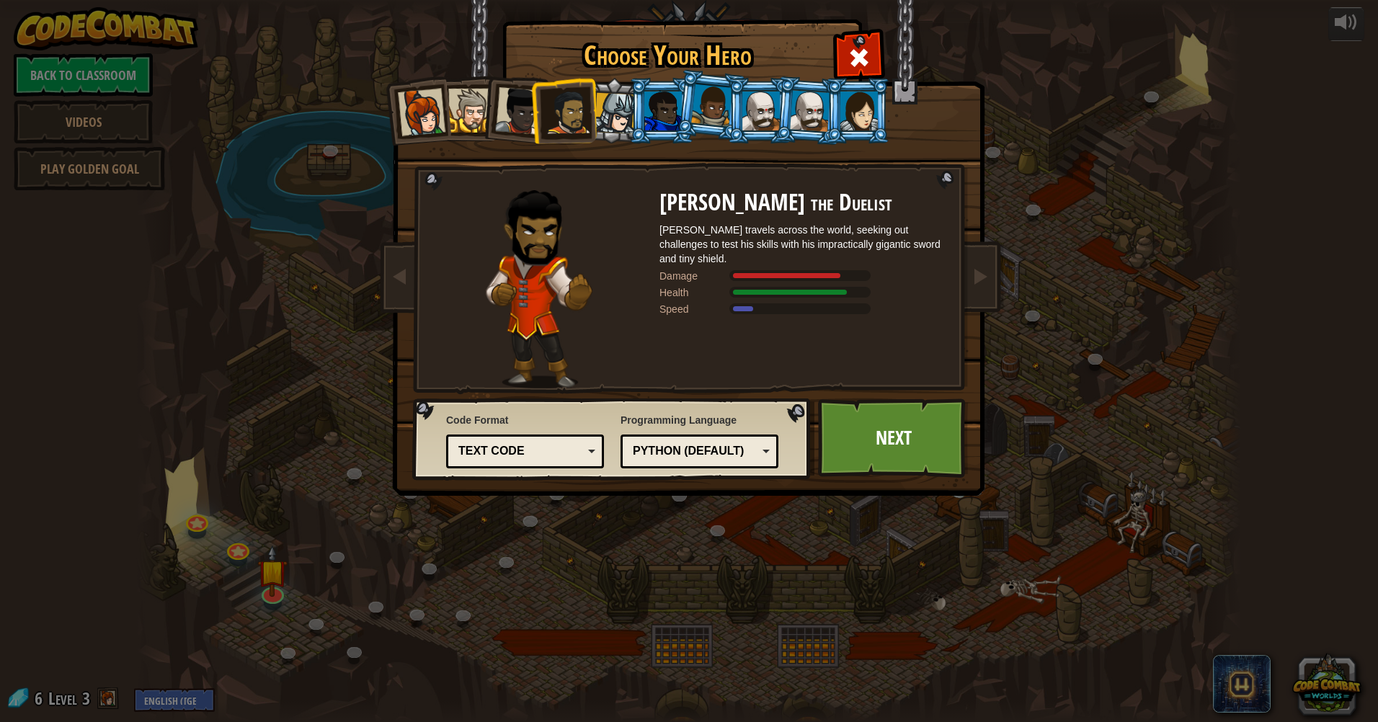
drag, startPoint x: 532, startPoint y: 94, endPoint x: 530, endPoint y: 102, distance: 8.4
click at [530, 78] on ol at bounding box center [689, 78] width 594 height 0
click at [530, 102] on div at bounding box center [519, 111] width 48 height 48
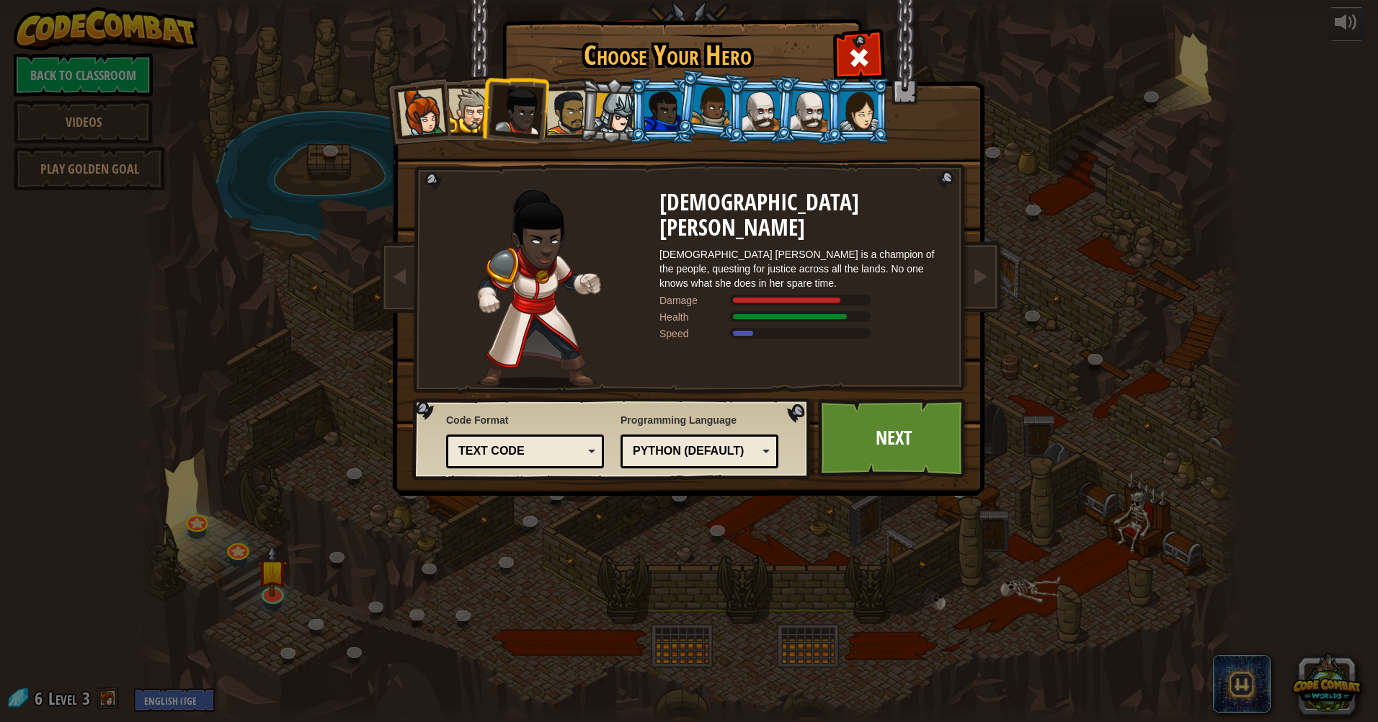
click at [412, 114] on div at bounding box center [422, 113] width 48 height 48
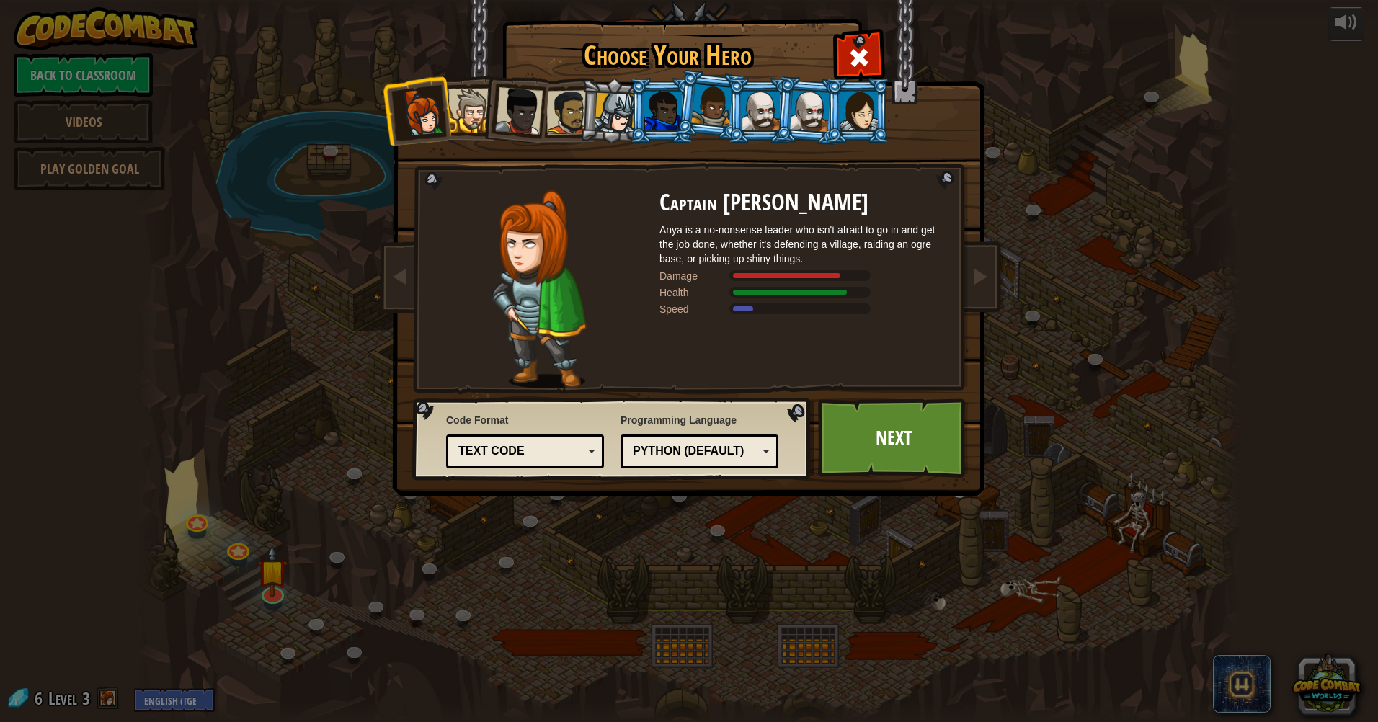
click at [855, 117] on div at bounding box center [858, 111] width 37 height 39
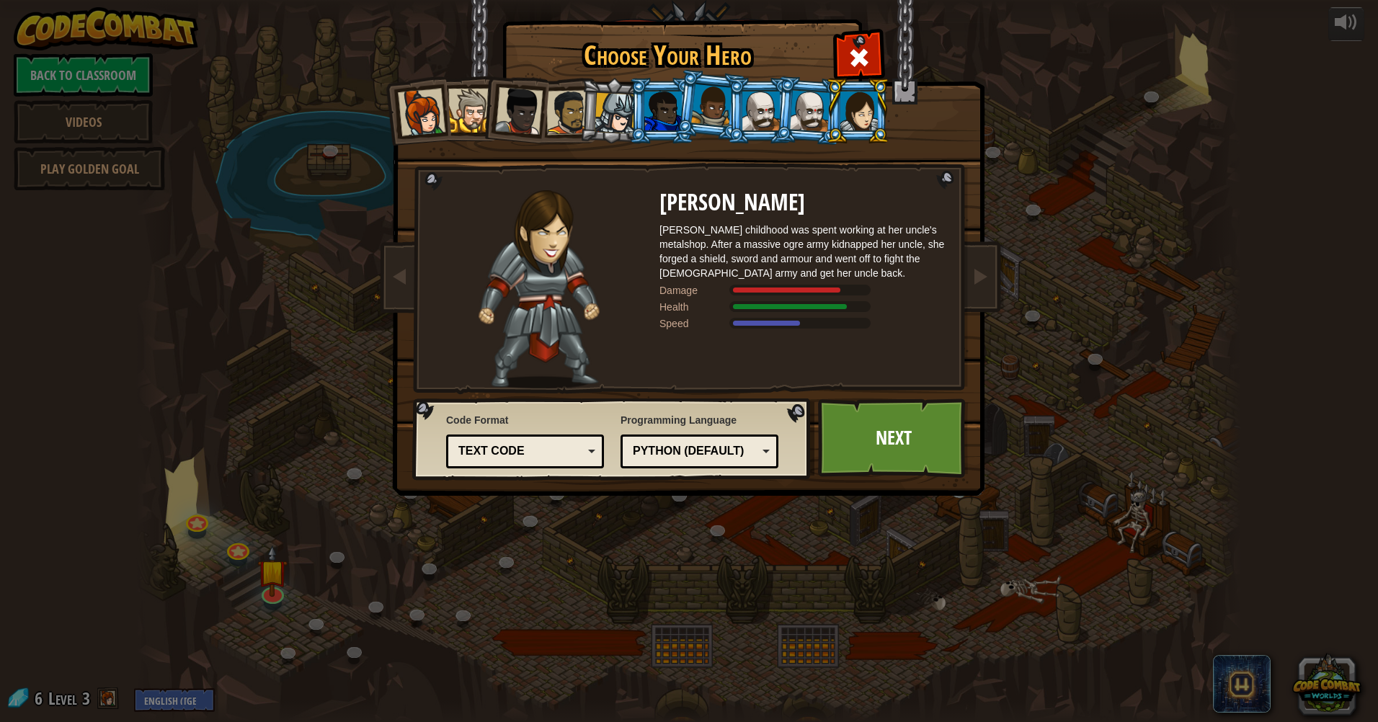
click at [694, 117] on div at bounding box center [711, 105] width 41 height 43
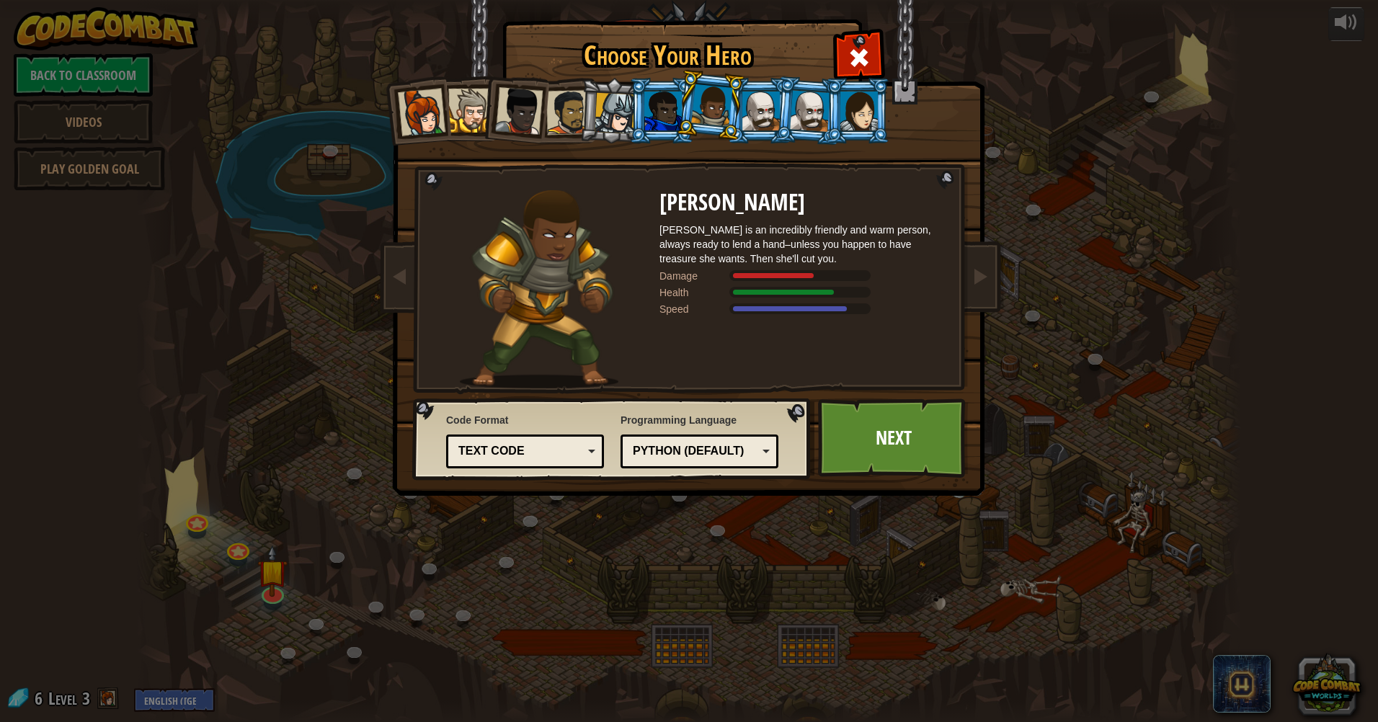
click at [612, 106] on div at bounding box center [614, 113] width 41 height 41
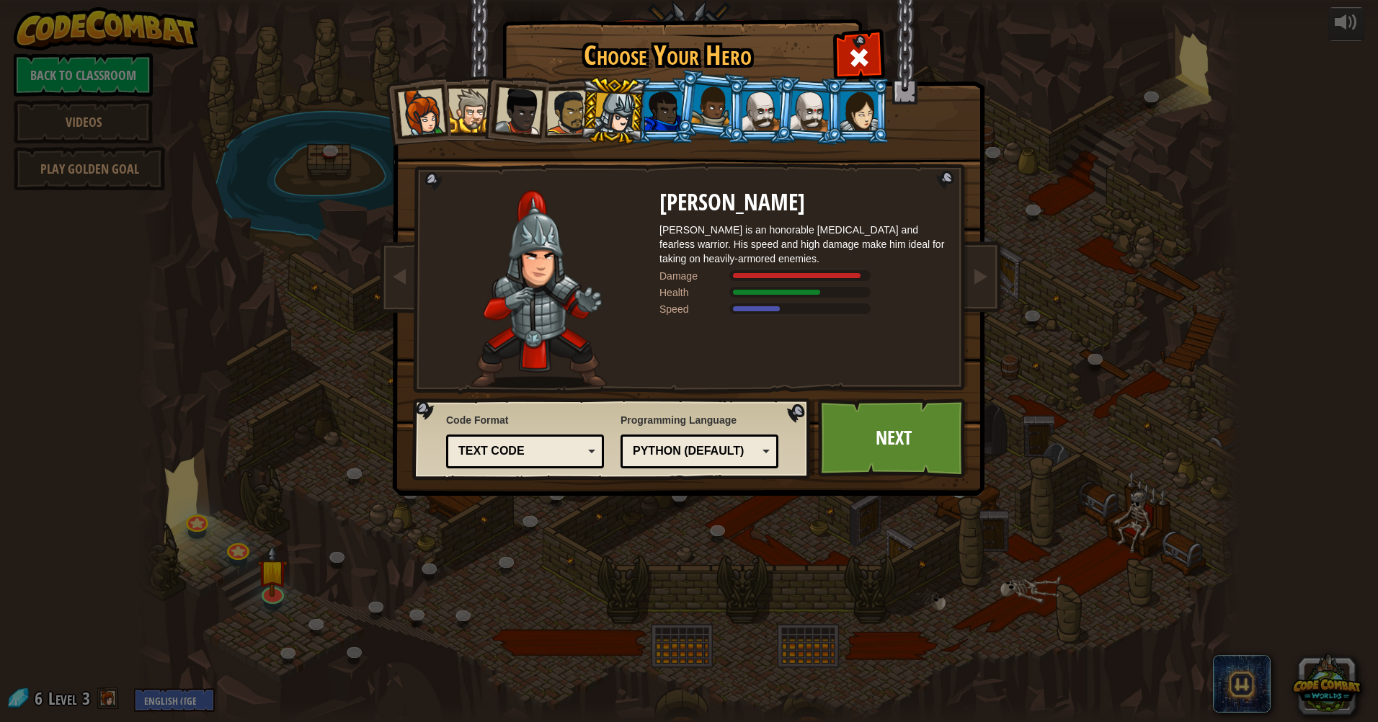
click at [847, 109] on div at bounding box center [858, 111] width 37 height 39
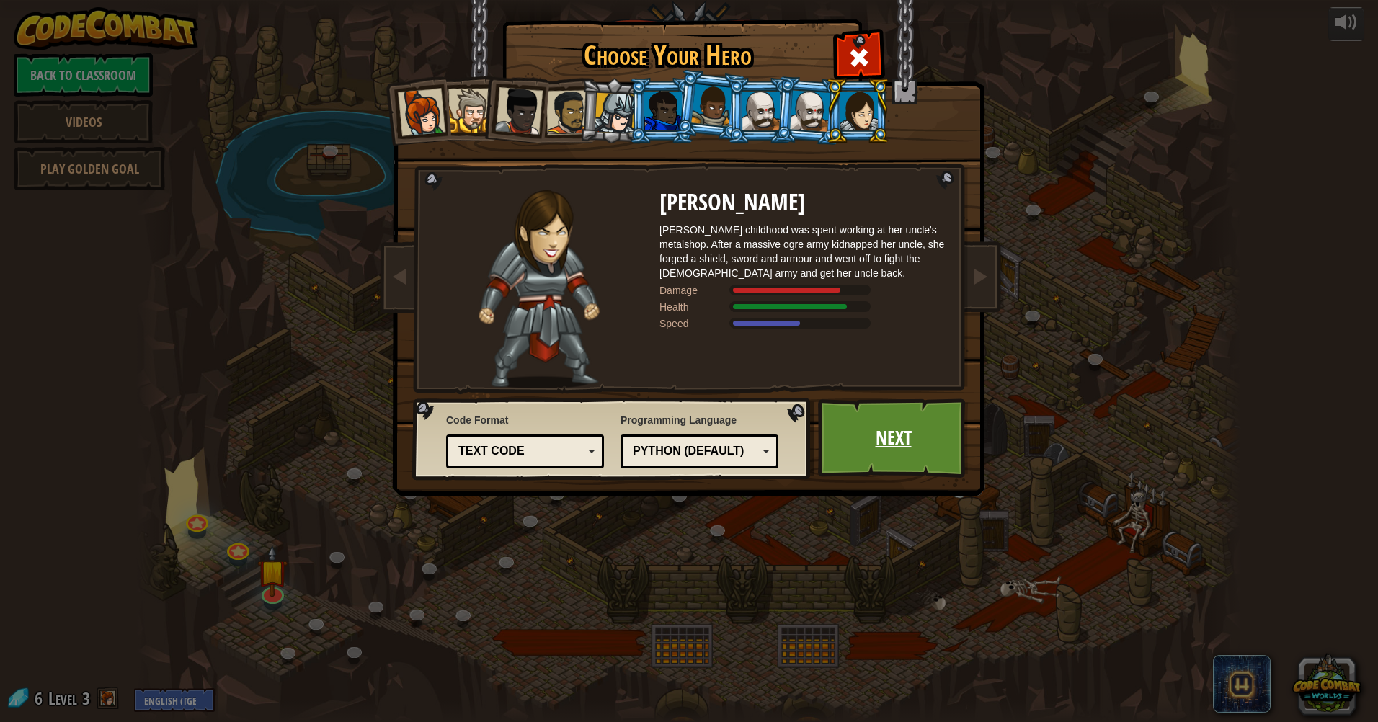
click at [902, 442] on link "Next" at bounding box center [893, 437] width 151 height 79
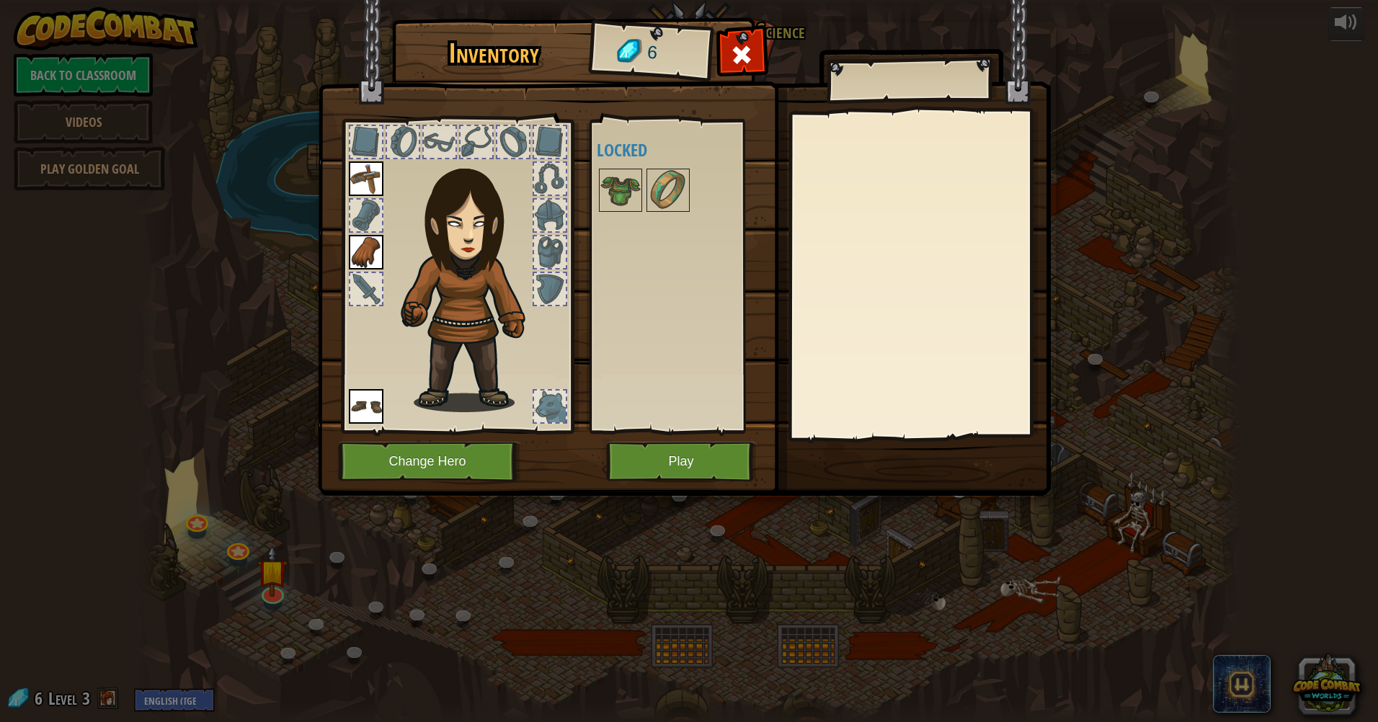
click at [646, 440] on img at bounding box center [684, 234] width 733 height 523
click at [664, 470] on button "Play" at bounding box center [681, 462] width 151 height 40
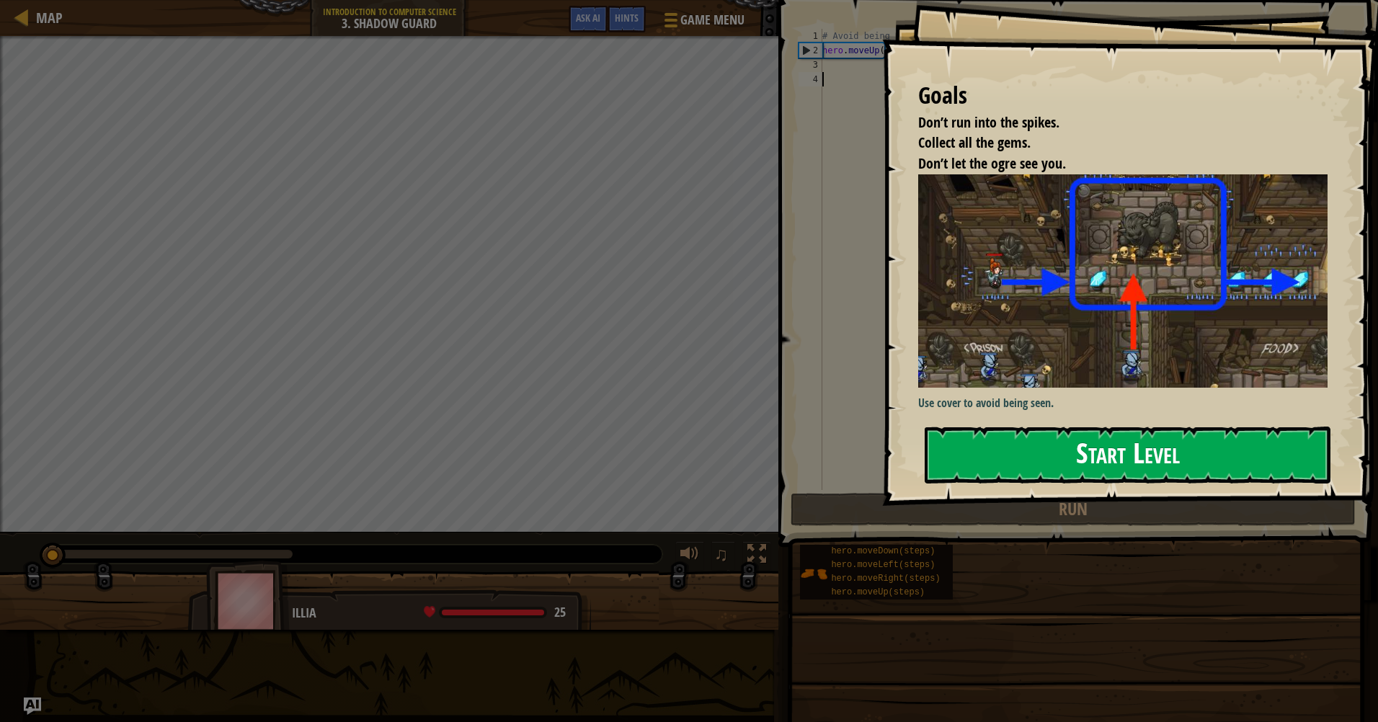
click at [1165, 464] on button "Start Level" at bounding box center [1127, 455] width 406 height 57
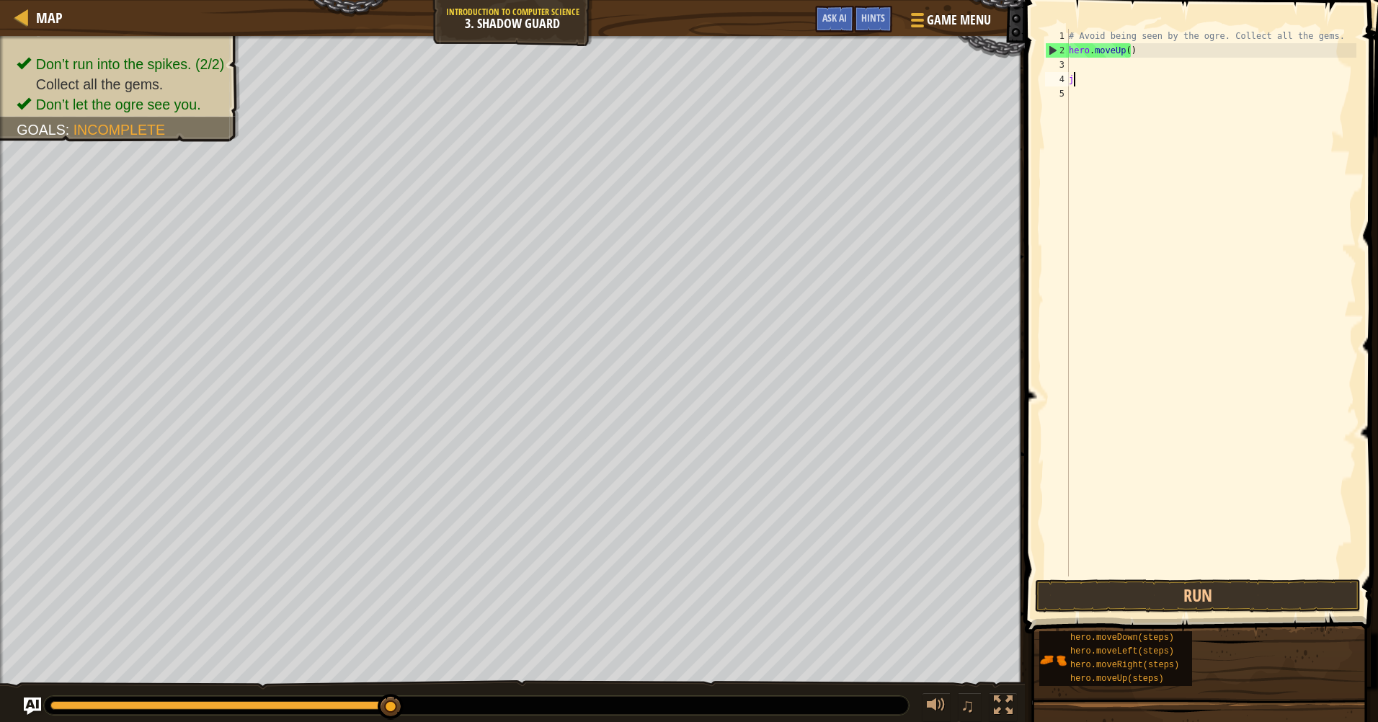
scroll to position [6, 0]
type textarea "j"
type textarea "hero.moveUp()"
type textarea "\"
type textarea "hero.moveUp()"
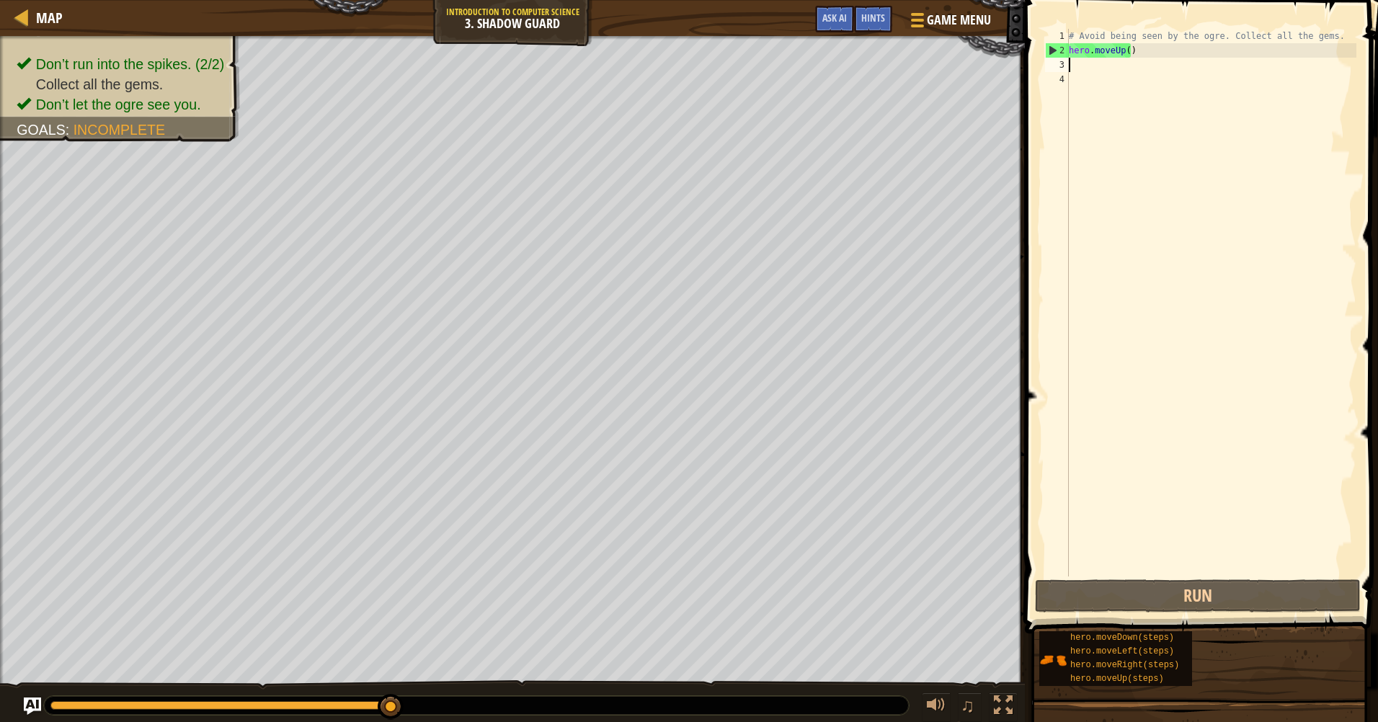
type textarea "h"
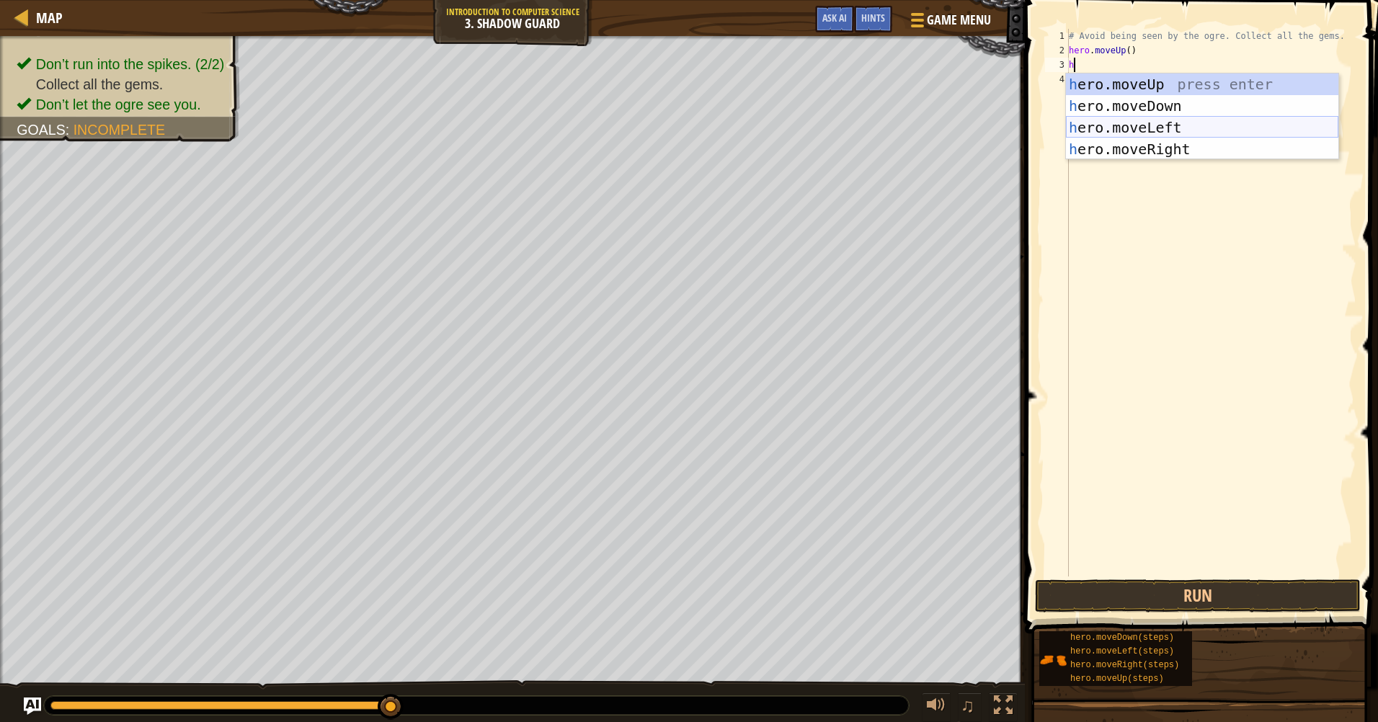
click at [1143, 128] on div "h ero.moveUp press enter h ero.moveDown press enter h ero.moveLeft press enter …" at bounding box center [1202, 138] width 272 height 130
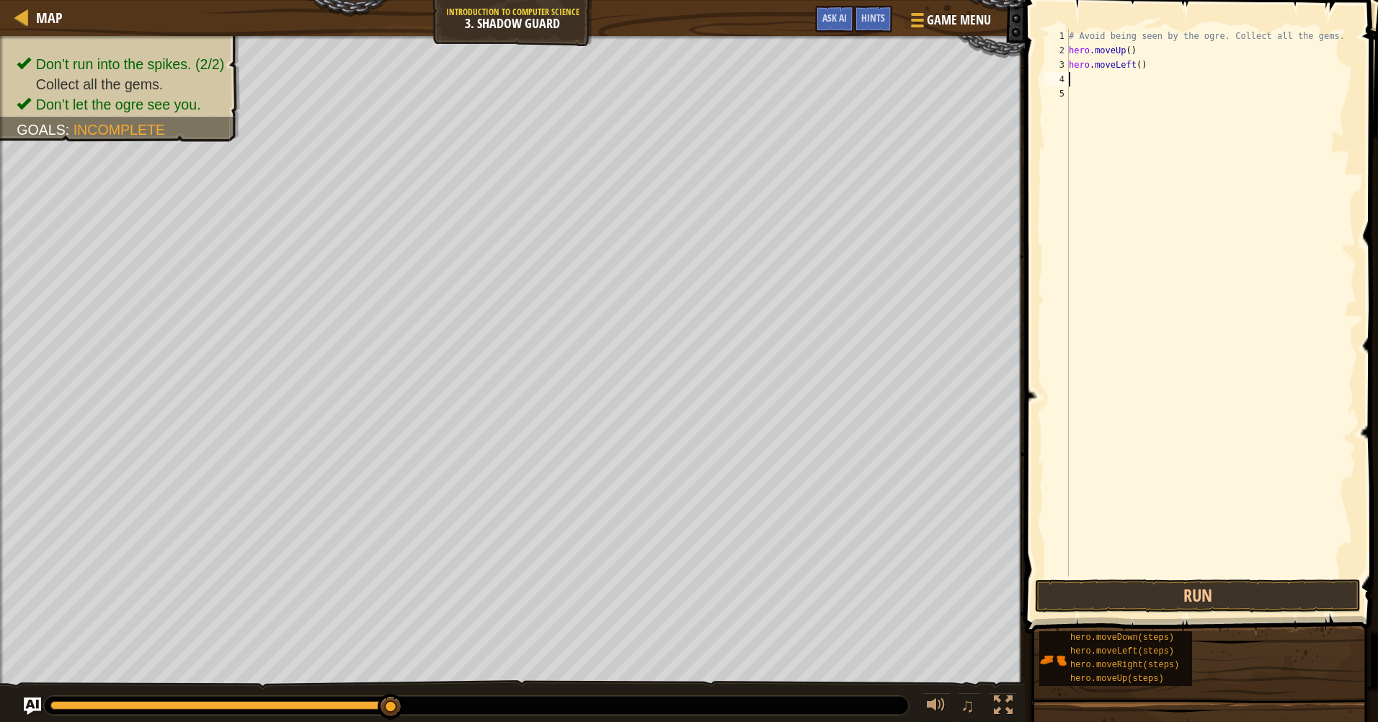
type textarea "h"
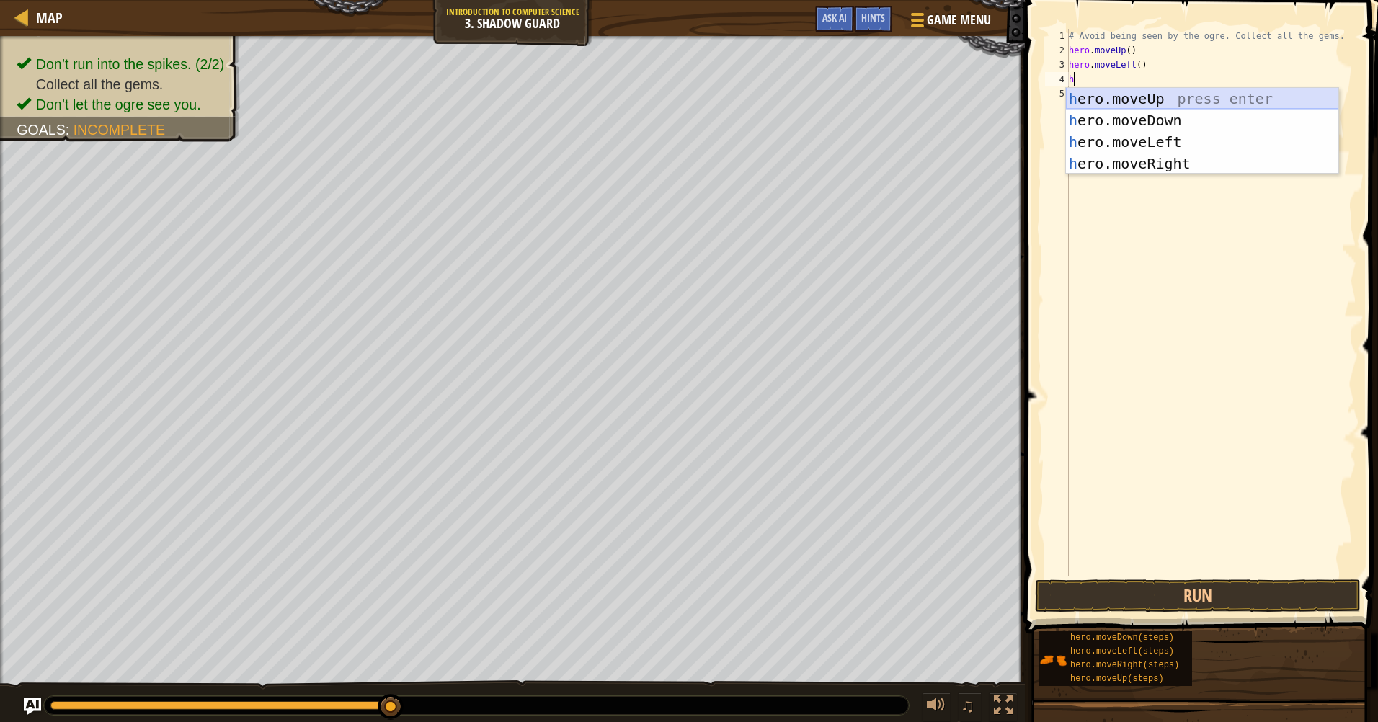
click at [1153, 96] on div "h ero.moveUp press enter h ero.moveDown press enter h ero.moveLeft press enter …" at bounding box center [1202, 153] width 272 height 130
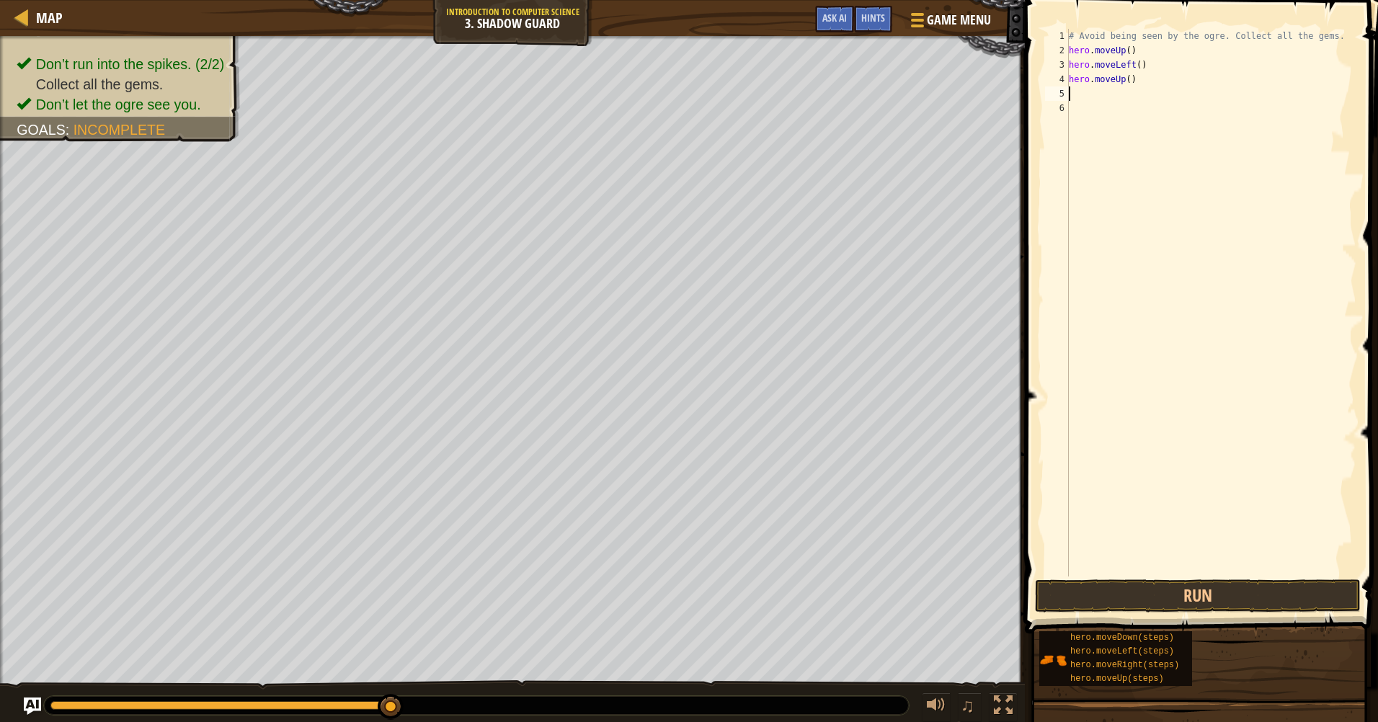
type textarea "h"
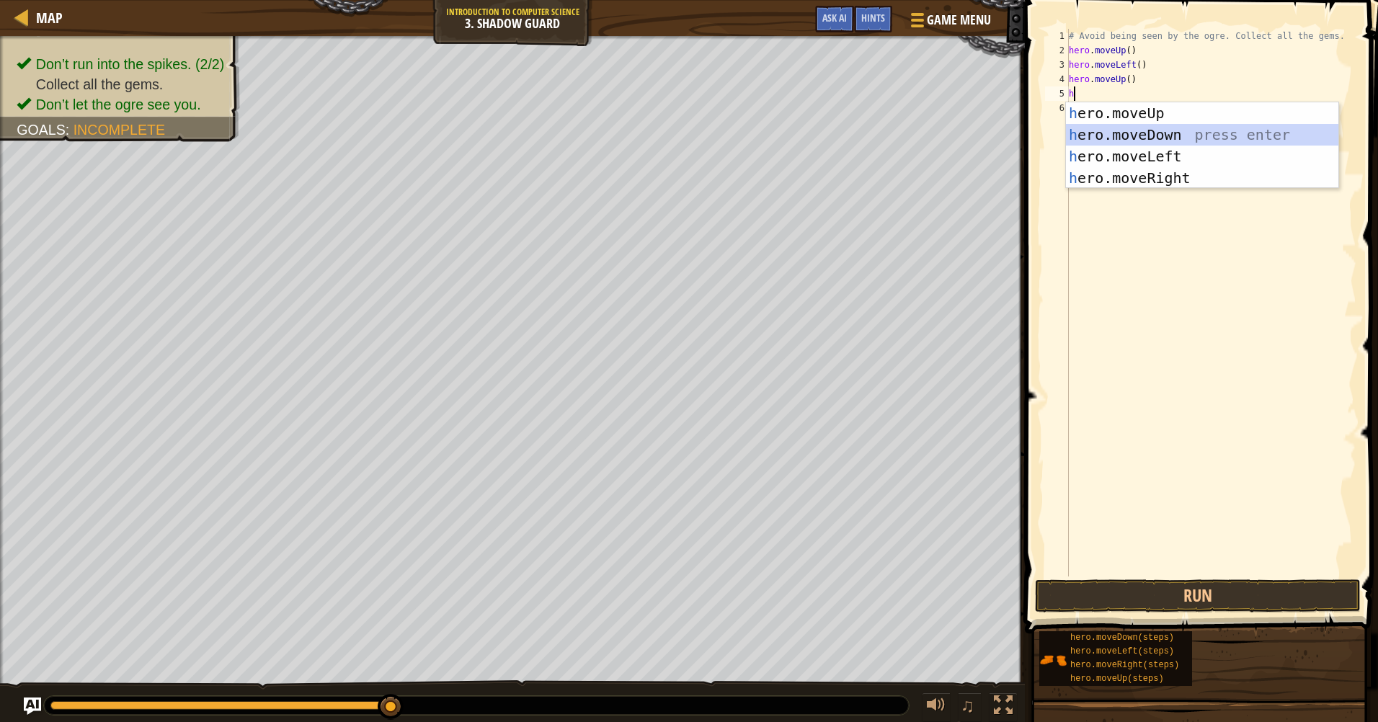
click at [1108, 126] on div "h ero.moveUp press enter h ero.moveDown press enter h ero.moveLeft press enter …" at bounding box center [1202, 167] width 272 height 130
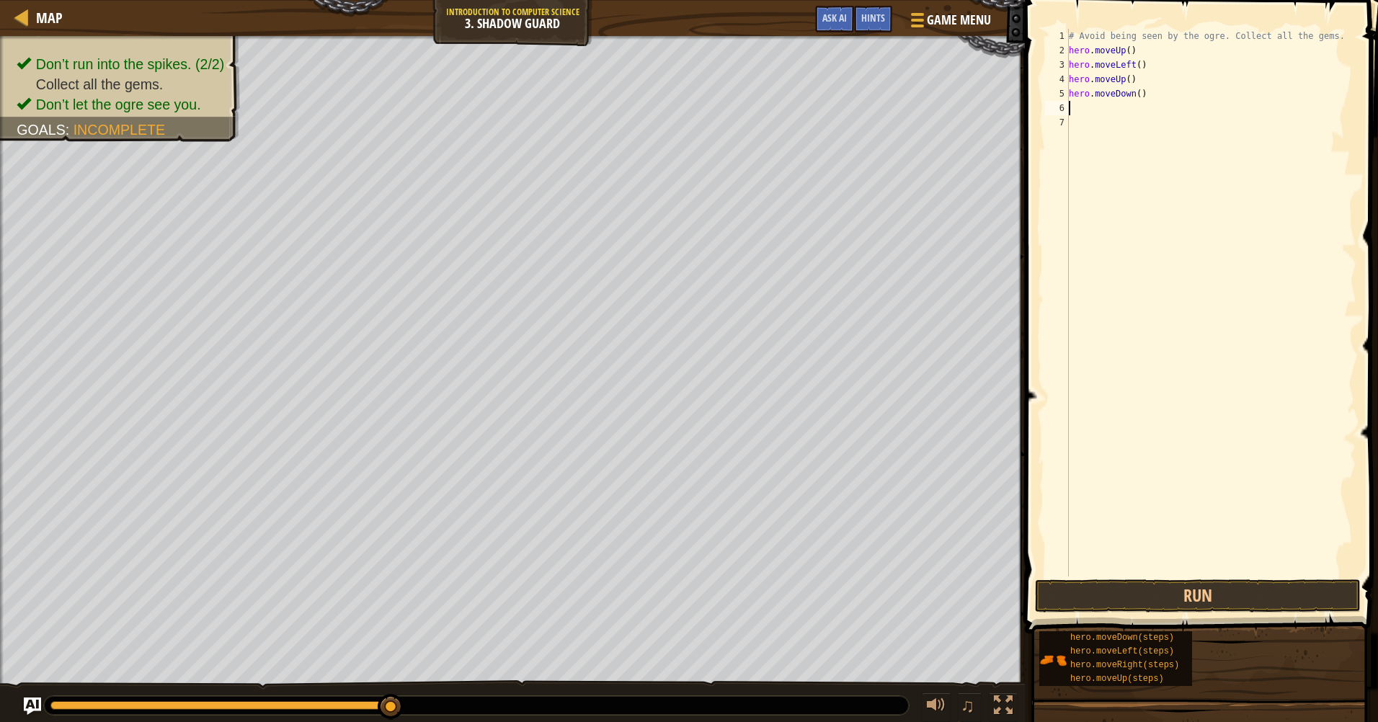
type textarea "h"
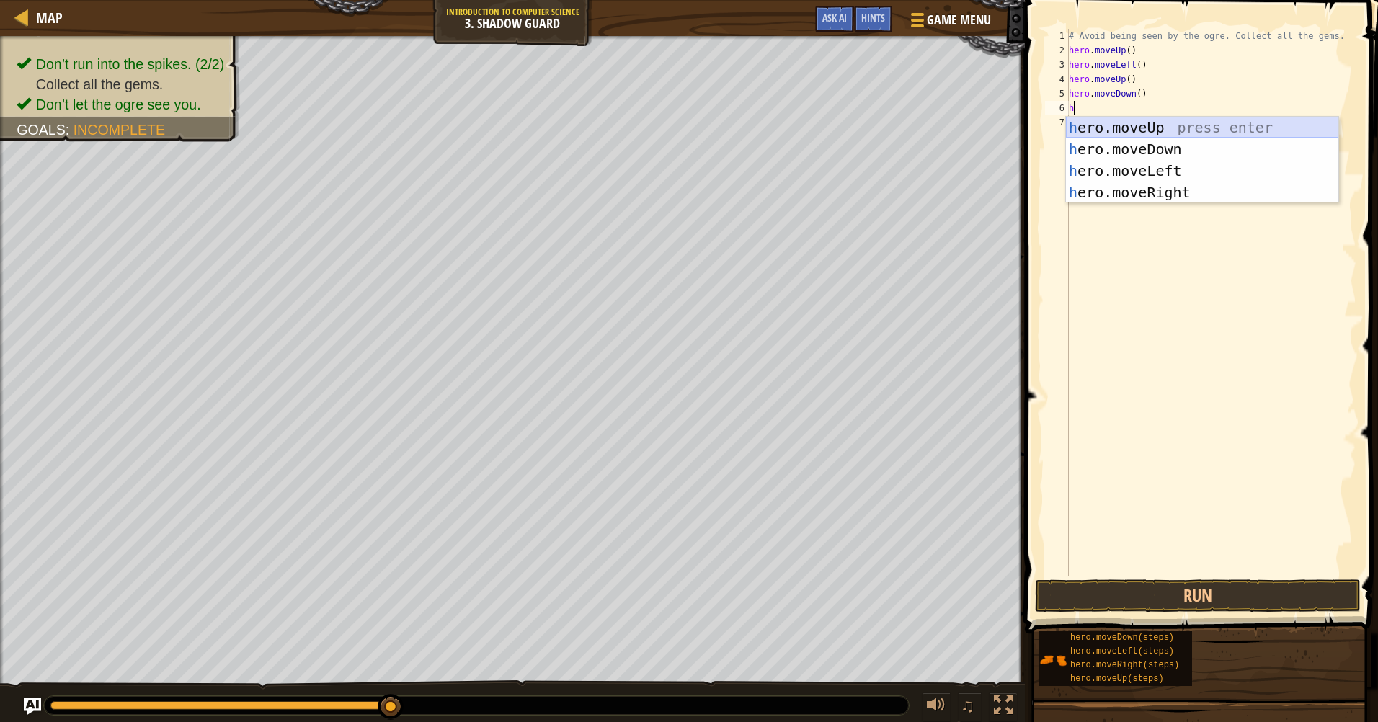
click at [1110, 125] on div "h ero.moveUp press enter h ero.moveDown press enter h ero.moveLeft press enter …" at bounding box center [1202, 182] width 272 height 130
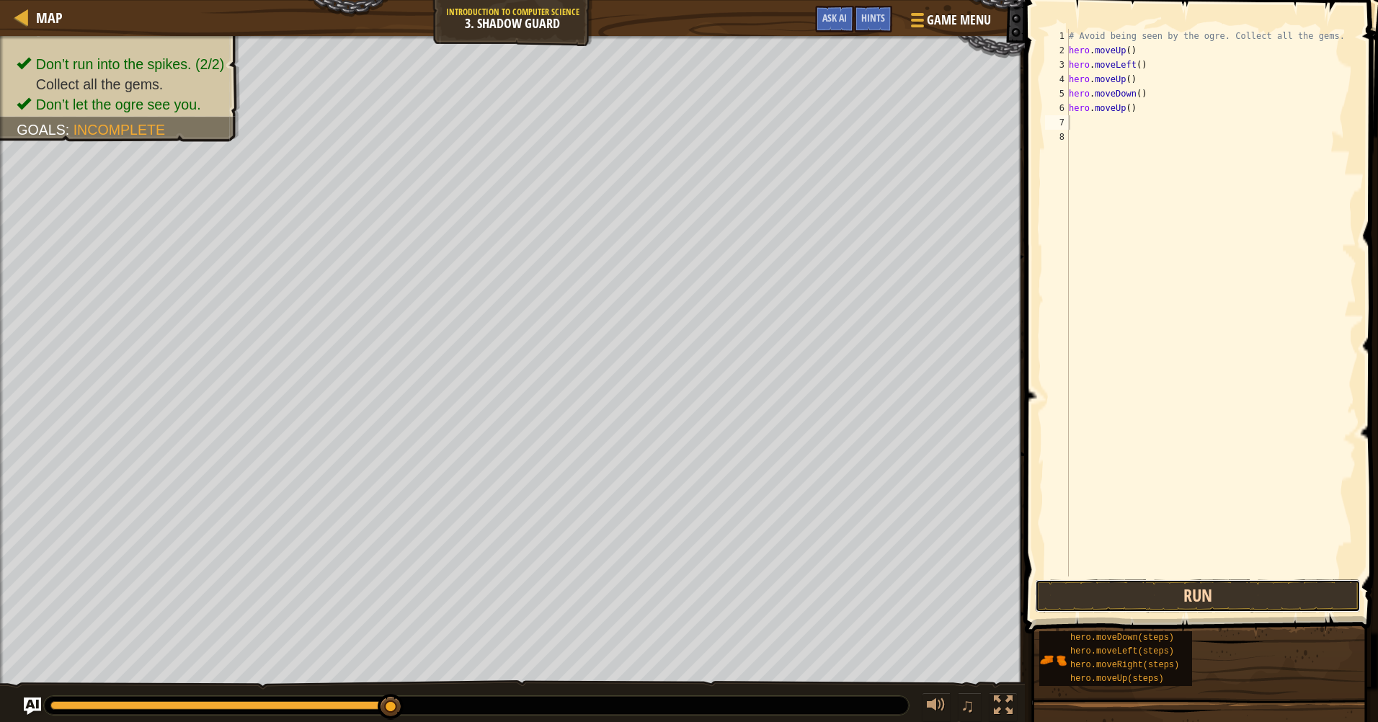
click at [1241, 591] on button "Run" at bounding box center [1198, 595] width 326 height 33
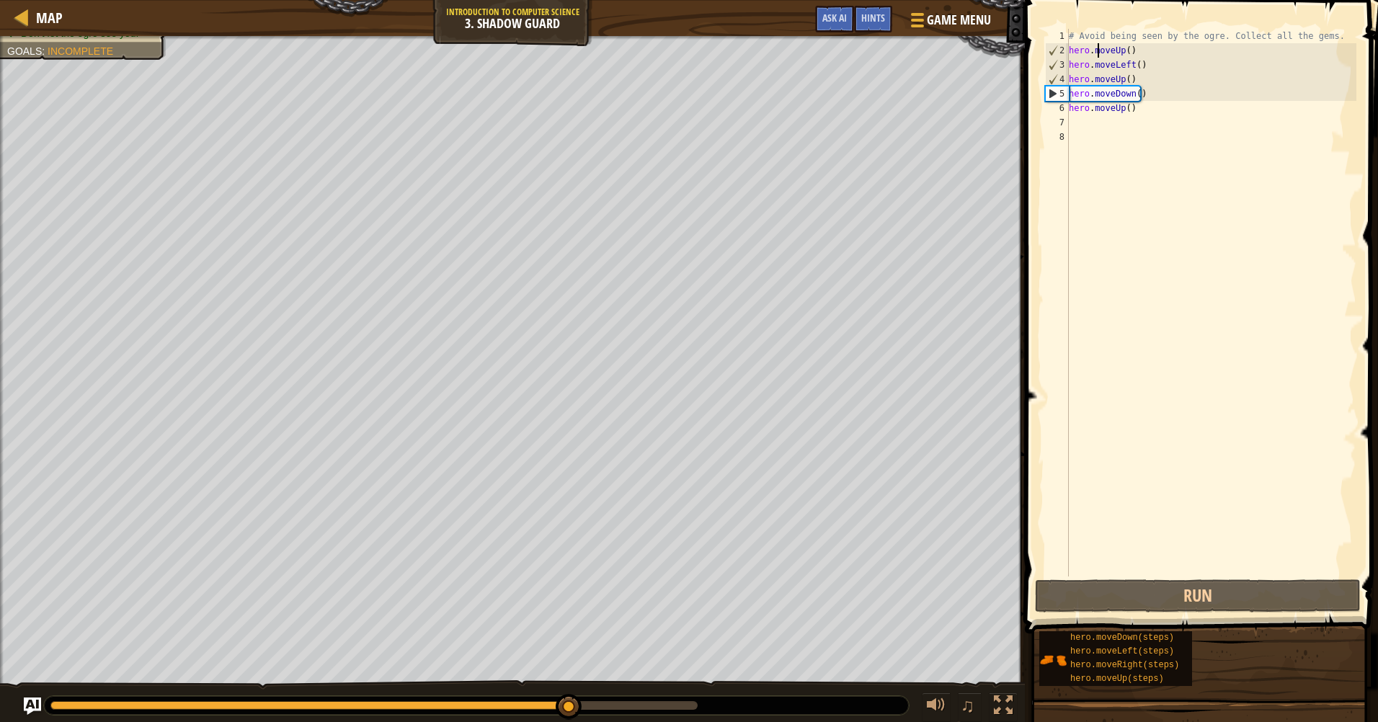
click at [1097, 45] on div "# Avoid being seen by the ogre. Collect all the gems. hero . moveUp ( ) hero . …" at bounding box center [1211, 317] width 290 height 576
click at [1098, 30] on div "# Avoid being seen by the ogre. Collect all the gems. hero . moveUp ( ) hero . …" at bounding box center [1211, 317] width 290 height 576
click at [1056, 45] on div "2" at bounding box center [1056, 50] width 23 height 14
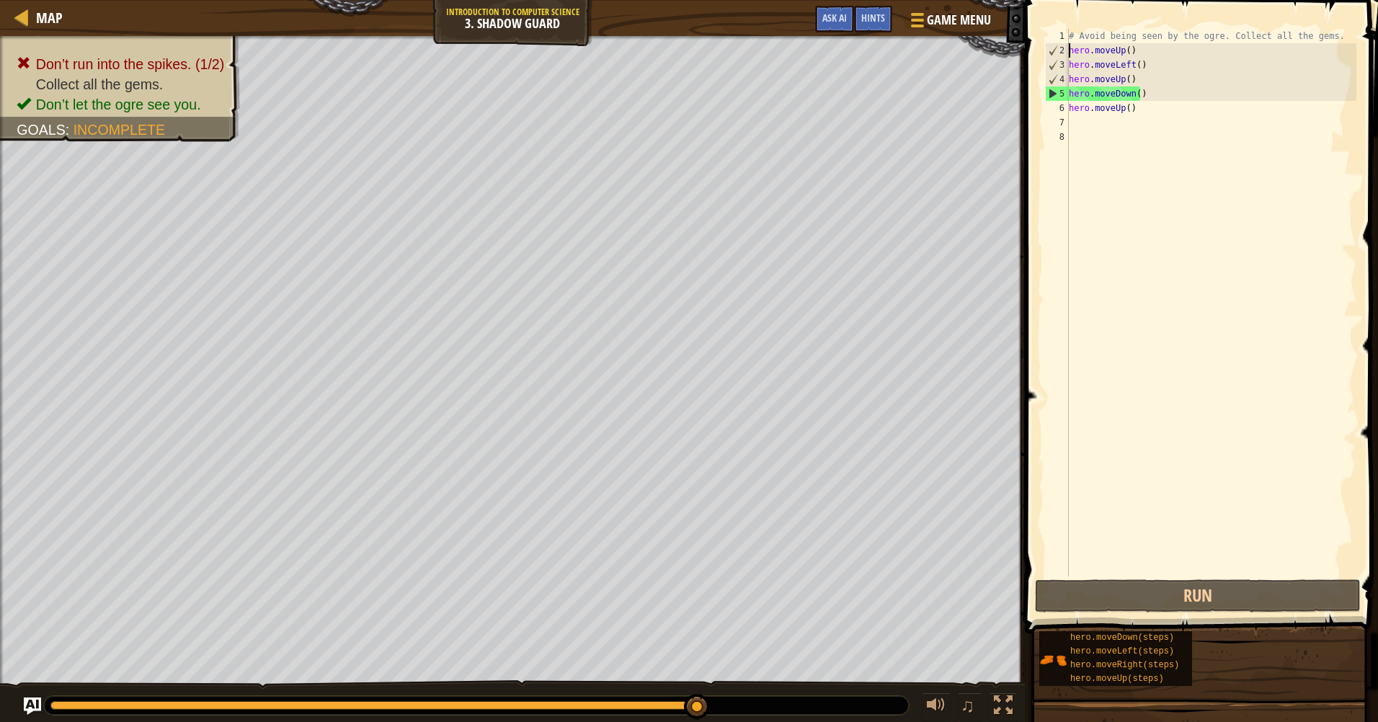
click at [1056, 45] on div "2" at bounding box center [1056, 50] width 23 height 14
drag, startPoint x: 1191, startPoint y: 579, endPoint x: 1210, endPoint y: 582, distance: 19.8
click at [1192, 578] on span at bounding box center [1202, 296] width 365 height 676
click at [1210, 583] on button "Run" at bounding box center [1198, 595] width 326 height 33
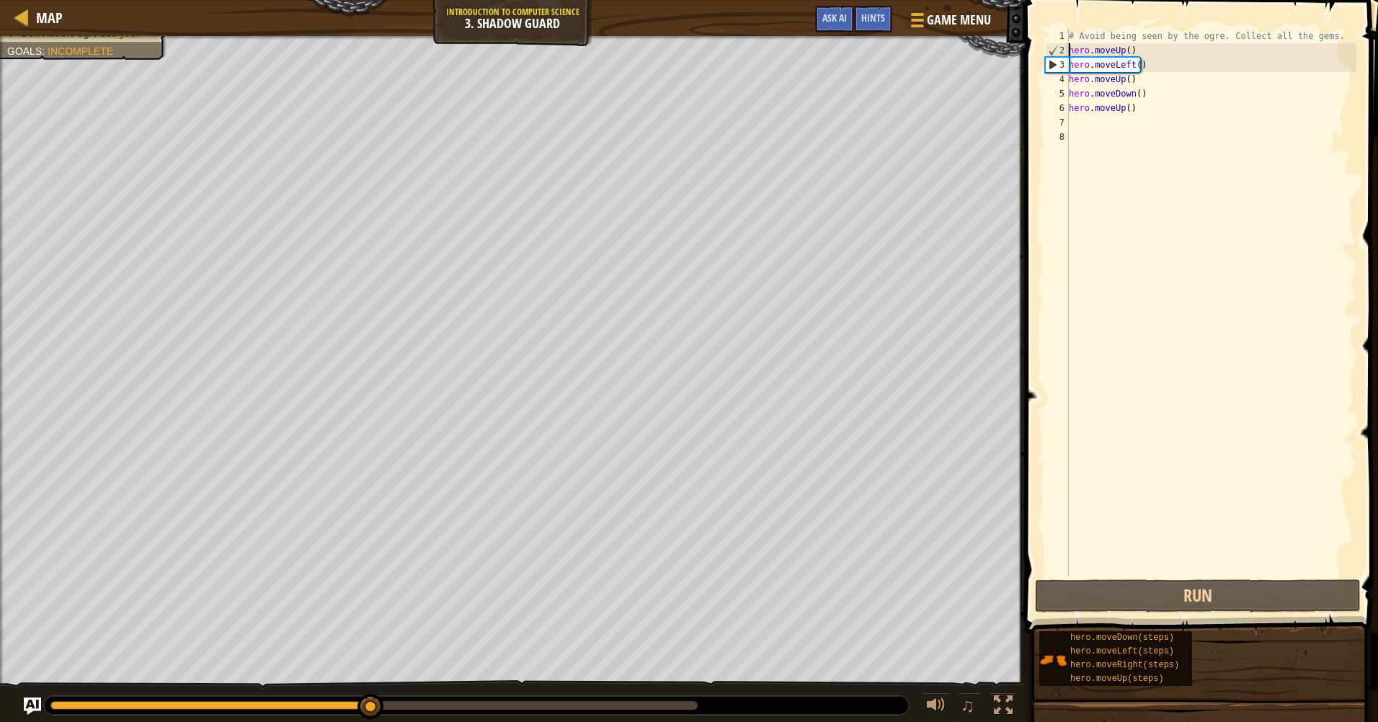
click at [1125, 45] on div "# Avoid being seen by the ogre. Collect all the gems. hero . moveUp ( ) hero . …" at bounding box center [1211, 317] width 290 height 576
click at [1116, 48] on div "# Avoid being seen by the ogre. Collect all the gems. hero . moveUp ( ) hero . …" at bounding box center [1211, 317] width 290 height 576
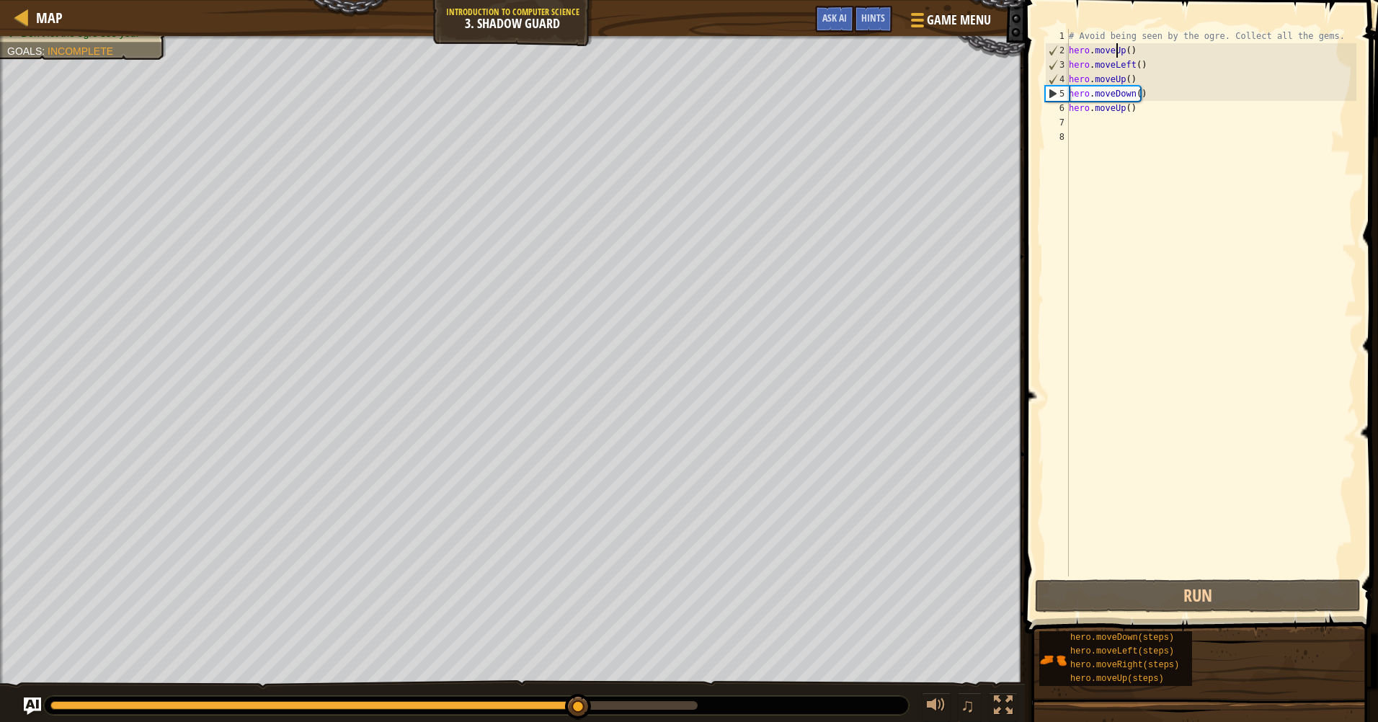
click at [1118, 48] on div "# Avoid being seen by the ogre. Collect all the gems. hero . moveUp ( ) hero . …" at bounding box center [1211, 317] width 290 height 576
click at [1120, 50] on div "# Avoid being seen by the ogre. Collect all the gems. hero . moveUp ( ) hero . …" at bounding box center [1211, 317] width 290 height 576
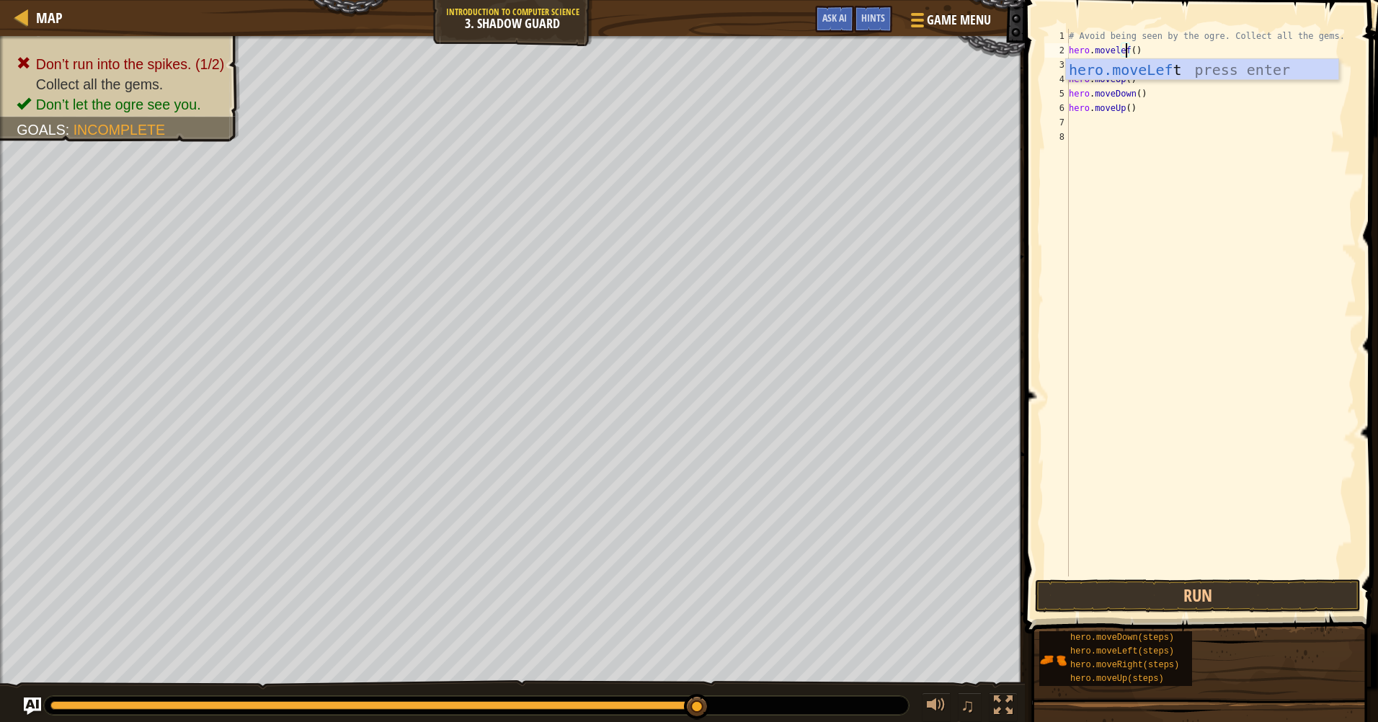
scroll to position [6, 5]
click at [1161, 64] on div "hero.moveLeft press enter" at bounding box center [1202, 91] width 272 height 65
click at [1164, 597] on button "Run" at bounding box center [1198, 595] width 326 height 33
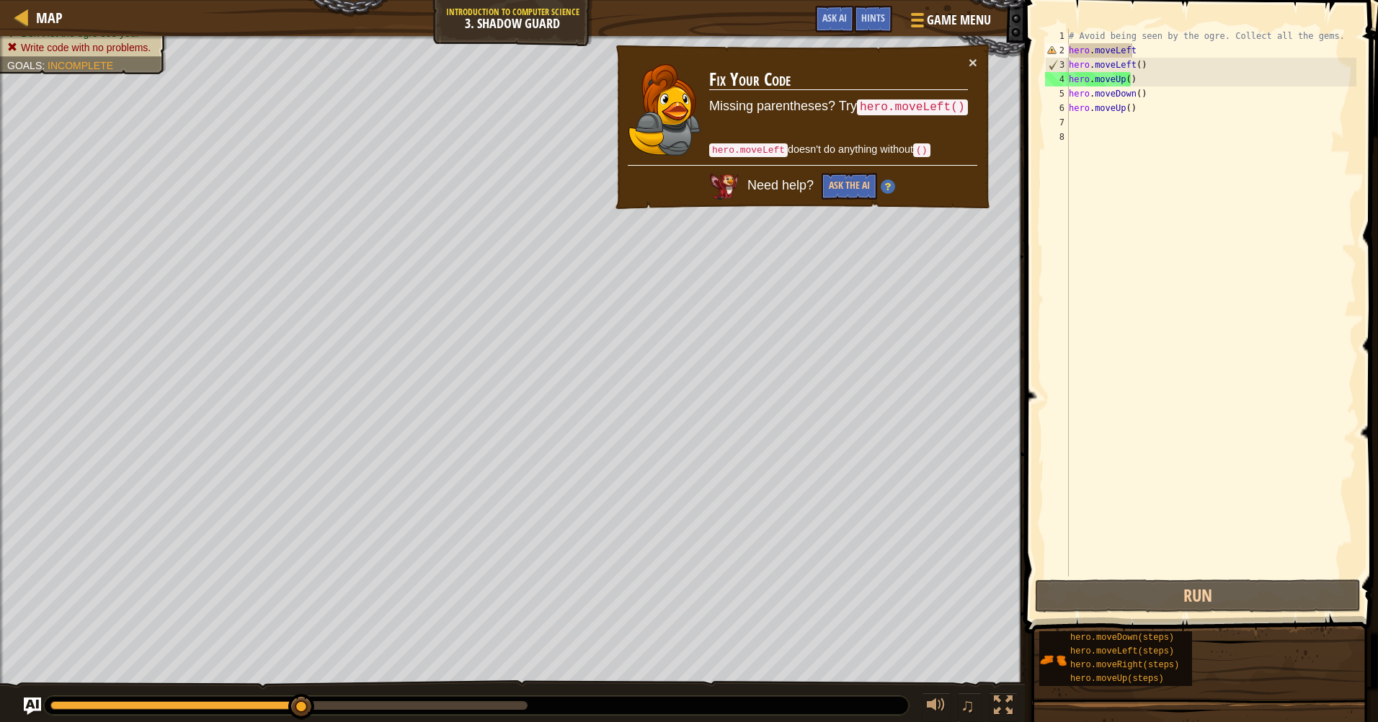
click at [919, 146] on code "()" at bounding box center [921, 150] width 17 height 14
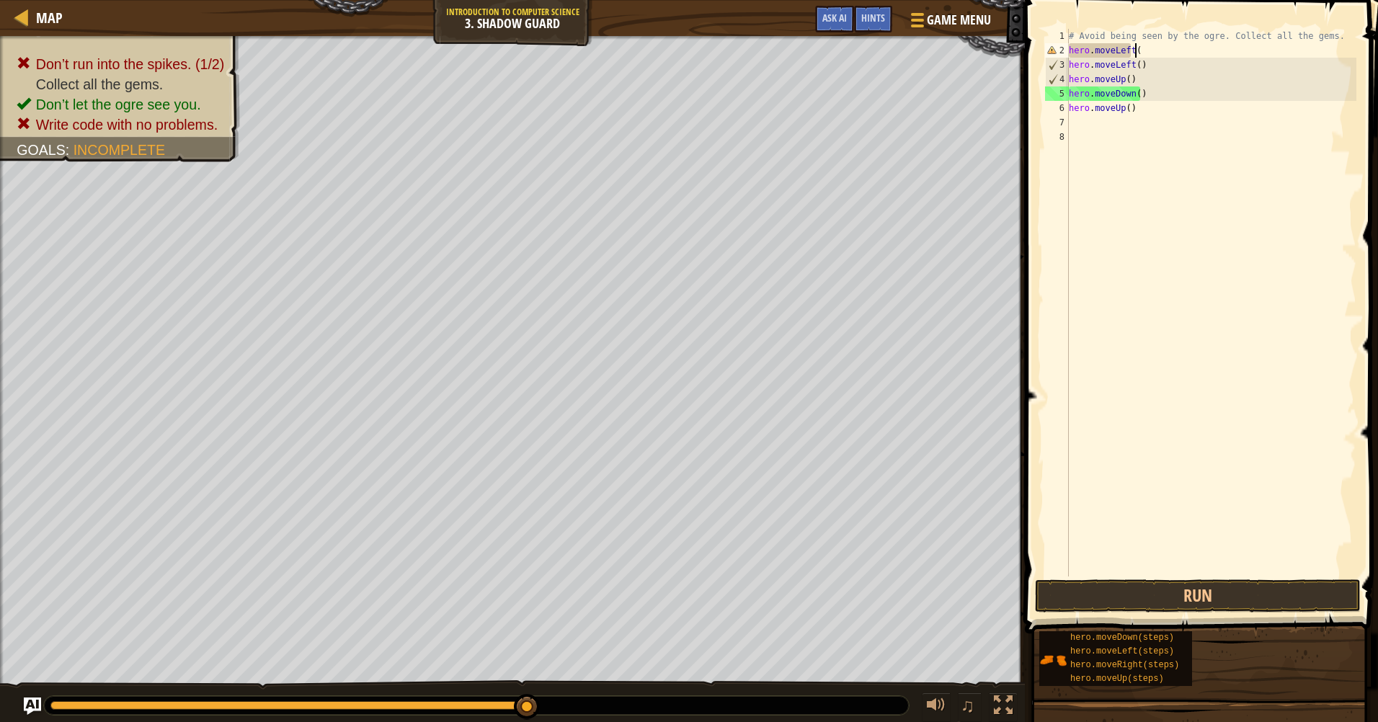
scroll to position [6, 5]
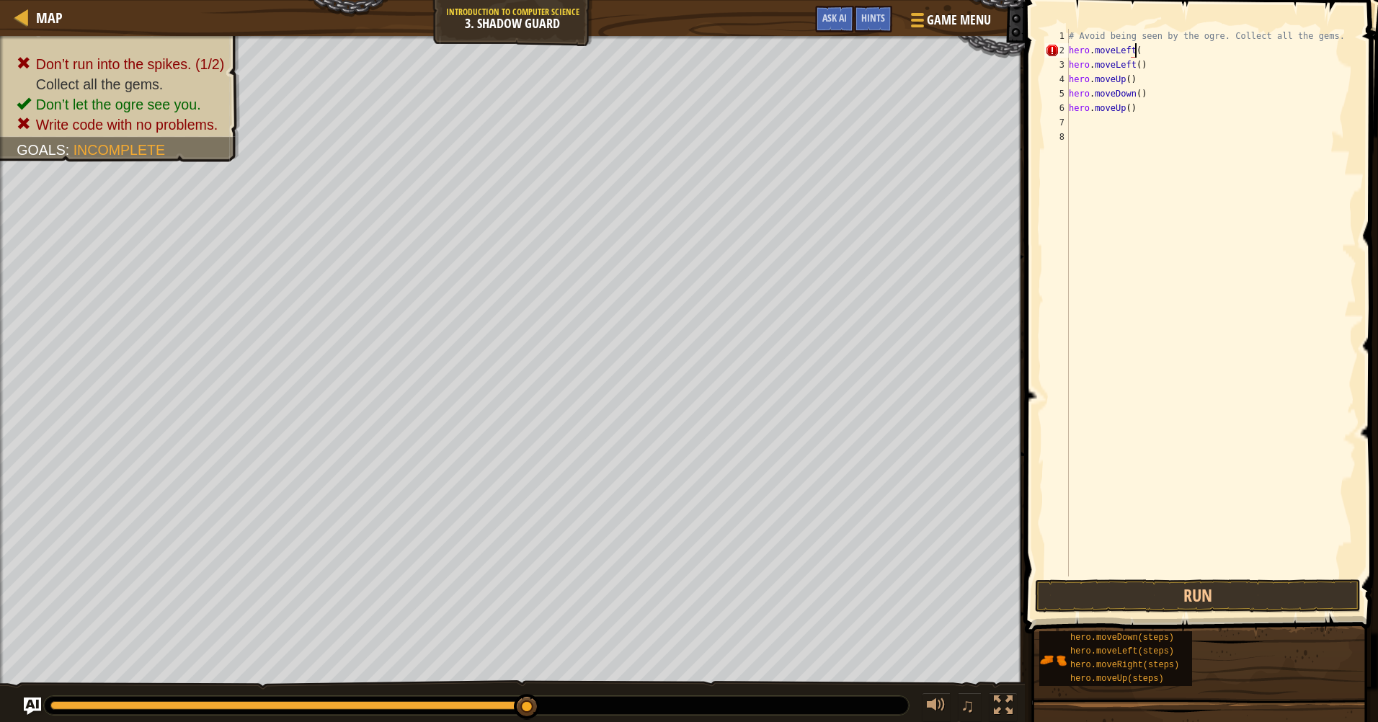
type textarea "hero.moveLeft()"
drag, startPoint x: 1148, startPoint y: 576, endPoint x: 1148, endPoint y: 584, distance: 7.9
click at [1148, 584] on div "hero.moveLeft() 1 2 3 4 5 6 7 8 # Avoid being seen by the ogre. Collect all the…" at bounding box center [1198, 345] width 357 height 676
click at [1151, 596] on button "Run" at bounding box center [1198, 595] width 326 height 33
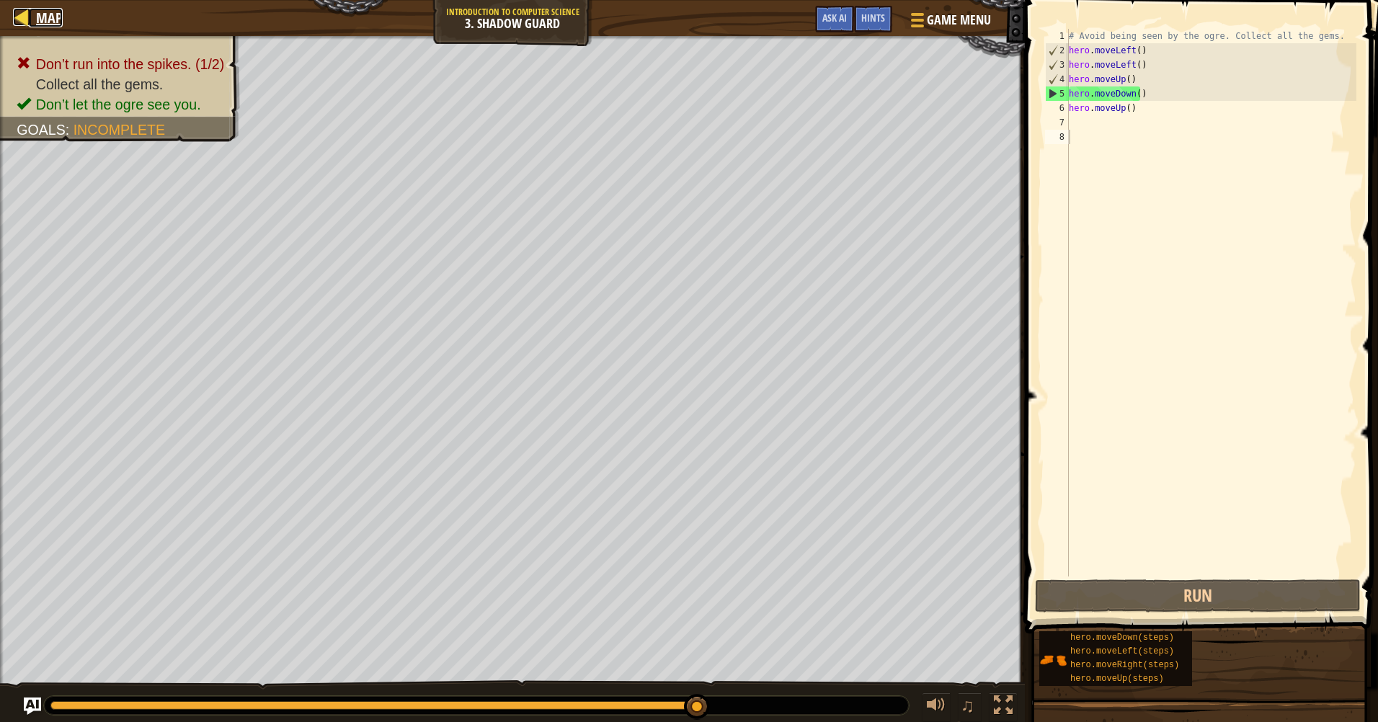
click at [15, 19] on div at bounding box center [22, 17] width 18 height 18
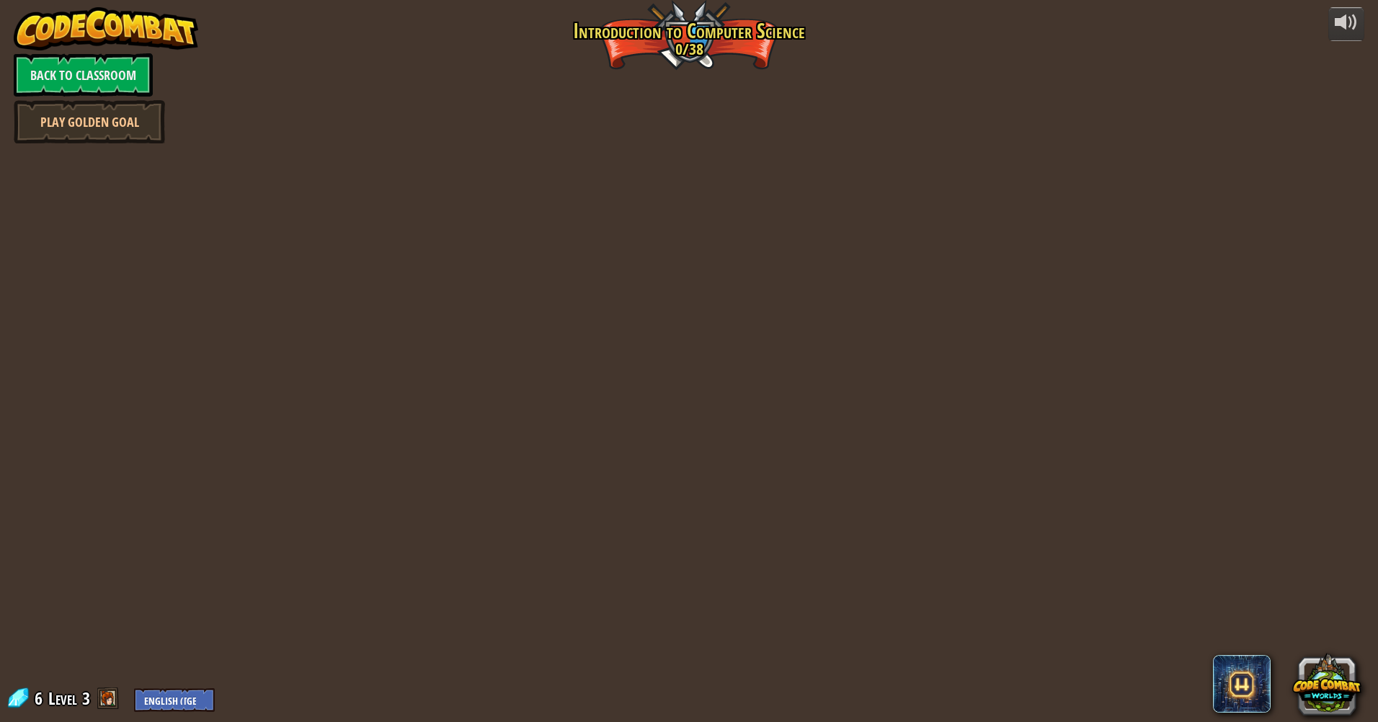
drag, startPoint x: 409, startPoint y: 269, endPoint x: 419, endPoint y: 267, distance: 11.0
click at [419, 267] on div "powered by Back to Classroom Play Golden Goal Kithgard Gates Escape the Kithgar…" at bounding box center [689, 361] width 1378 height 722
drag, startPoint x: 148, startPoint y: 154, endPoint x: 238, endPoint y: 188, distance: 96.2
click at [238, 188] on div "powered by Back to Classroom Play Golden Goal Kithgard Gates Escape the Kithgar…" at bounding box center [689, 361] width 1378 height 722
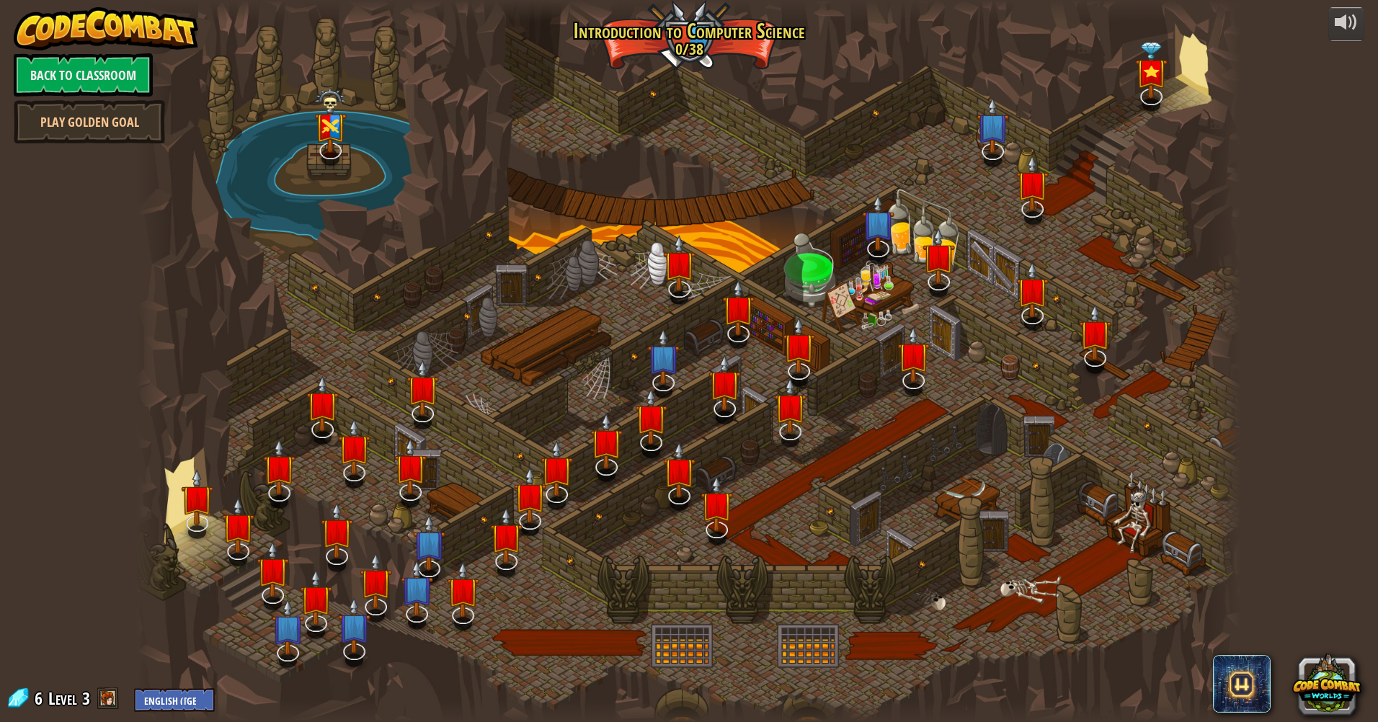
click at [306, 132] on div at bounding box center [688, 361] width 1105 height 722
drag, startPoint x: 320, startPoint y: 140, endPoint x: 293, endPoint y: 139, distance: 27.4
click at [331, 138] on img at bounding box center [330, 106] width 32 height 86
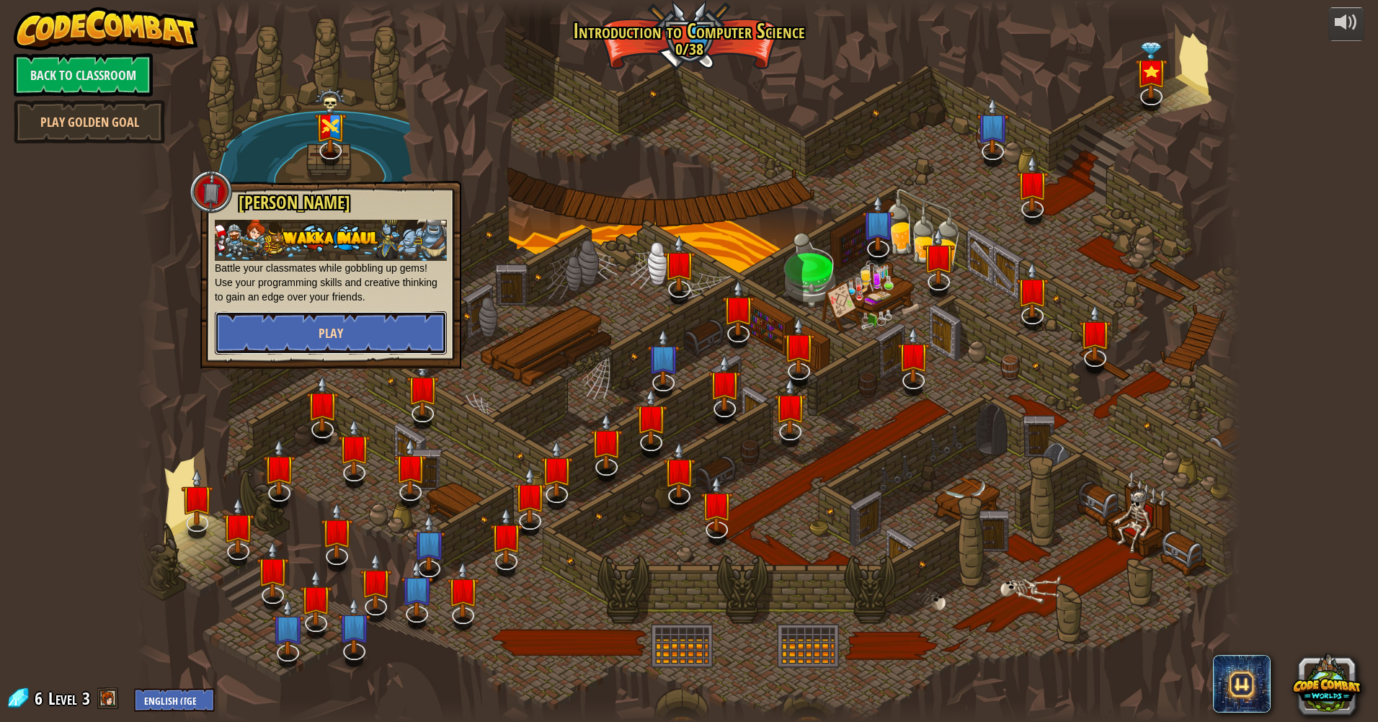
click at [287, 328] on button "Play" at bounding box center [331, 332] width 232 height 43
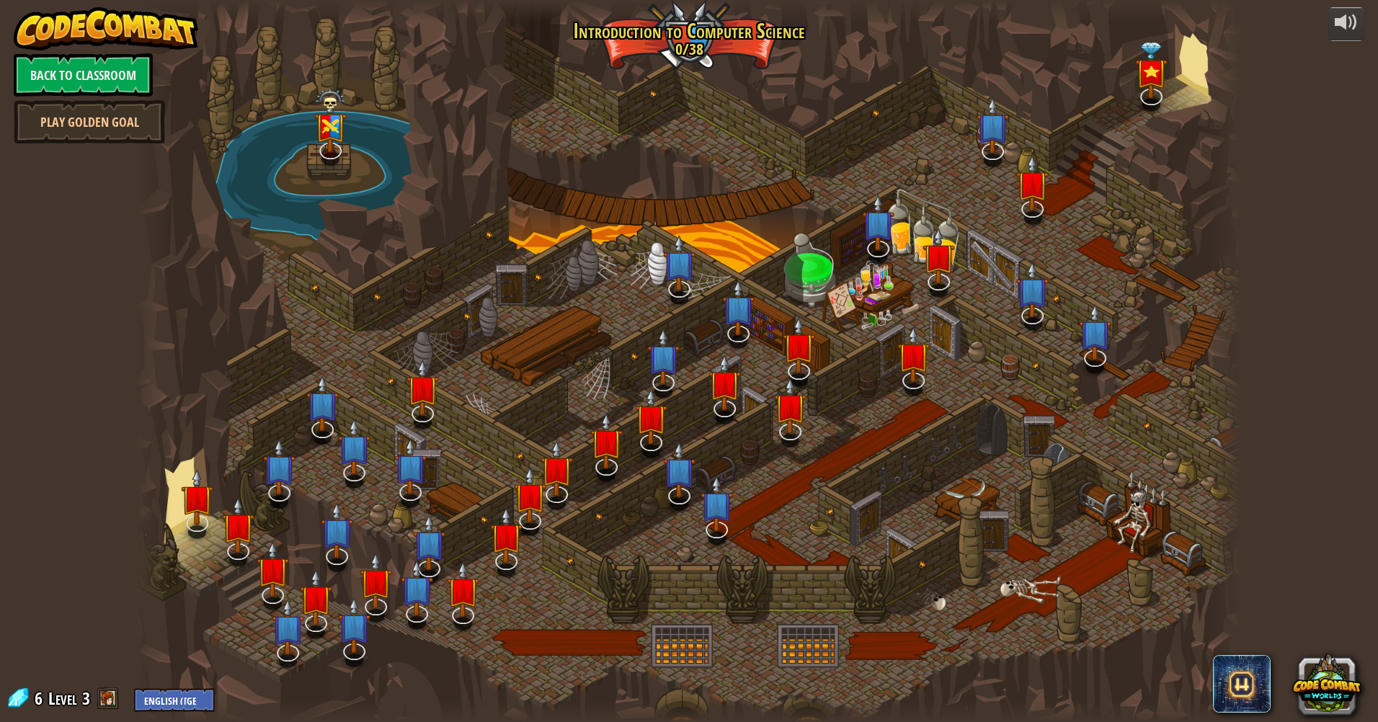
drag, startPoint x: 700, startPoint y: 26, endPoint x: 806, endPoint y: 41, distance: 107.0
click at [709, 28] on div at bounding box center [688, 361] width 1105 height 722
drag, startPoint x: 806, startPoint y: 41, endPoint x: 1027, endPoint y: 65, distance: 223.2
click at [1027, 65] on div at bounding box center [688, 361] width 1105 height 722
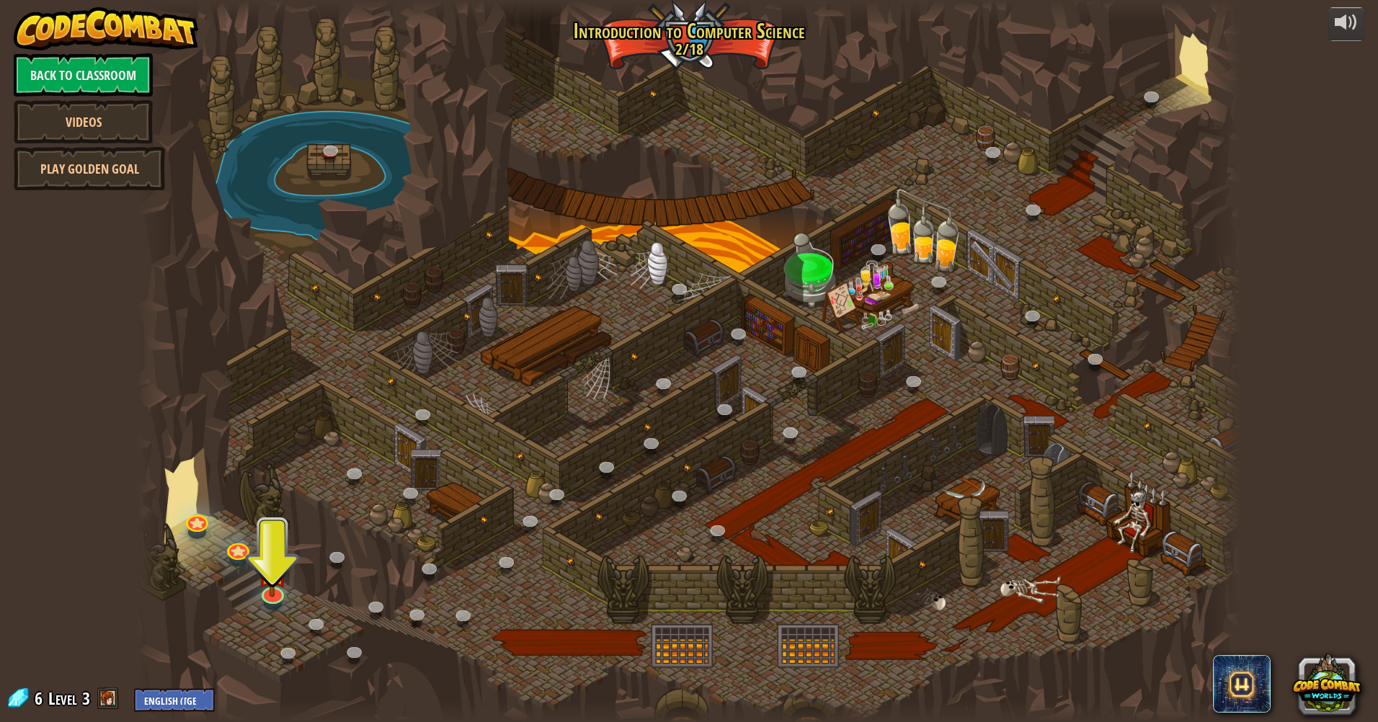
drag, startPoint x: 584, startPoint y: 535, endPoint x: 556, endPoint y: 512, distance: 36.8
click at [565, 512] on div at bounding box center [688, 361] width 1105 height 722
drag, startPoint x: 250, startPoint y: 587, endPoint x: 262, endPoint y: 598, distance: 16.3
click at [262, 598] on div "25. Kithgard Gates (Locked) Escape the Kithgard dungeons, and don't let the gua…" at bounding box center [688, 361] width 1105 height 722
click at [275, 580] on img at bounding box center [272, 558] width 30 height 69
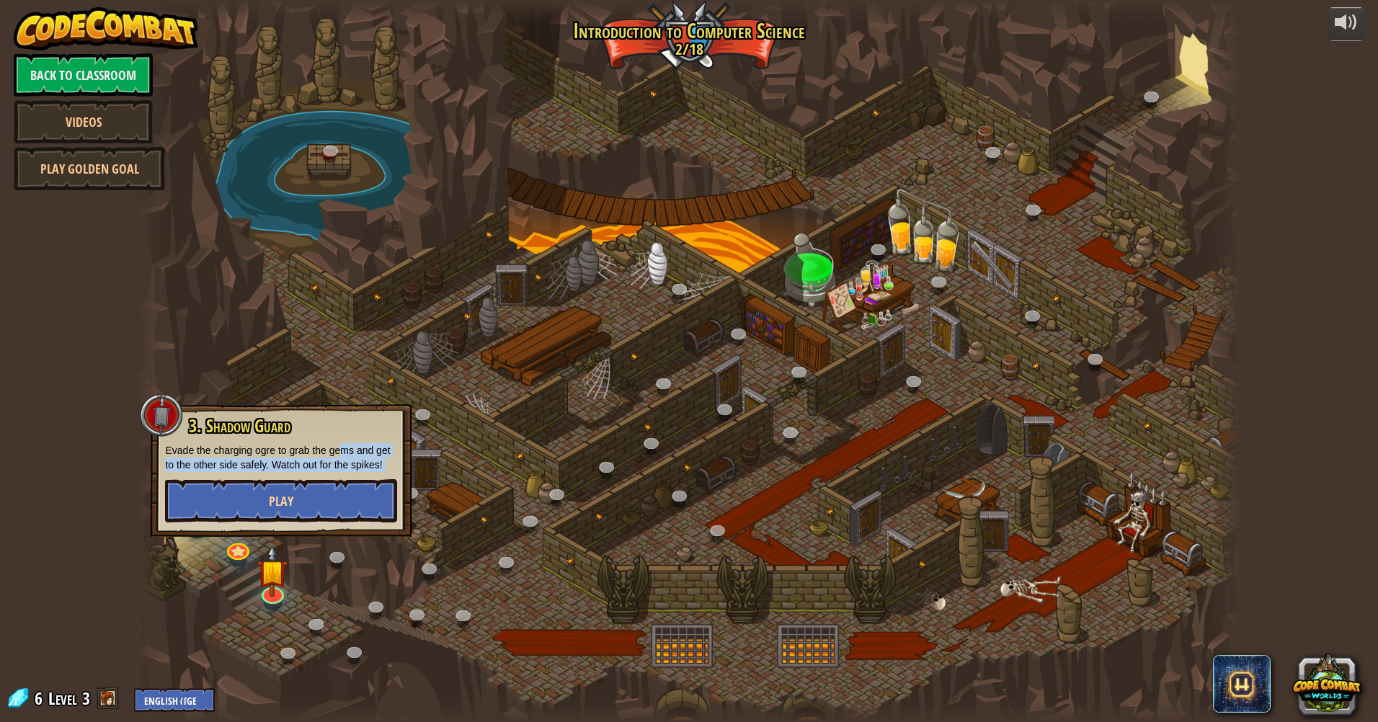
drag, startPoint x: 337, startPoint y: 411, endPoint x: 310, endPoint y: 522, distance: 114.3
click at [310, 522] on div "3. Shadow Guard Evade the charging ogre to grab the gems and get to the other s…" at bounding box center [281, 469] width 232 height 106
click at [313, 519] on button "Play" at bounding box center [281, 500] width 232 height 43
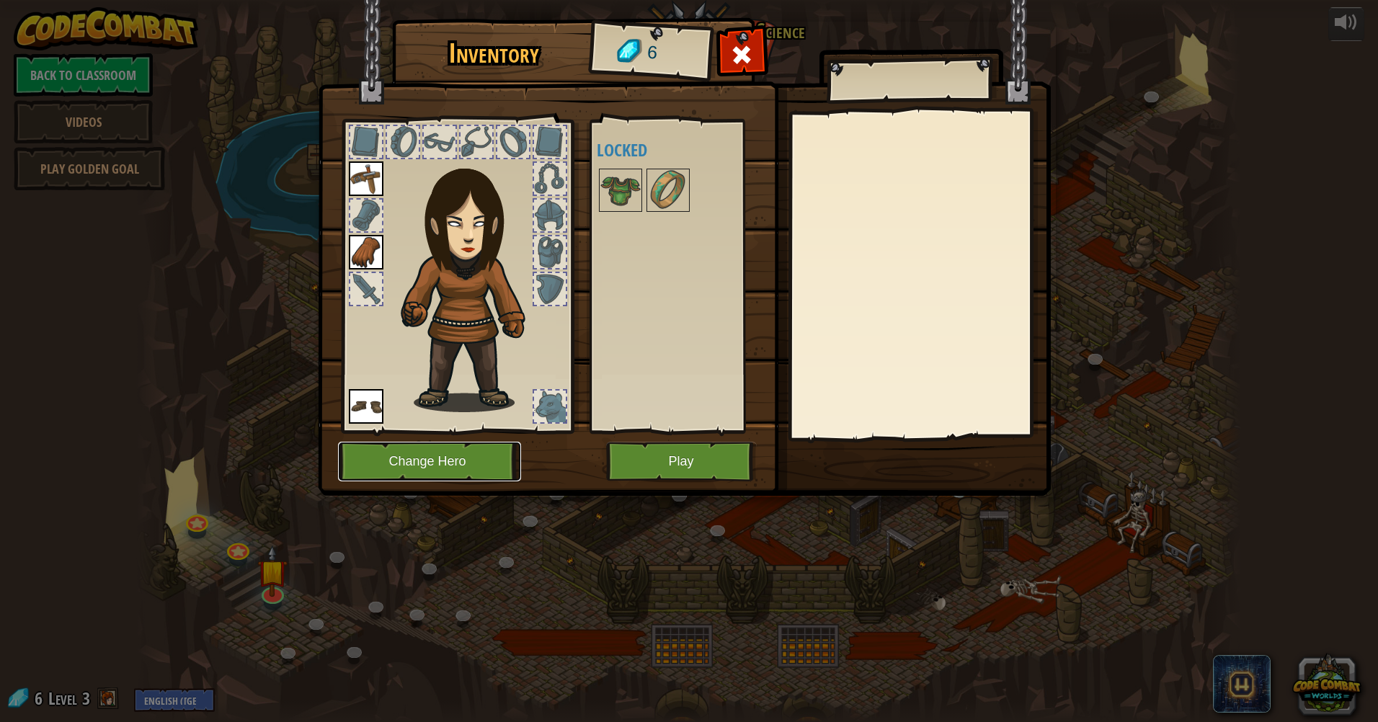
drag, startPoint x: 501, startPoint y: 457, endPoint x: 483, endPoint y: 450, distance: 19.1
click at [483, 450] on button "Change Hero" at bounding box center [429, 462] width 183 height 40
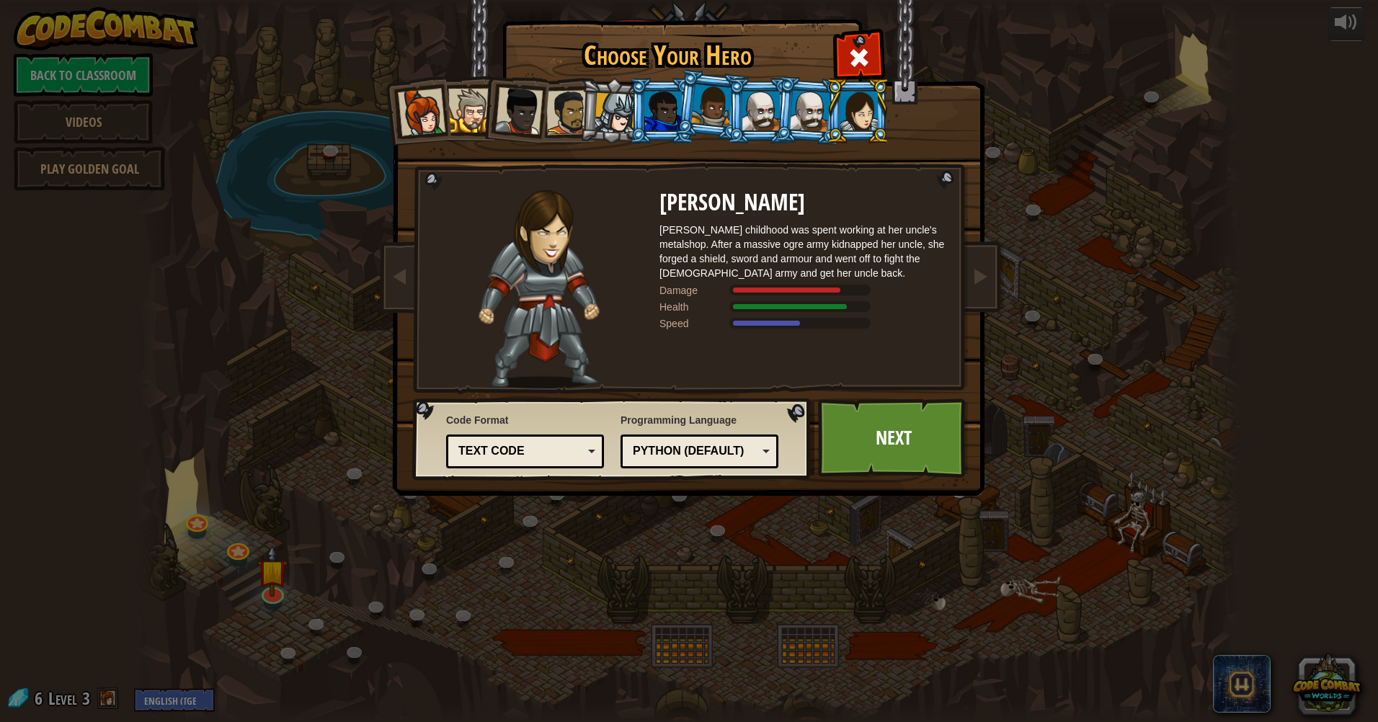
click at [431, 121] on div at bounding box center [422, 113] width 48 height 48
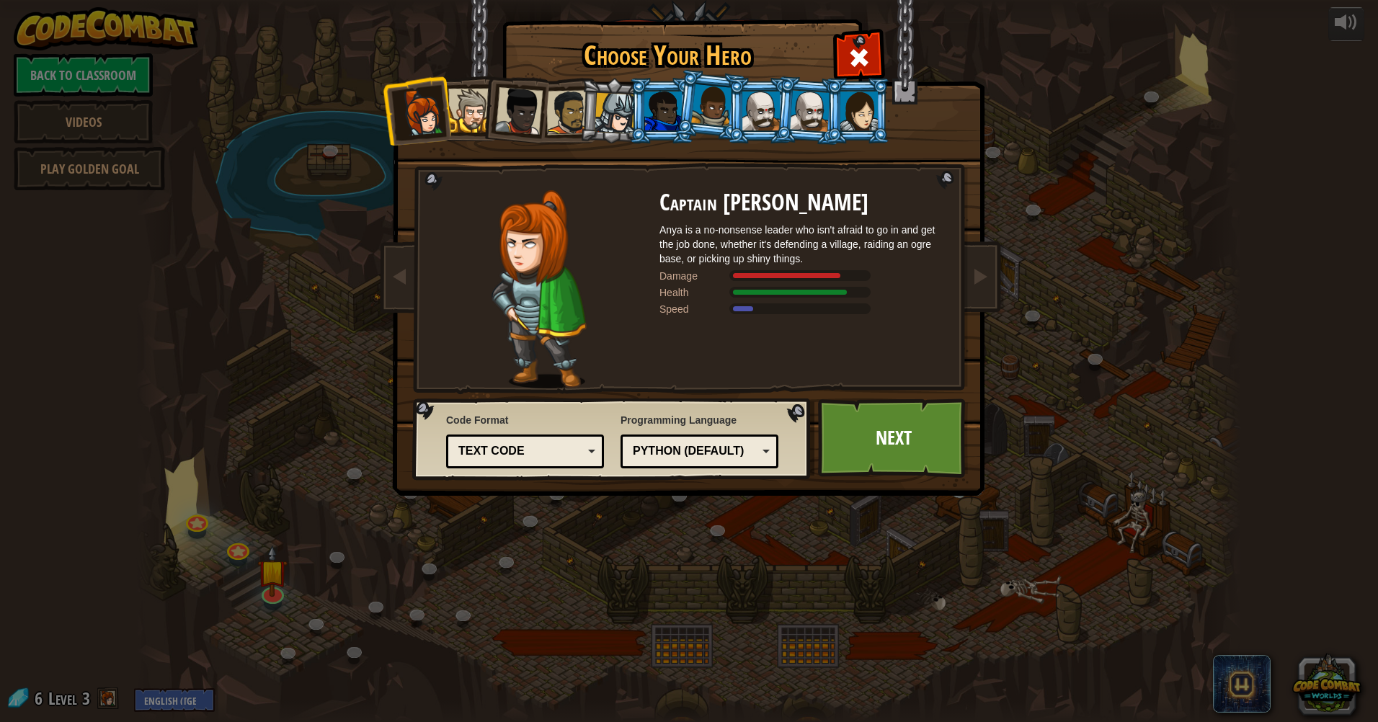
drag, startPoint x: 755, startPoint y: 94, endPoint x: 777, endPoint y: 122, distance: 35.9
click at [770, 117] on div at bounding box center [760, 111] width 37 height 39
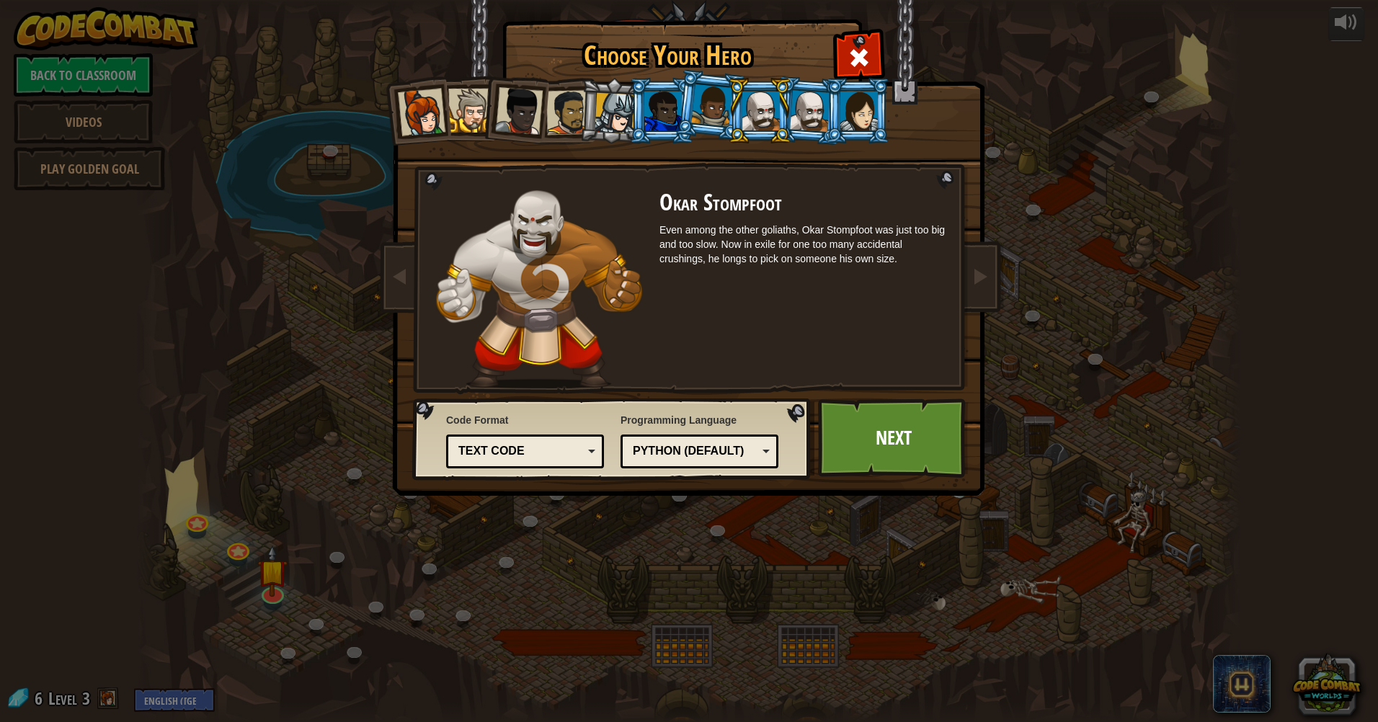
click at [824, 109] on div at bounding box center [810, 110] width 40 height 41
drag, startPoint x: 746, startPoint y: 100, endPoint x: 788, endPoint y: 94, distance: 42.3
click at [759, 97] on div at bounding box center [760, 111] width 37 height 39
click at [847, 94] on li at bounding box center [857, 111] width 65 height 66
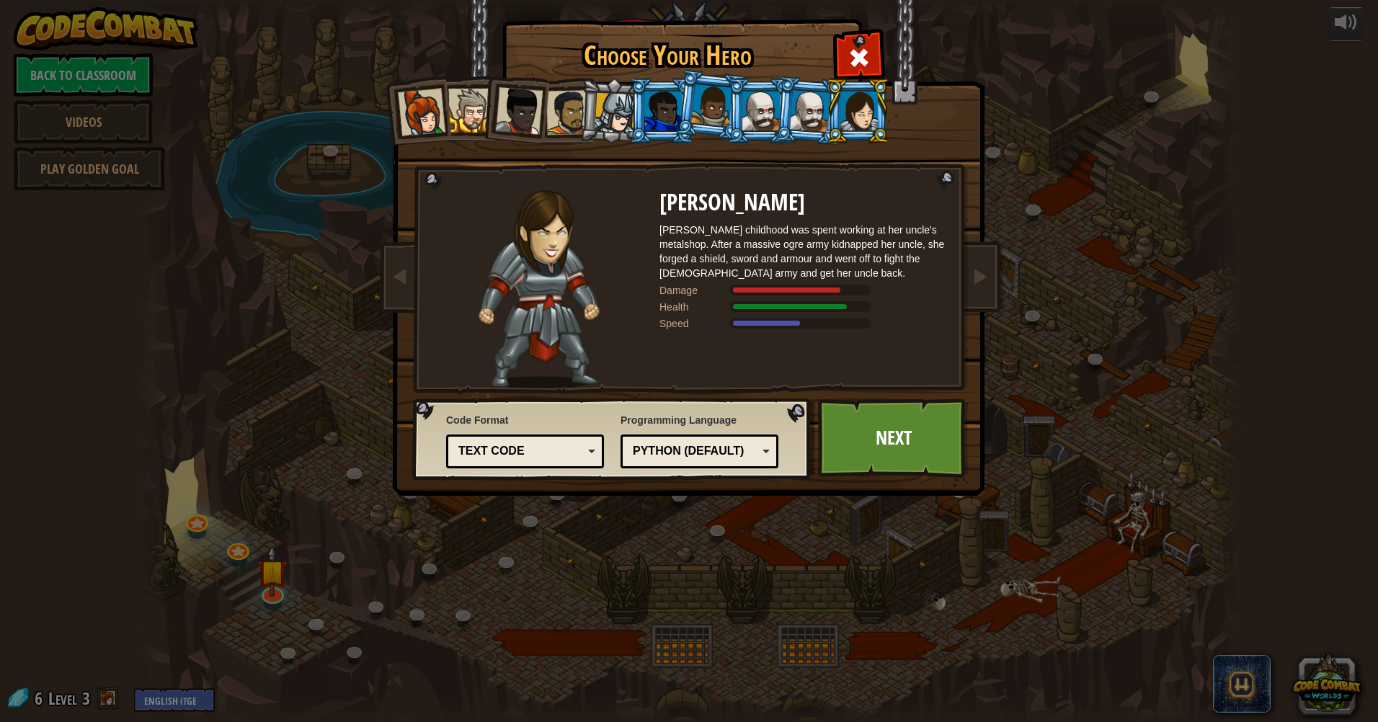
click at [656, 112] on div at bounding box center [662, 111] width 37 height 39
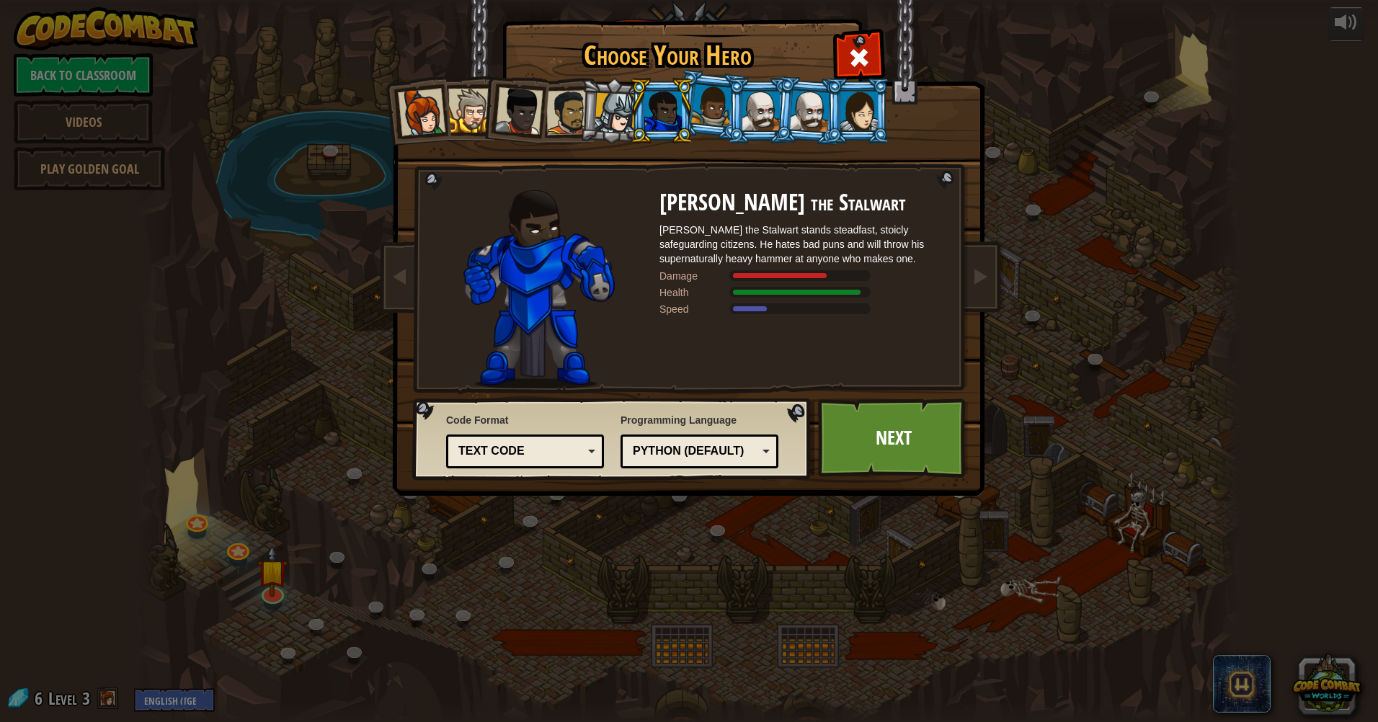
click at [721, 94] on div at bounding box center [711, 105] width 41 height 43
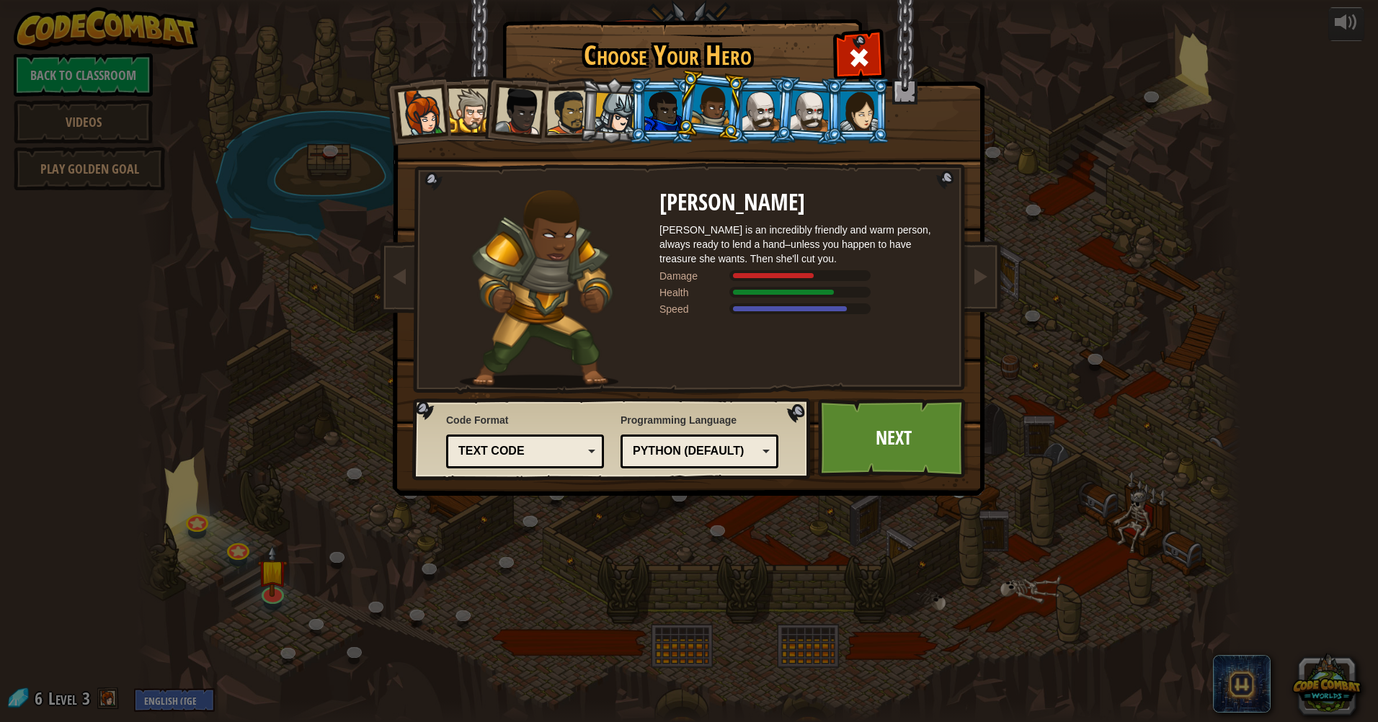
click at [661, 110] on div at bounding box center [662, 111] width 37 height 39
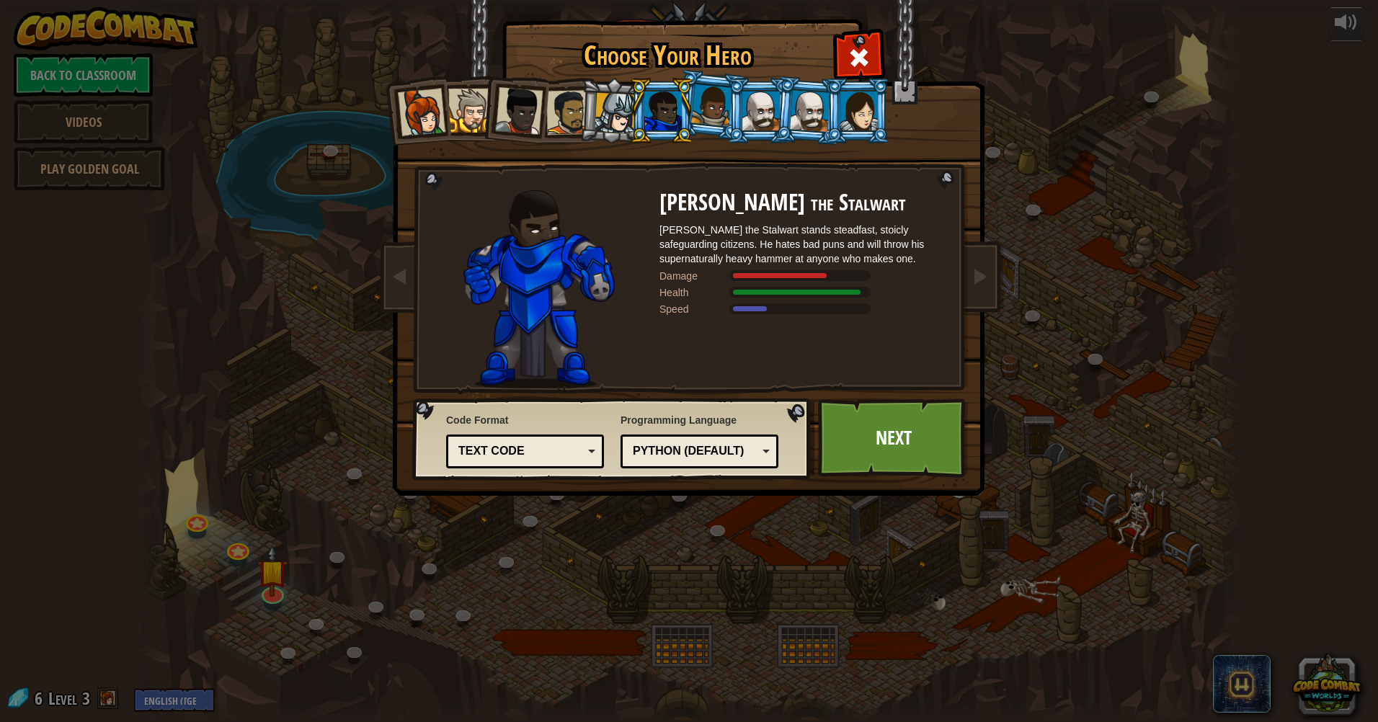
click at [620, 117] on div at bounding box center [614, 113] width 41 height 41
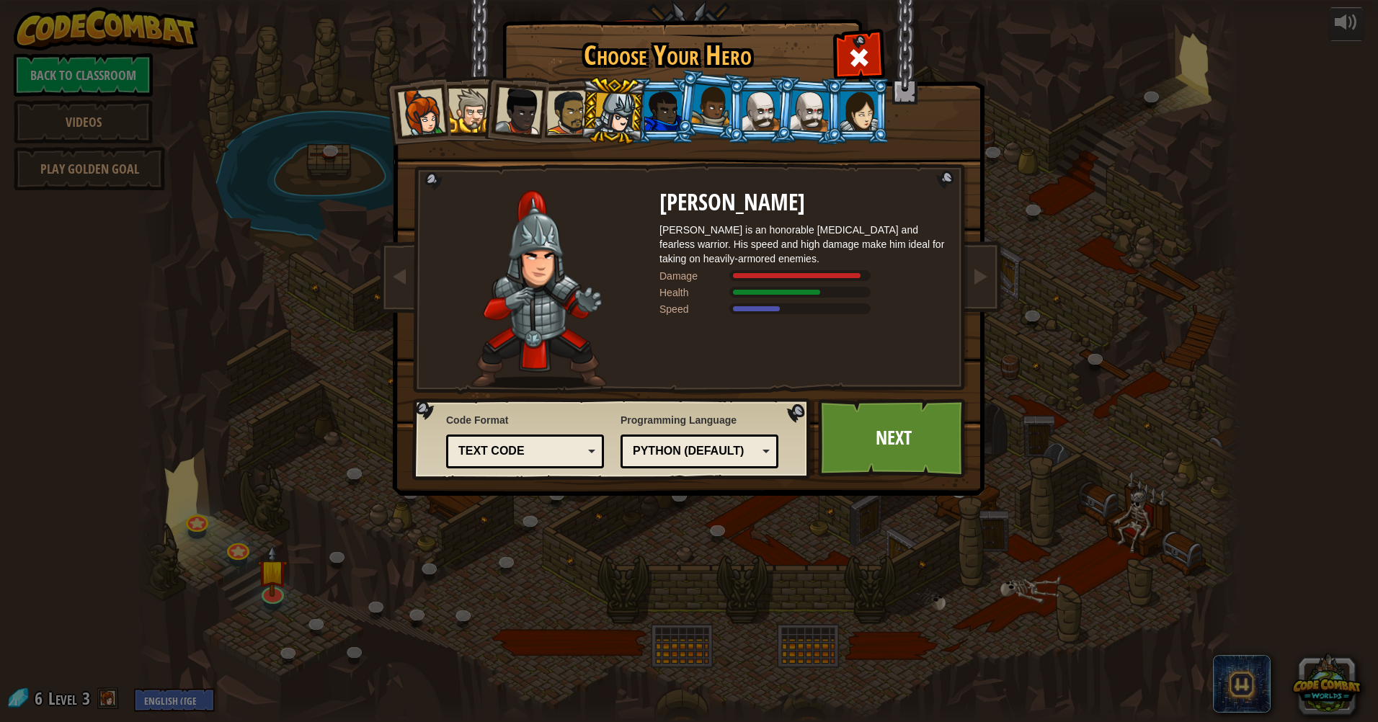
click at [566, 112] on div at bounding box center [568, 112] width 45 height 45
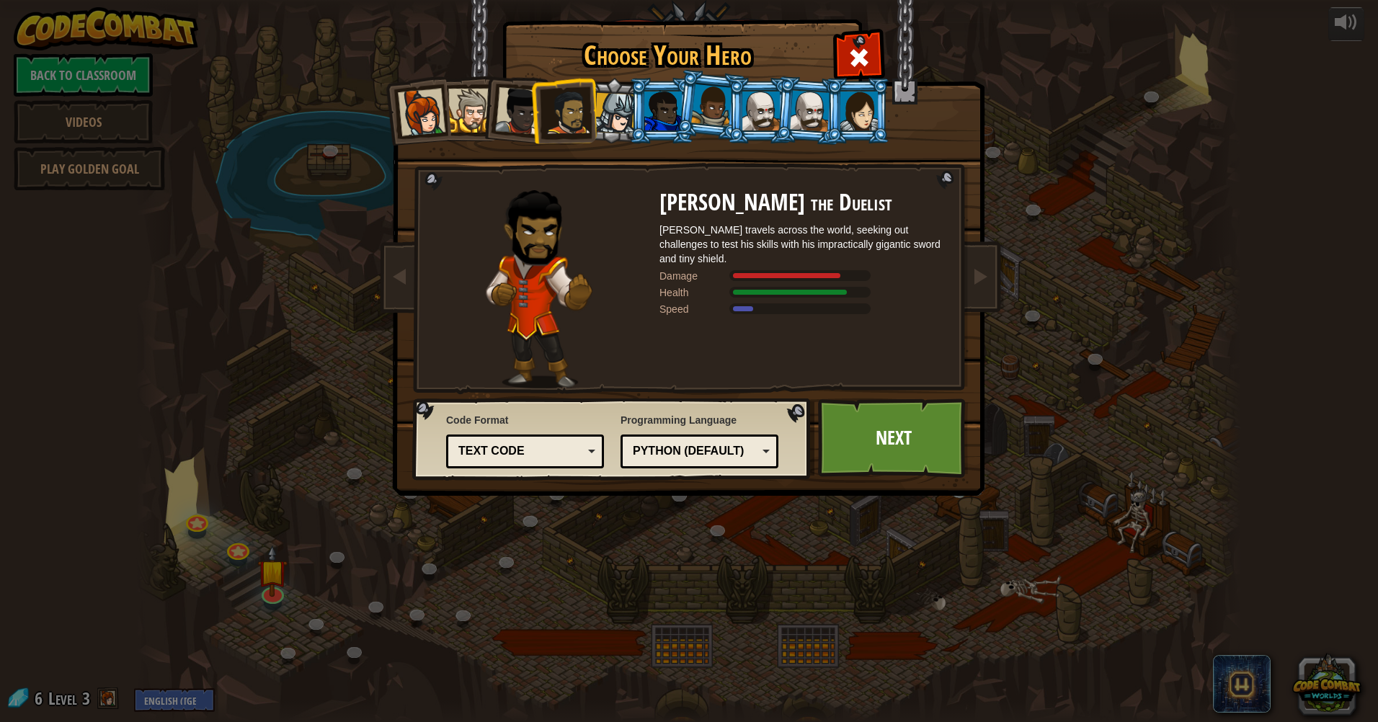
click at [525, 106] on div at bounding box center [519, 111] width 48 height 48
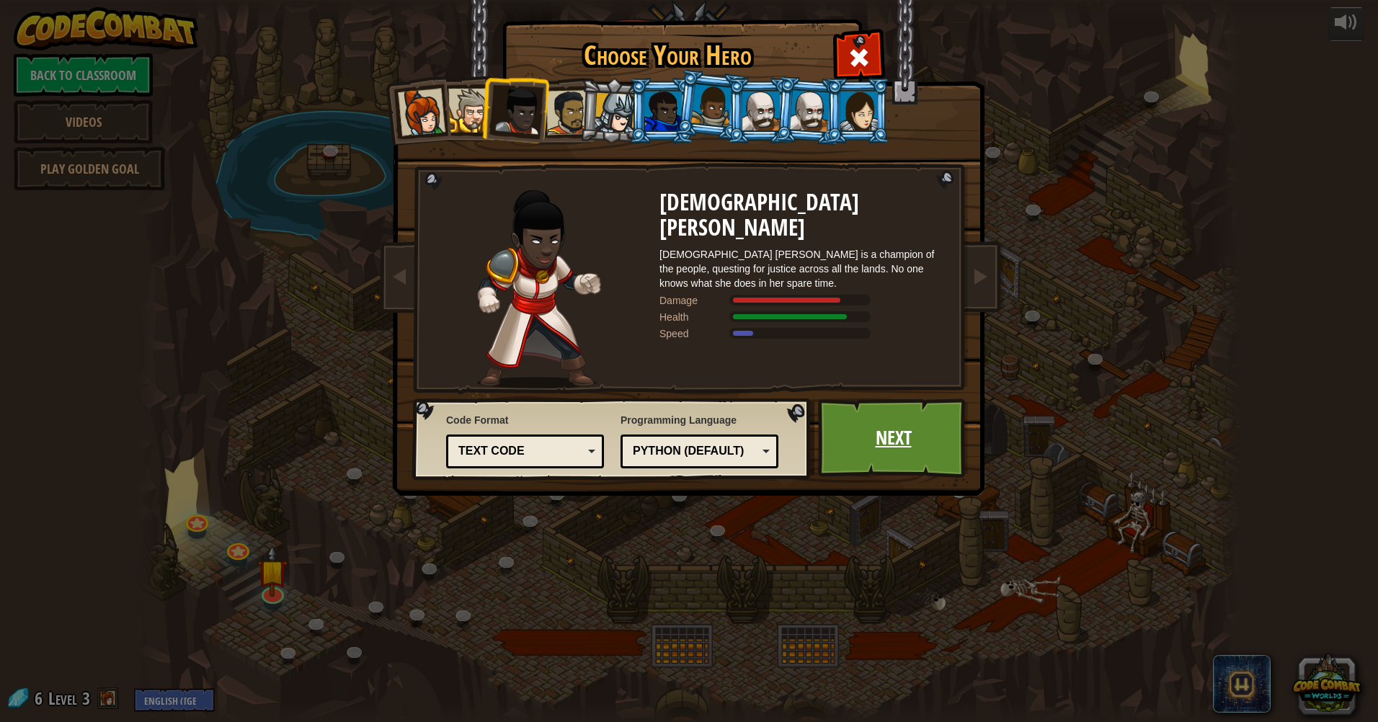
click at [887, 413] on link "Next" at bounding box center [893, 437] width 151 height 79
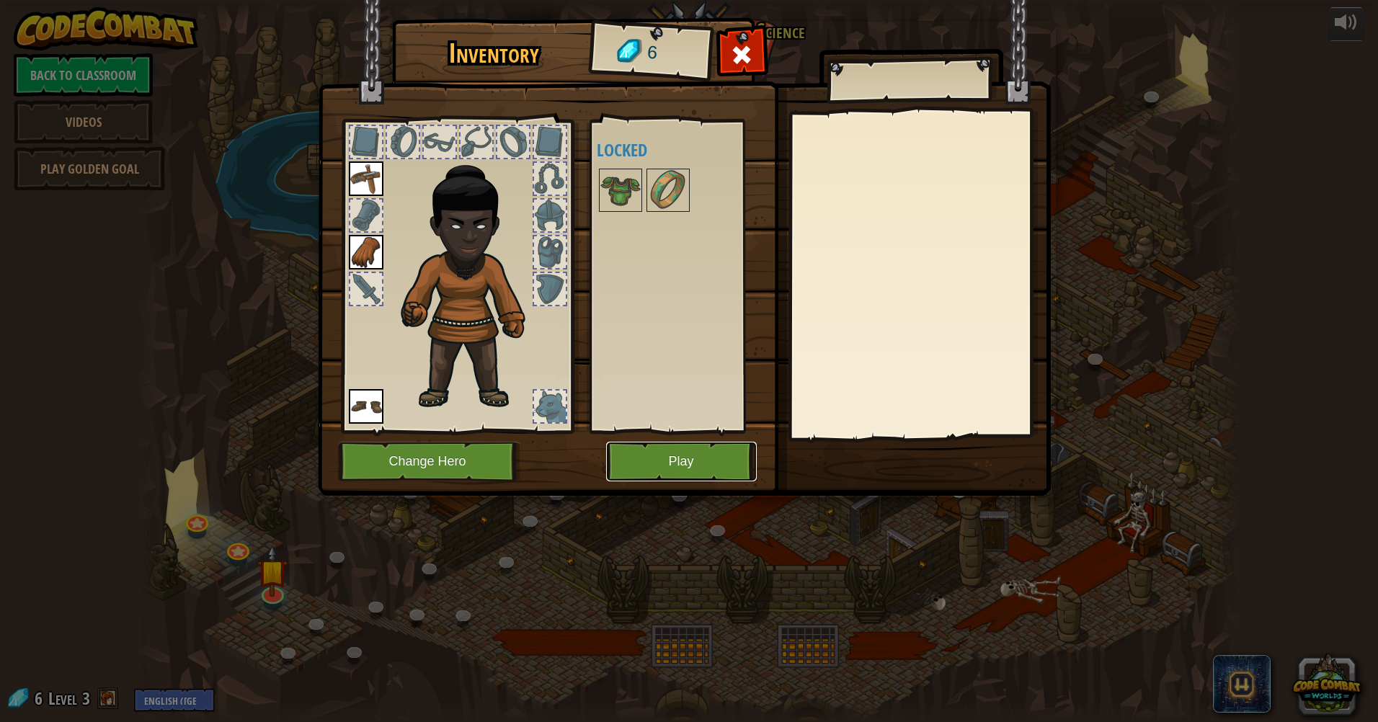
click at [679, 446] on button "Play" at bounding box center [681, 462] width 151 height 40
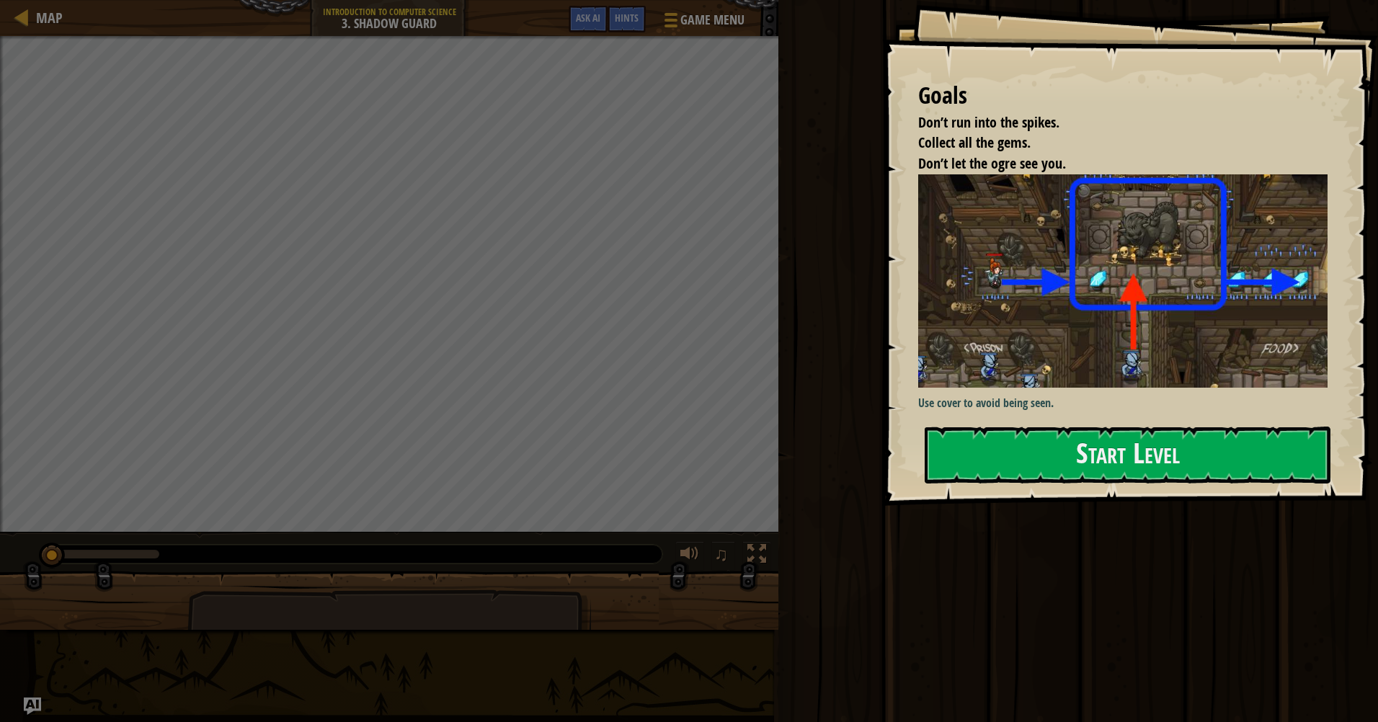
drag, startPoint x: 994, startPoint y: 179, endPoint x: 1014, endPoint y: 413, distance: 234.3
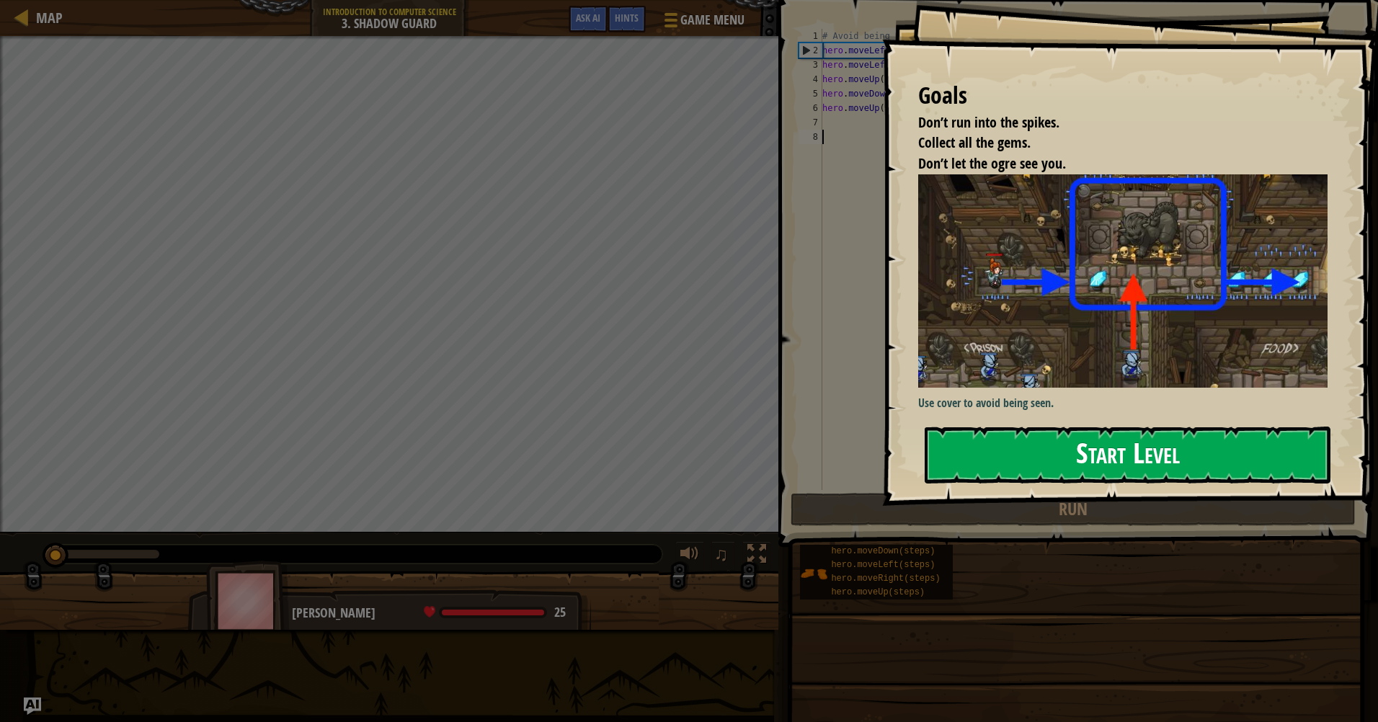
click at [1022, 450] on button "Start Level" at bounding box center [1127, 455] width 406 height 57
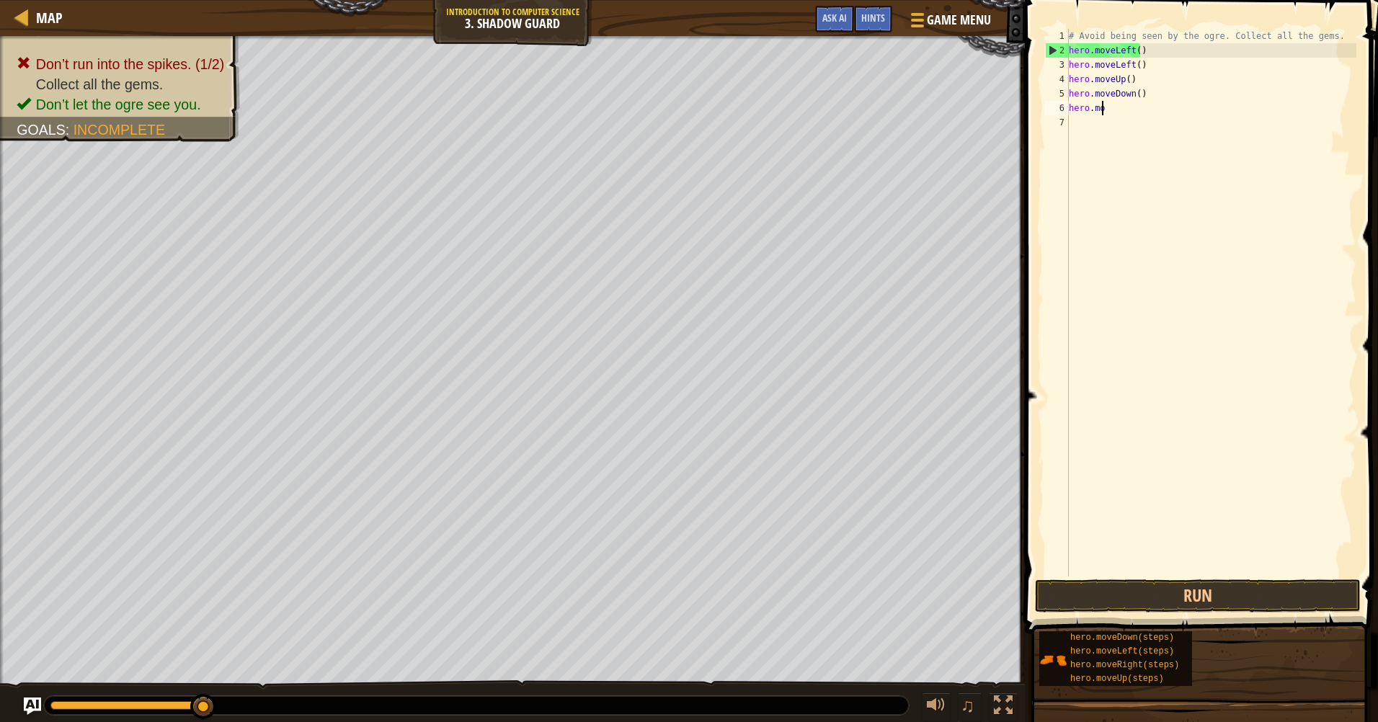
type textarea "h"
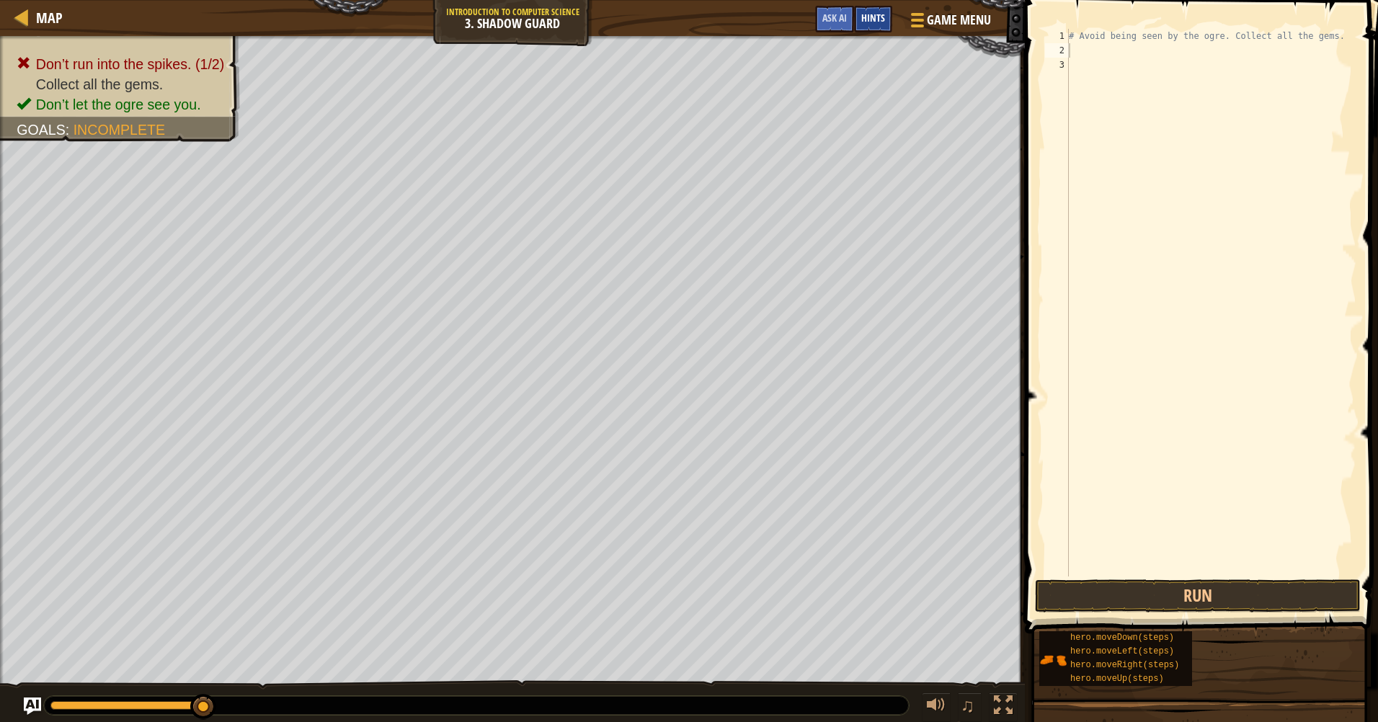
click at [870, 24] on span "Hints" at bounding box center [873, 18] width 24 height 14
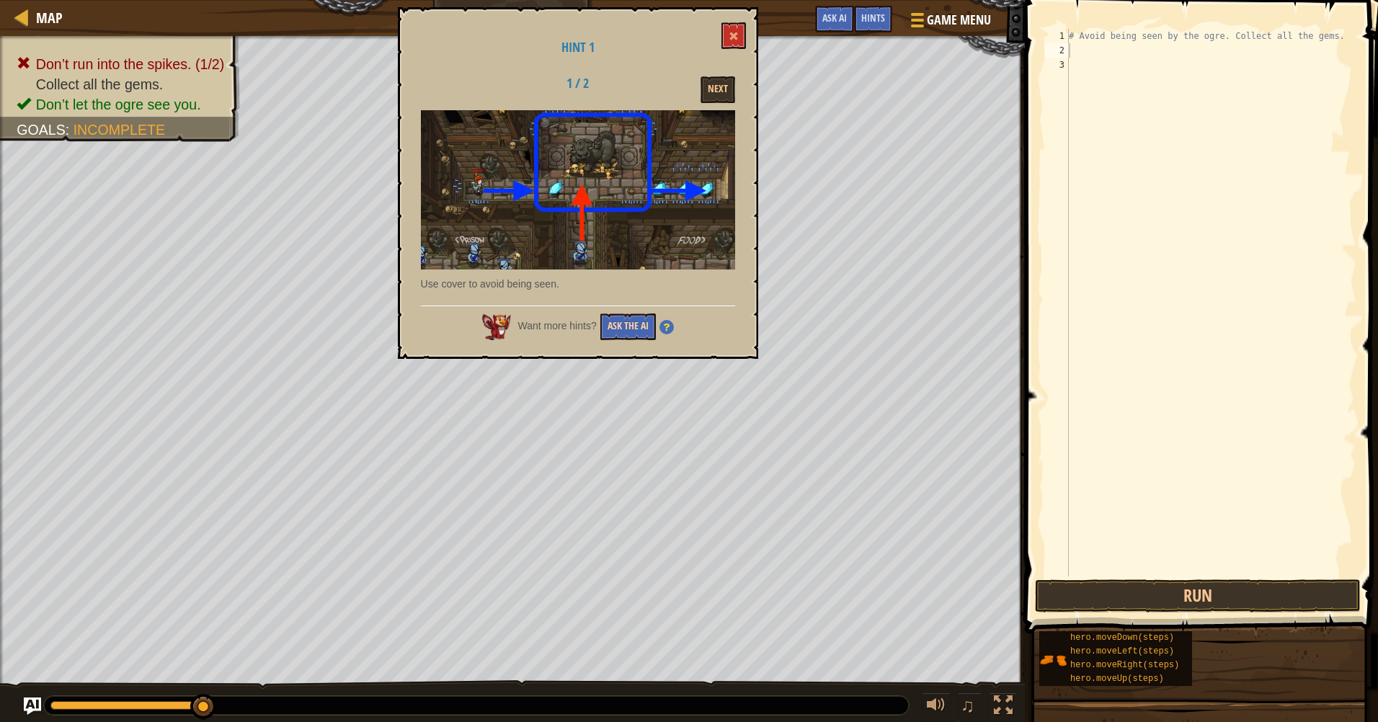
drag, startPoint x: 631, startPoint y: 303, endPoint x: 648, endPoint y: 322, distance: 26.0
click at [643, 320] on div "Hint 1 1 / 2 Next Use cover to avoid being seen. Want more hints? Ask the AI" at bounding box center [578, 183] width 360 height 352
drag, startPoint x: 649, startPoint y: 322, endPoint x: 667, endPoint y: 299, distance: 29.3
click at [660, 311] on div "Want more hints? Ask the AI" at bounding box center [578, 322] width 314 height 35
click at [726, 93] on button "Next" at bounding box center [717, 89] width 35 height 27
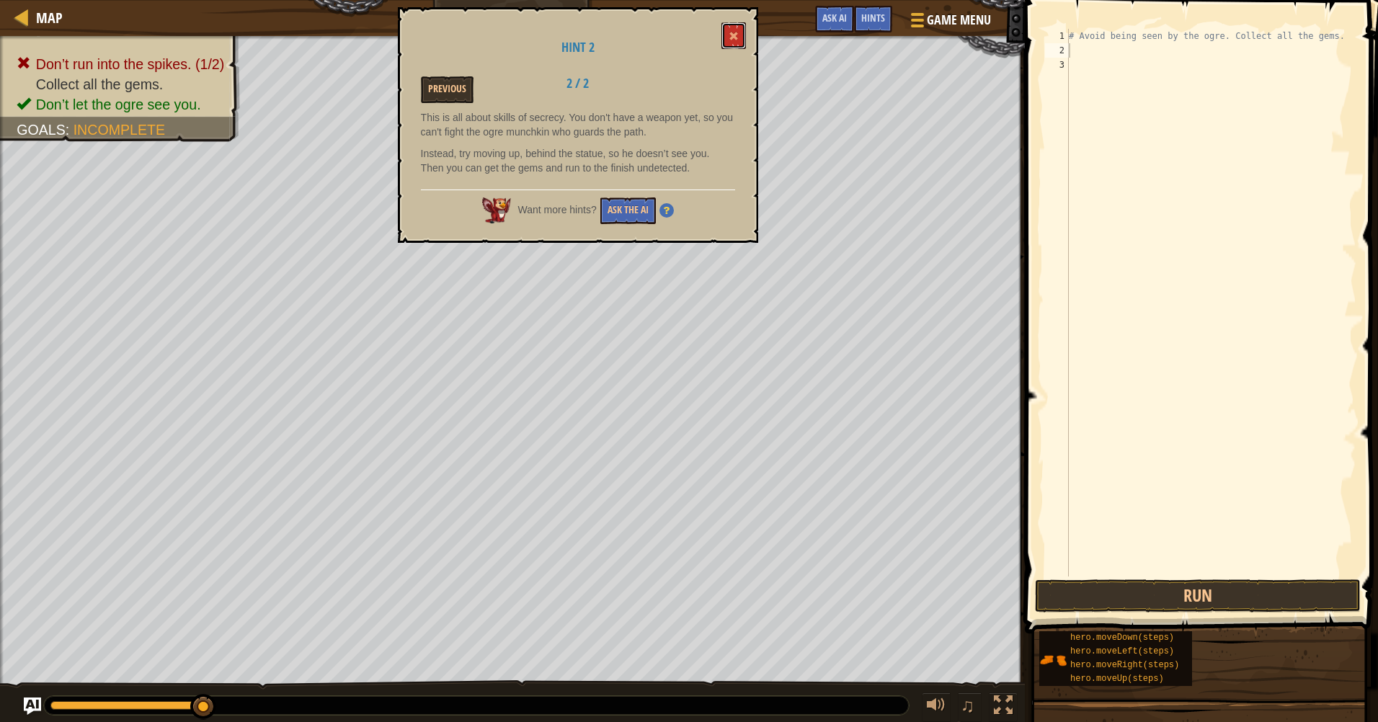
click at [740, 27] on button at bounding box center [733, 35] width 24 height 27
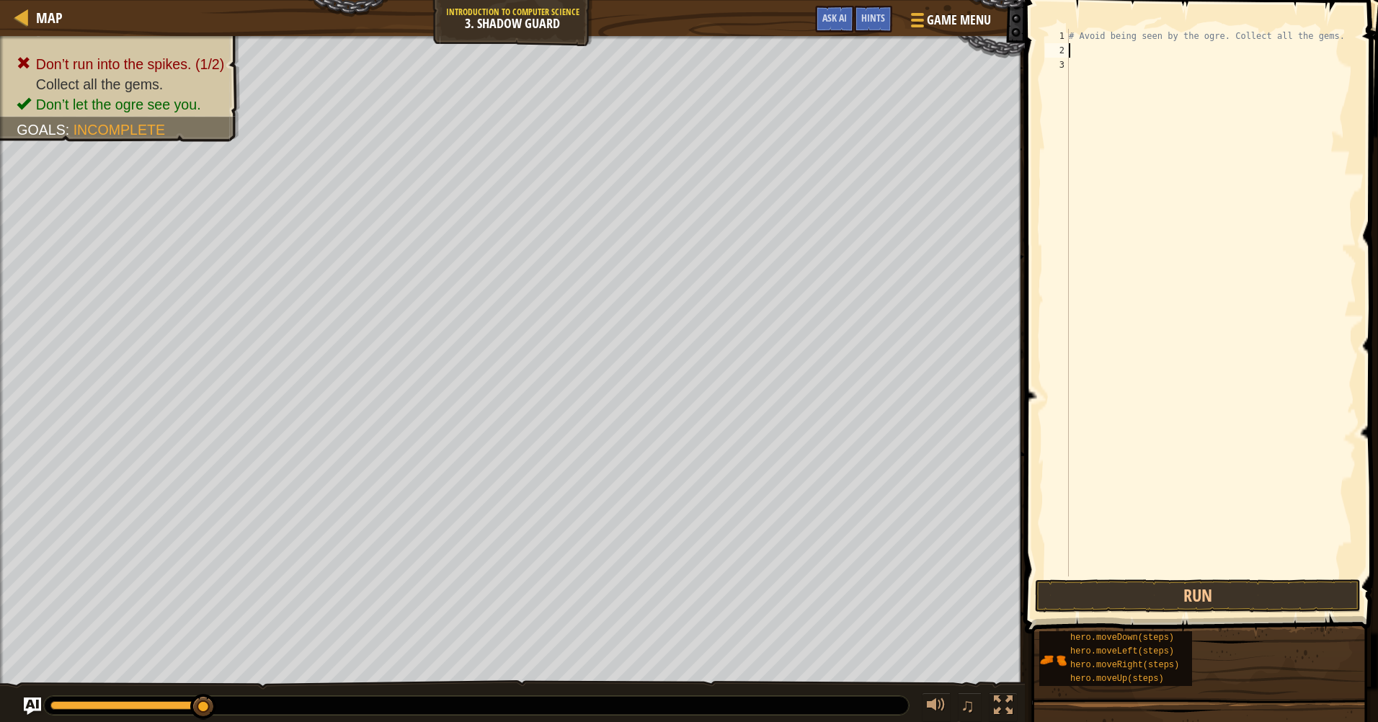
click at [1081, 52] on div "# Avoid being seen by the ogre. Collect all the gems." at bounding box center [1211, 317] width 290 height 576
type textarea "g"
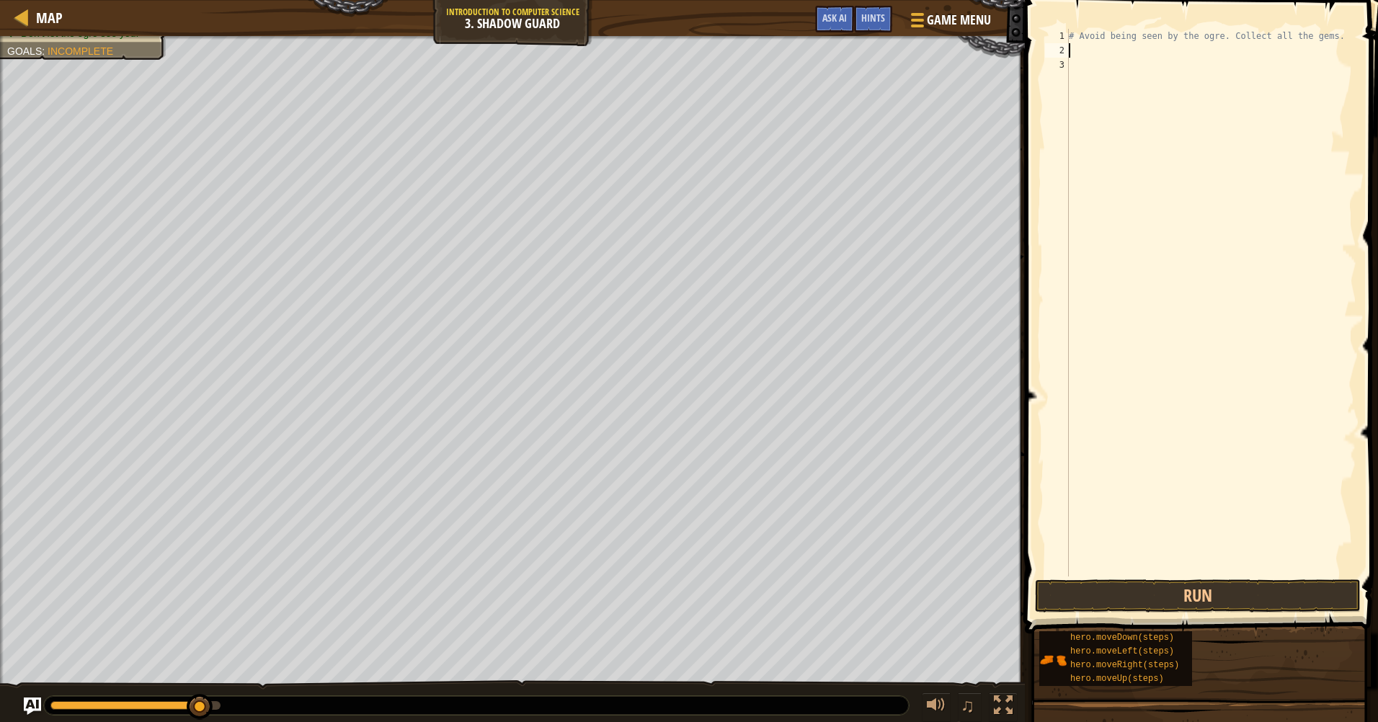
type textarea "h"
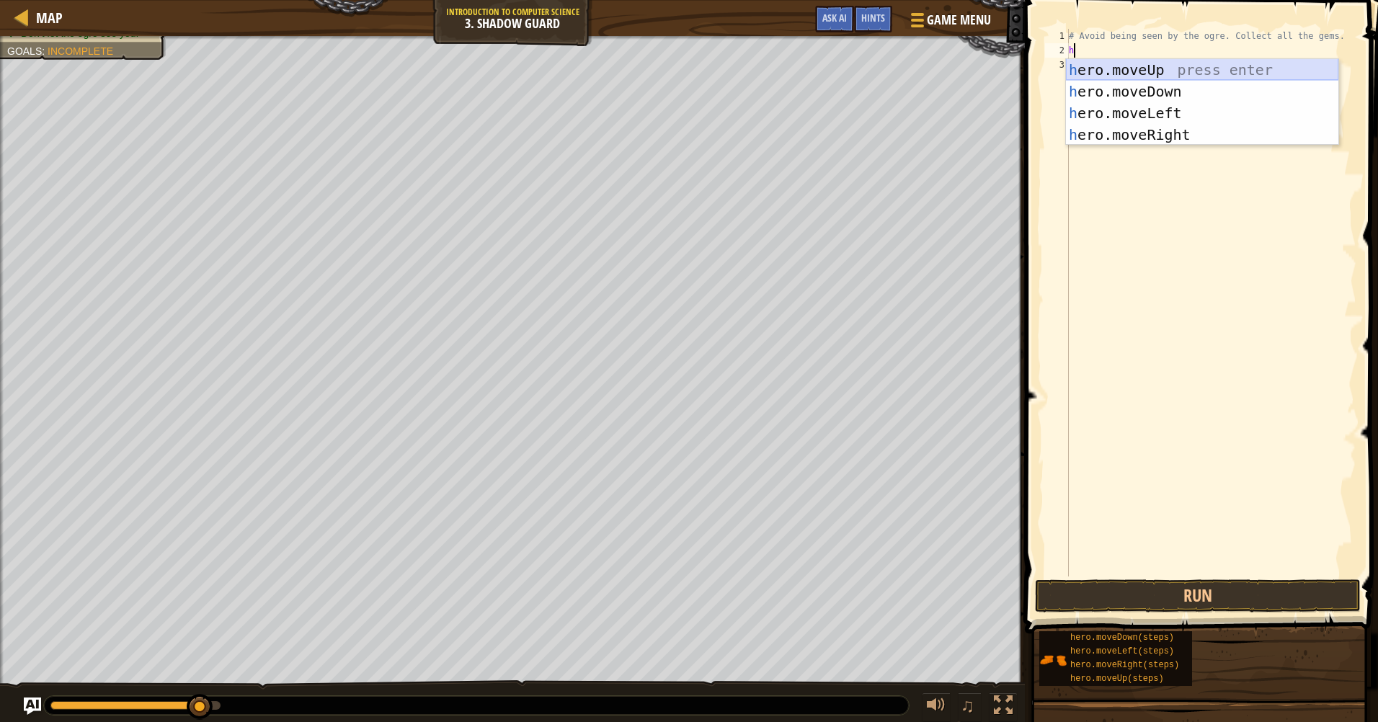
click at [1184, 65] on div "h ero.moveUp press enter h ero.moveDown press enter h ero.moveLeft press enter …" at bounding box center [1202, 124] width 272 height 130
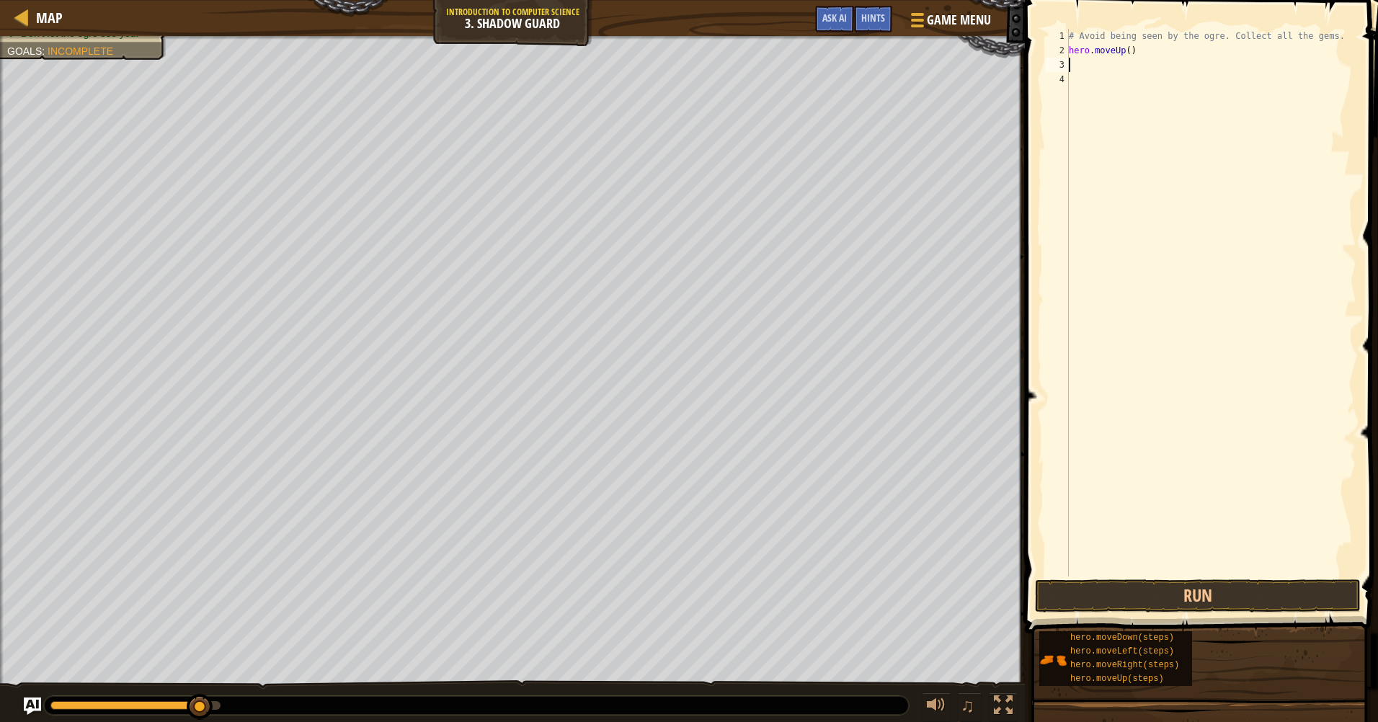
type textarea "h"
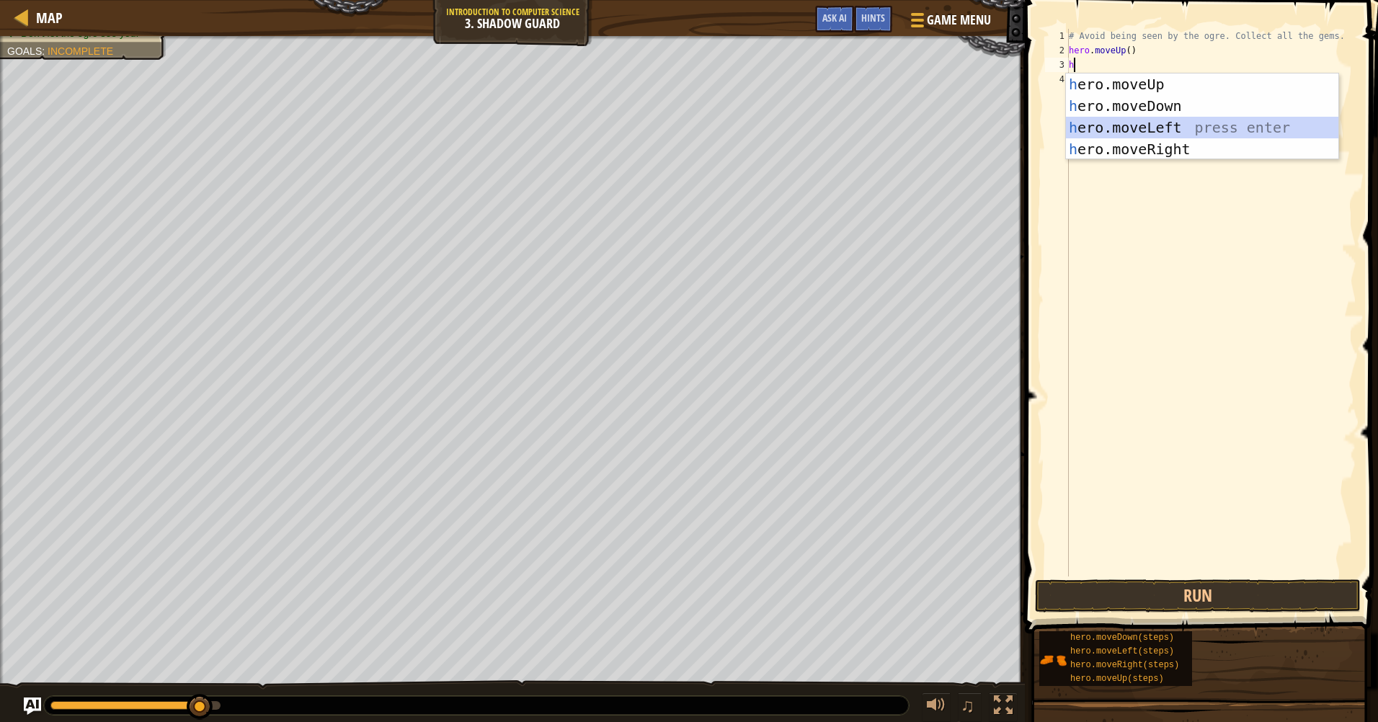
click at [1159, 117] on div "h ero.moveUp press enter h ero.moveDown press enter h ero.moveLeft press enter …" at bounding box center [1202, 138] width 272 height 130
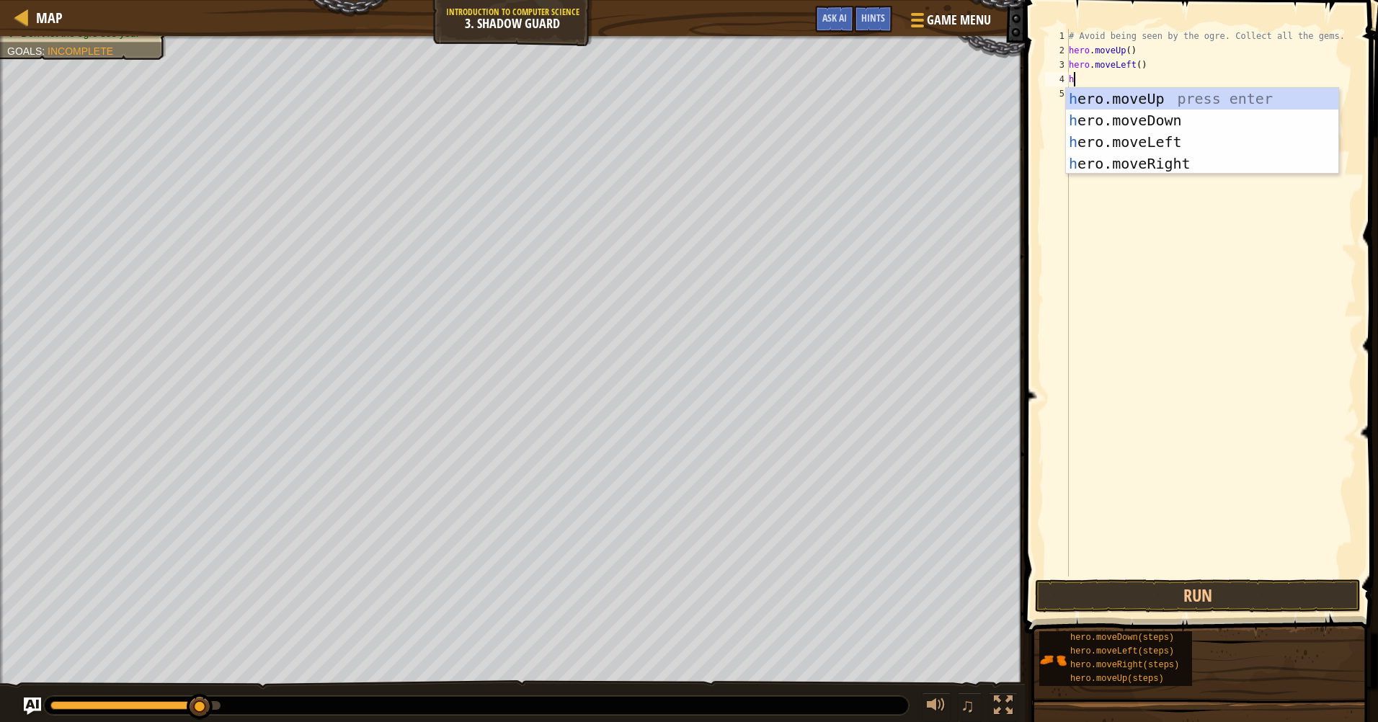
type textarea "h"
click at [1201, 162] on div "h ero.moveUp press enter h ero.moveDown press enter h ero.moveLeft press enter …" at bounding box center [1202, 153] width 272 height 130
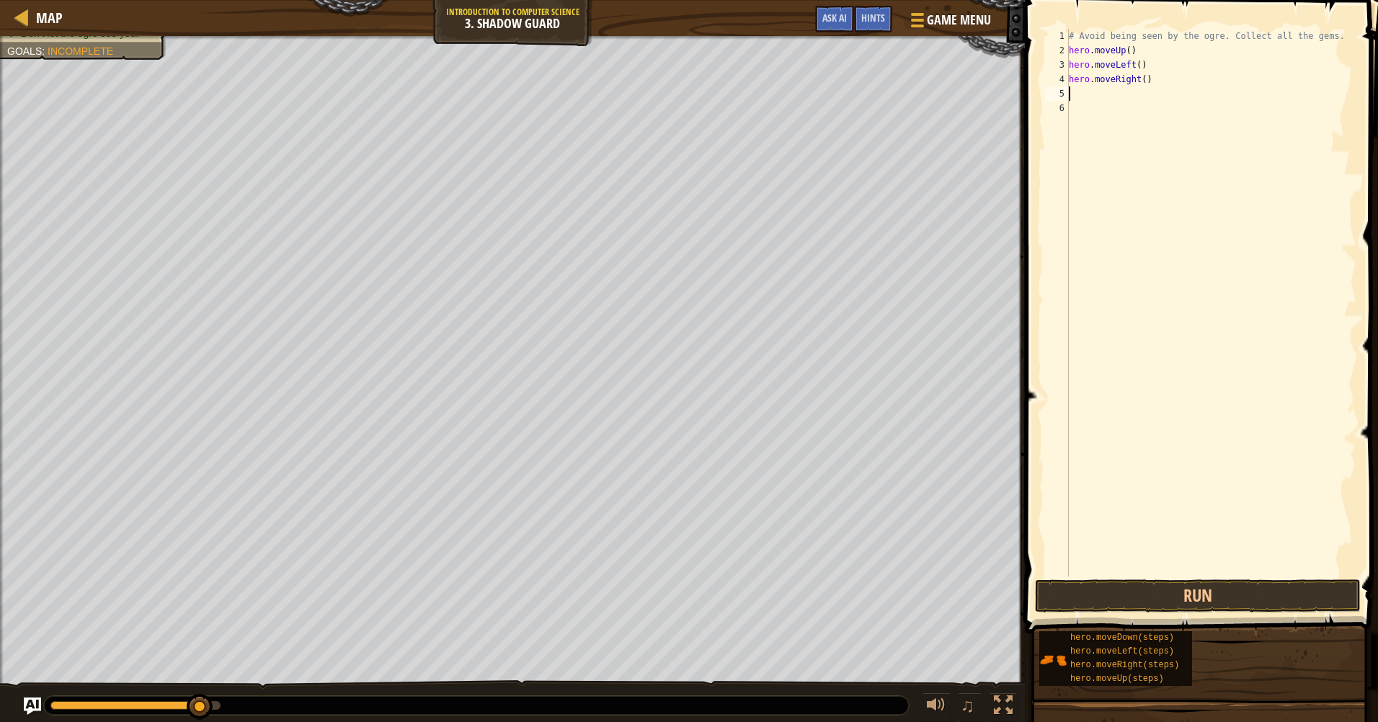
type textarea "h"
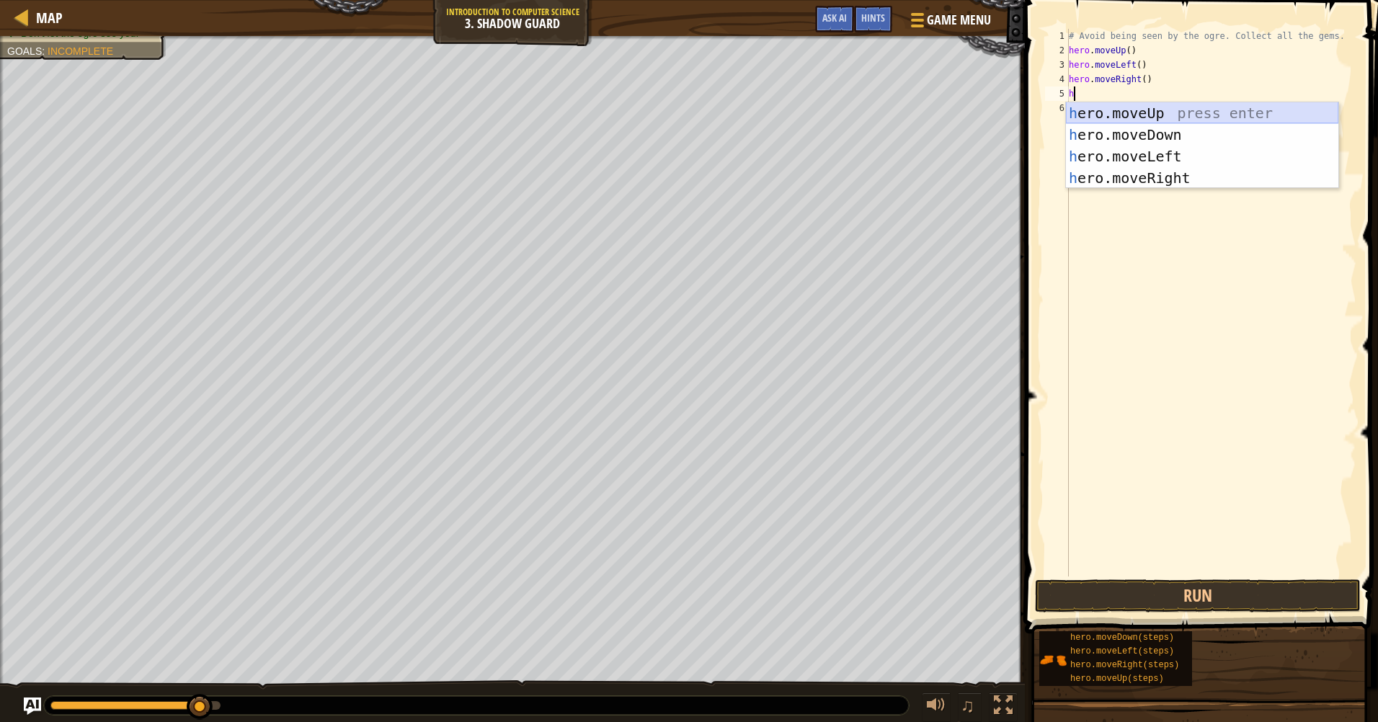
click at [1149, 115] on div "h ero.moveUp press enter h ero.moveDown press enter h ero.moveLeft press enter …" at bounding box center [1202, 167] width 272 height 130
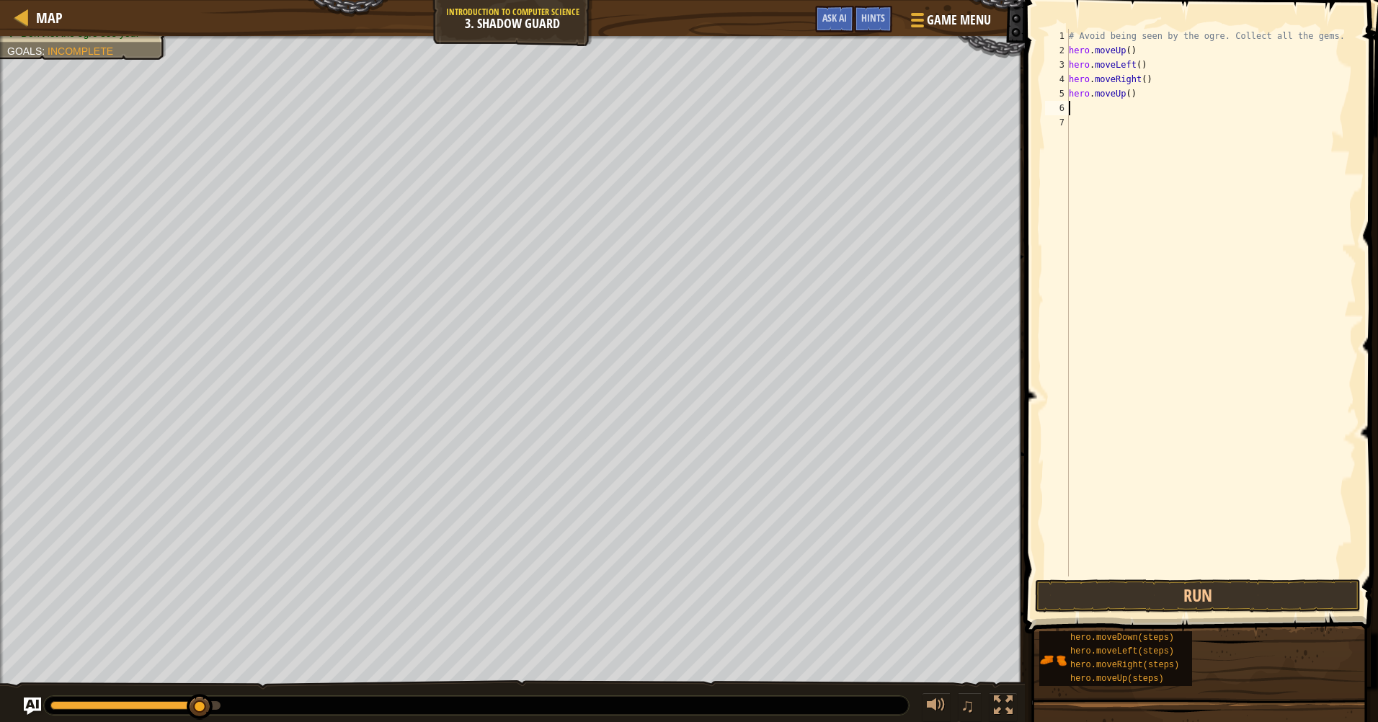
type textarea "h"
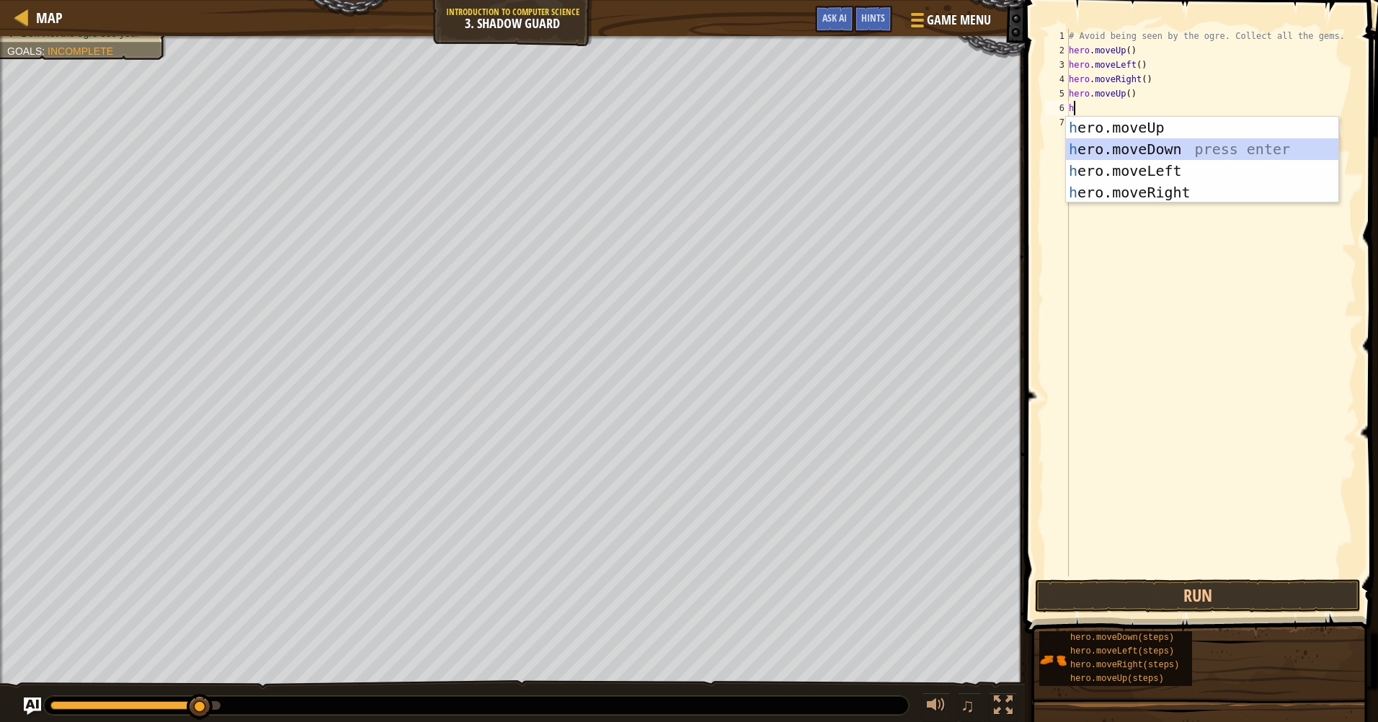
click at [1174, 152] on div "h ero.moveUp press enter h ero.moveDown press enter h ero.moveLeft press enter …" at bounding box center [1202, 182] width 272 height 130
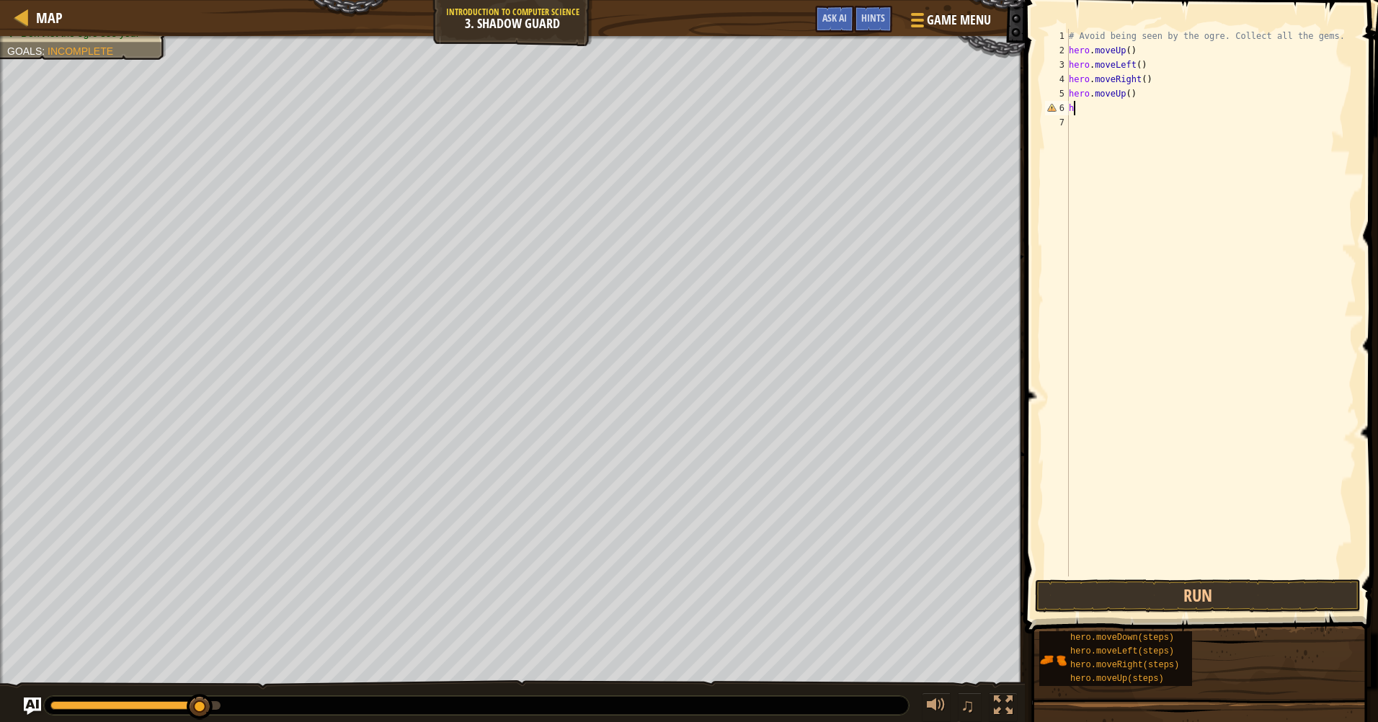
type textarea "h"
click at [1238, 597] on button "Run" at bounding box center [1198, 595] width 326 height 33
click at [1187, 605] on button "Run" at bounding box center [1198, 595] width 326 height 33
type textarea "h"
type textarea "n"
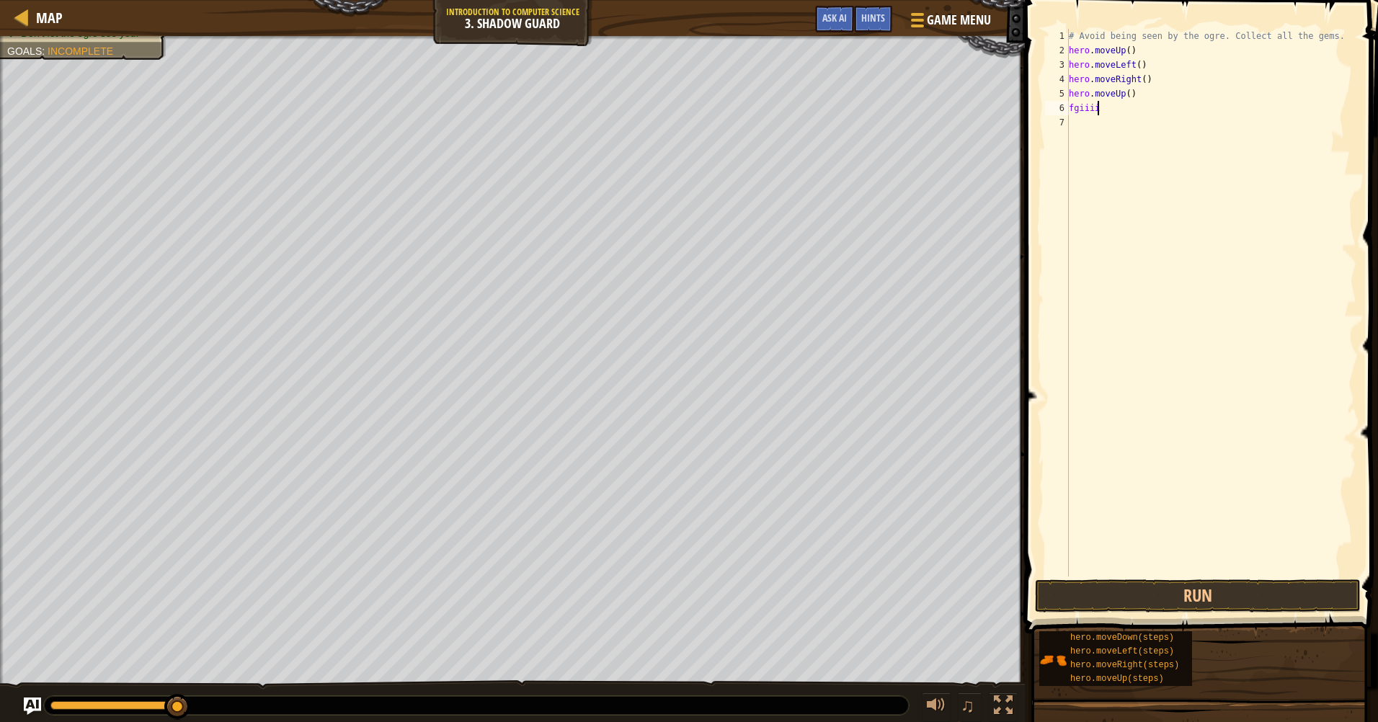
scroll to position [6, 1]
type textarea "f"
type textarea "i"
type textarea "h"
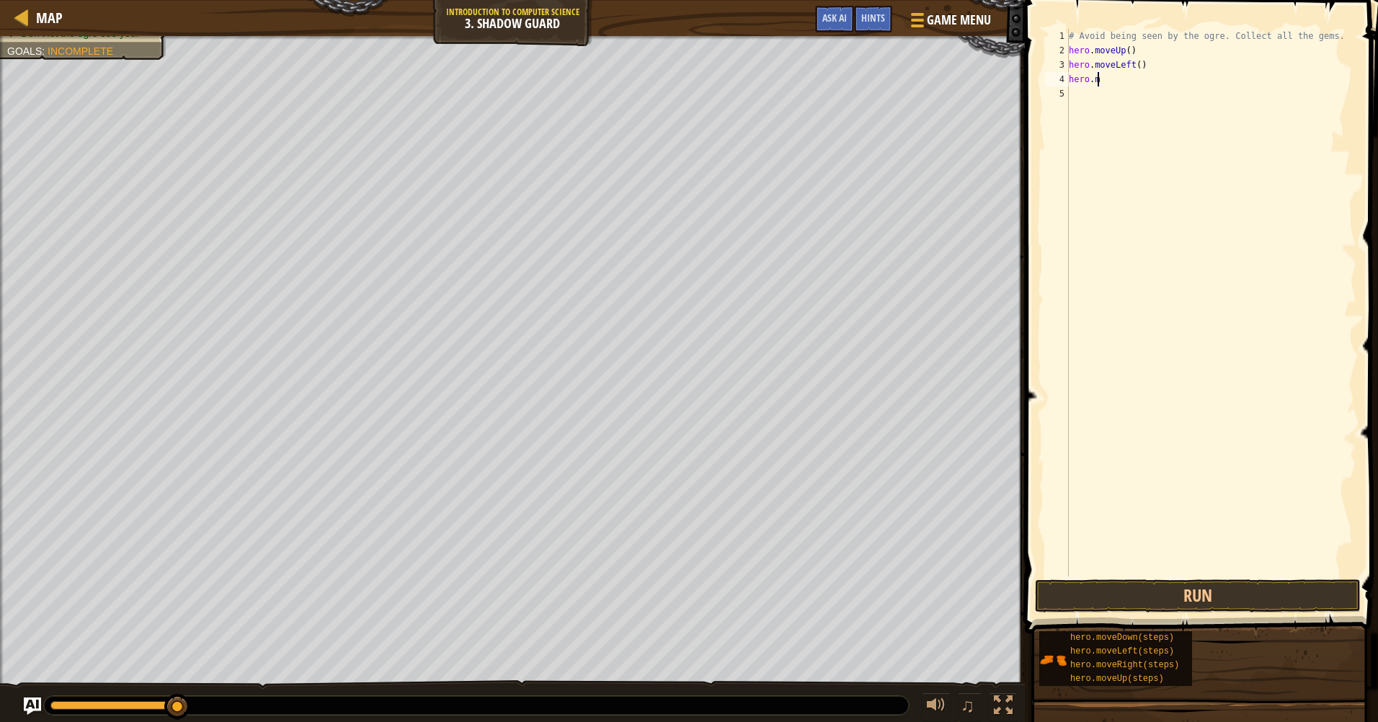
type textarea "h"
type textarea "+"
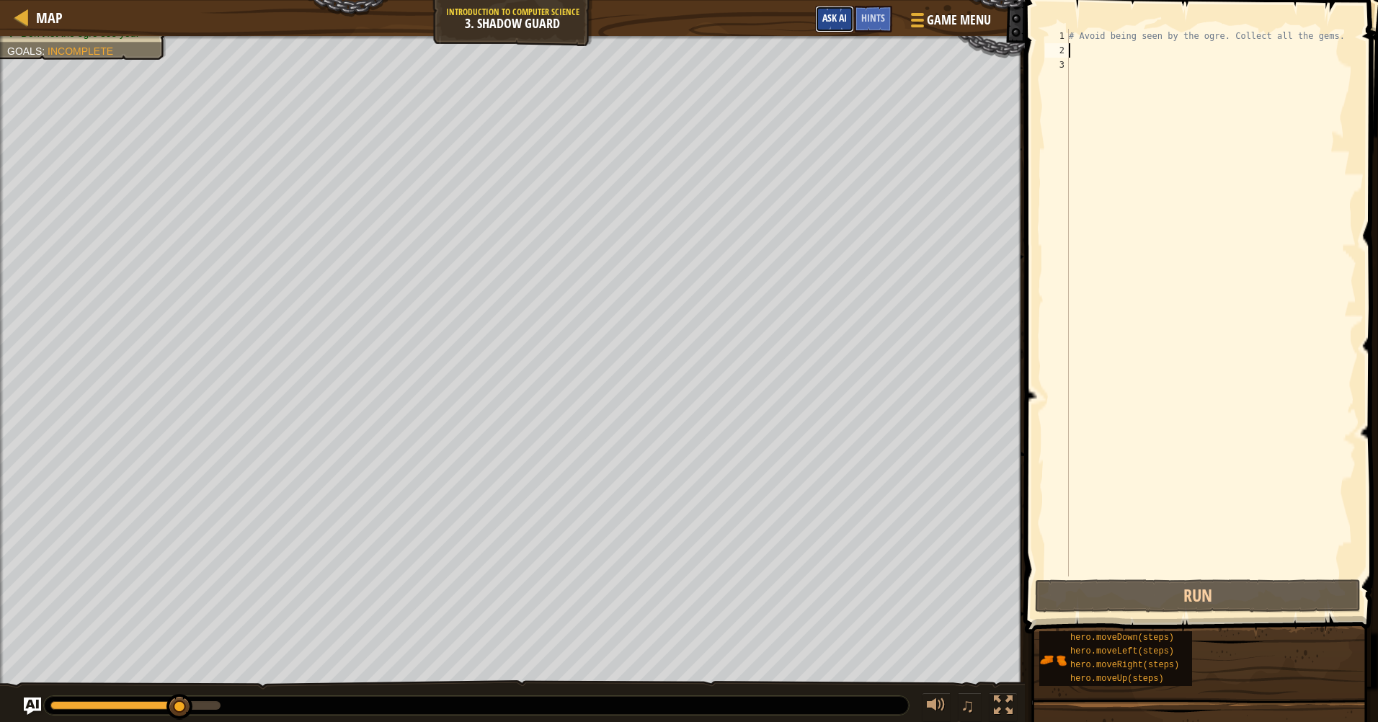
click at [841, 22] on span "Ask AI" at bounding box center [834, 18] width 24 height 14
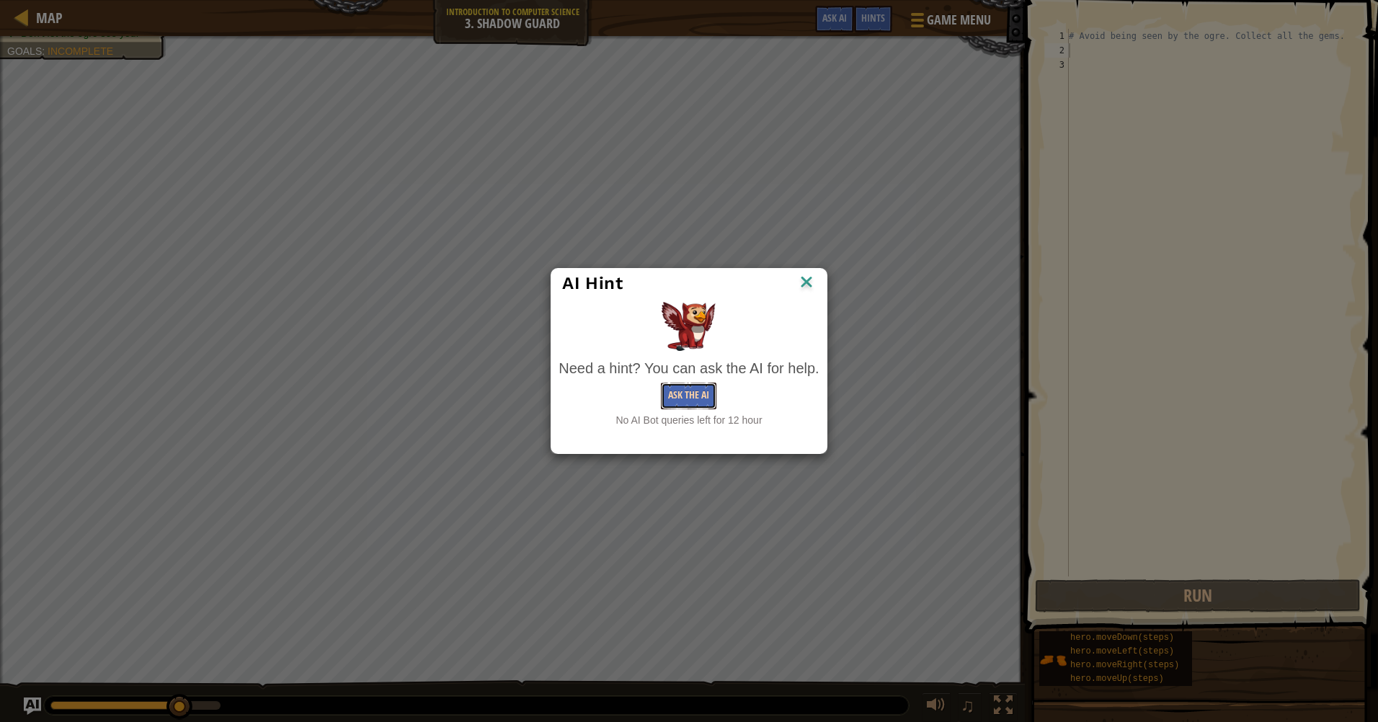
click at [677, 387] on button "Ask the AI" at bounding box center [688, 396] width 55 height 27
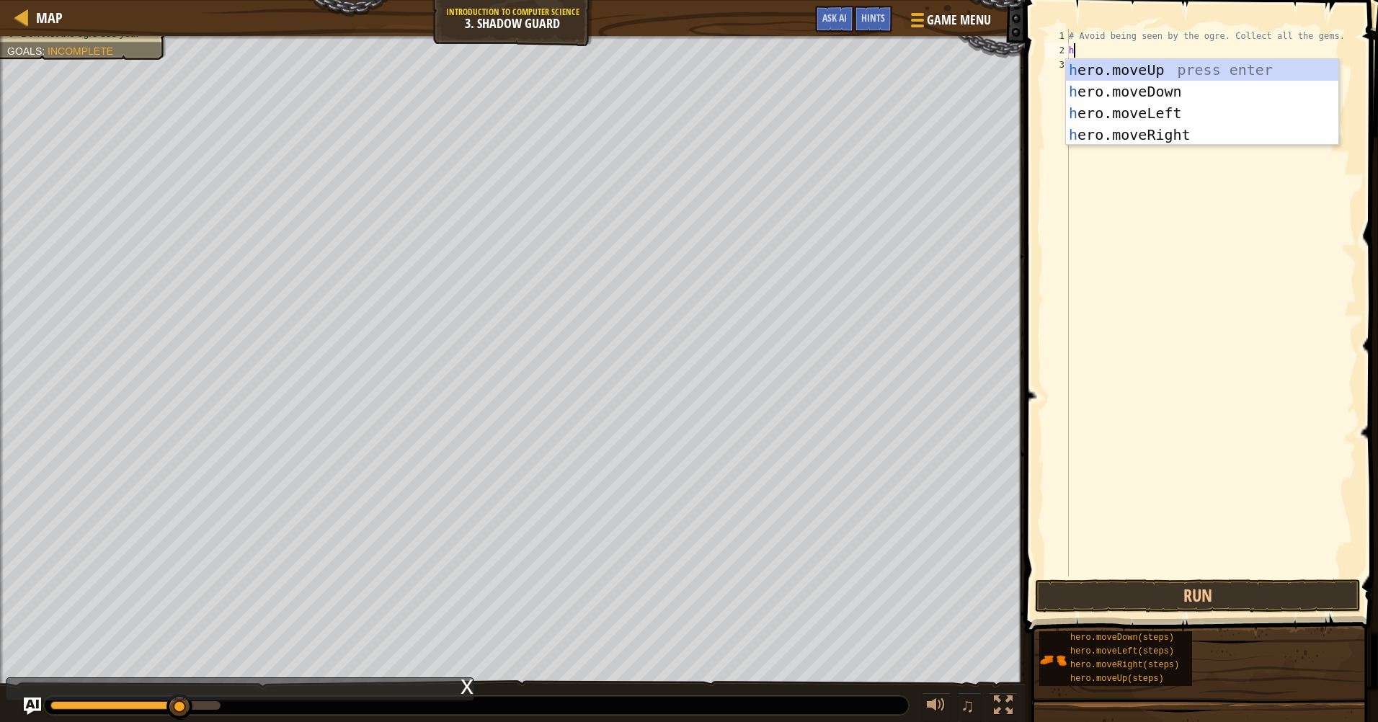
drag, startPoint x: 1034, startPoint y: 27, endPoint x: 1084, endPoint y: 24, distance: 50.5
click at [1049, 26] on span at bounding box center [1202, 296] width 365 height 676
type textarea "her"
click at [1116, 69] on div "her o.moveUp press enter her o.moveDown press enter her o.moveLeft press enter …" at bounding box center [1202, 124] width 272 height 130
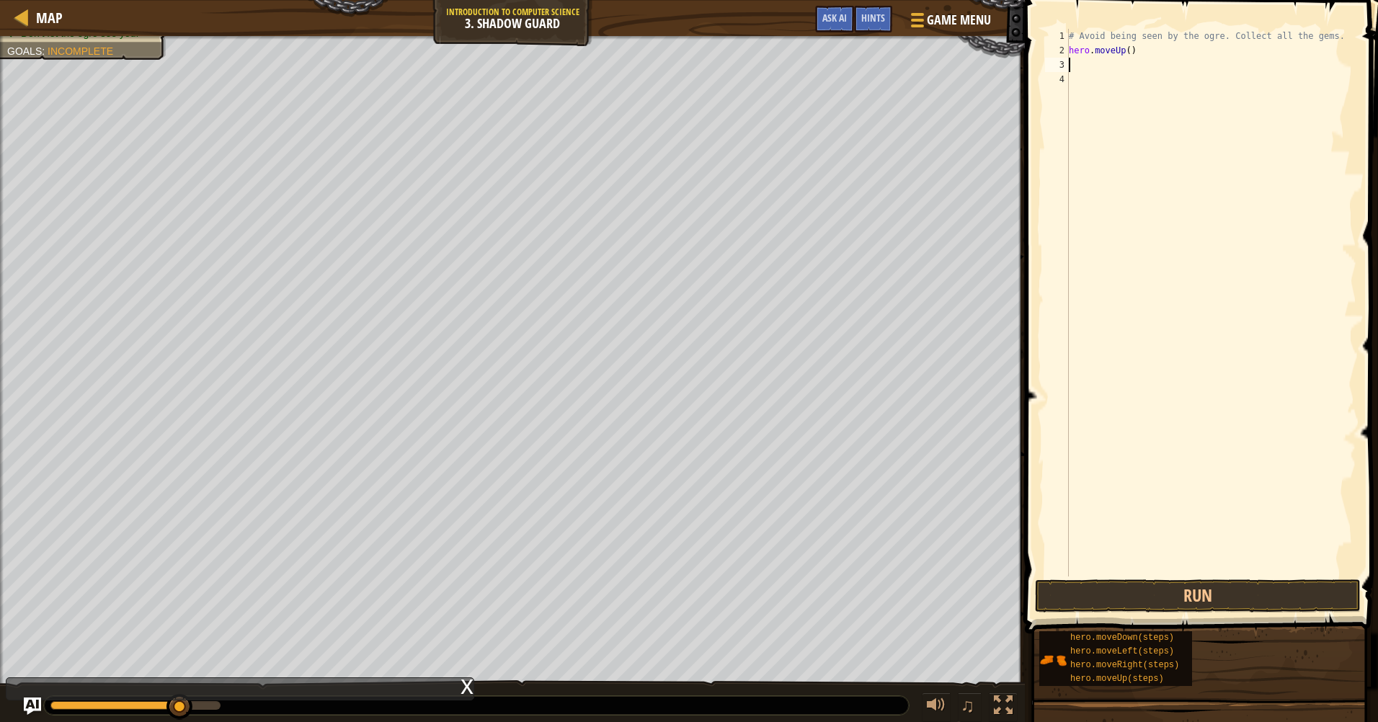
scroll to position [6, 0]
drag, startPoint x: 1182, startPoint y: 189, endPoint x: 1203, endPoint y: 195, distance: 21.7
drag, startPoint x: 1244, startPoint y: 564, endPoint x: 1240, endPoint y: 600, distance: 36.2
click at [1240, 600] on div "1 2 3 4 # Avoid being seen by the ogre. Collect all the gems. hero . moveUp ( )…" at bounding box center [1198, 345] width 357 height 676
click at [1240, 600] on button "Run" at bounding box center [1198, 595] width 326 height 33
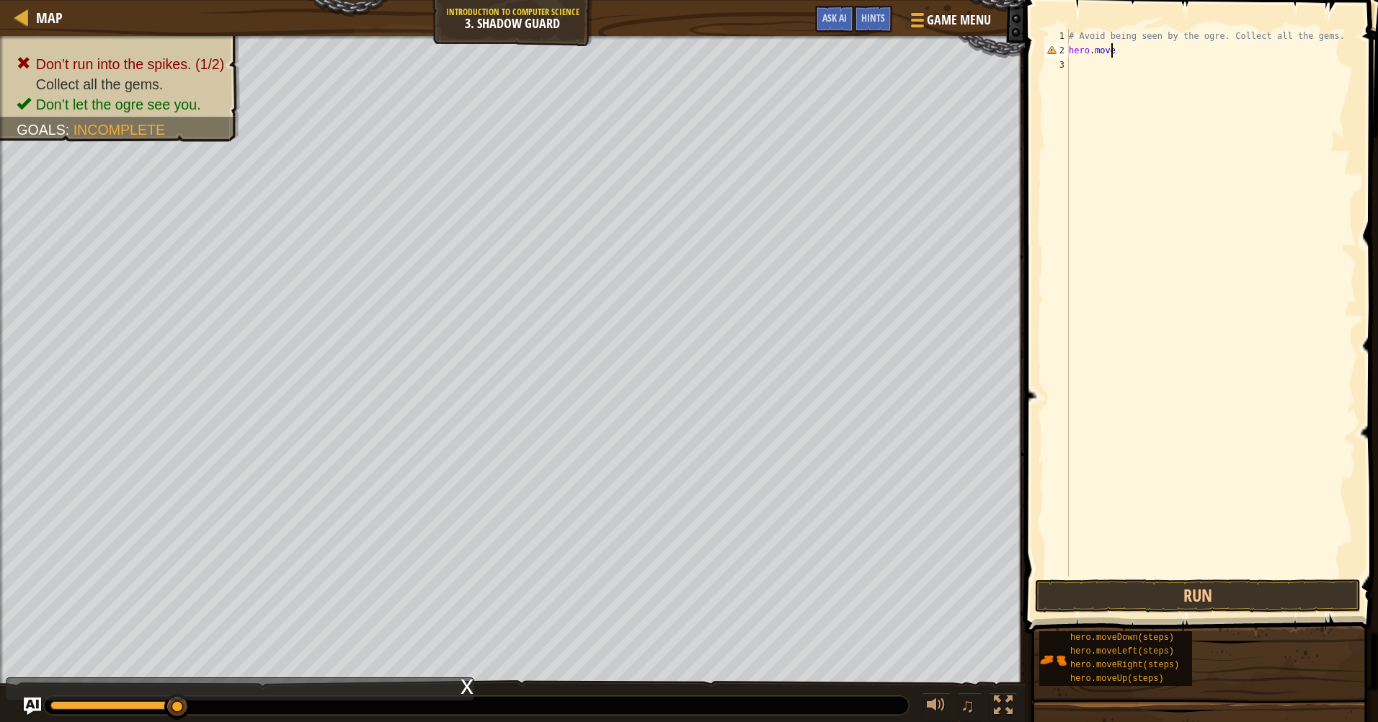
scroll to position [6, 4]
drag, startPoint x: 1178, startPoint y: 65, endPoint x: 1183, endPoint y: 89, distance: 25.0
click at [1182, 0] on body "Map Introduction to Computer Science 3. Shadow Guard Game Menu Done Hints Ask A…" at bounding box center [689, 0] width 1378 height 0
type textarea "hero.moved"
click at [1252, 586] on button "Run" at bounding box center [1198, 595] width 326 height 33
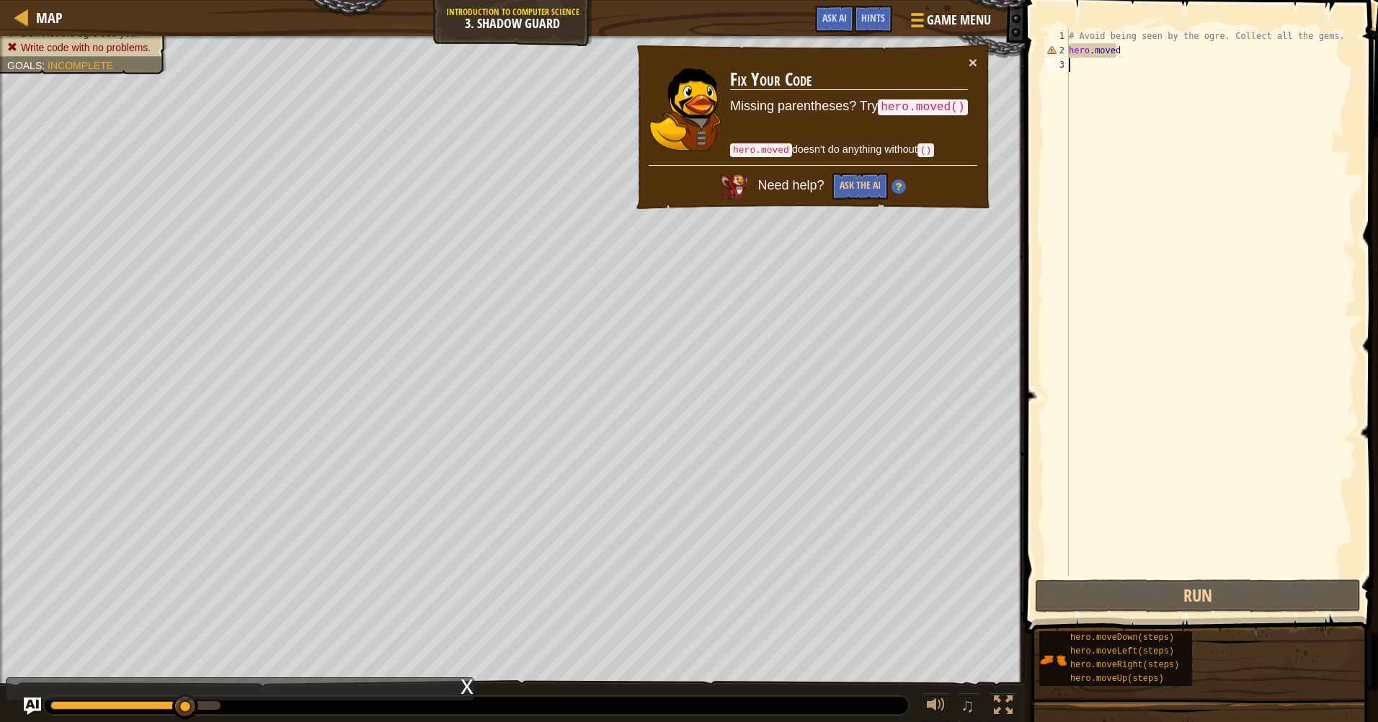
click at [1133, 59] on div "# Avoid being seen by the ogre. Collect all the gems. hero . moved" at bounding box center [1211, 317] width 290 height 576
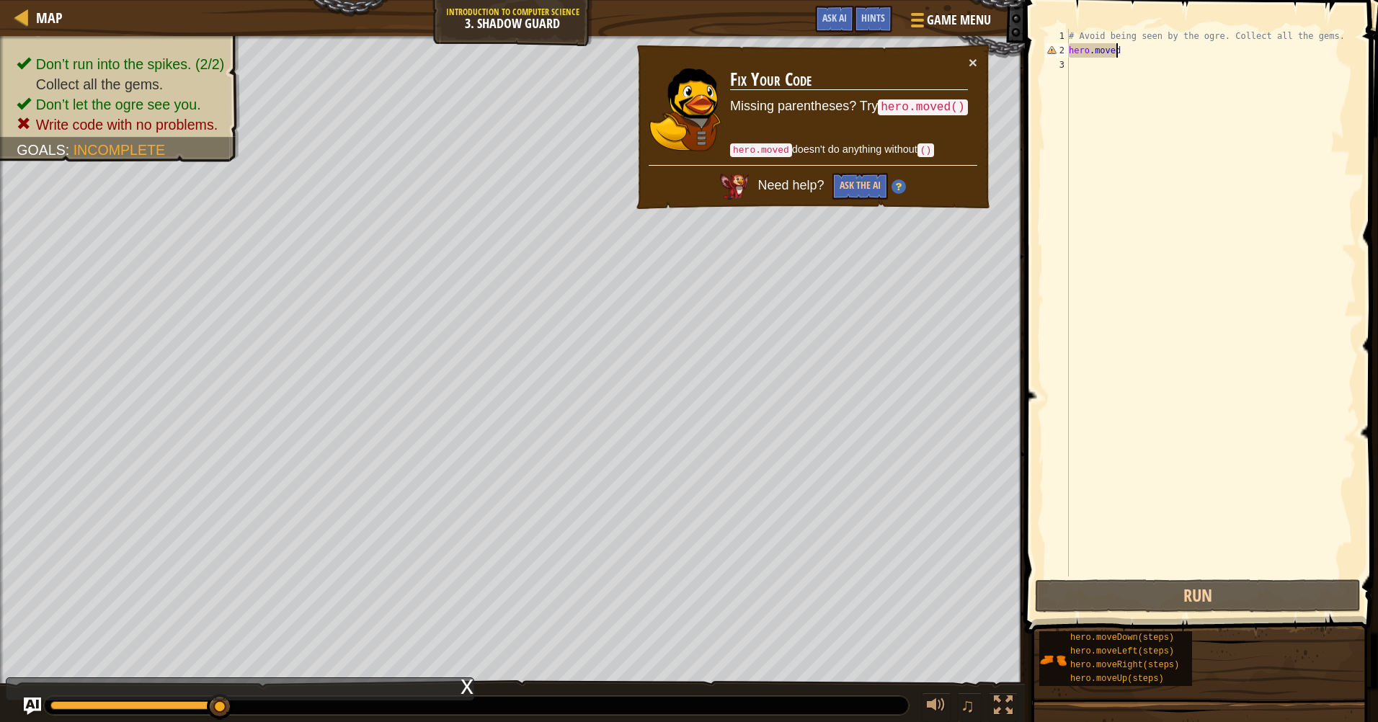
click at [1135, 50] on div "# Avoid being seen by the ogre. Collect all the gems. hero . moved" at bounding box center [1211, 317] width 290 height 576
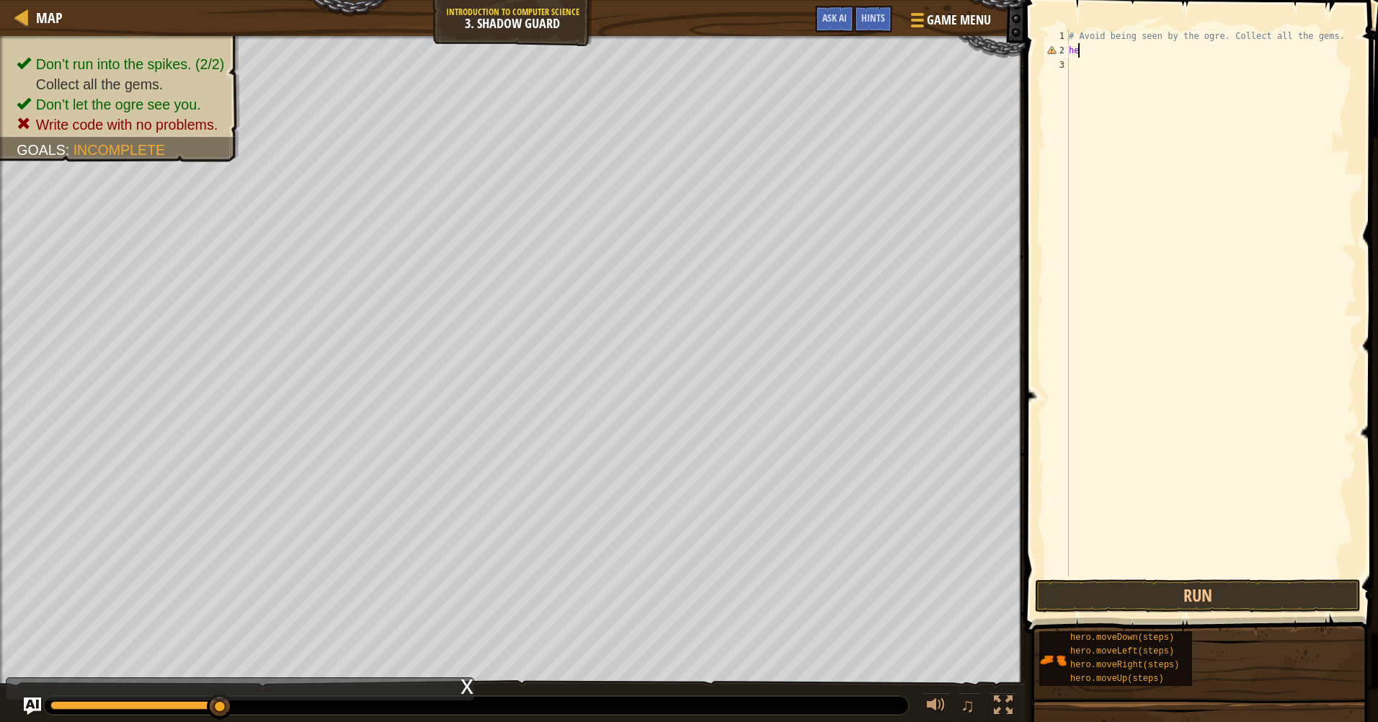
type textarea "h"
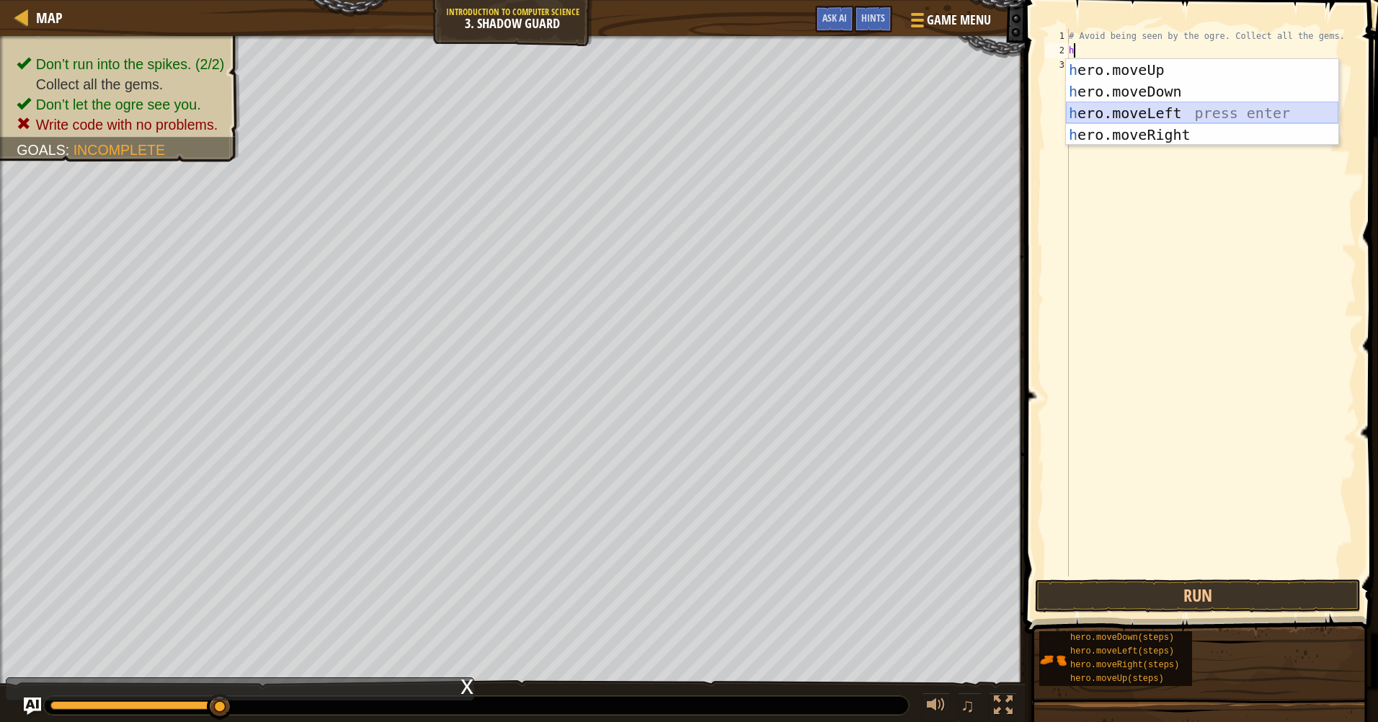
drag, startPoint x: 1158, startPoint y: 111, endPoint x: 1166, endPoint y: 123, distance: 14.6
click at [1161, 112] on div "h ero.moveUp press enter h ero.moveDown press enter h ero.moveLeft press enter …" at bounding box center [1202, 124] width 272 height 130
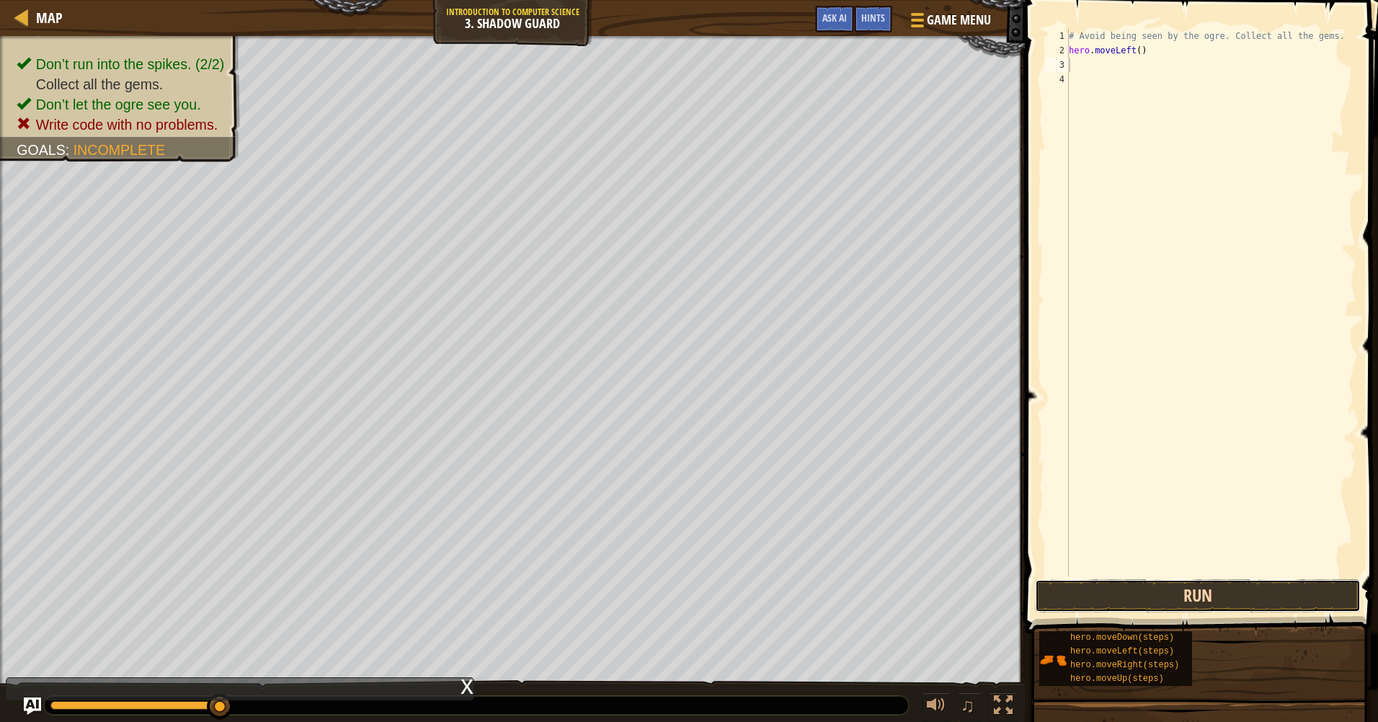
click at [1226, 599] on button "Run" at bounding box center [1198, 595] width 326 height 33
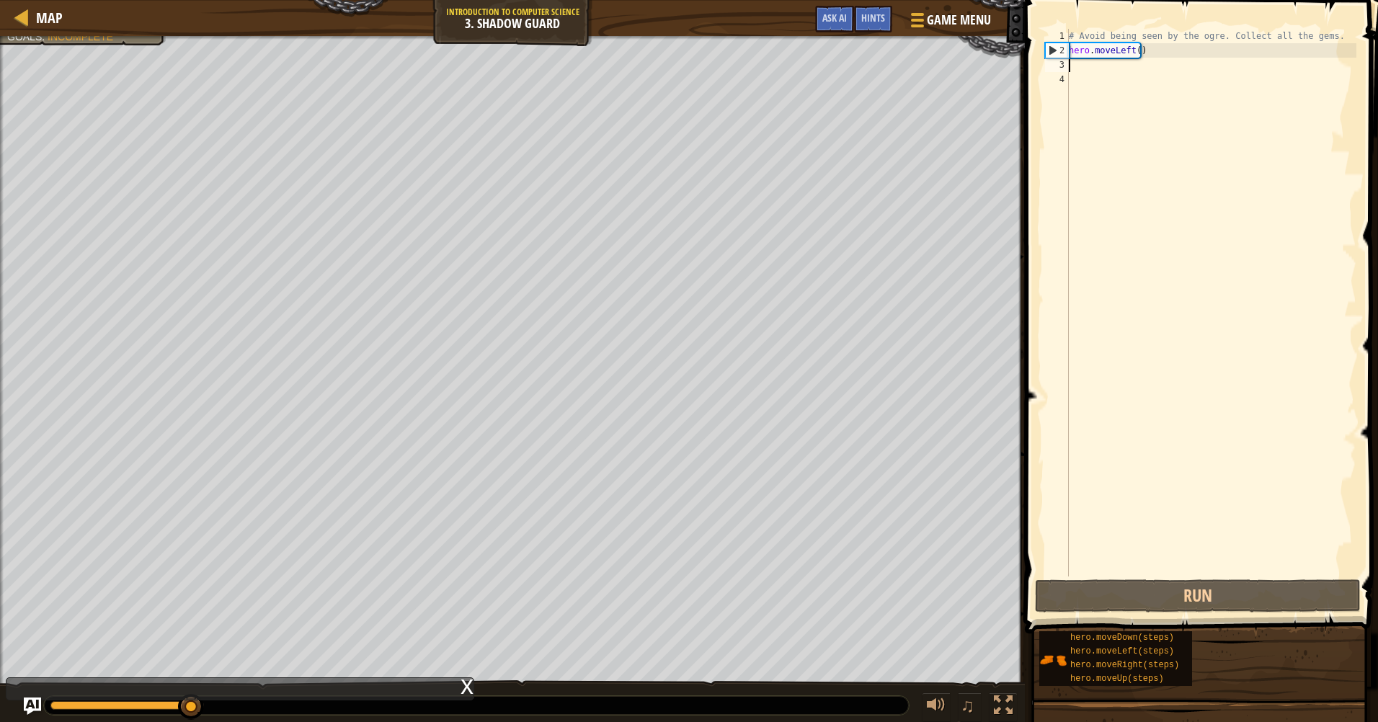
click at [1324, 131] on div "Map Introduction to Computer Science 3. Shadow Guard Game Menu Done Hints Ask A…" at bounding box center [689, 361] width 1378 height 722
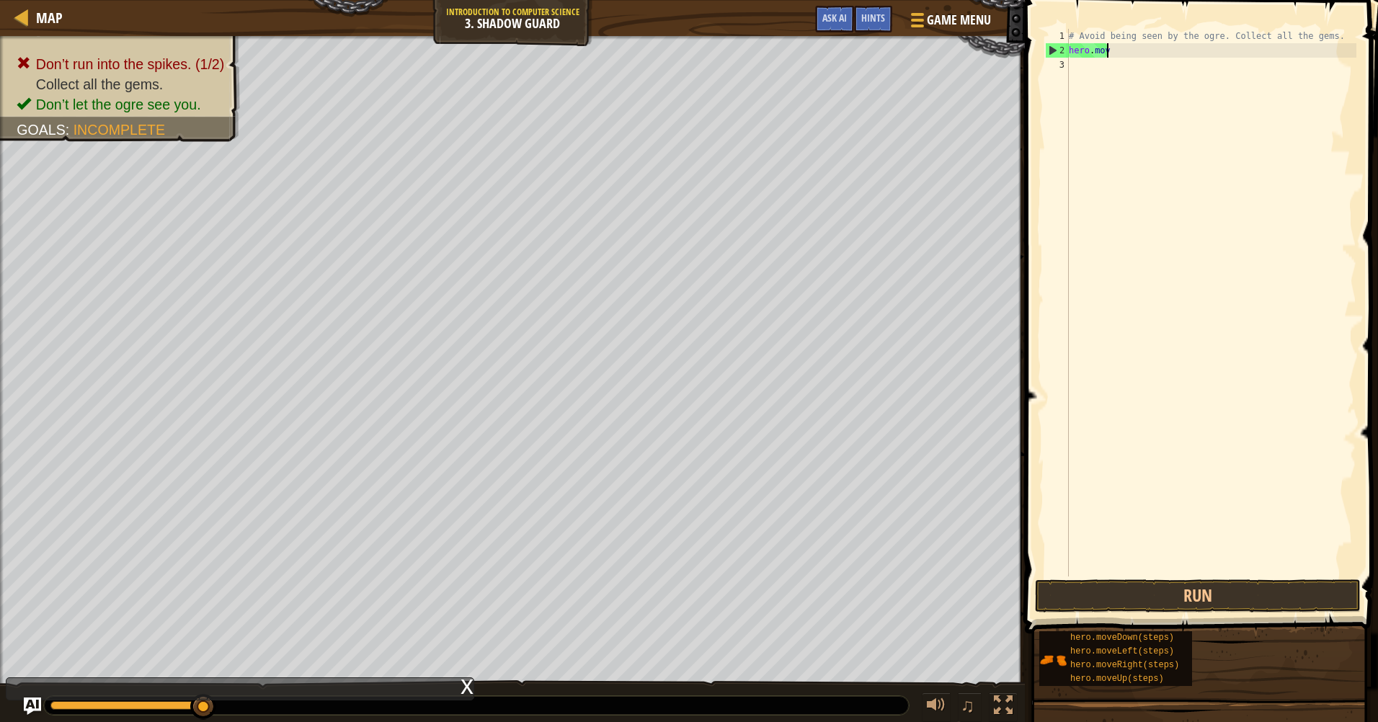
type textarea "h"
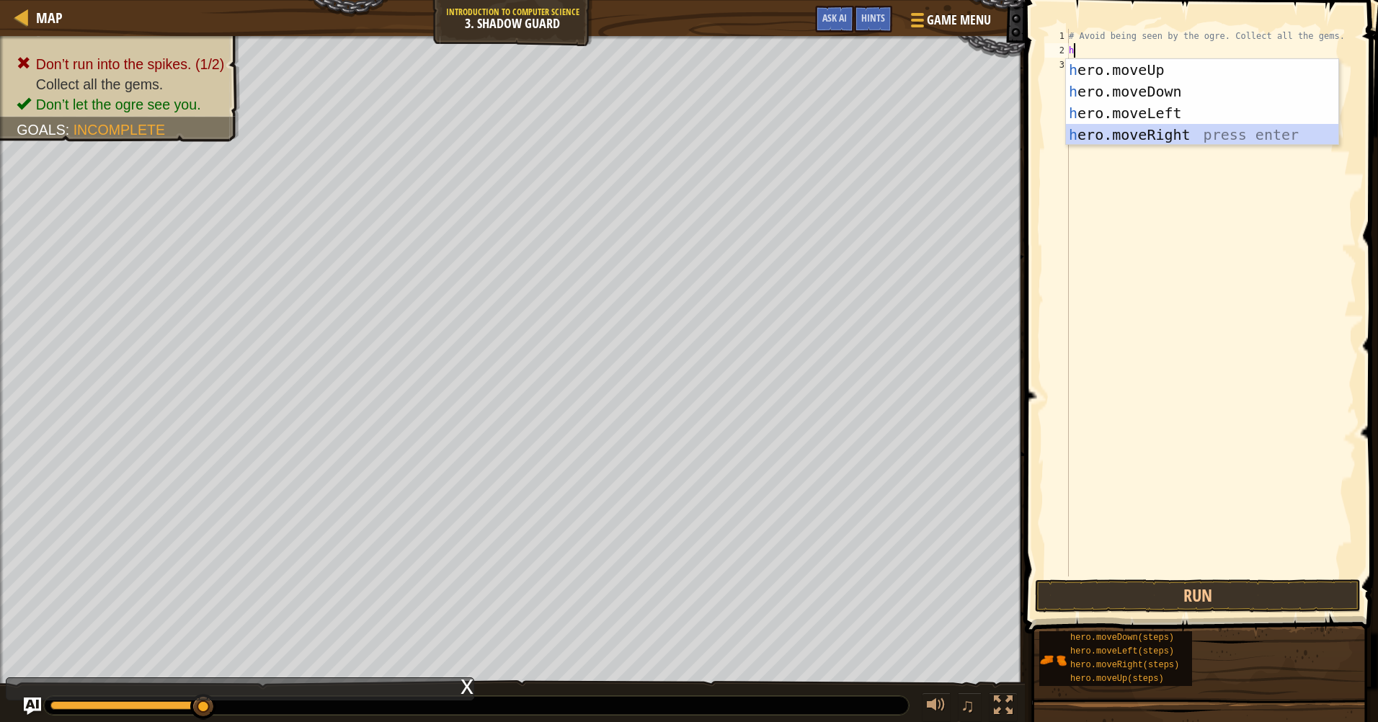
click at [1184, 142] on div "h ero.moveUp press enter h ero.moveDown press enter h ero.moveLeft press enter …" at bounding box center [1202, 124] width 272 height 130
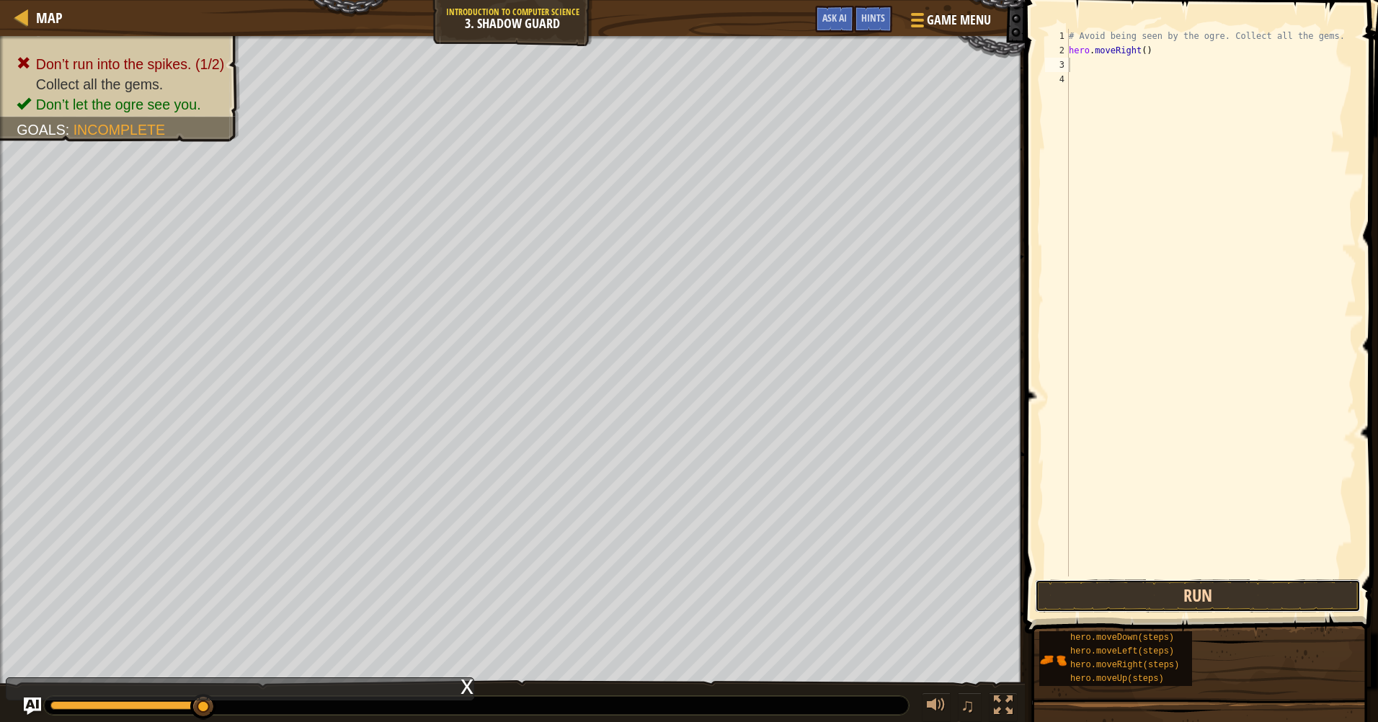
click at [1215, 598] on button "Run" at bounding box center [1198, 595] width 326 height 33
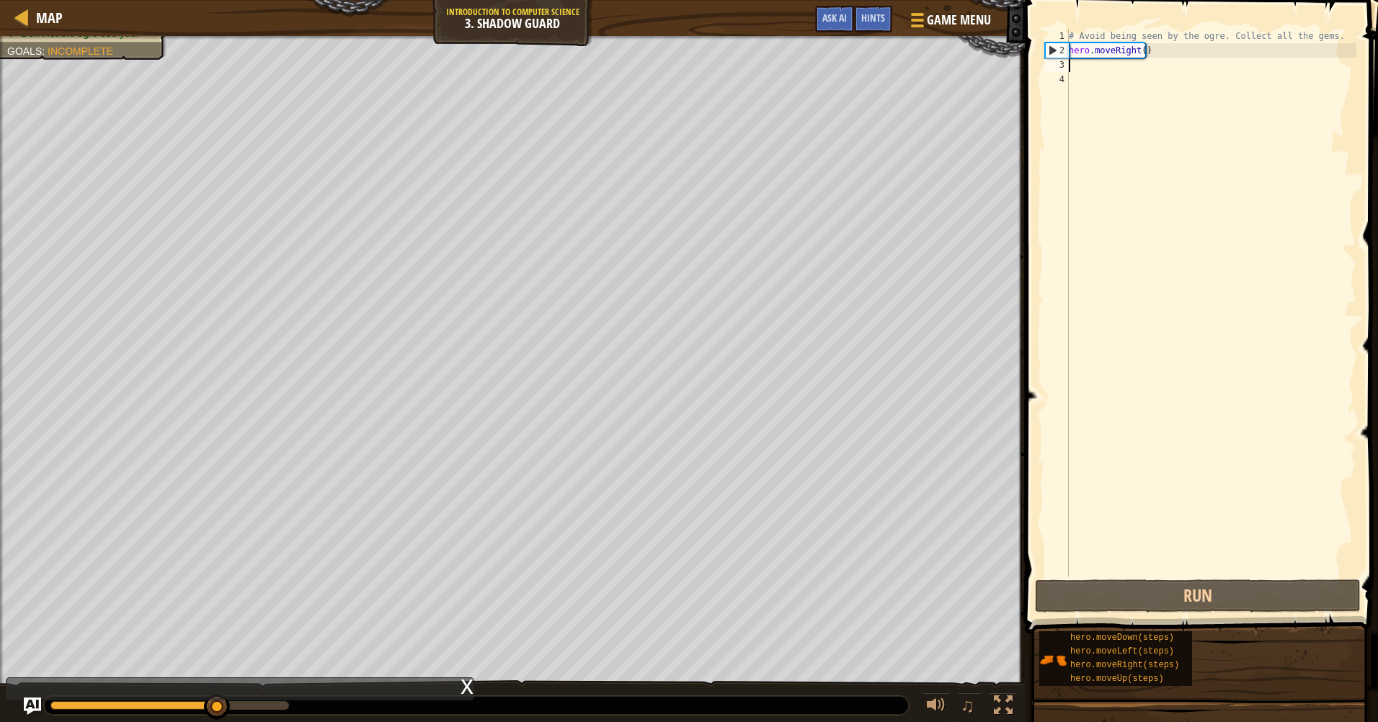
type textarea "h"
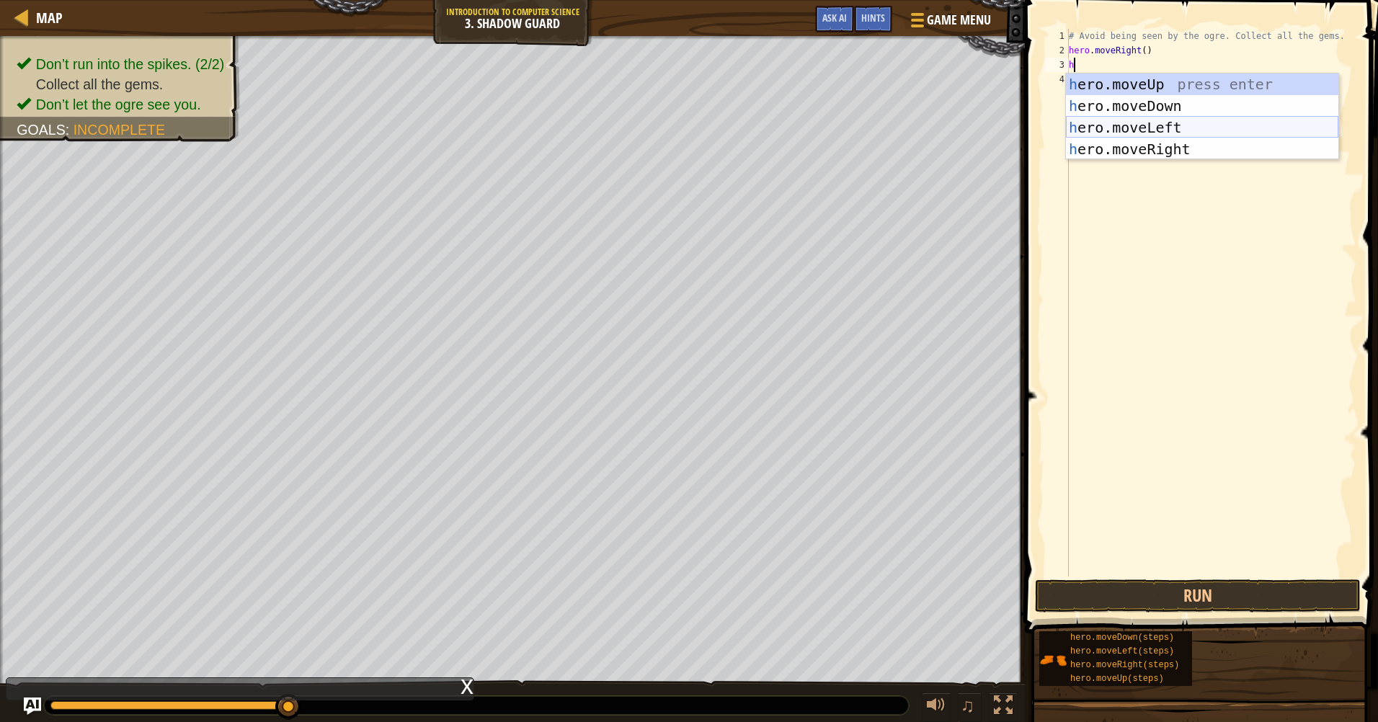
click at [1164, 125] on div "h ero.moveUp press enter h ero.moveDown press enter h ero.moveLeft press enter …" at bounding box center [1202, 138] width 272 height 130
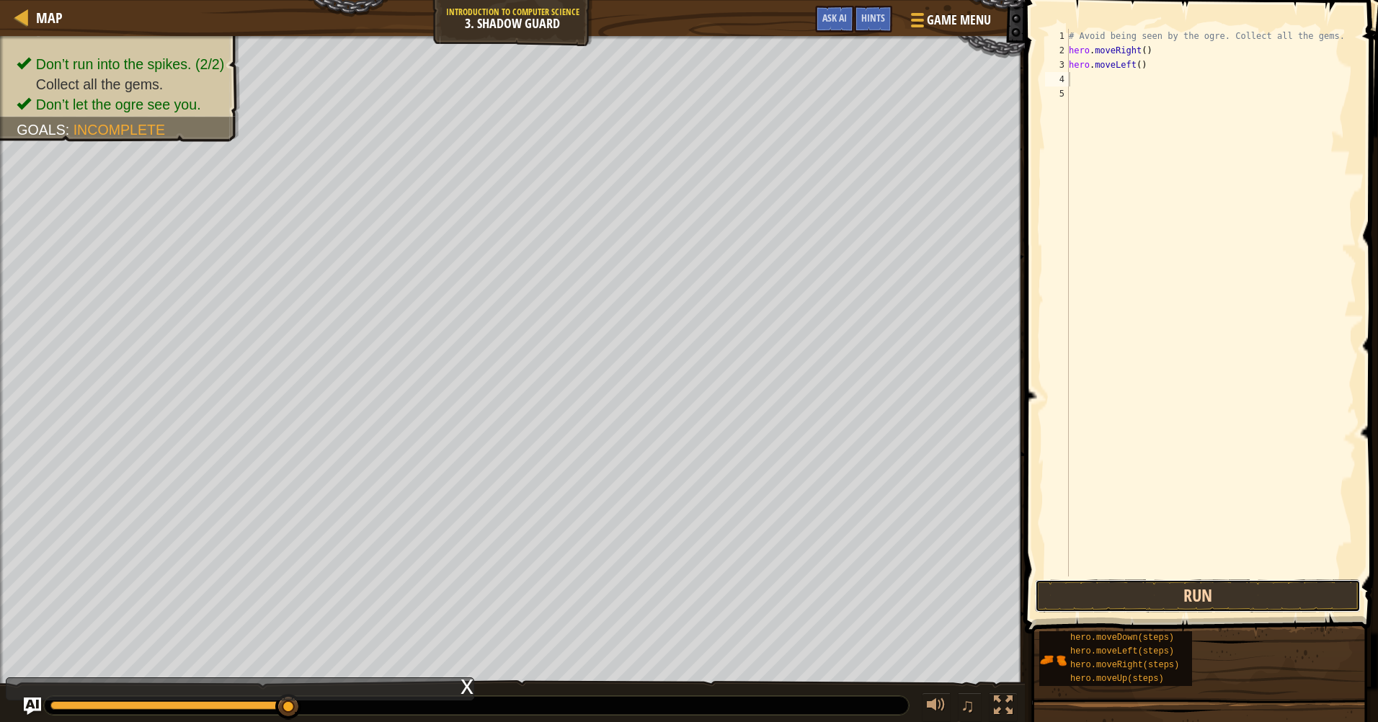
click at [1225, 592] on button "Run" at bounding box center [1198, 595] width 326 height 33
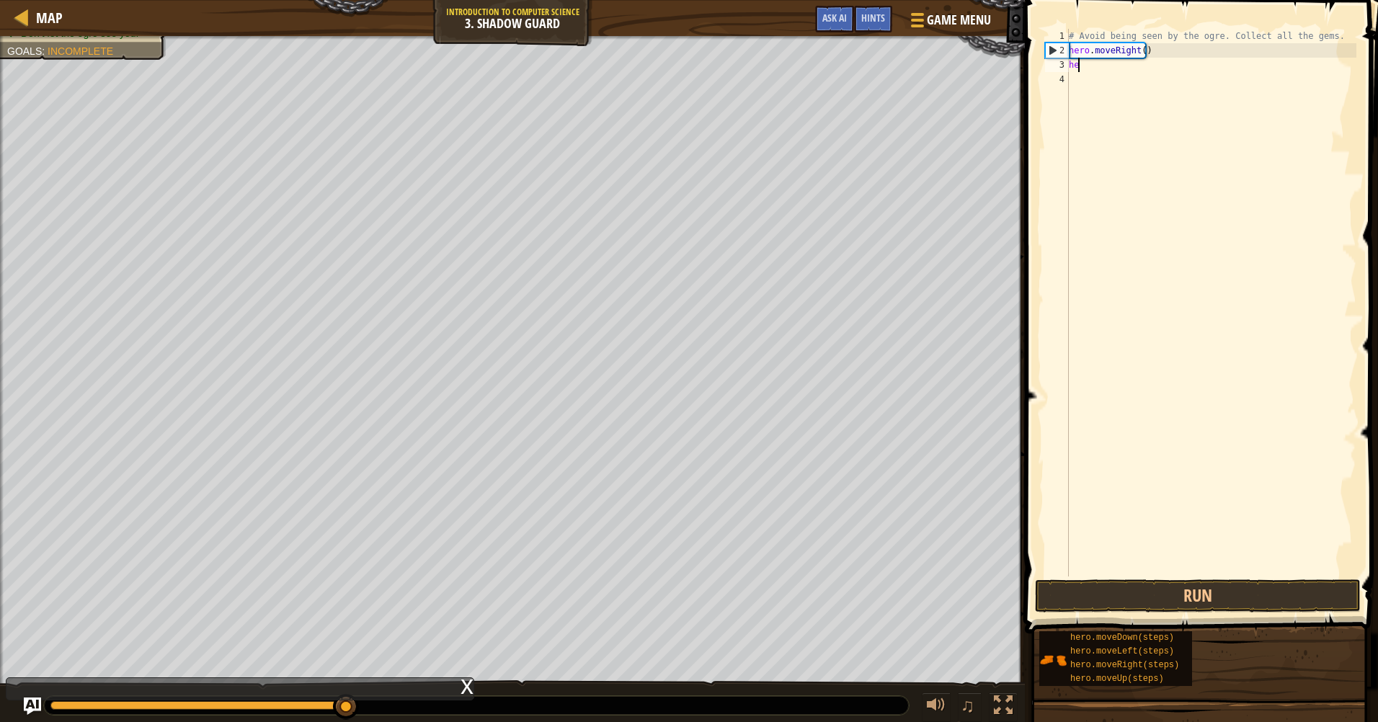
type textarea "h"
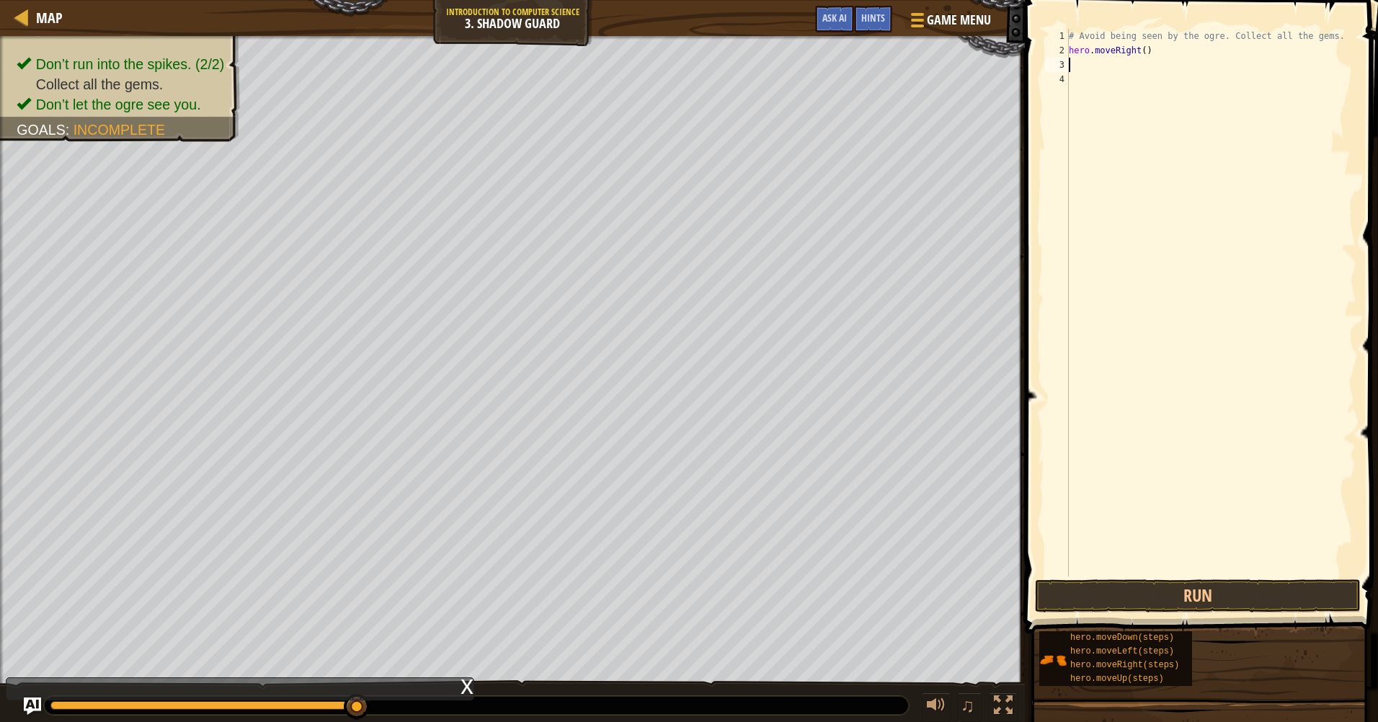
type textarea "h"
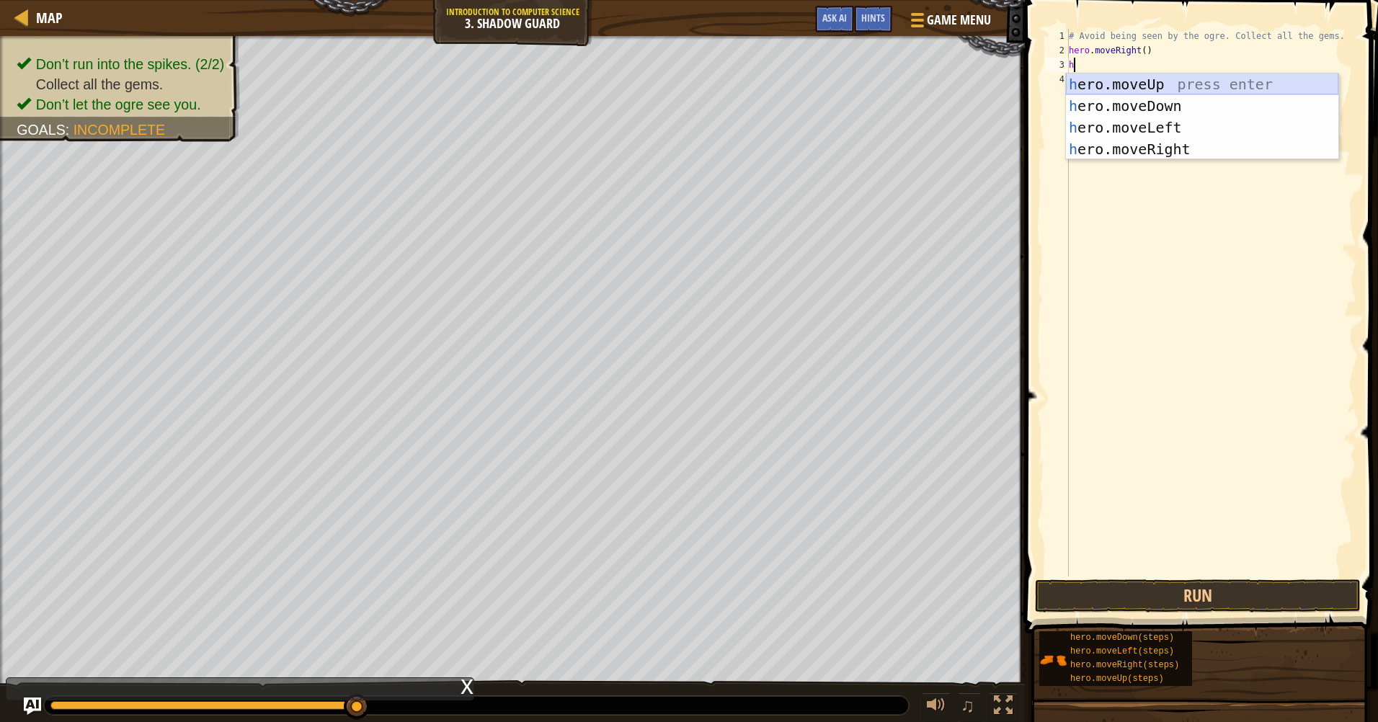
click at [1151, 84] on div "h ero.moveUp press enter h ero.moveDown press enter h ero.moveLeft press enter …" at bounding box center [1202, 138] width 272 height 130
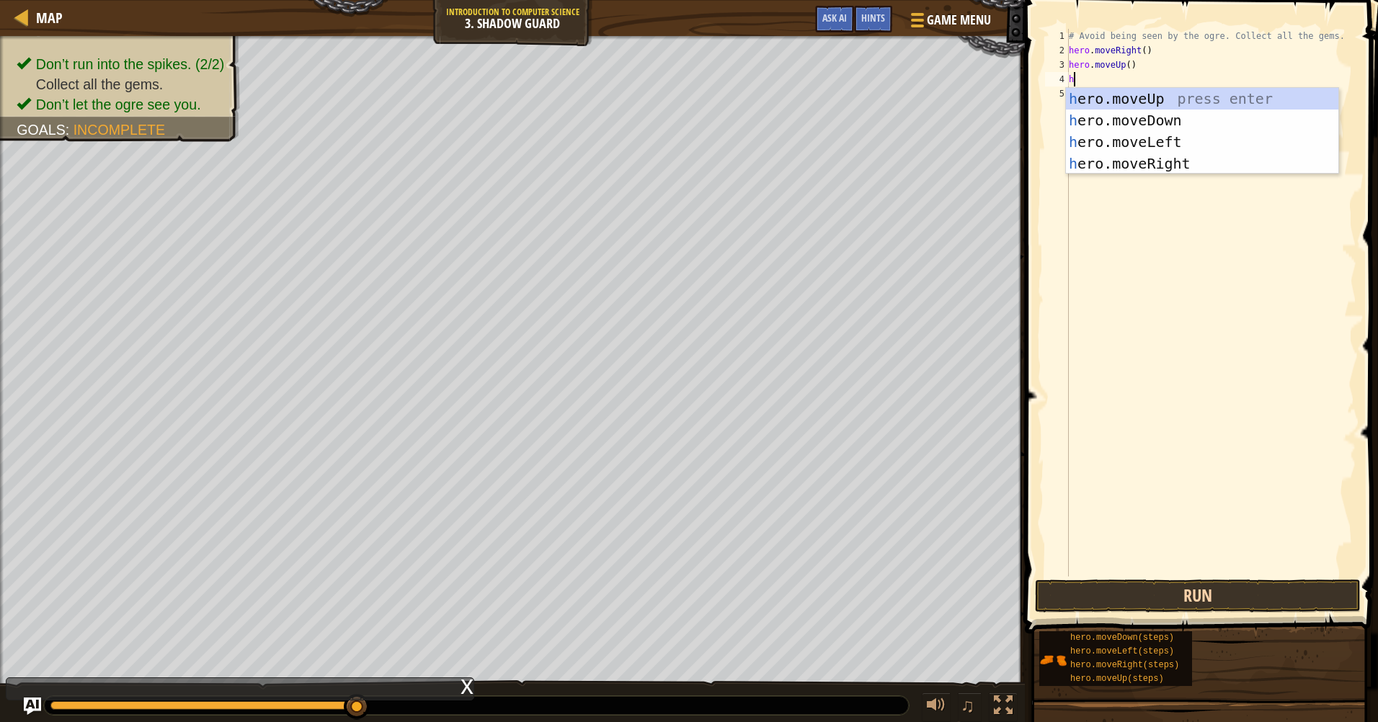
type textarea "h"
click at [1179, 585] on button "Run" at bounding box center [1198, 595] width 326 height 33
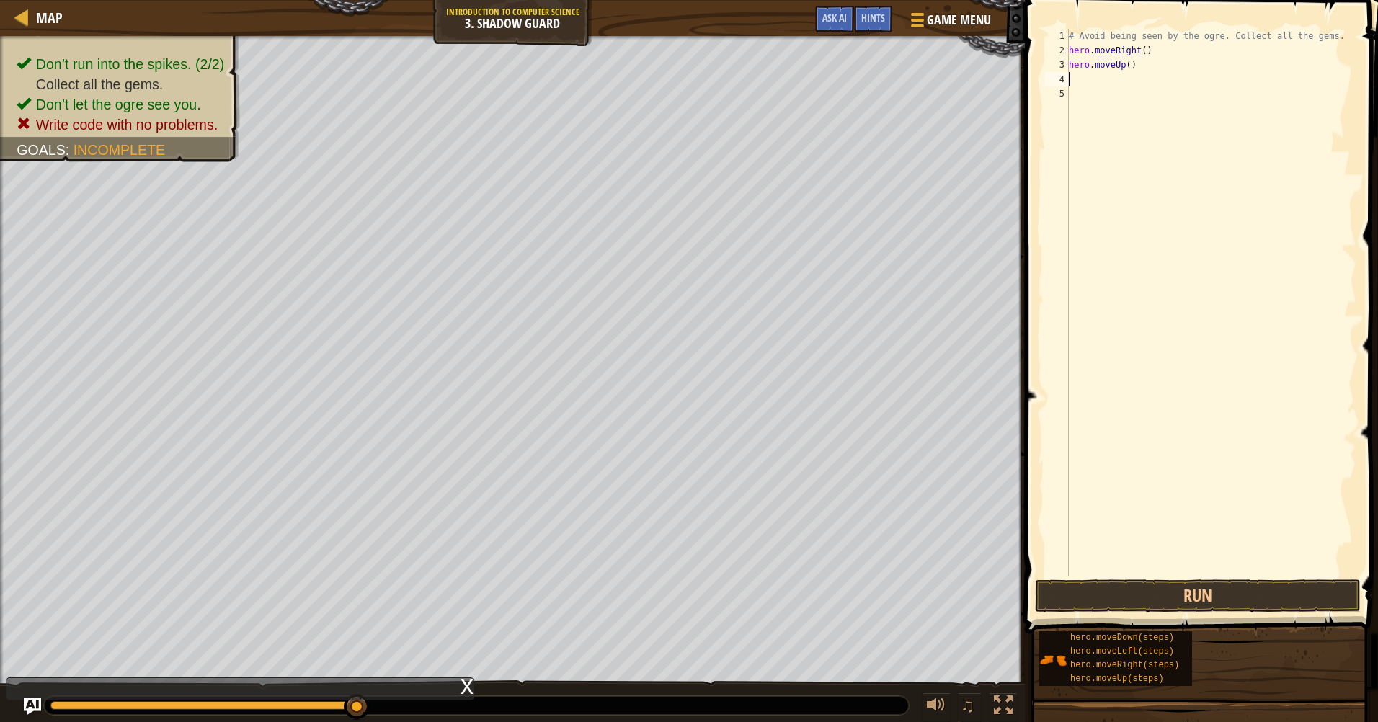
type textarea "h"
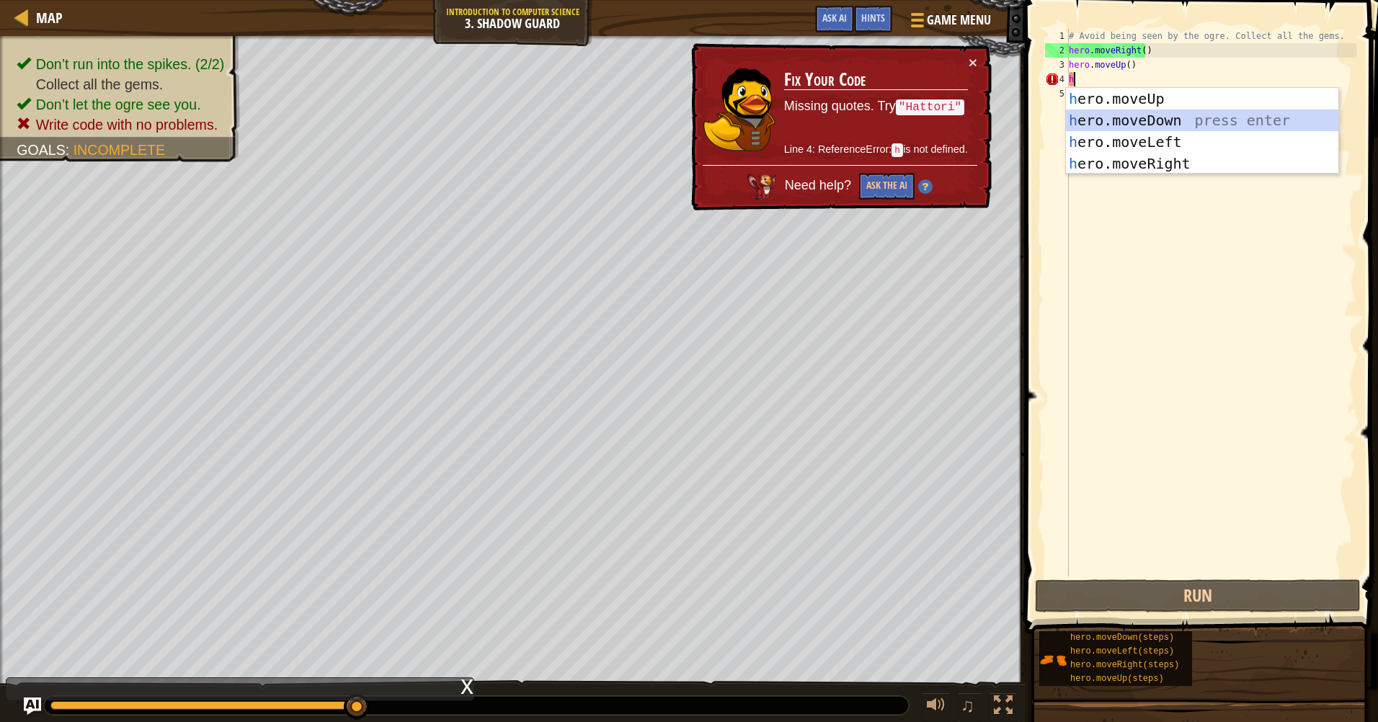
click at [1120, 117] on div "h ero.moveUp press enter h ero.moveDown press enter h ero.moveLeft press enter …" at bounding box center [1202, 153] width 272 height 130
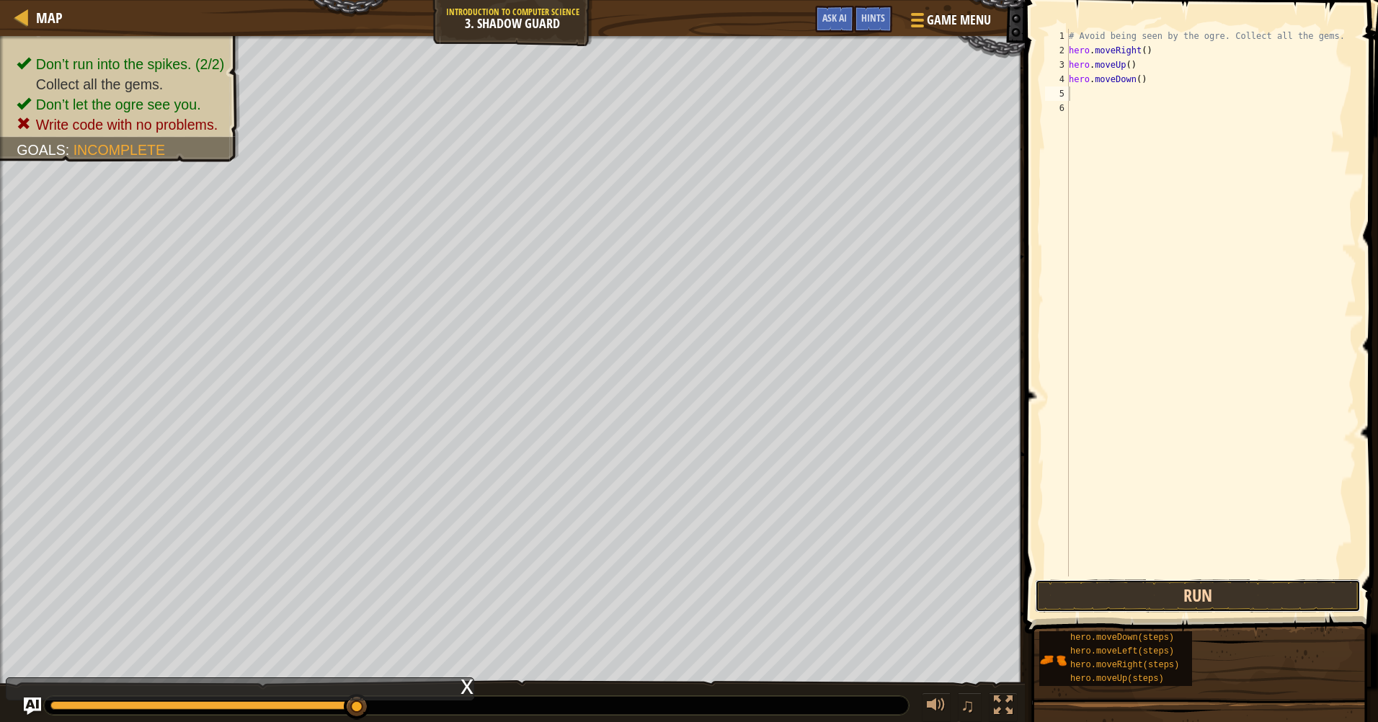
click at [1145, 585] on button "Run" at bounding box center [1198, 595] width 326 height 33
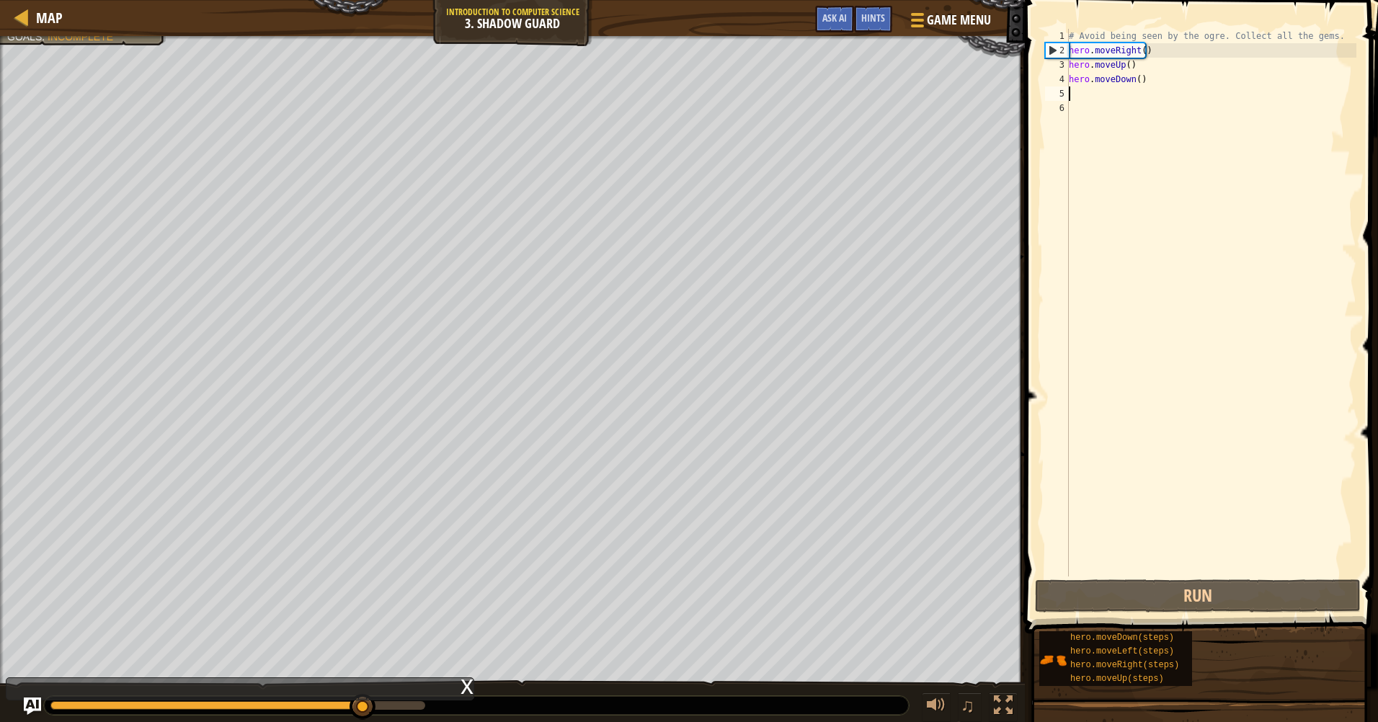
type textarea "\"
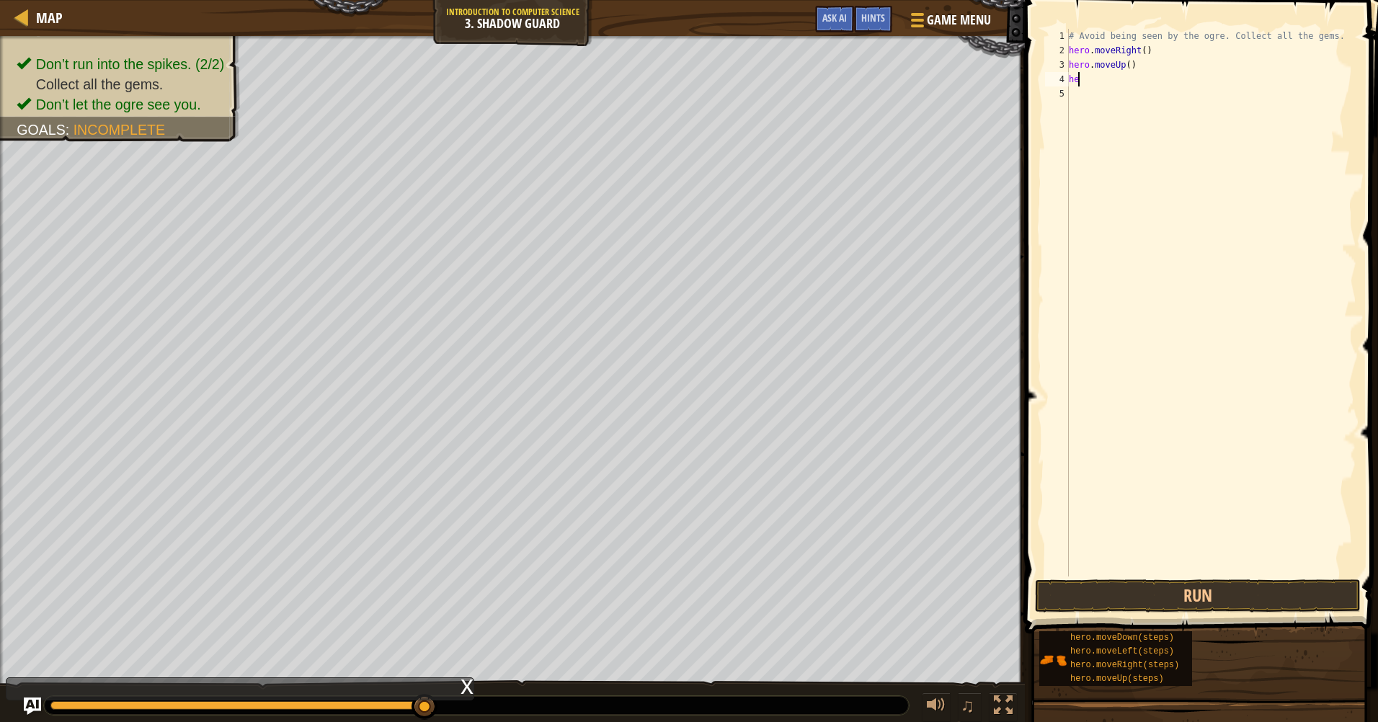
type textarea "h"
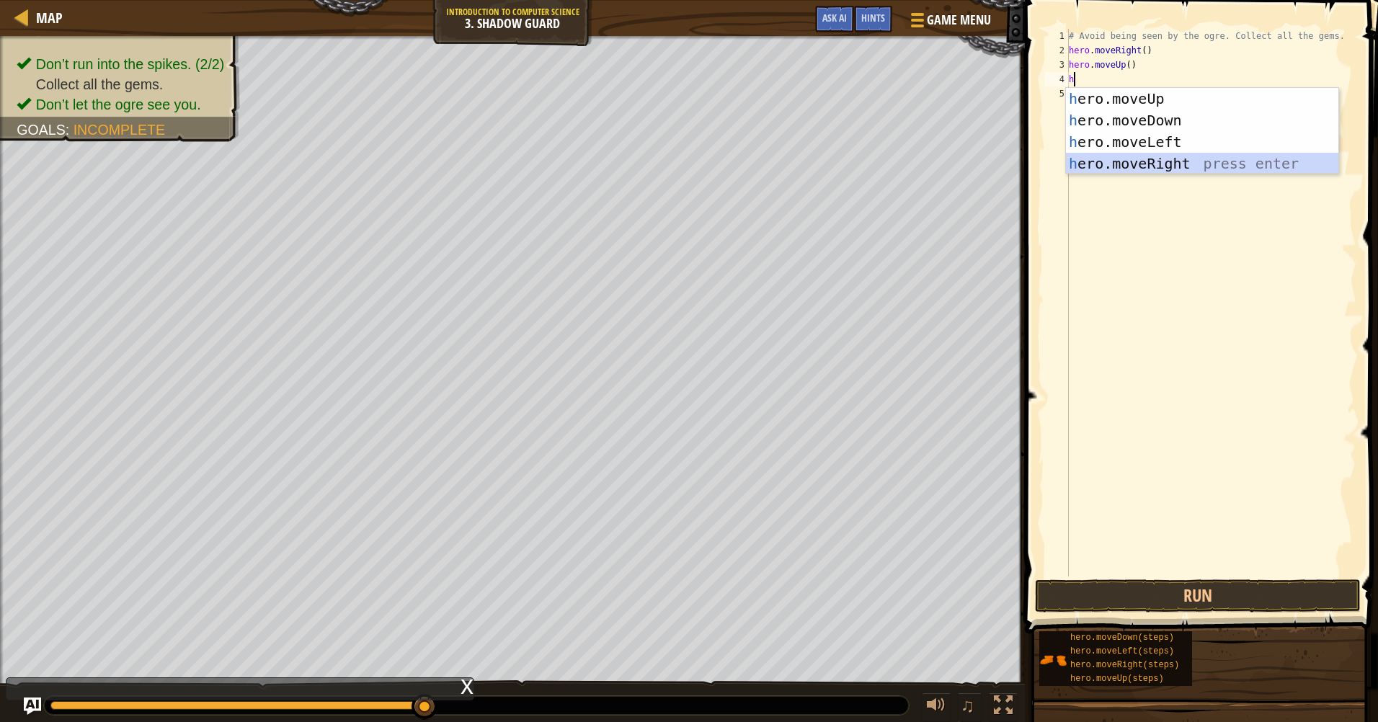
click at [1162, 162] on div "h ero.moveUp press enter h ero.moveDown press enter h ero.moveLeft press enter …" at bounding box center [1202, 153] width 272 height 130
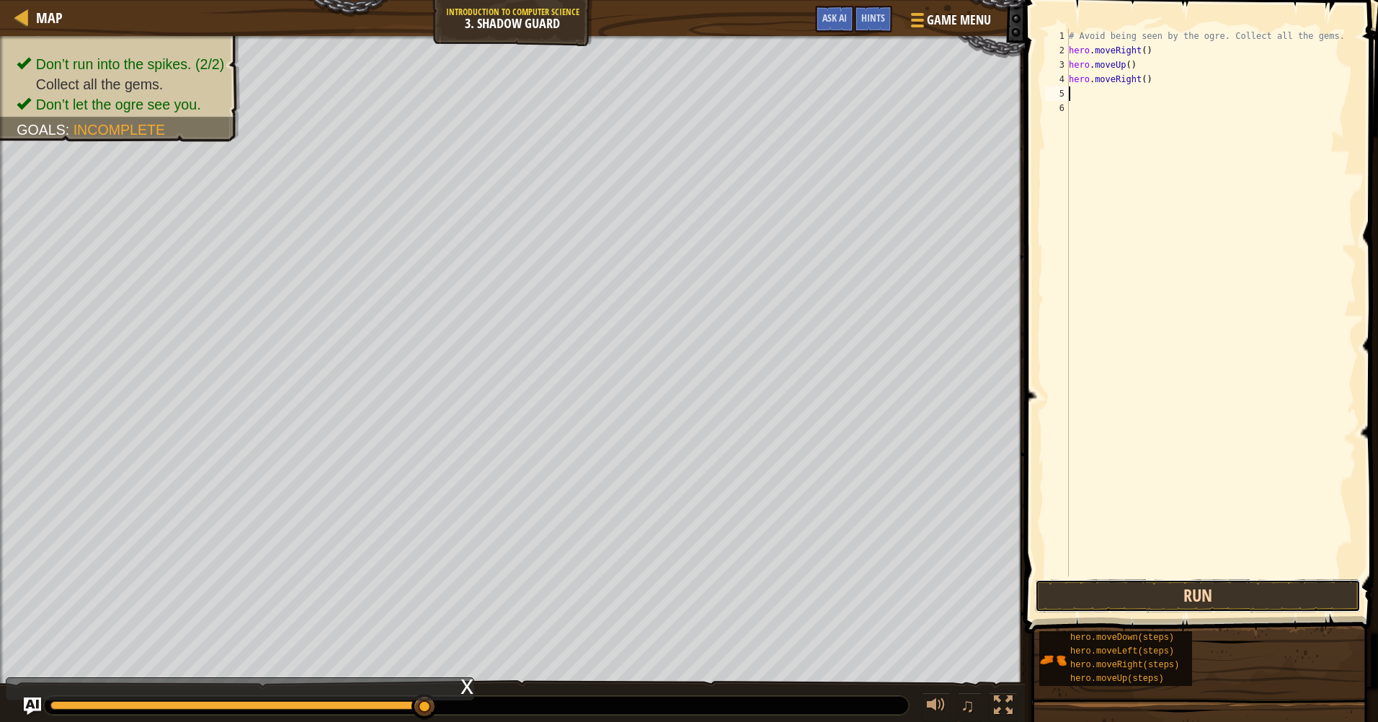
click at [1130, 595] on button "Run" at bounding box center [1198, 595] width 326 height 33
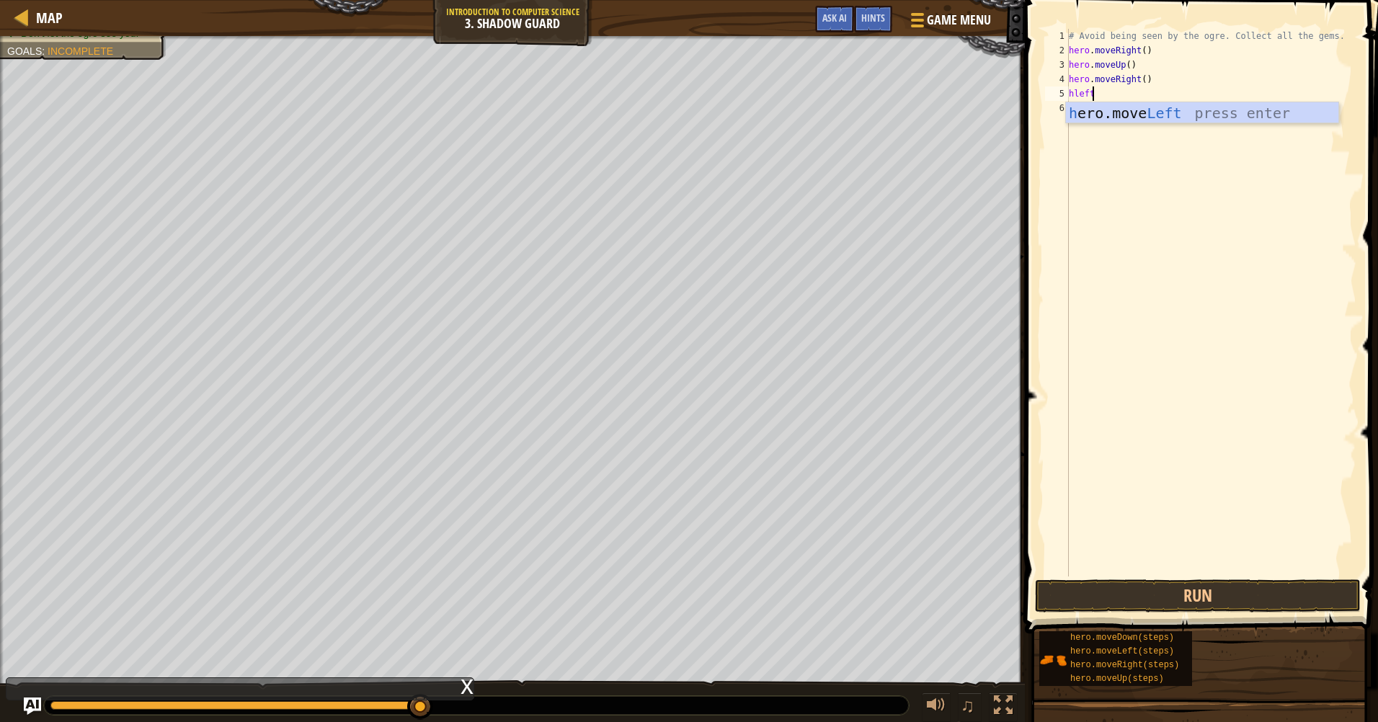
scroll to position [6, 1]
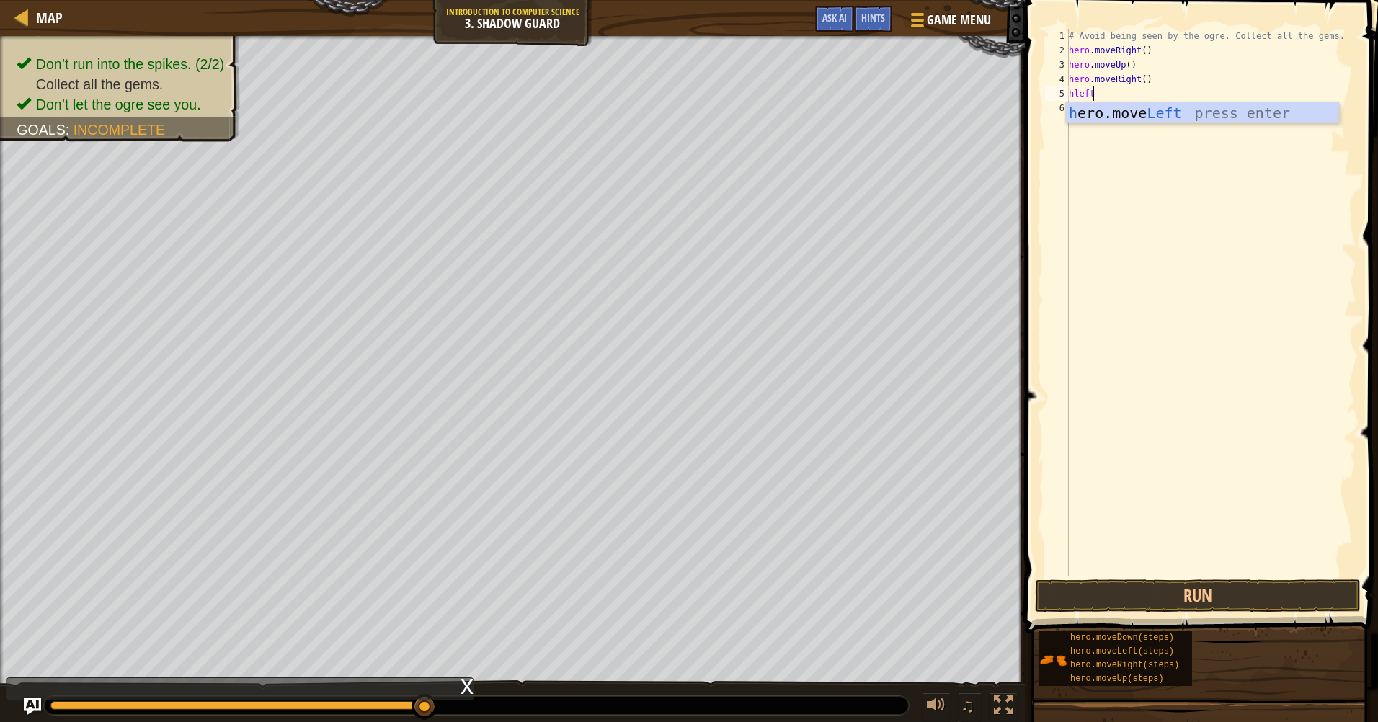
type textarea "hleft"
click at [1112, 0] on body "Map Introduction to Computer Science 3. Shadow Guard Game Menu Done Hints Ask A…" at bounding box center [689, 0] width 1378 height 0
click at [1097, 107] on div "# Avoid being seen by the ogre. Collect all the gems. hero . moveRight ( ) hero…" at bounding box center [1211, 317] width 290 height 576
type textarea "h"
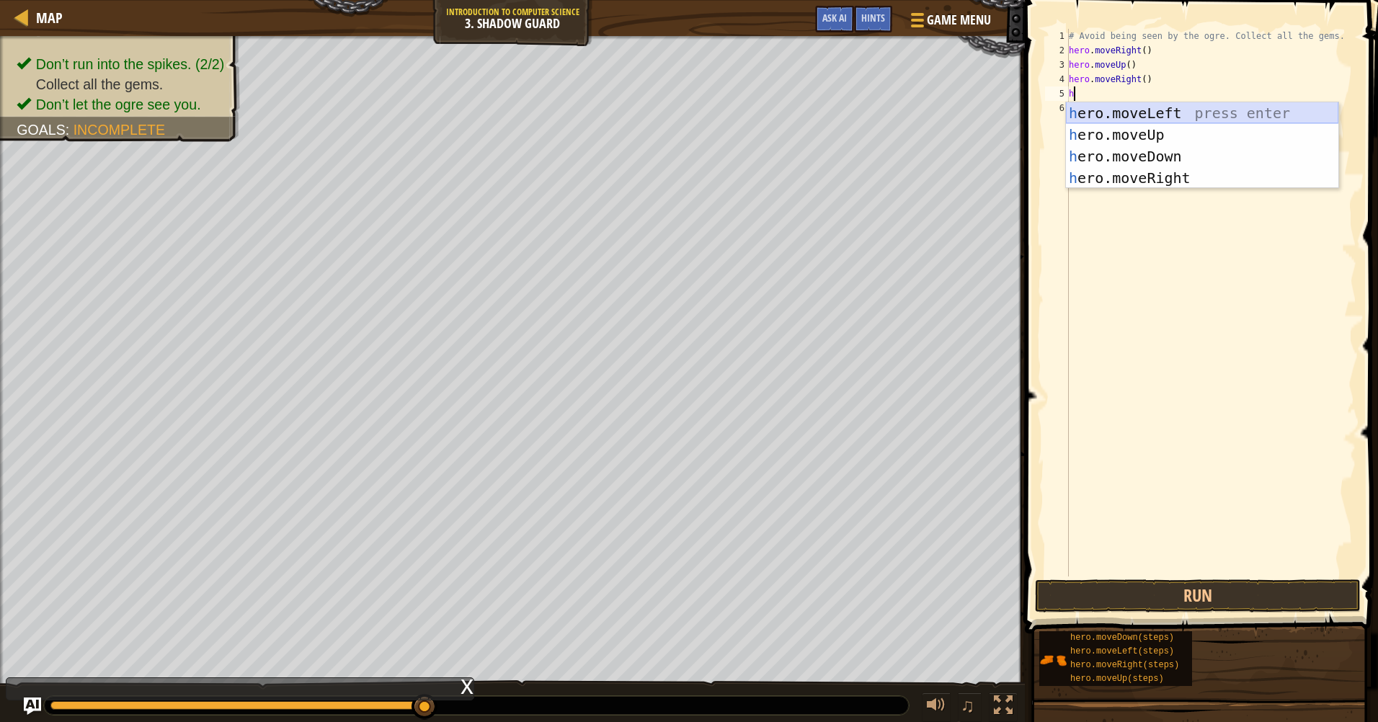
click at [1100, 108] on div "h ero.moveLeft press enter h ero.moveUp press enter h ero.moveDown press enter …" at bounding box center [1202, 167] width 272 height 130
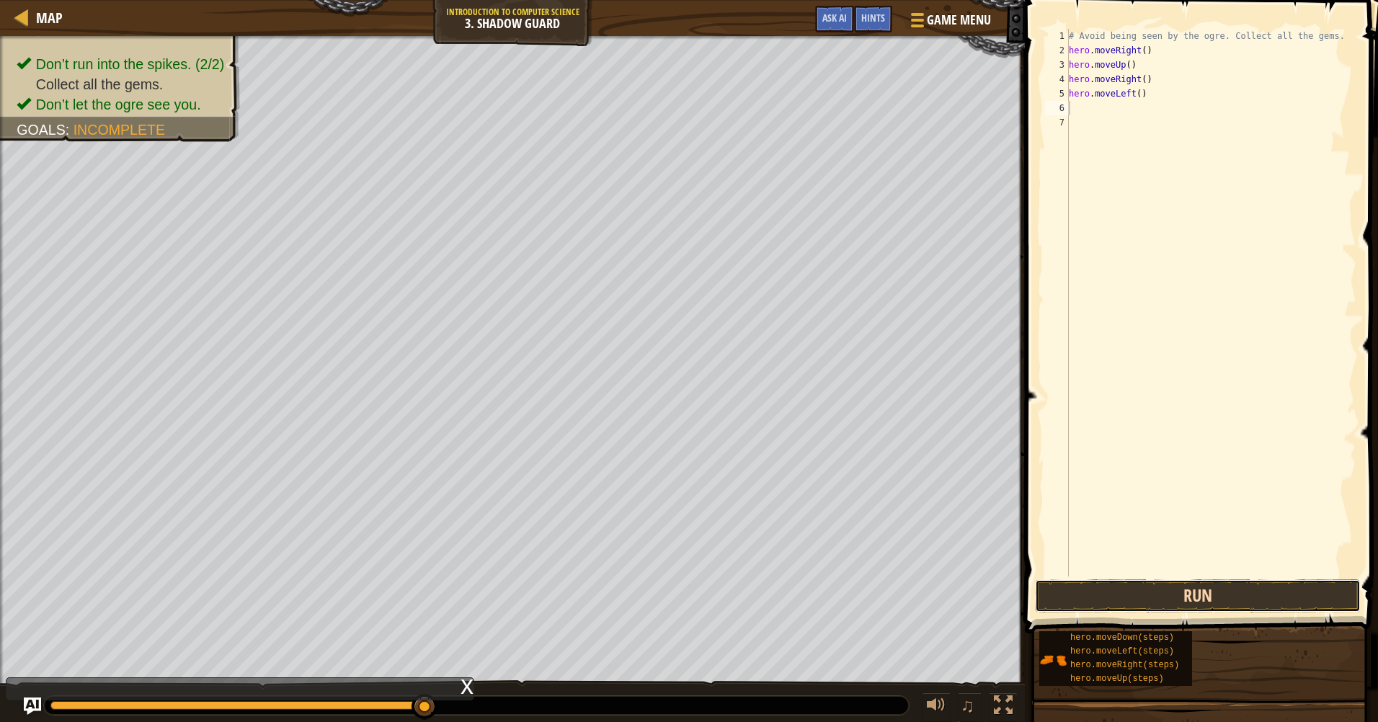
click at [1195, 597] on button "Run" at bounding box center [1198, 595] width 326 height 33
type textarea "hero.movedo"
click at [1177, 109] on div "hero.moveDo wn press enter" at bounding box center [1202, 134] width 272 height 65
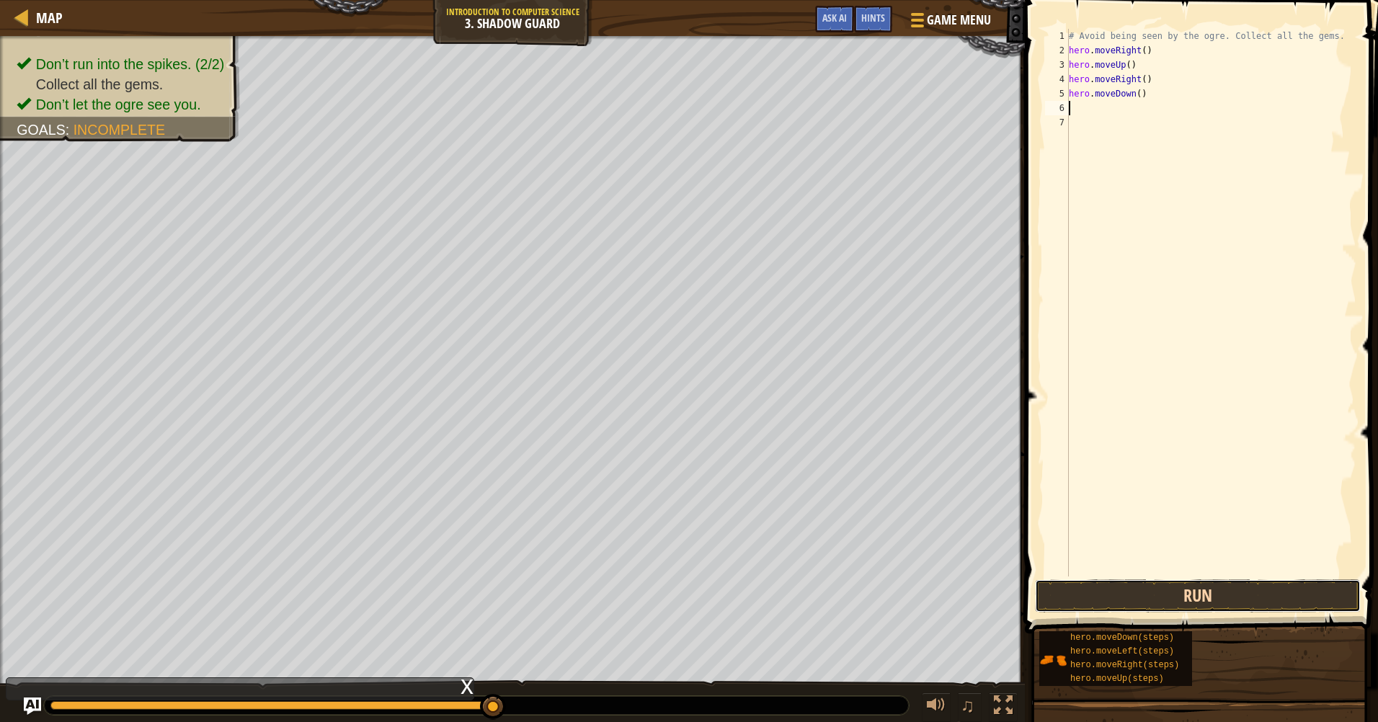
click at [1204, 589] on button "Run" at bounding box center [1198, 595] width 326 height 33
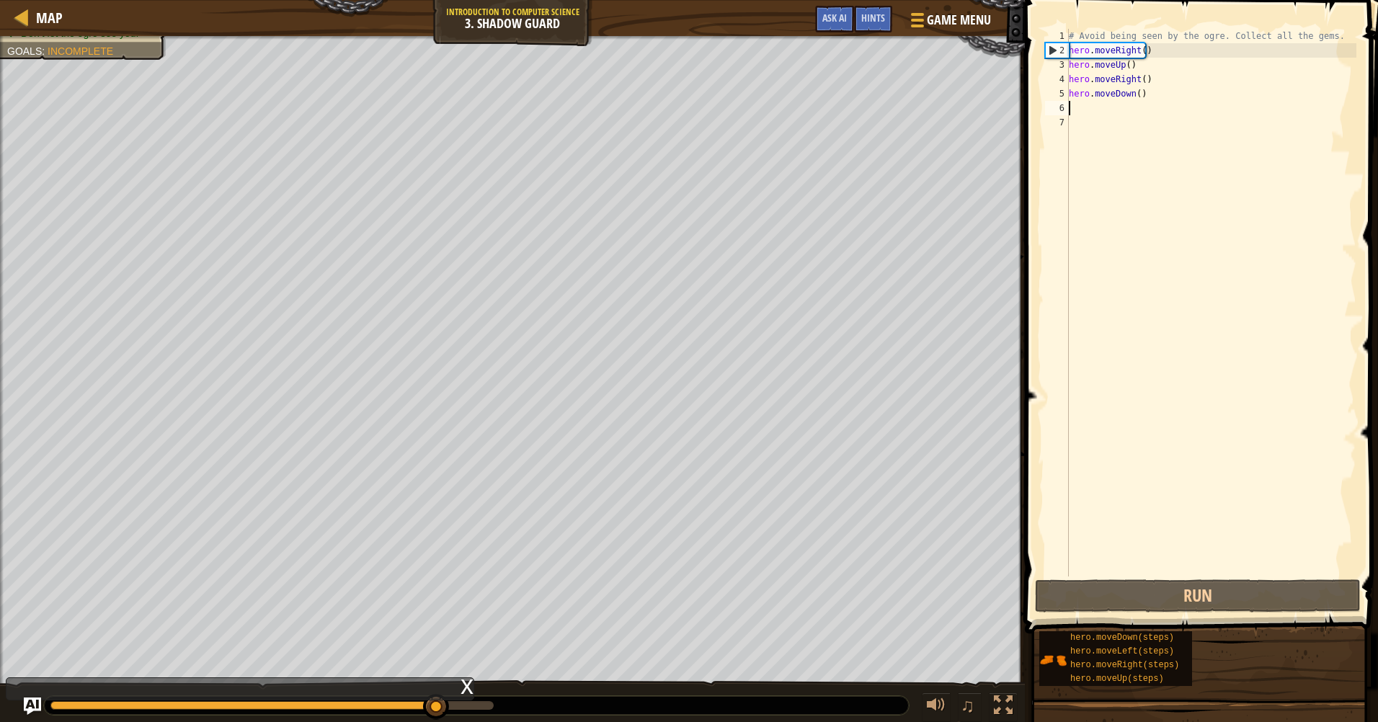
type textarea "h"
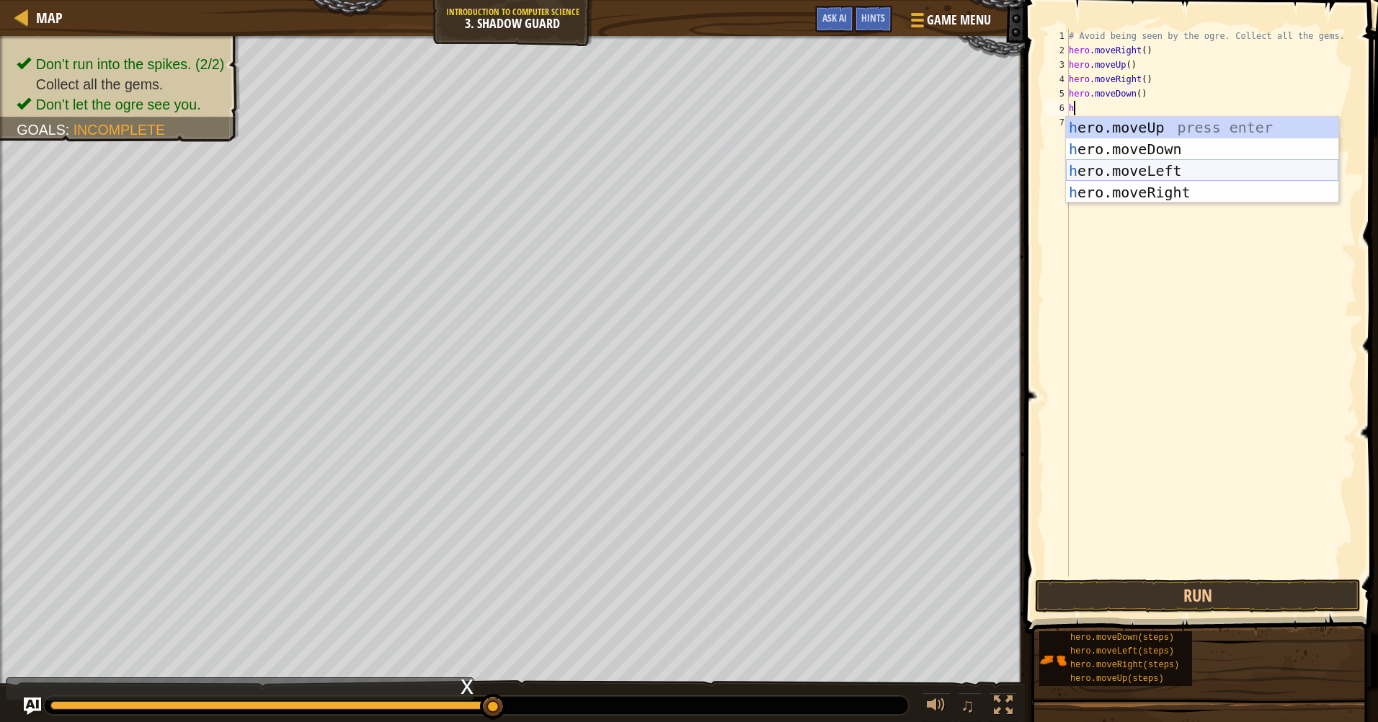
click at [1169, 171] on div "h ero.moveUp press enter h ero.moveDown press enter h ero.moveLeft press enter …" at bounding box center [1202, 182] width 272 height 130
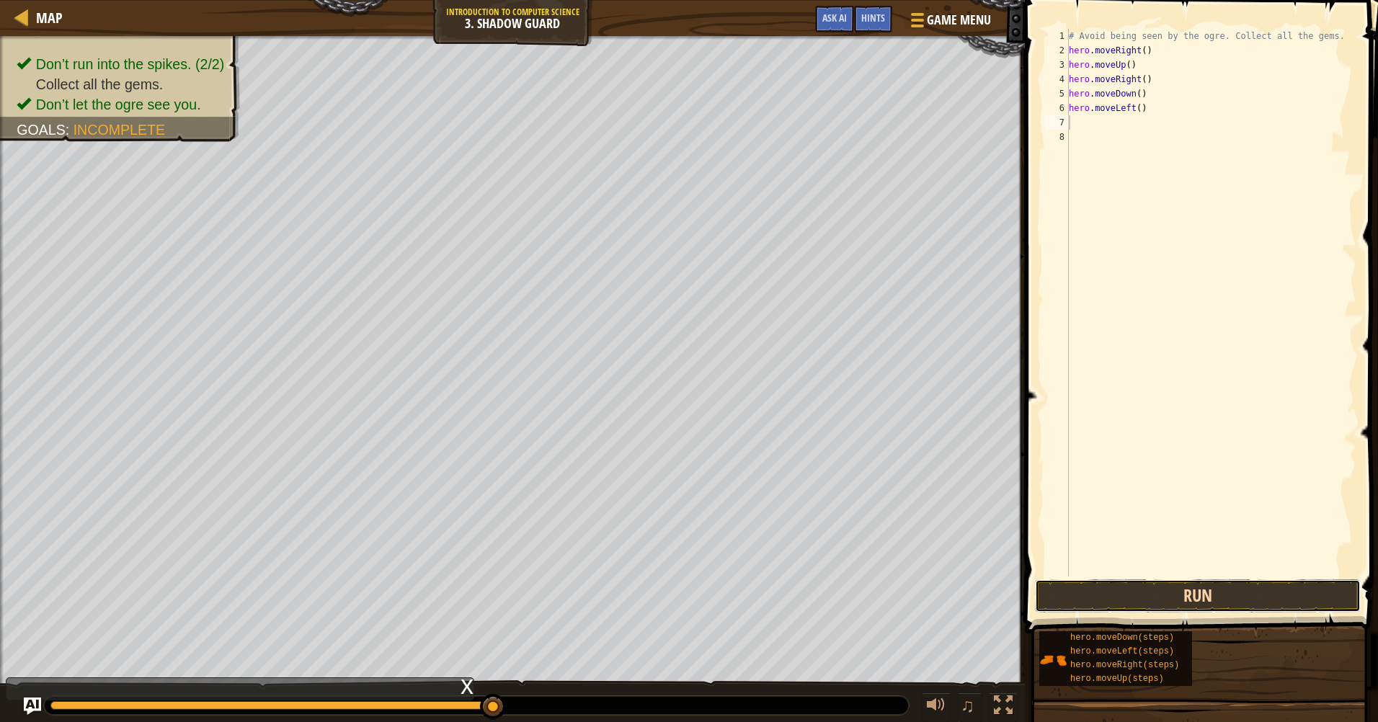
click at [1225, 594] on button "Run" at bounding box center [1198, 595] width 326 height 33
type textarea "h"
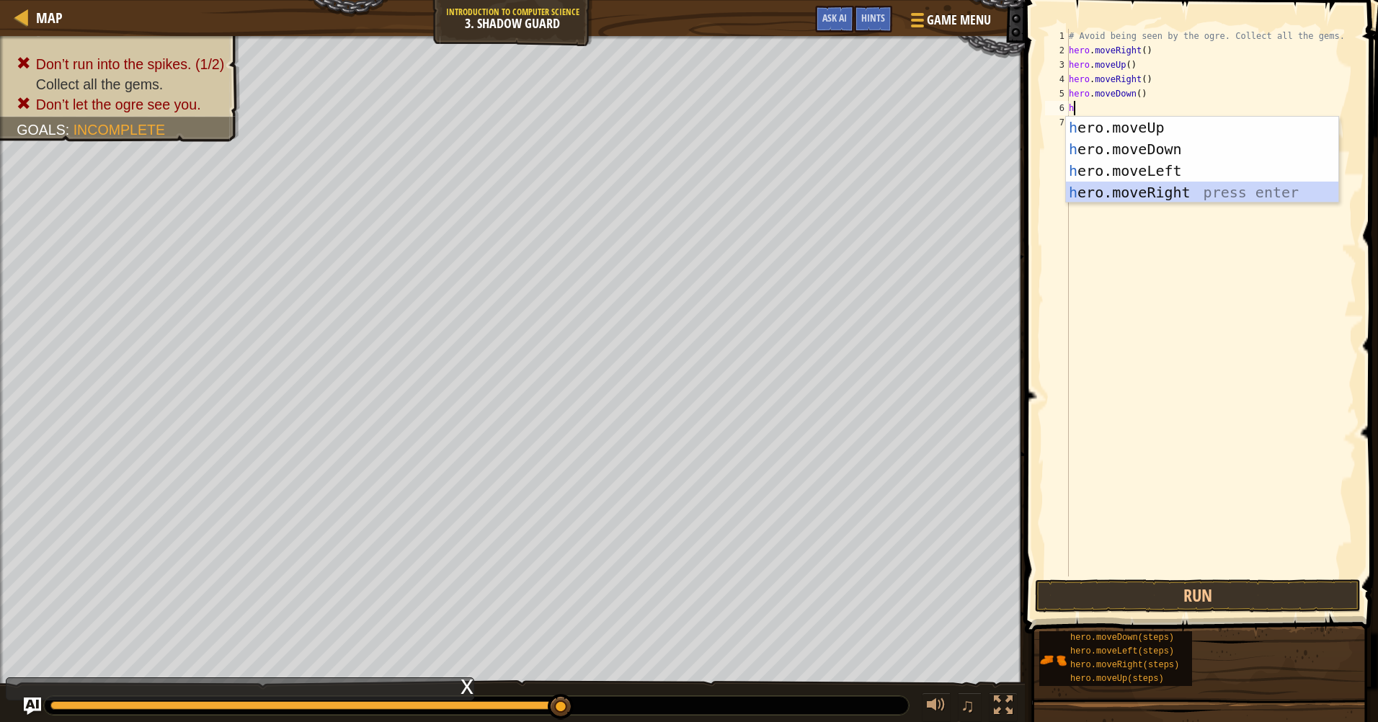
click at [1206, 192] on div "h ero.moveUp press enter h ero.moveDown press enter h ero.moveLeft press enter …" at bounding box center [1202, 182] width 272 height 130
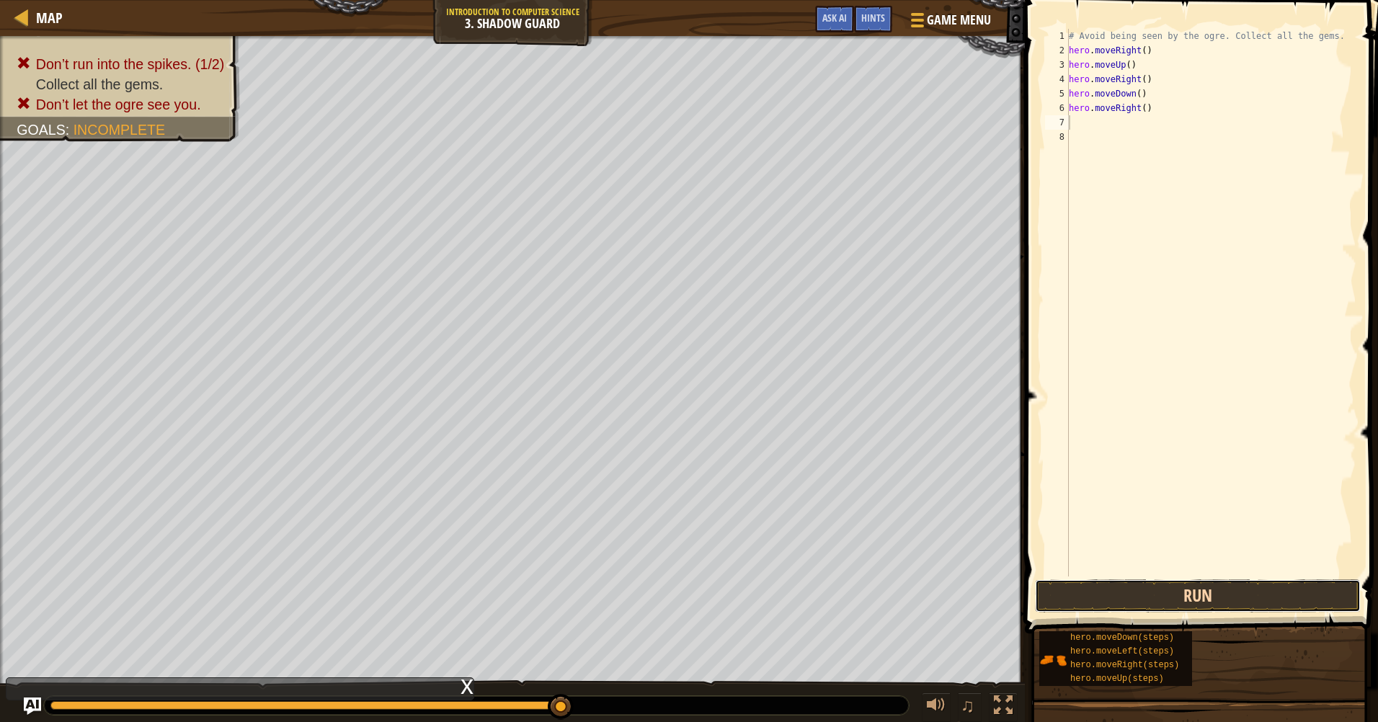
click at [1200, 597] on button "Run" at bounding box center [1198, 595] width 326 height 33
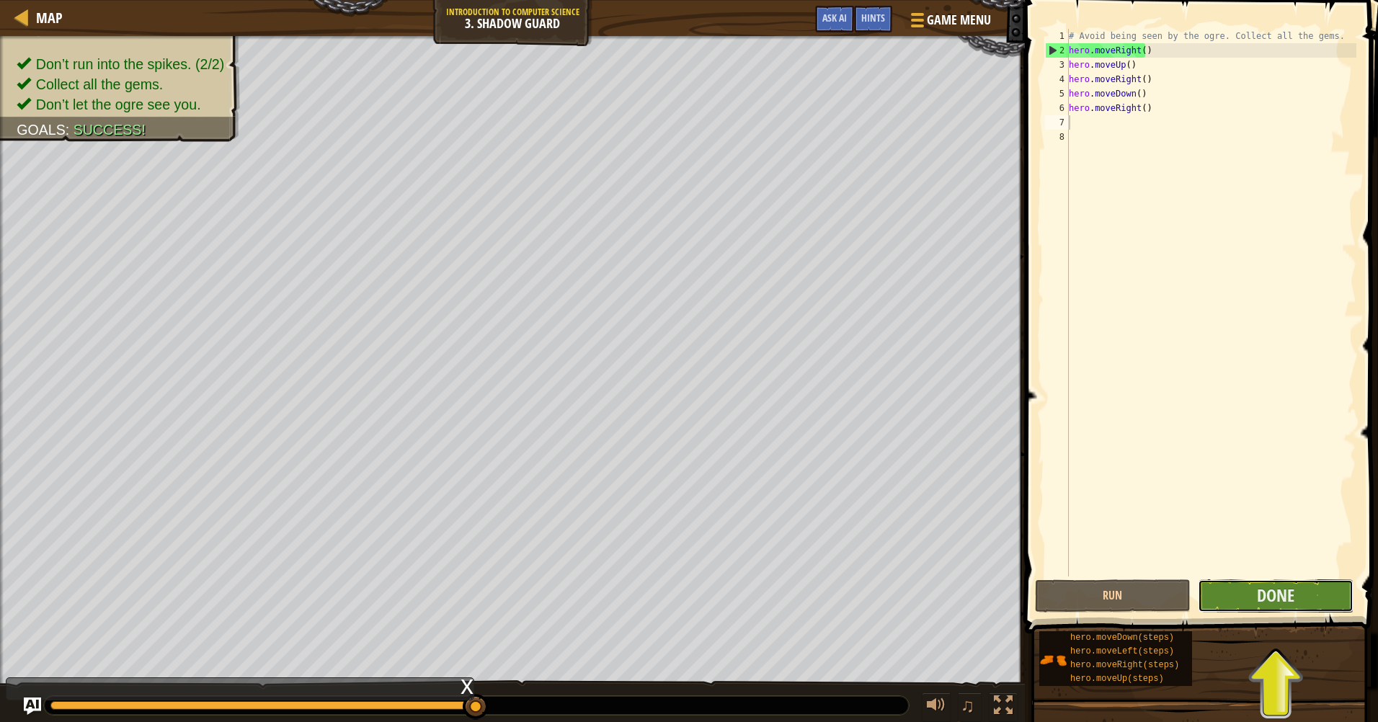
click at [1289, 582] on button "Done" at bounding box center [1275, 595] width 156 height 33
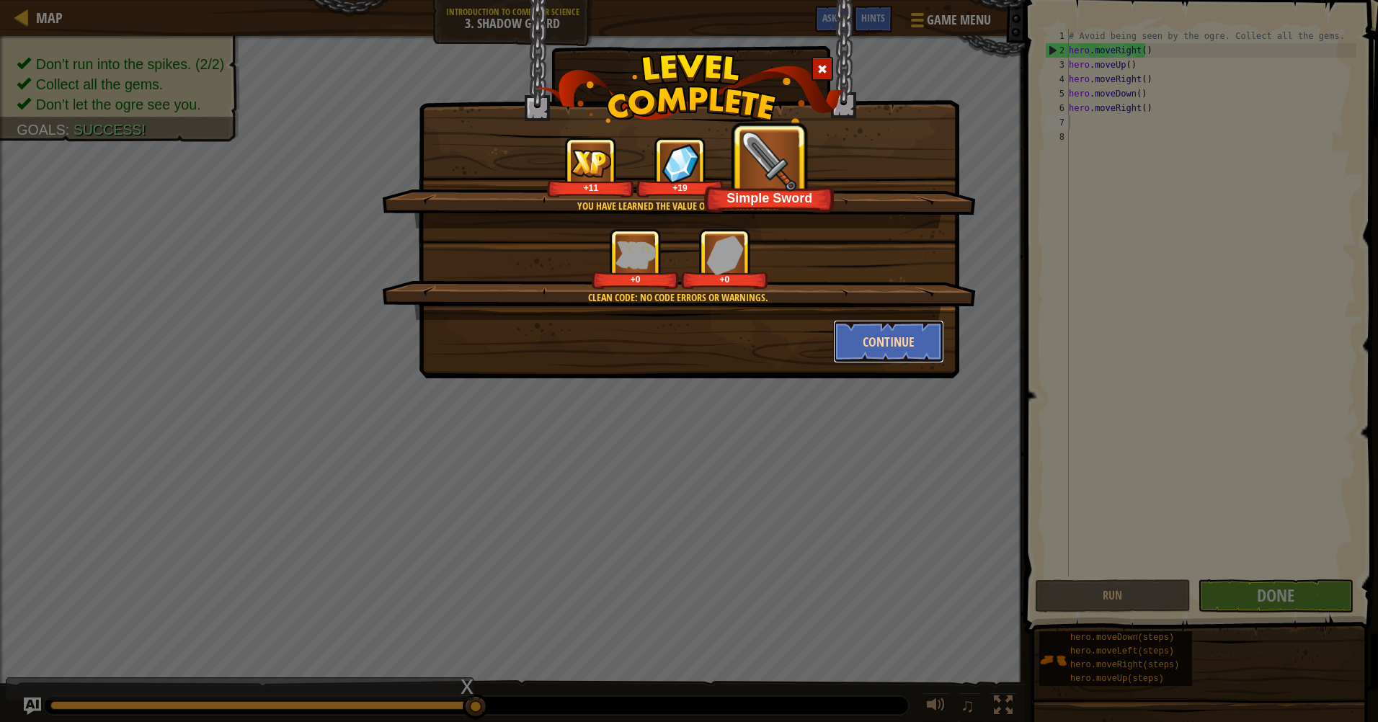
click at [904, 342] on button "Continue" at bounding box center [889, 341] width 112 height 43
